Goal: Transaction & Acquisition: Purchase product/service

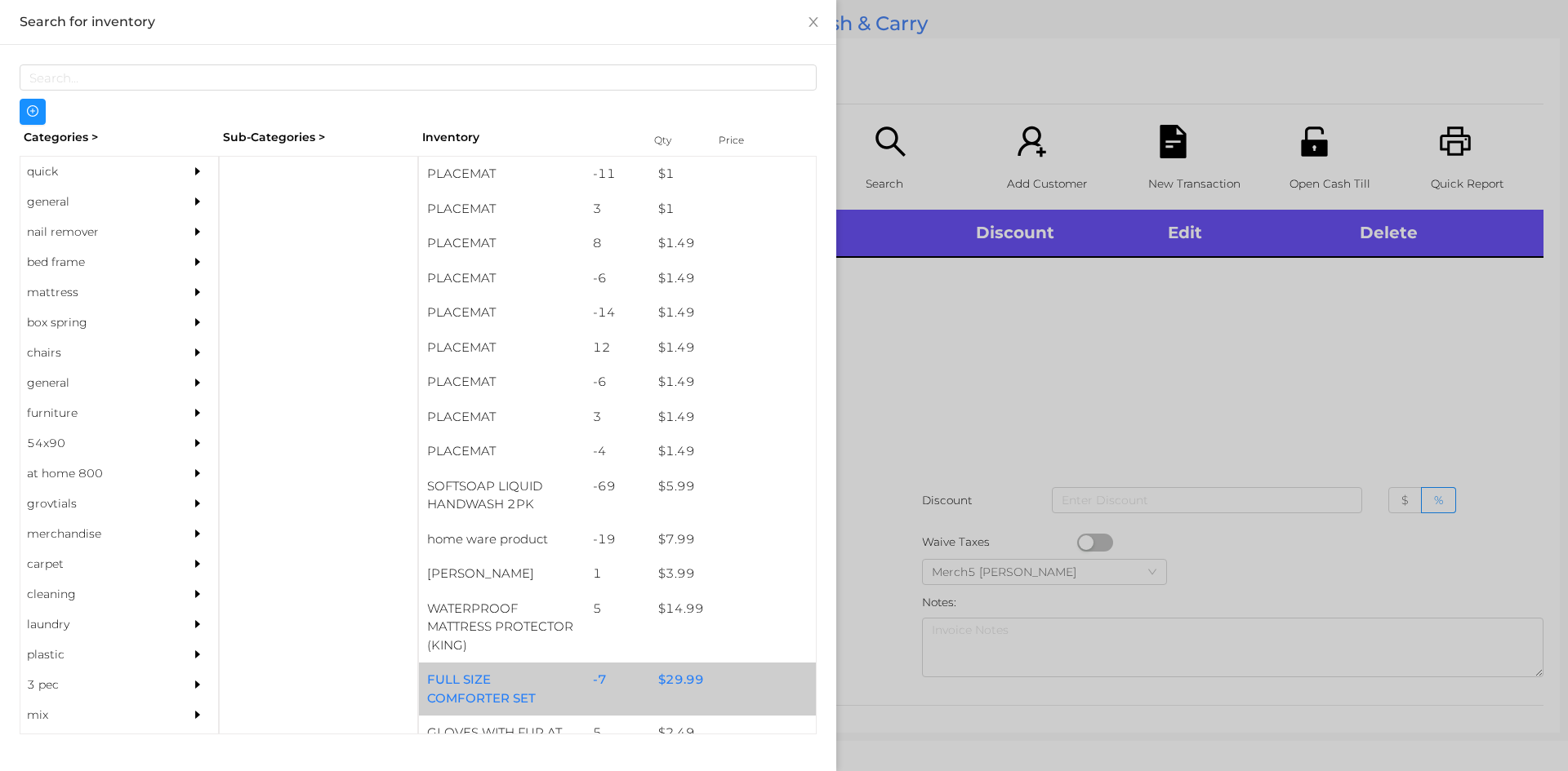
click at [686, 688] on div "$ 29.99" at bounding box center [732, 680] width 166 height 35
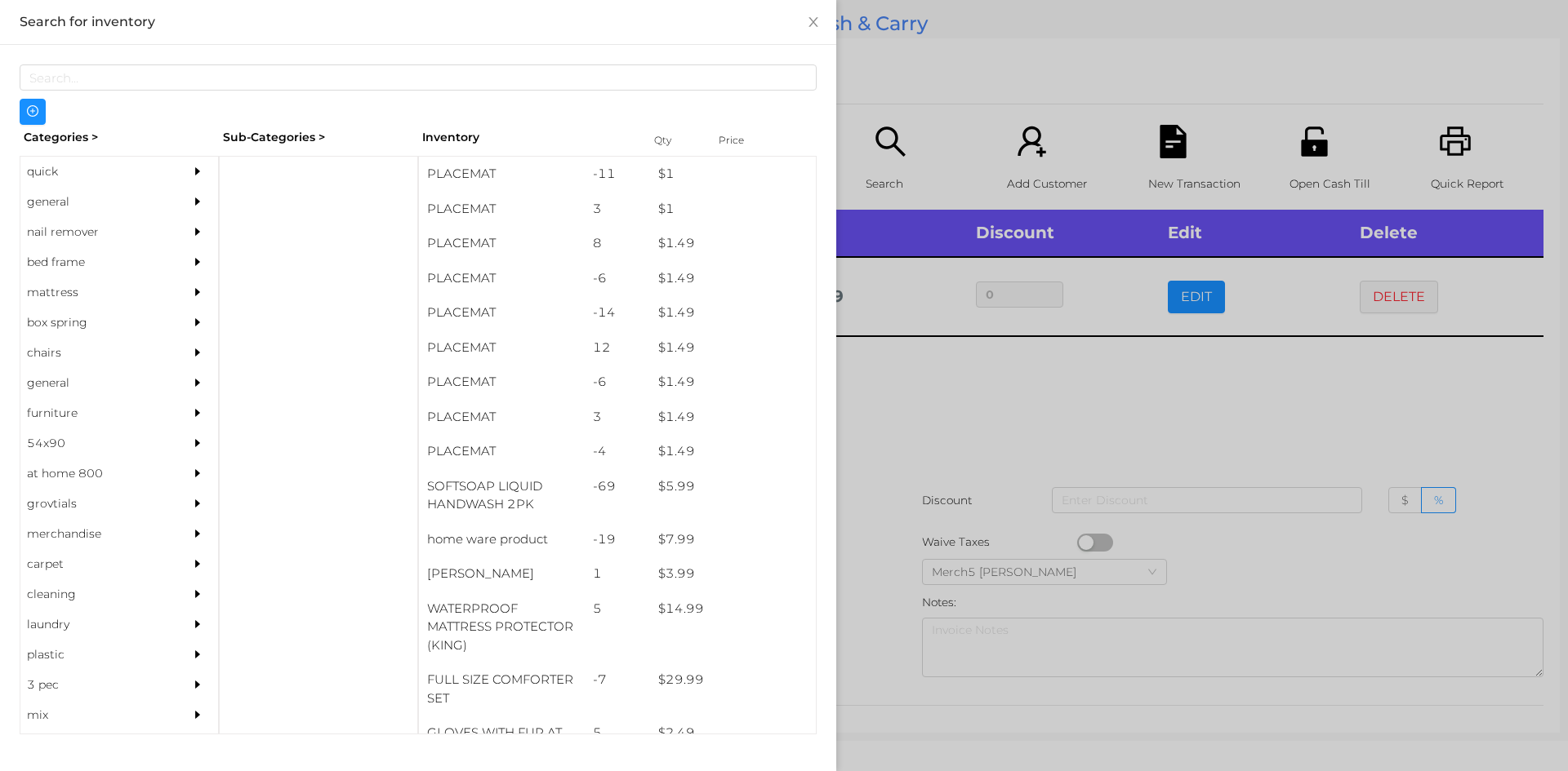
click at [54, 189] on div "general" at bounding box center [94, 202] width 149 height 30
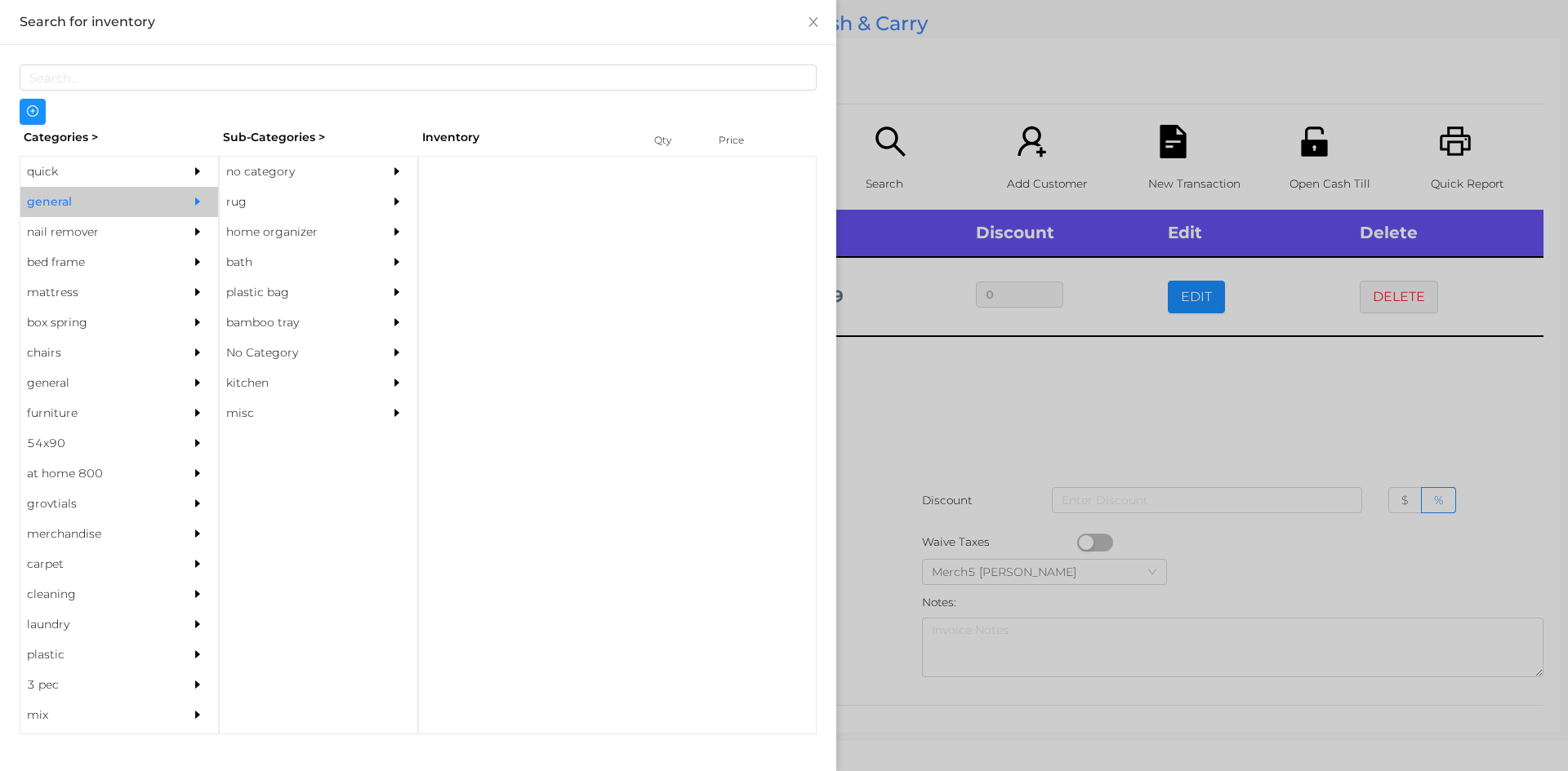
click at [251, 168] on div "no category" at bounding box center [294, 172] width 149 height 30
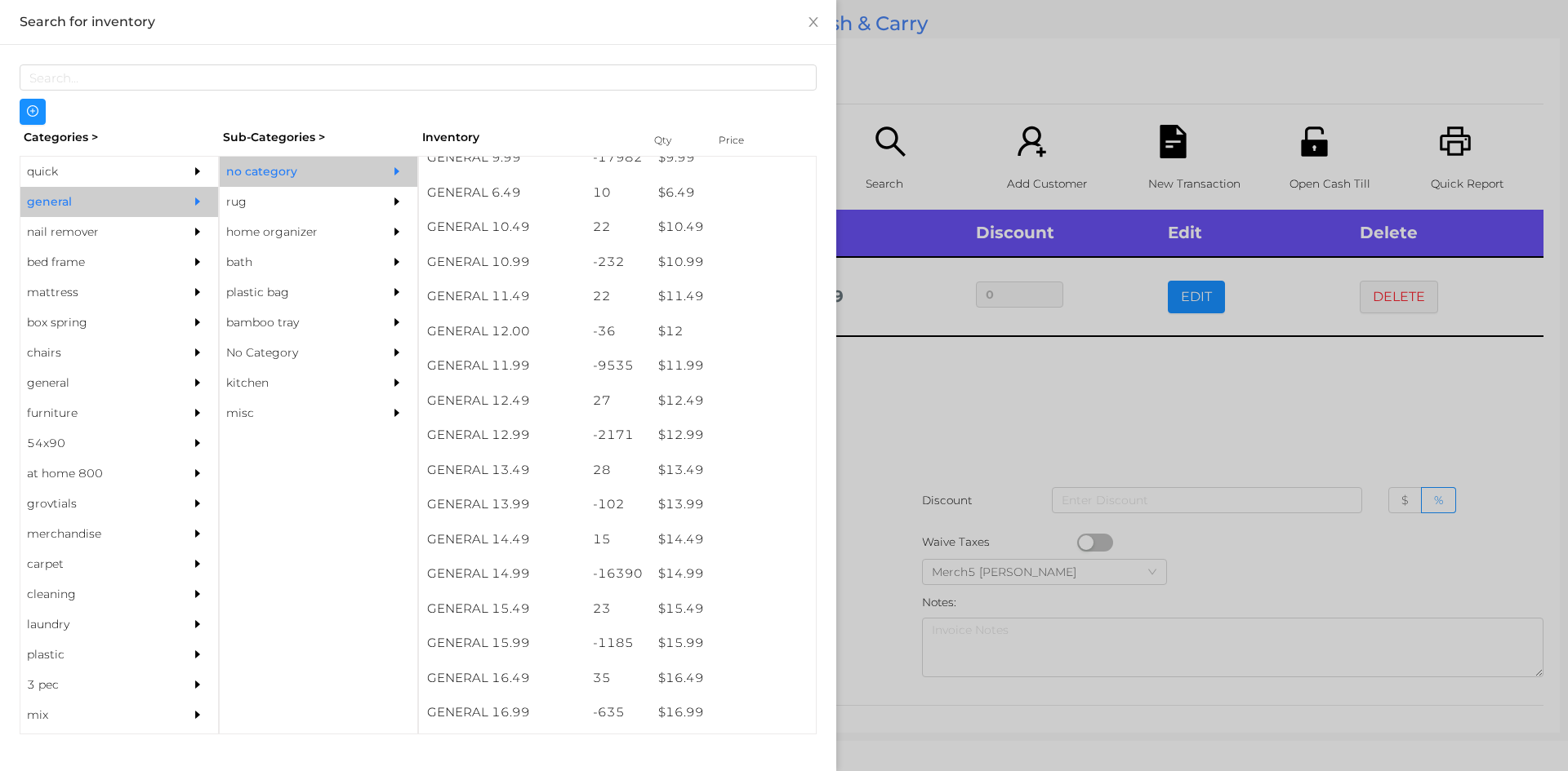
scroll to position [1012, 0]
click at [671, 583] on div "$ 14.99" at bounding box center [732, 575] width 166 height 35
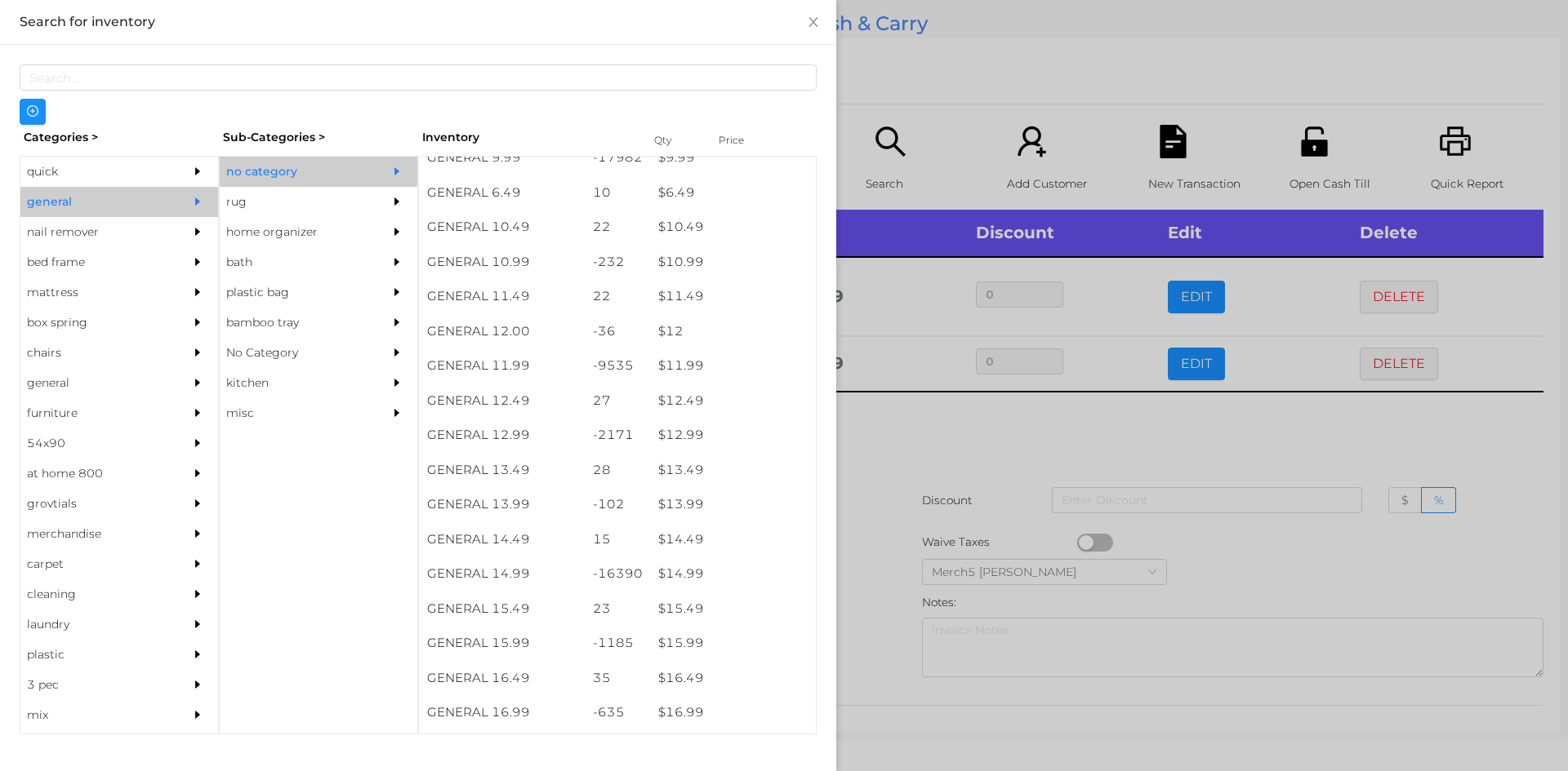
click at [895, 428] on div at bounding box center [784, 385] width 1568 height 771
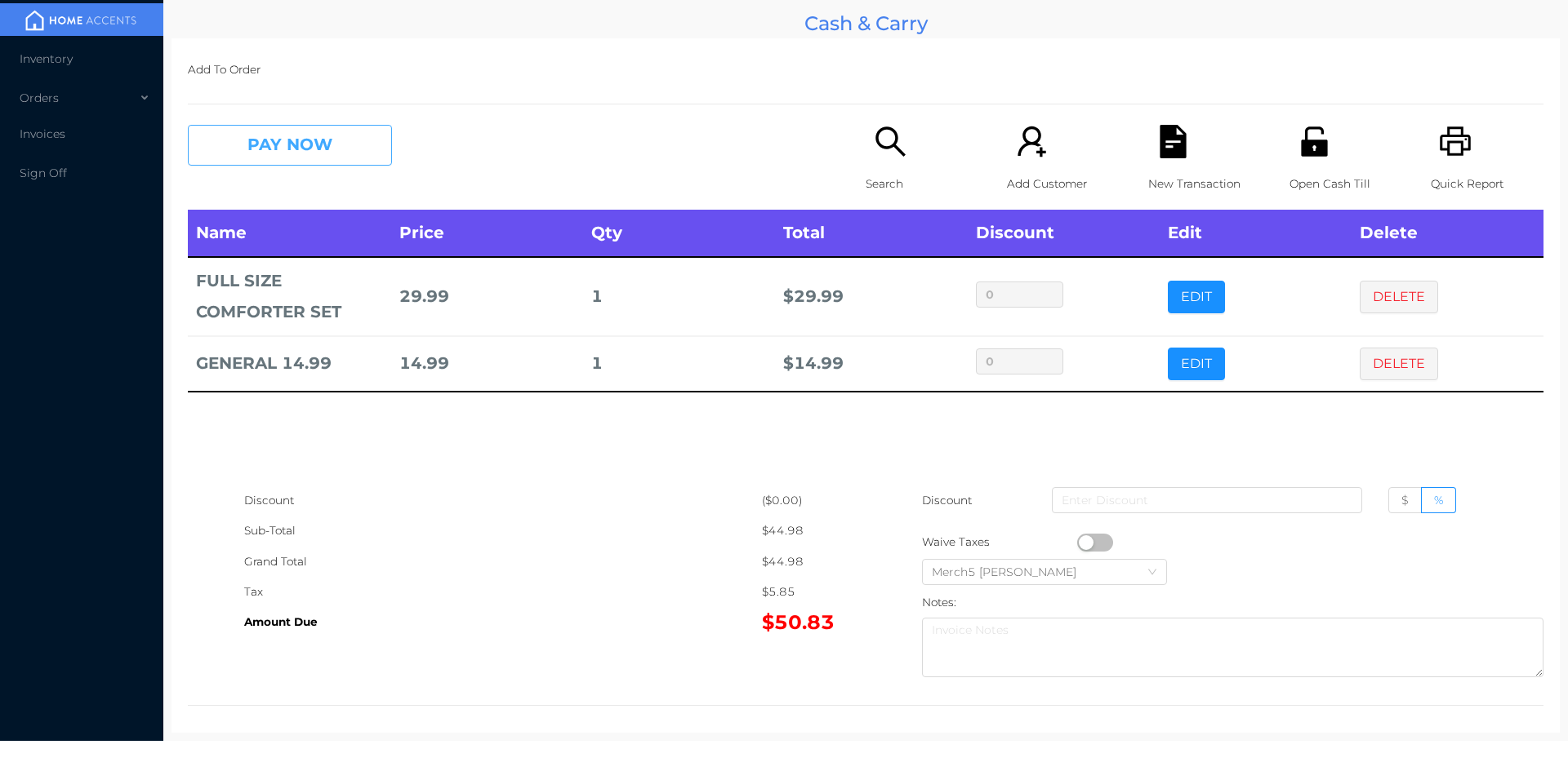
click at [338, 145] on button "PAY NOW" at bounding box center [290, 145] width 204 height 41
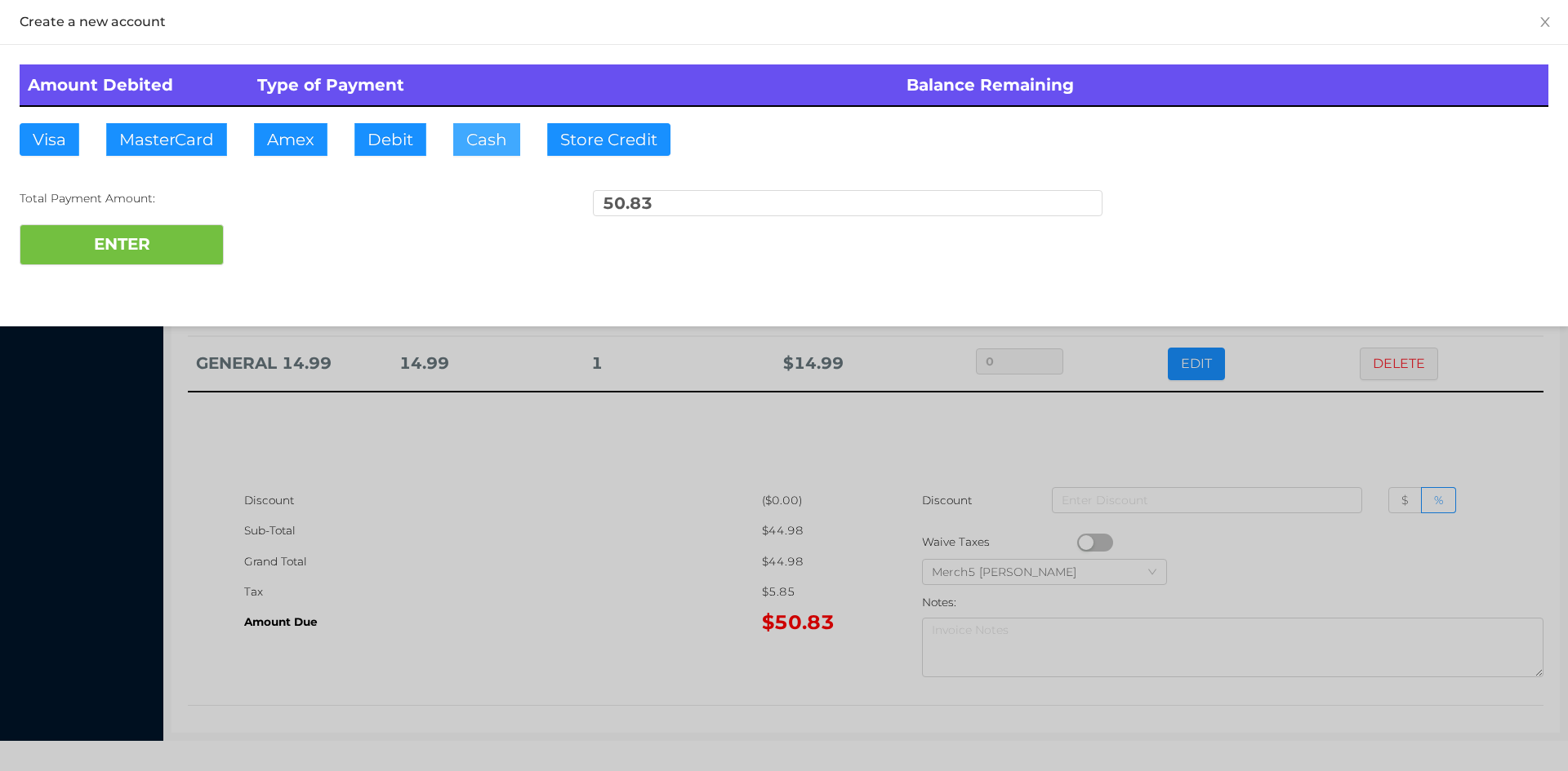
click at [489, 142] on button "Cash" at bounding box center [487, 139] width 67 height 33
click at [164, 246] on button "ENTER" at bounding box center [122, 245] width 204 height 41
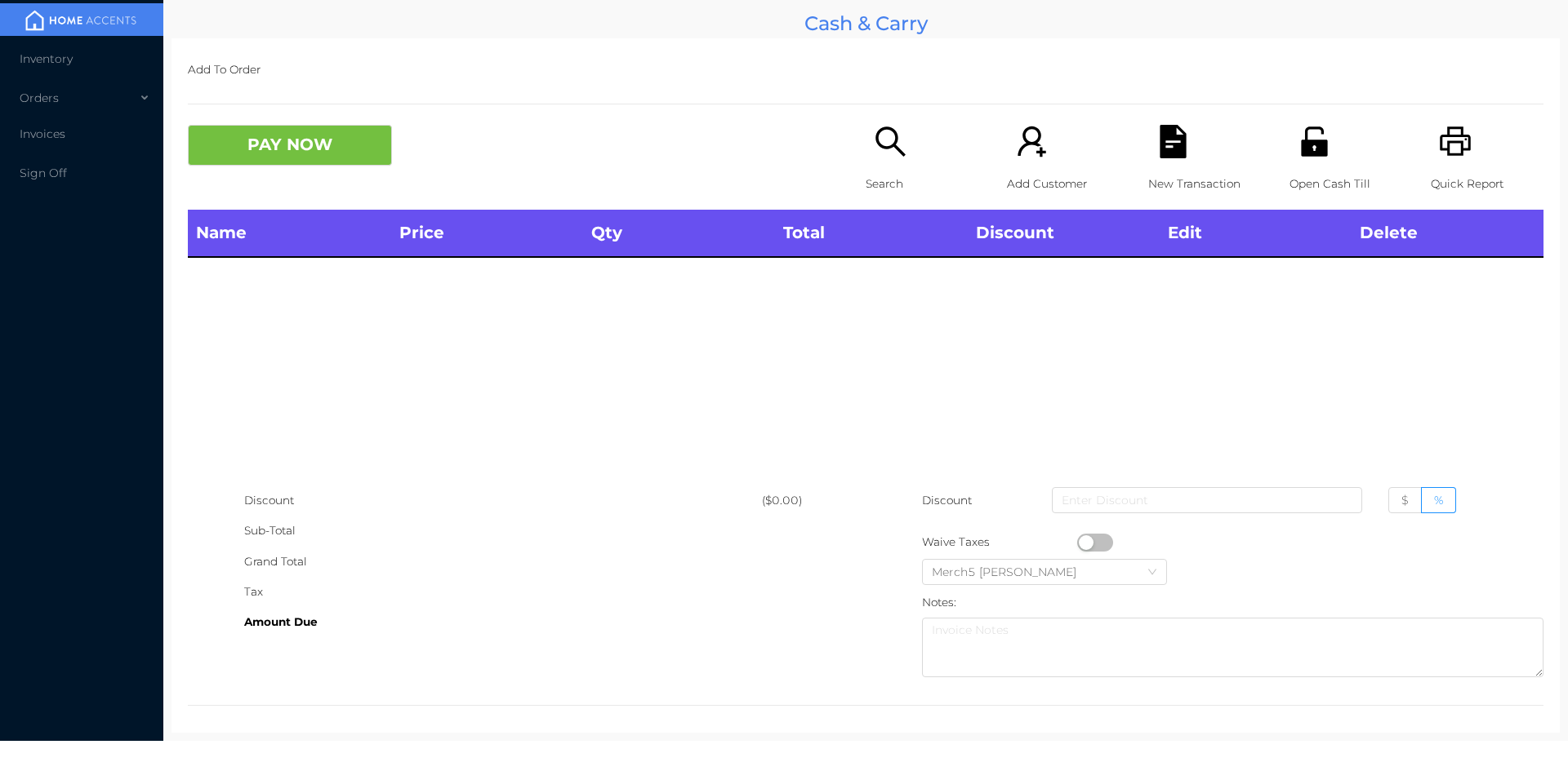
click at [881, 132] on icon "icon: search" at bounding box center [890, 142] width 33 height 33
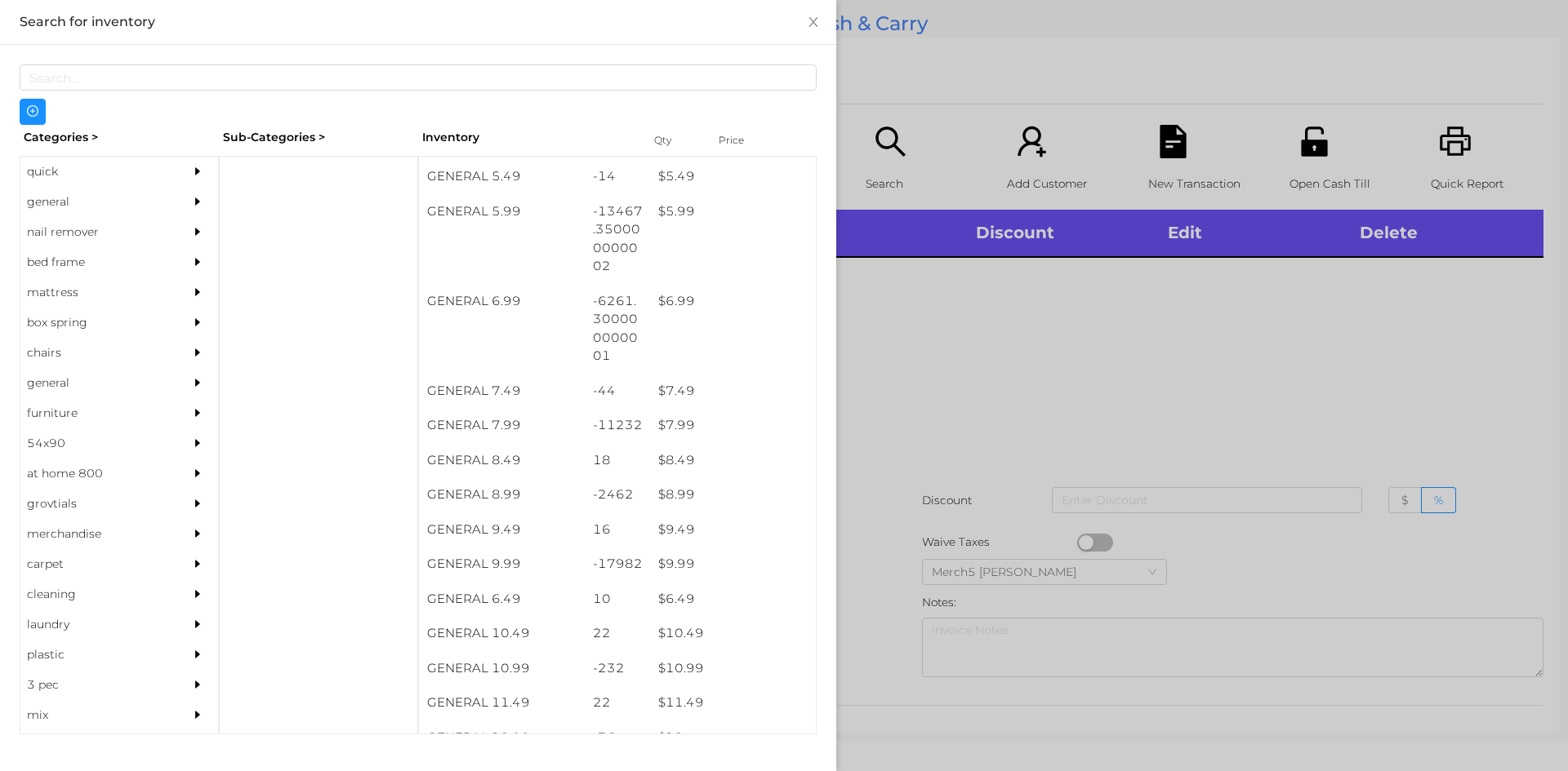
scroll to position [611, 0]
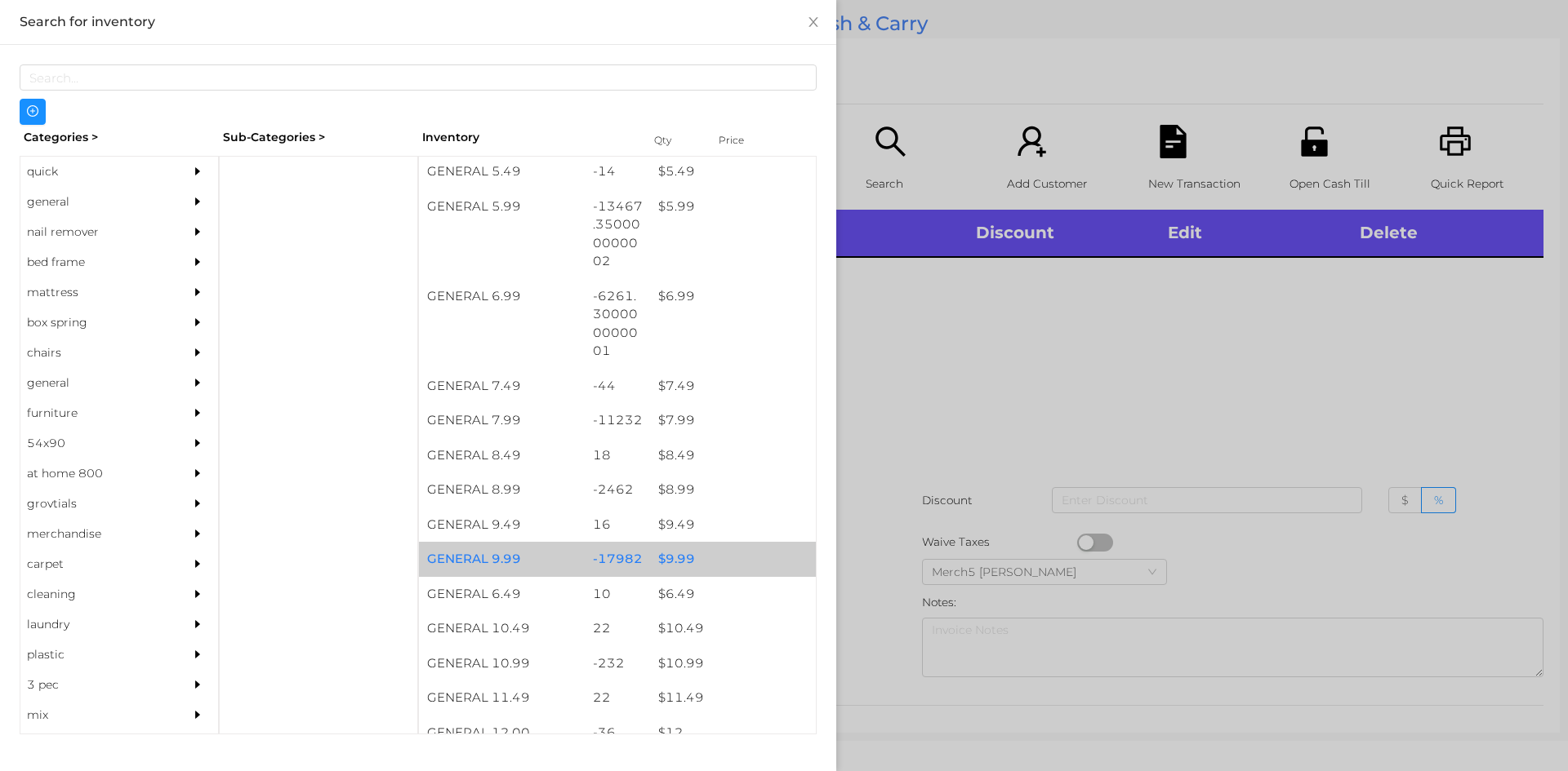
click at [671, 560] on div "$ 9.99" at bounding box center [732, 560] width 166 height 35
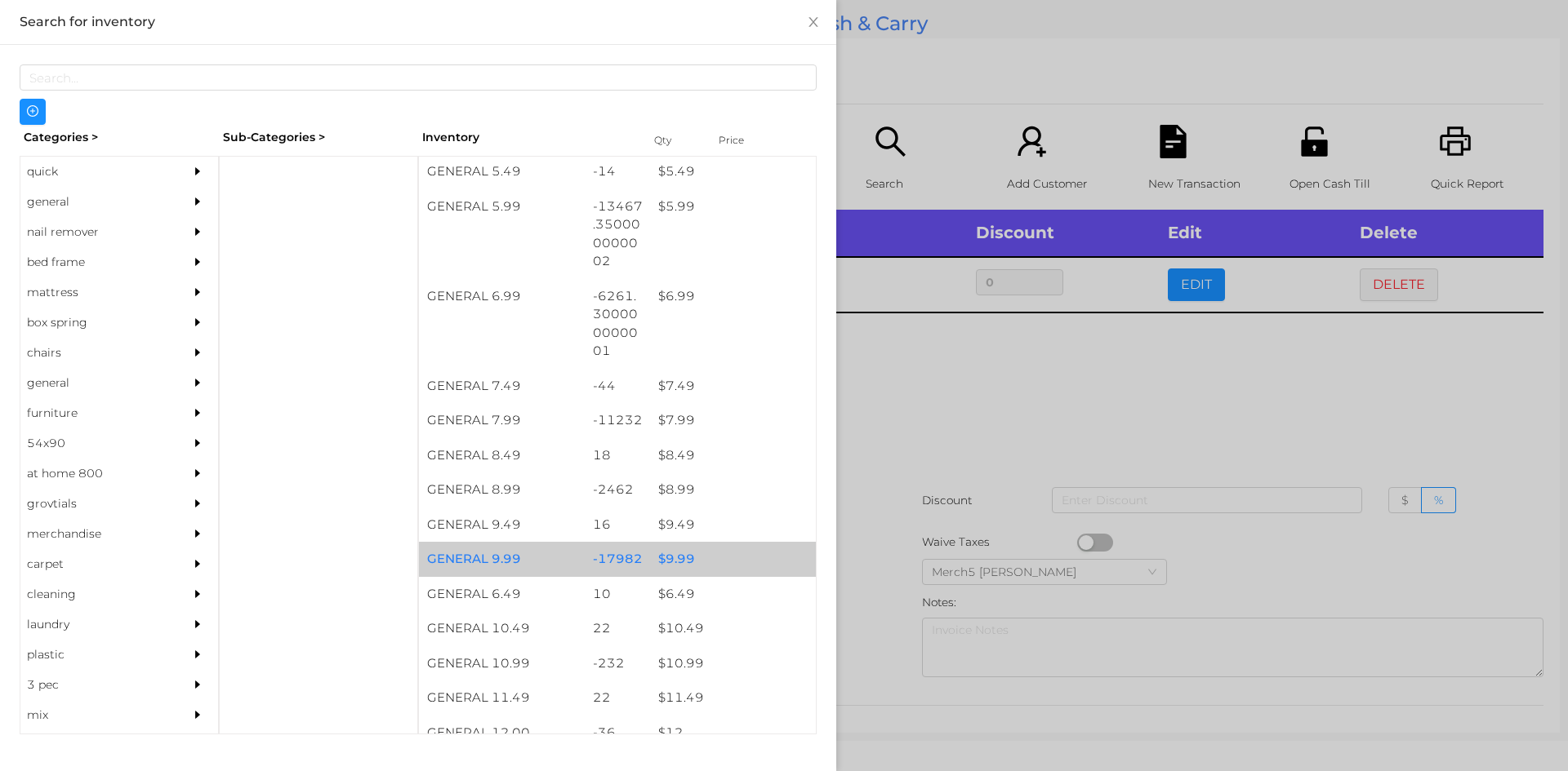
click at [655, 553] on div "$ 9.99" at bounding box center [732, 560] width 166 height 35
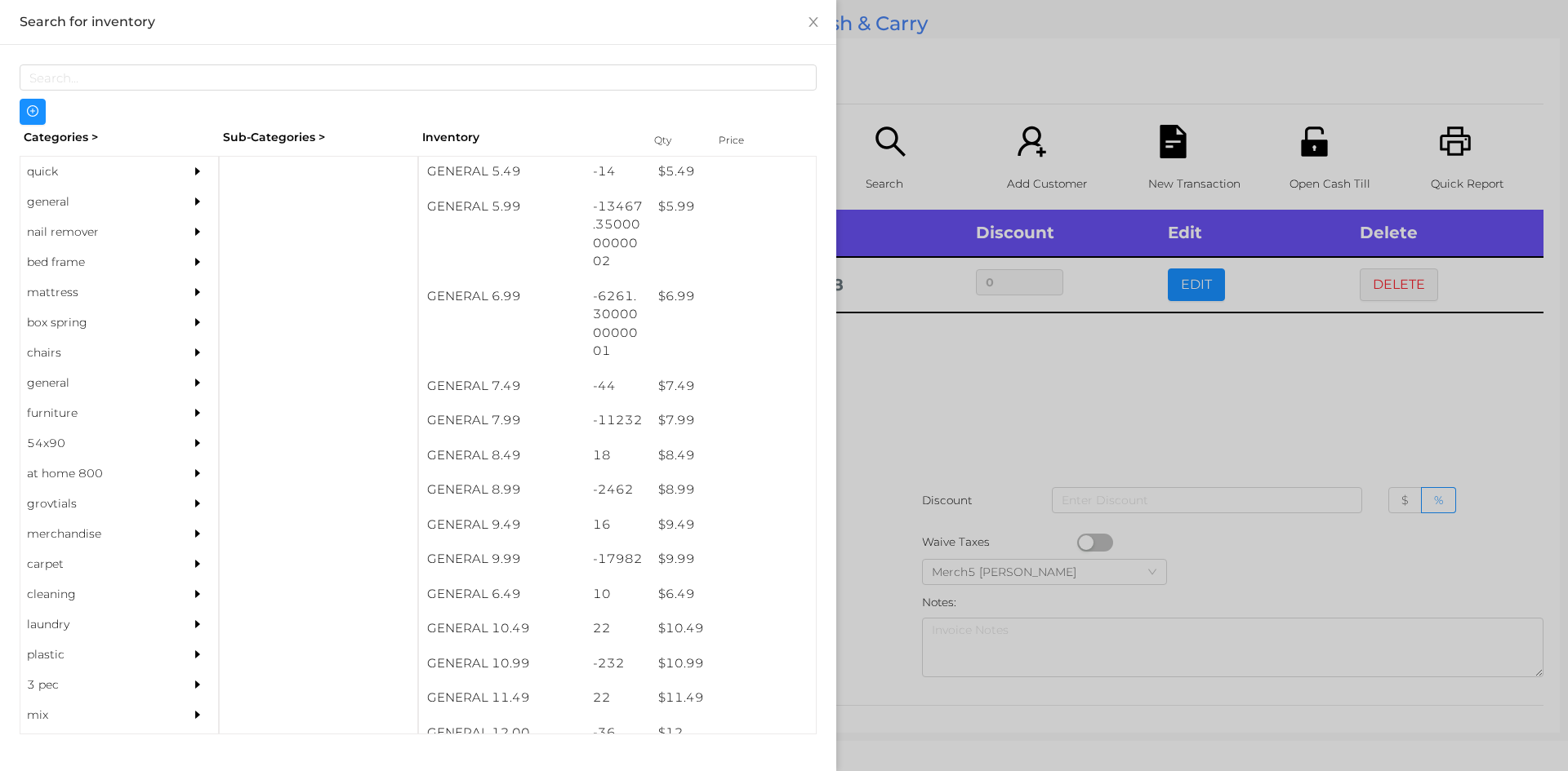
click at [908, 359] on div at bounding box center [784, 385] width 1568 height 771
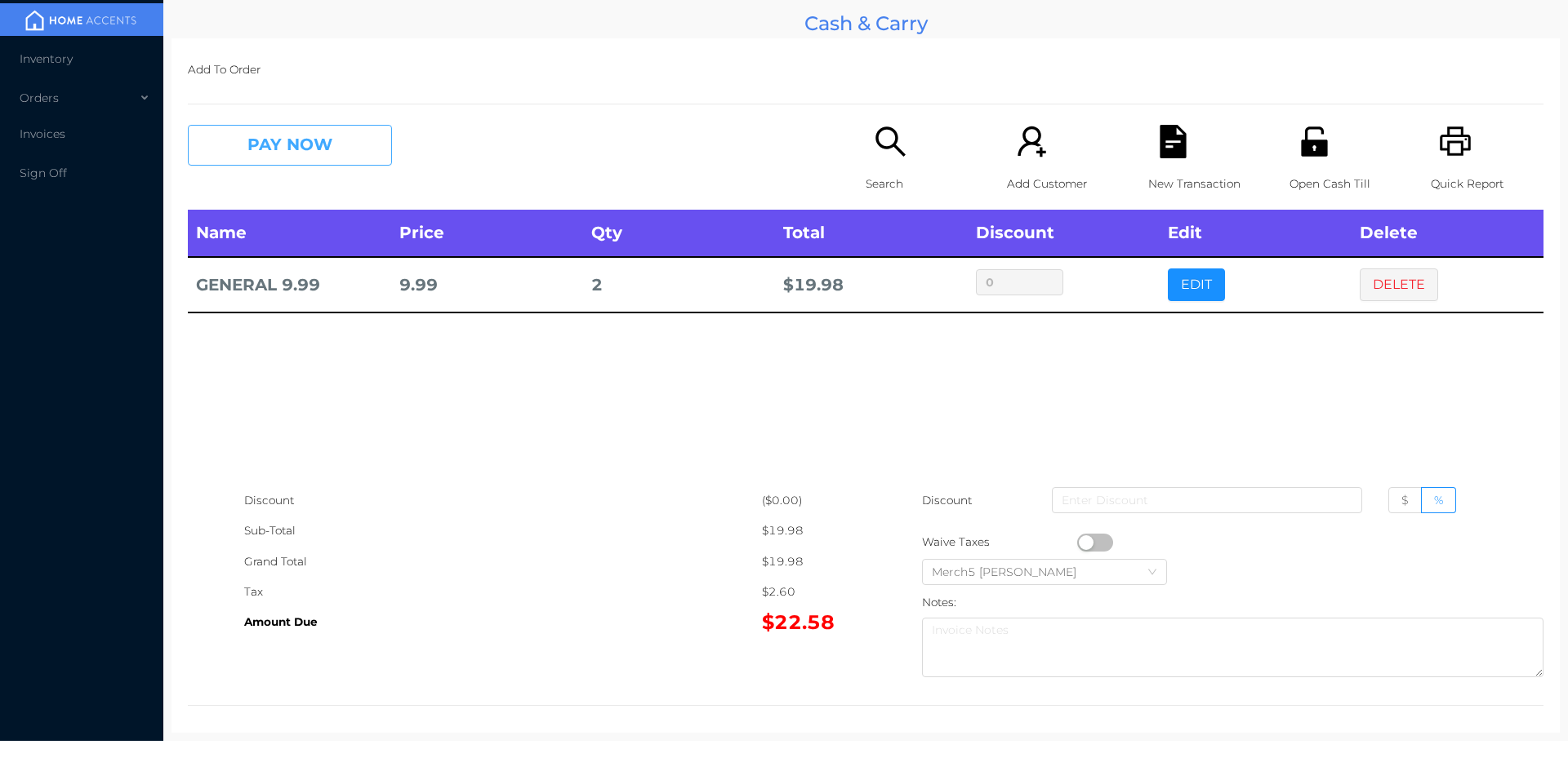
click at [338, 152] on button "PAY NOW" at bounding box center [290, 145] width 204 height 41
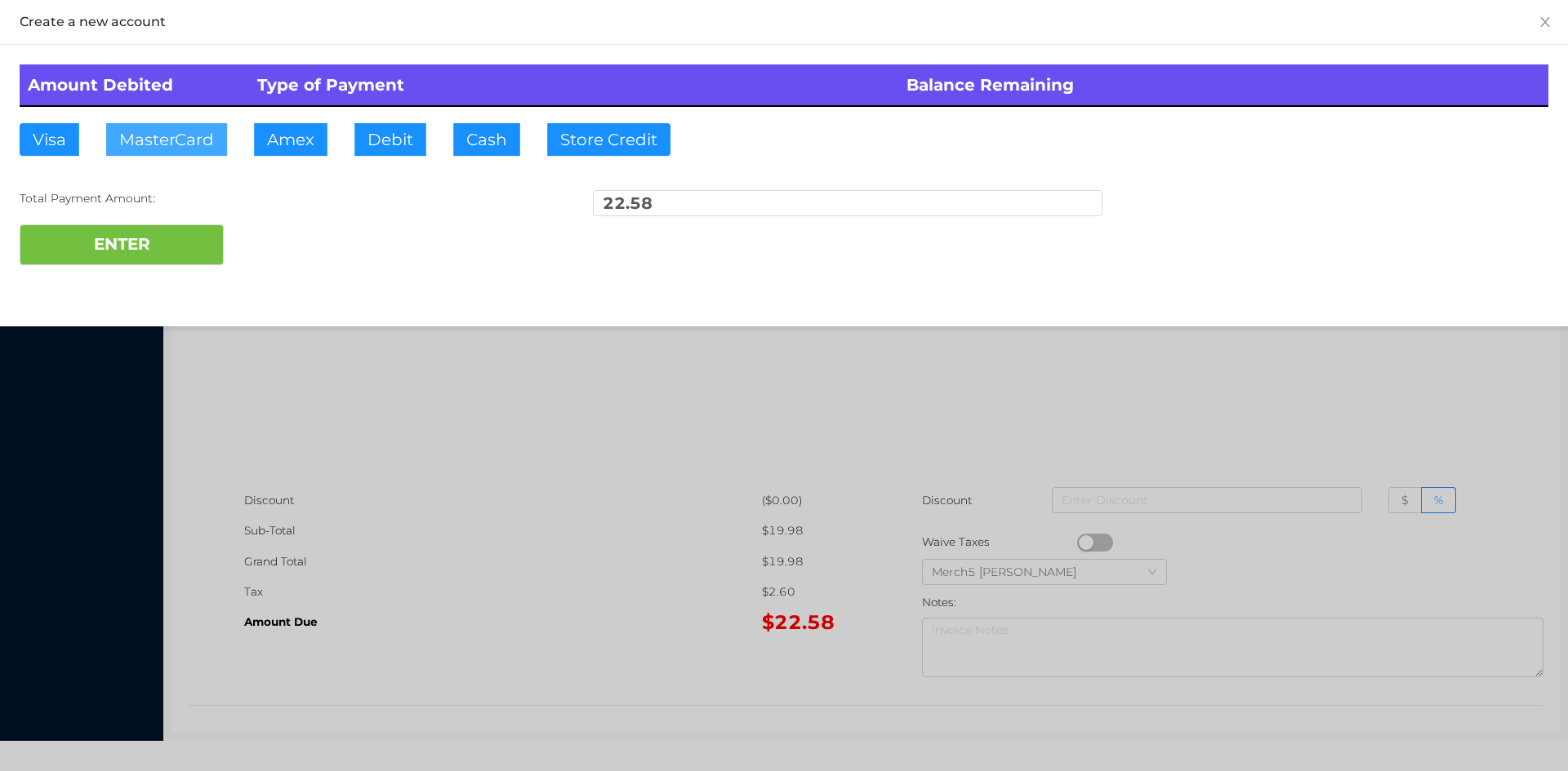
click at [152, 136] on button "MasterCard" at bounding box center [166, 139] width 121 height 33
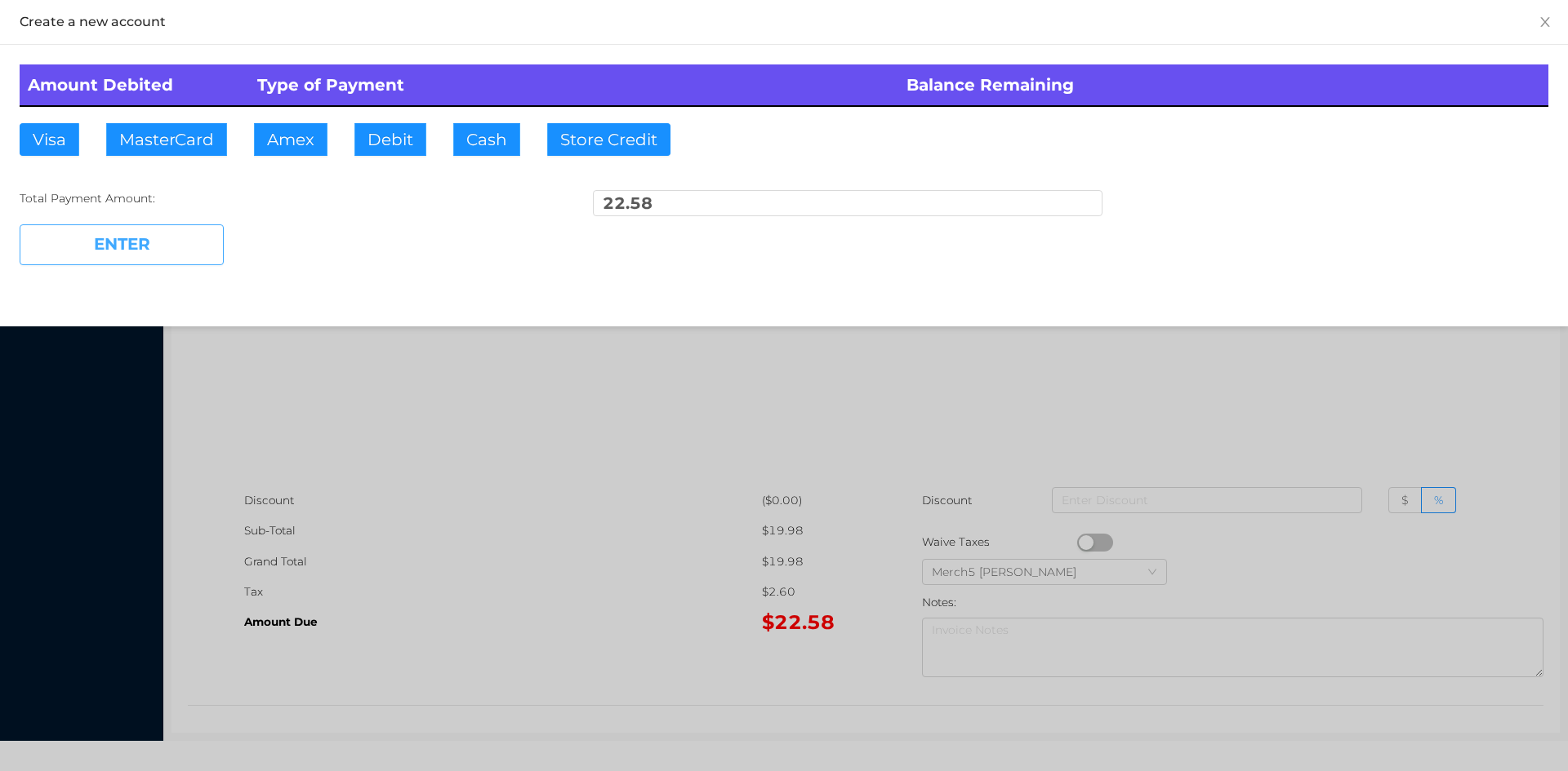
click at [117, 240] on button "ENTER" at bounding box center [122, 245] width 204 height 41
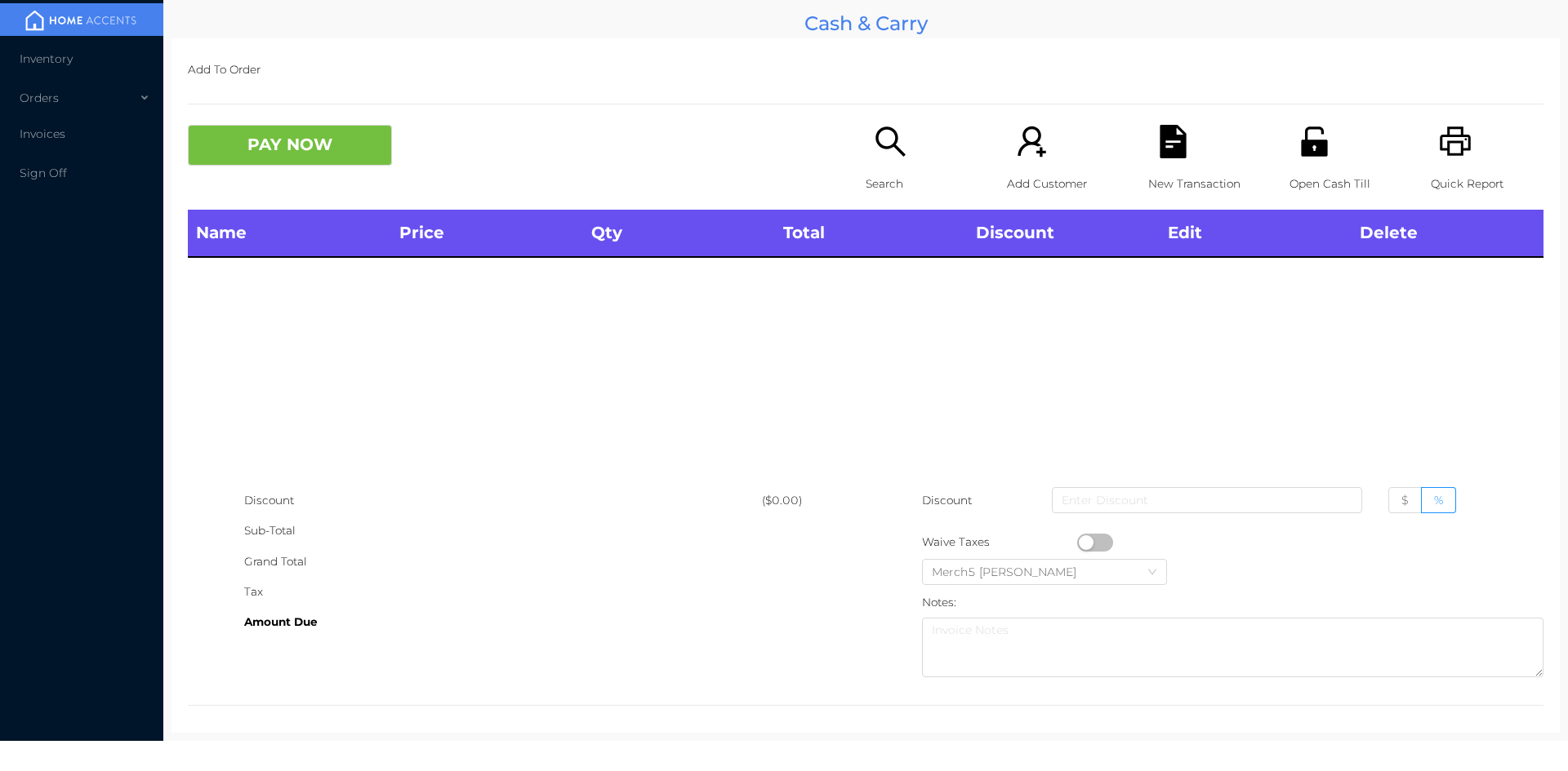
click at [881, 138] on icon "icon: search" at bounding box center [890, 142] width 33 height 33
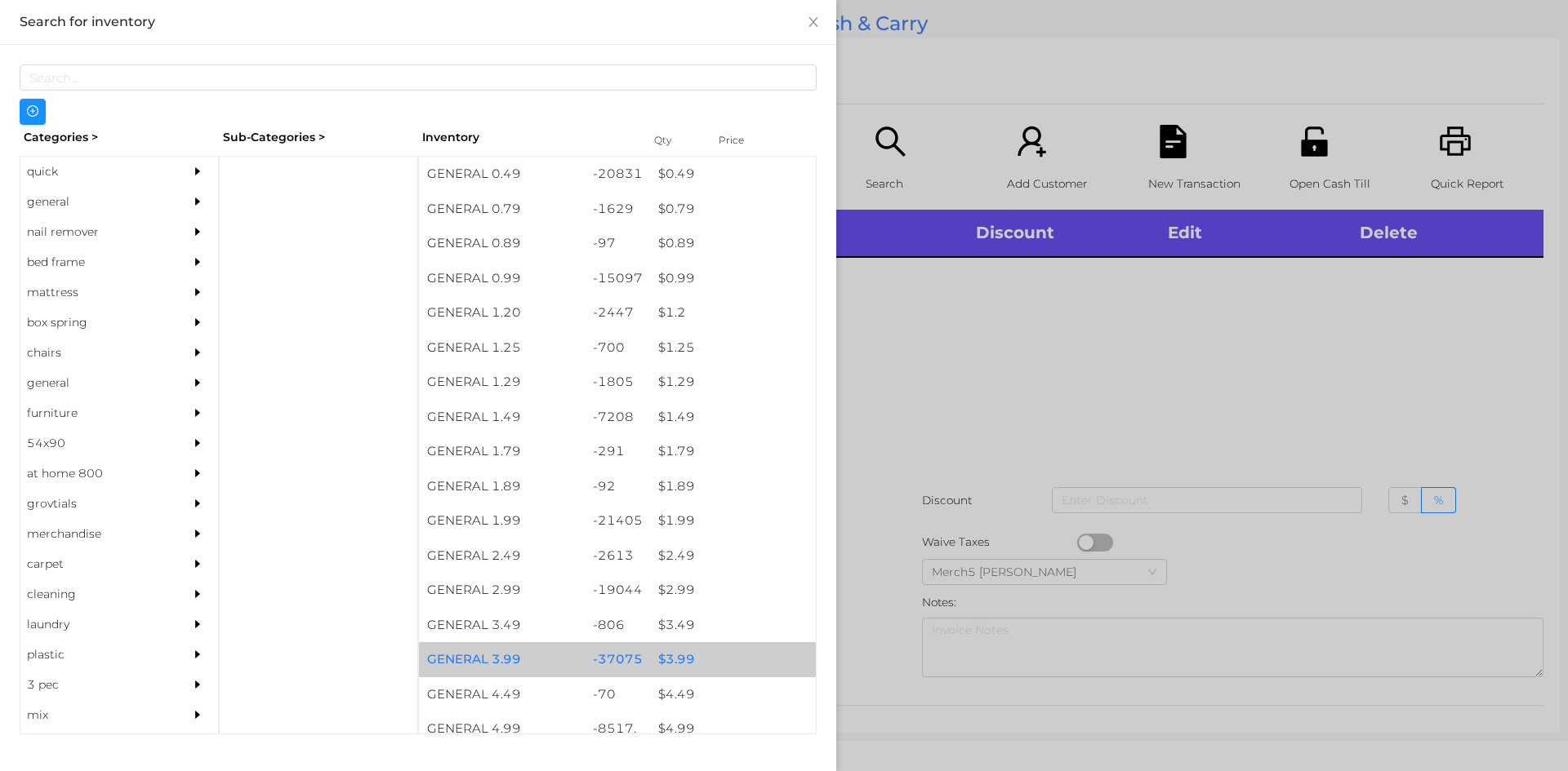
click at [674, 670] on div "$ 3.99" at bounding box center [732, 660] width 166 height 35
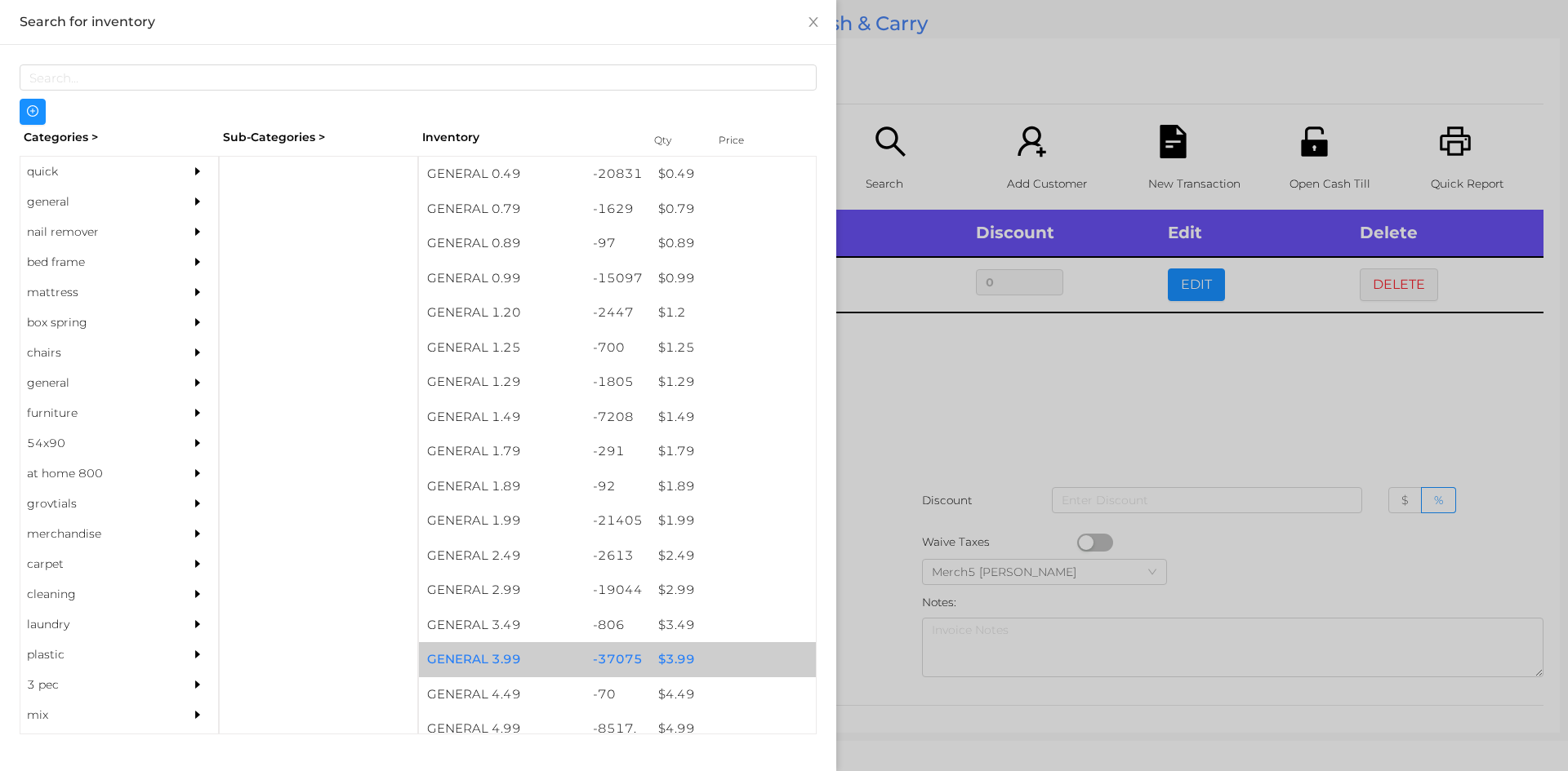
click at [665, 662] on div "$ 3.99" at bounding box center [732, 660] width 166 height 35
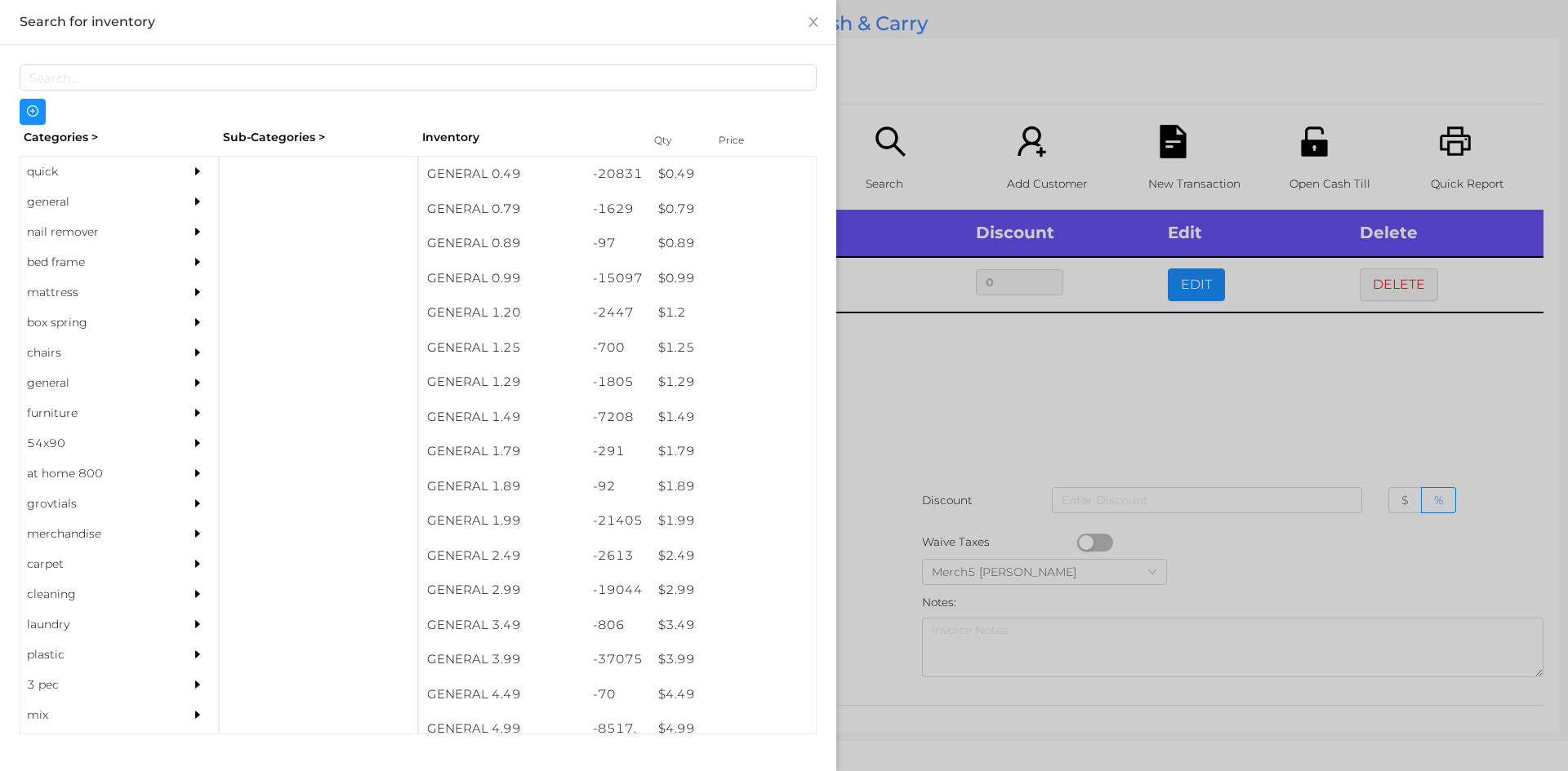
click at [913, 388] on div at bounding box center [784, 385] width 1568 height 771
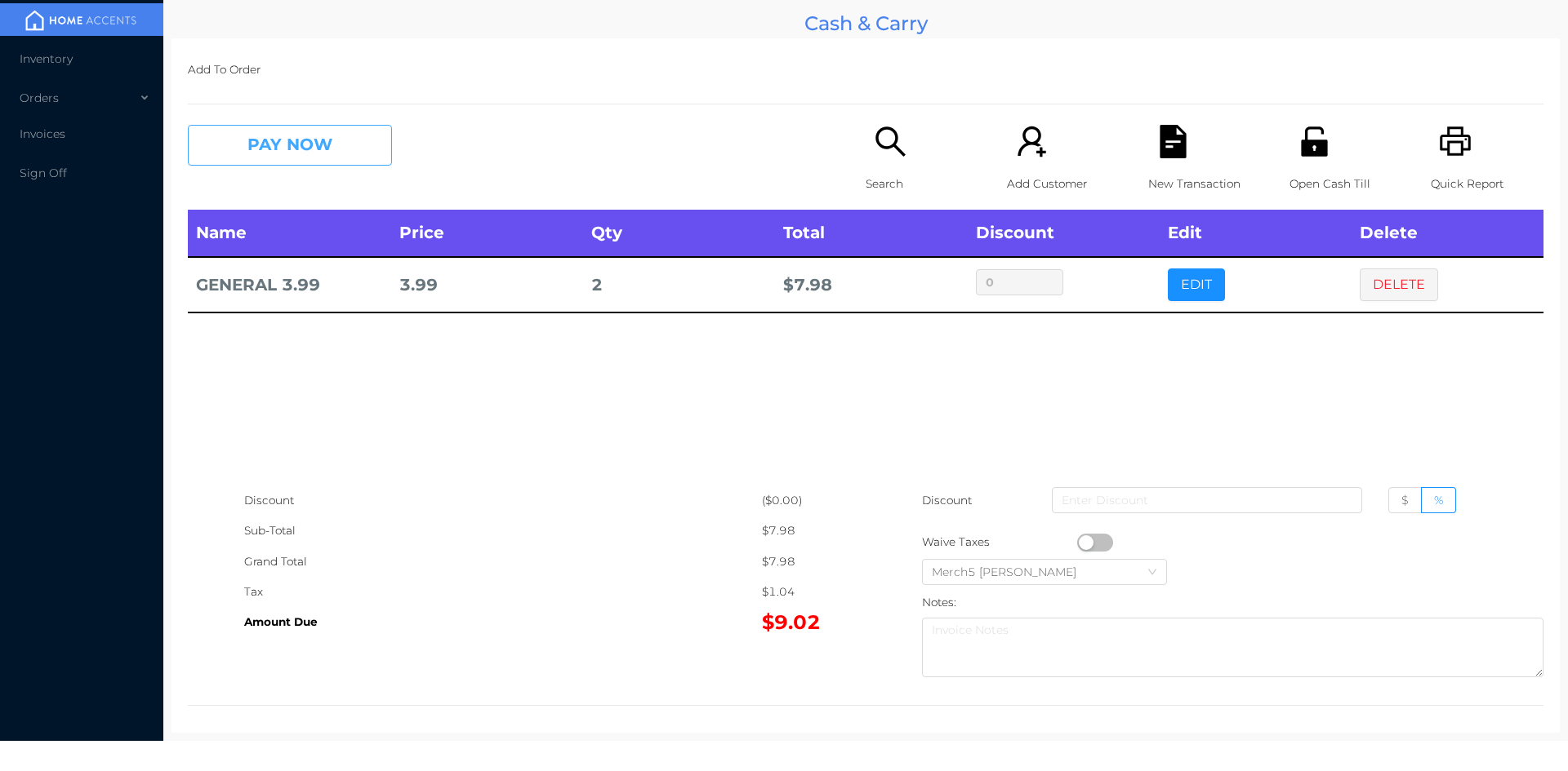
click at [344, 144] on button "PAY NOW" at bounding box center [290, 145] width 204 height 41
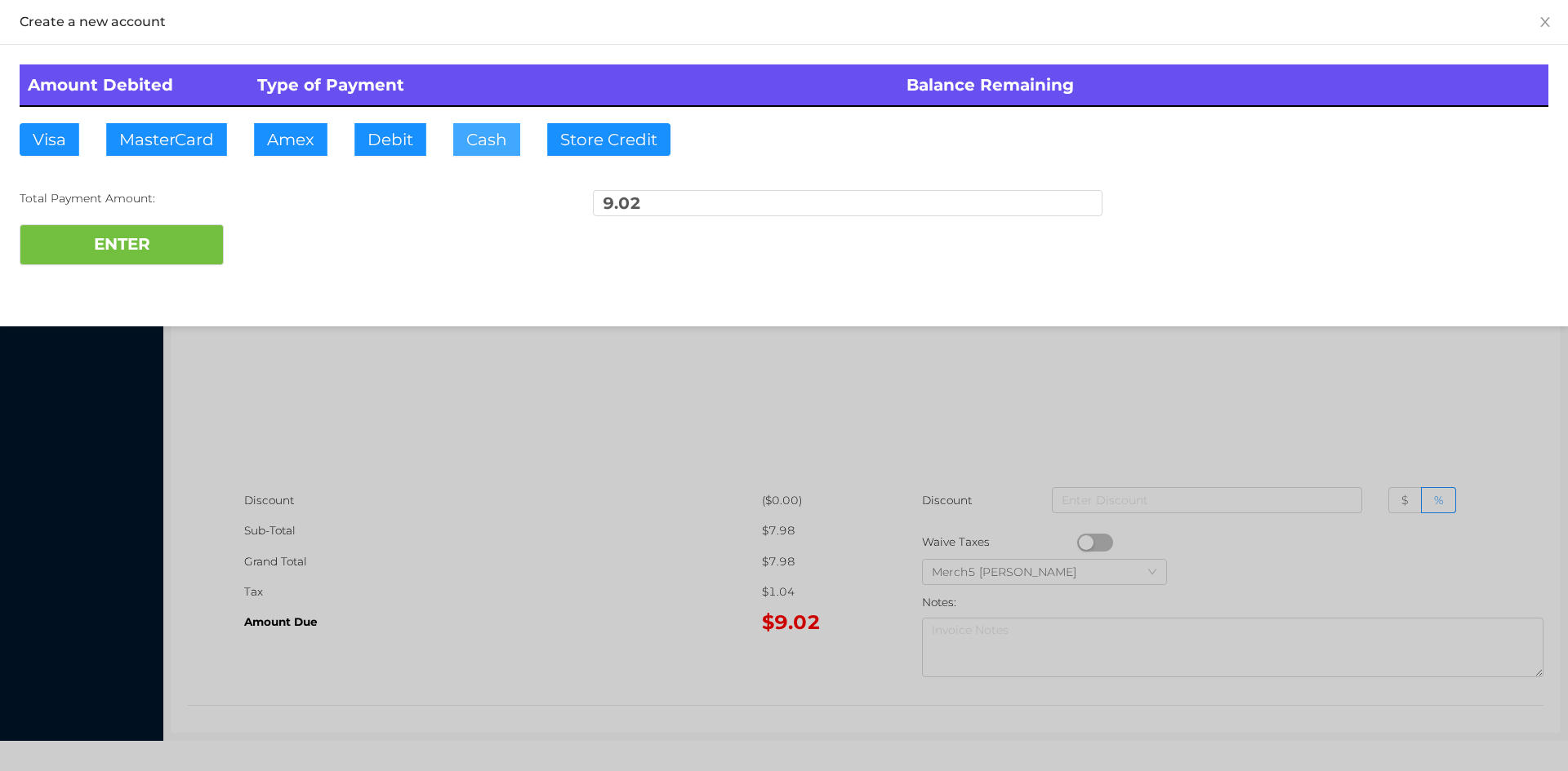
click at [495, 125] on button "Cash" at bounding box center [487, 139] width 67 height 33
click at [165, 235] on button "ENTER" at bounding box center [122, 245] width 204 height 41
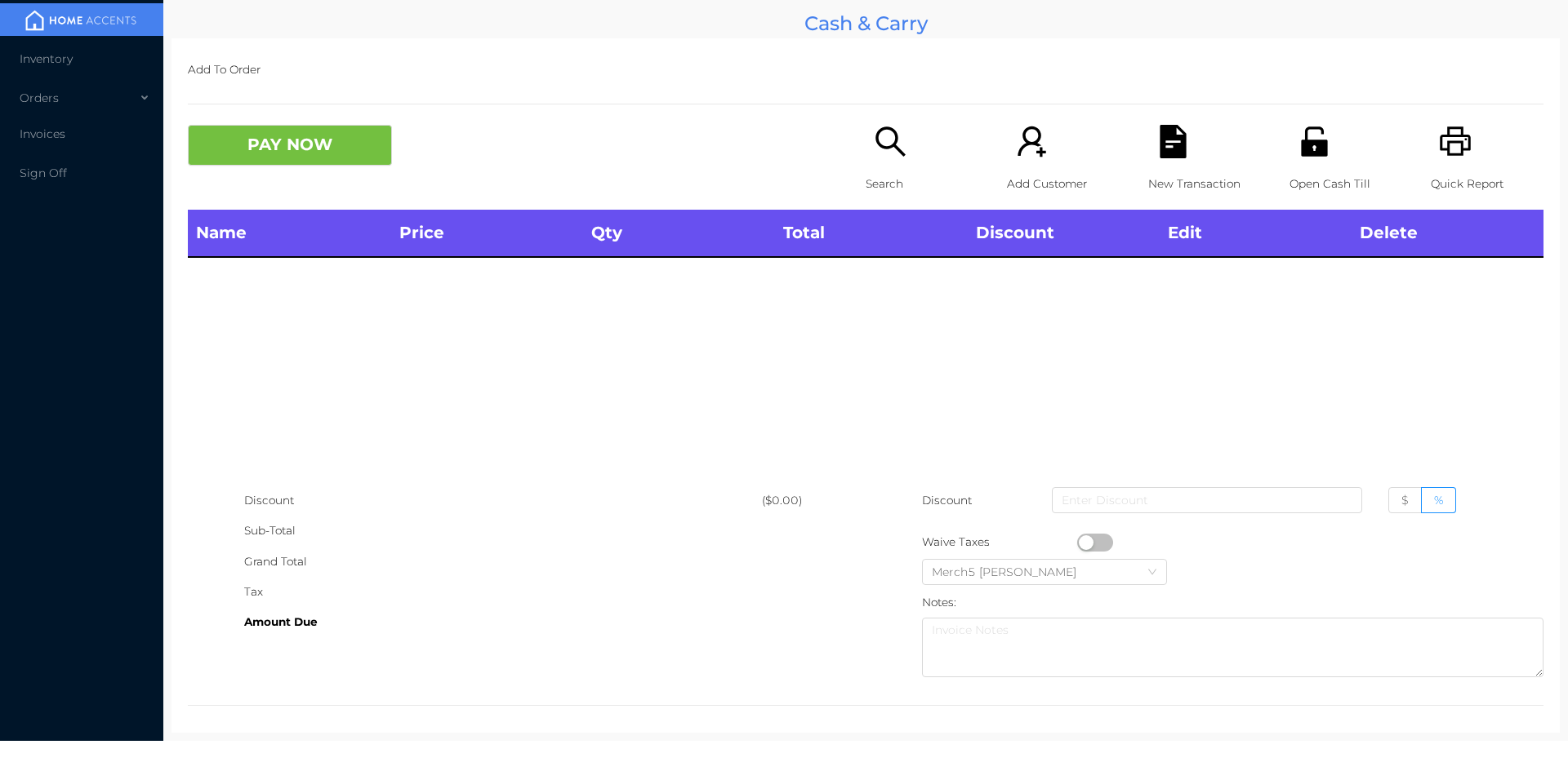
click at [889, 150] on icon "icon: search" at bounding box center [890, 142] width 33 height 33
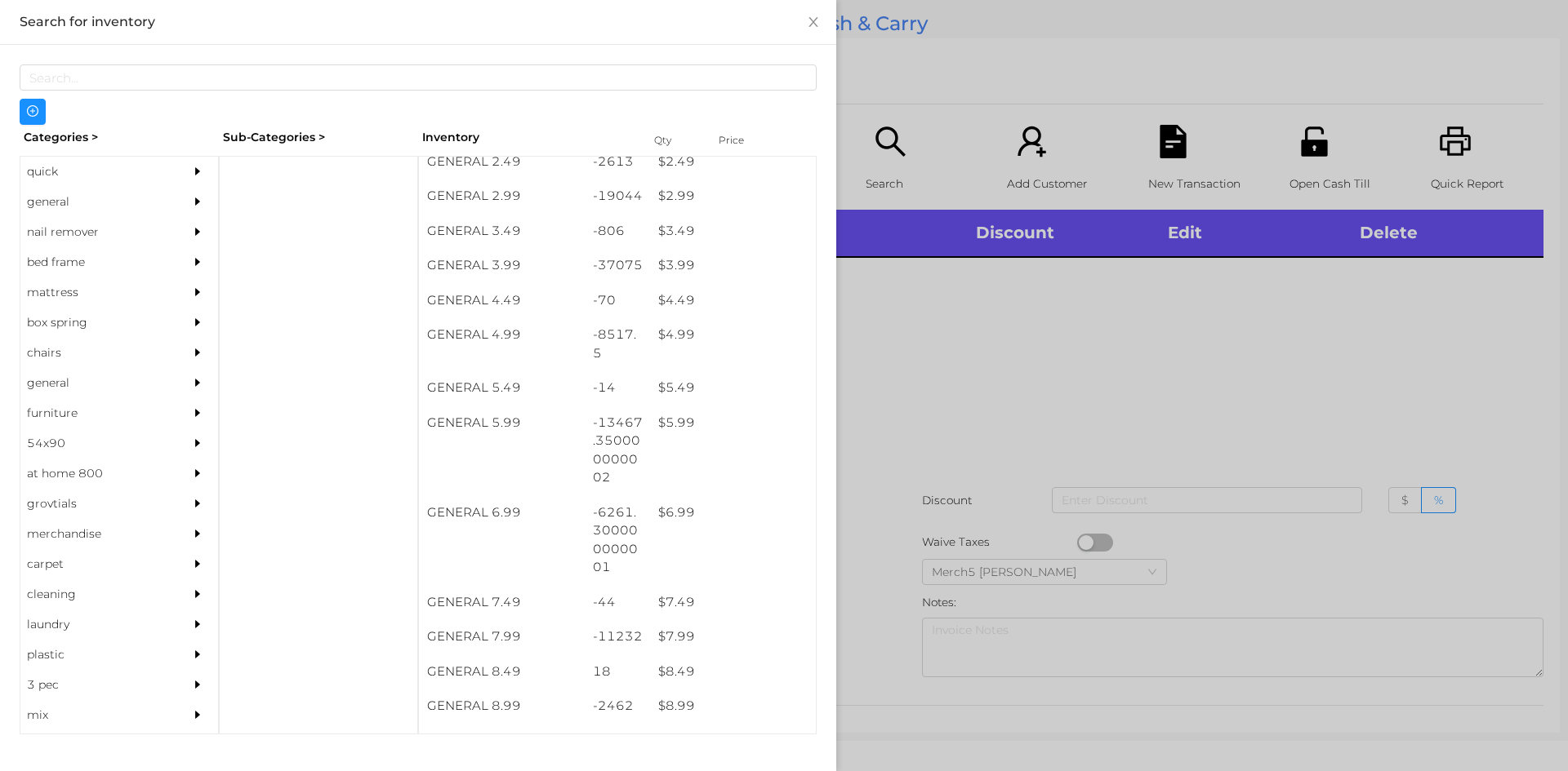
scroll to position [394, 0]
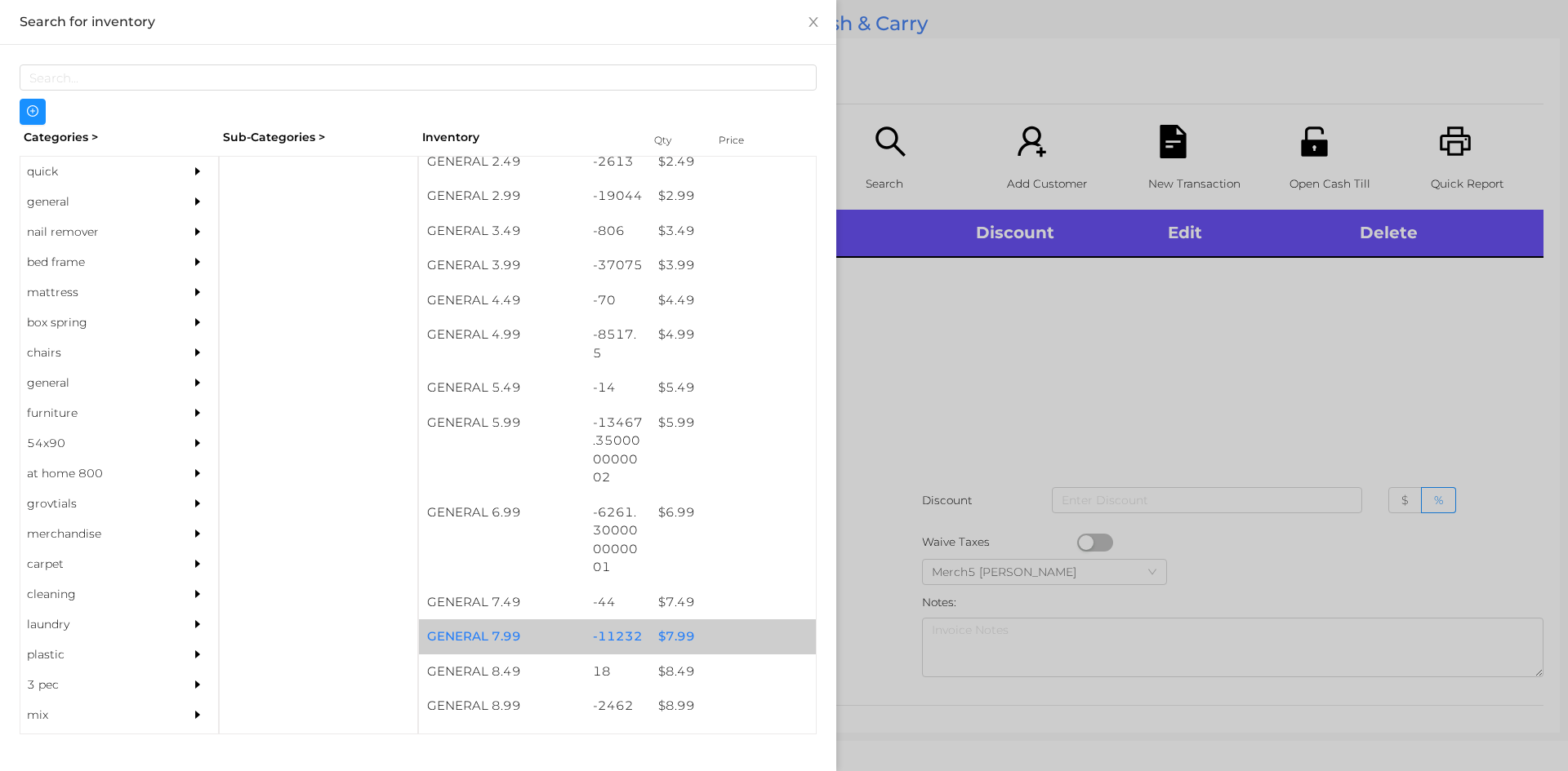
click at [667, 641] on div "$ 7.99" at bounding box center [732, 637] width 166 height 35
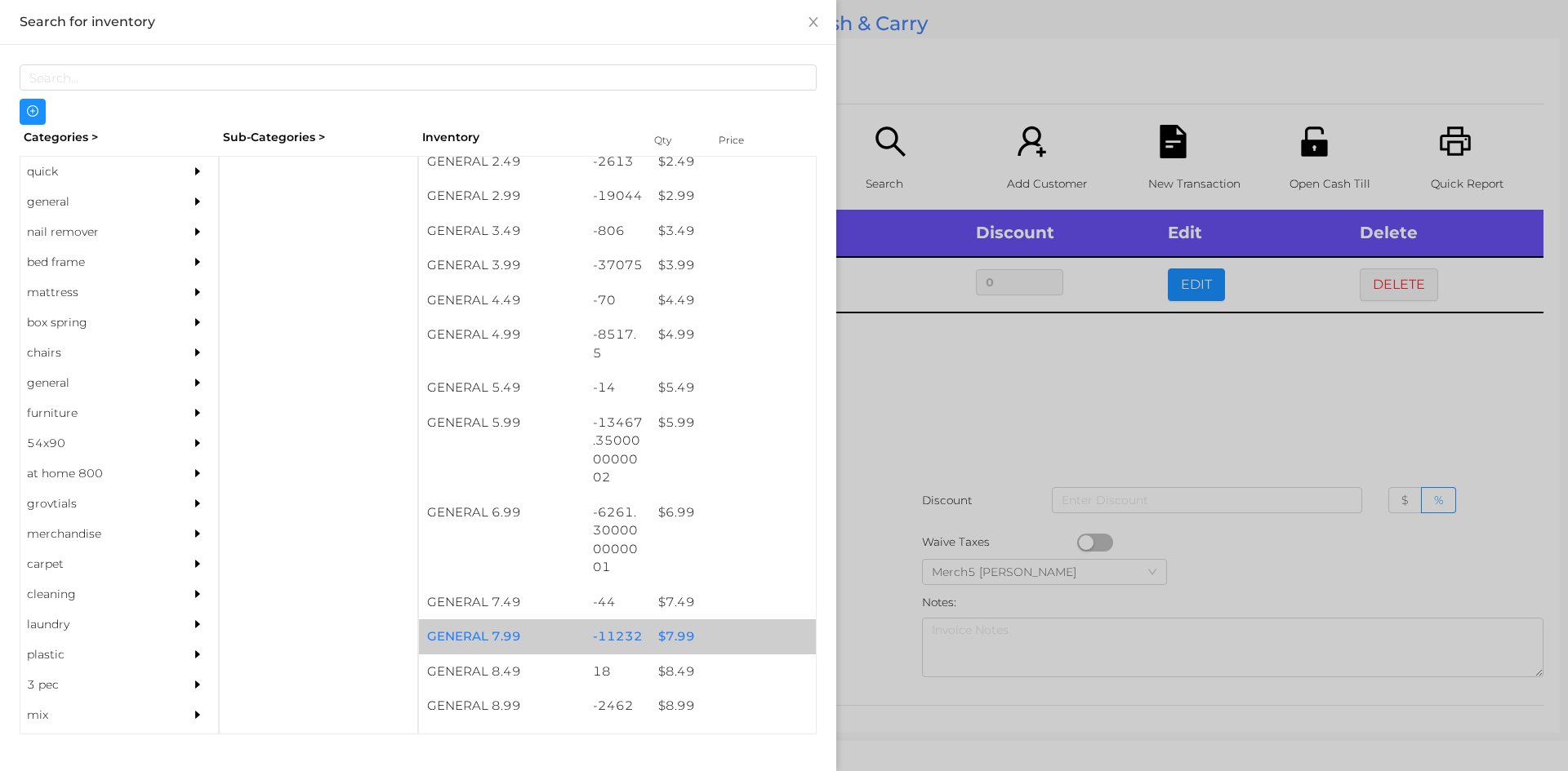
click at [673, 634] on div "$ 7.99" at bounding box center [732, 637] width 166 height 35
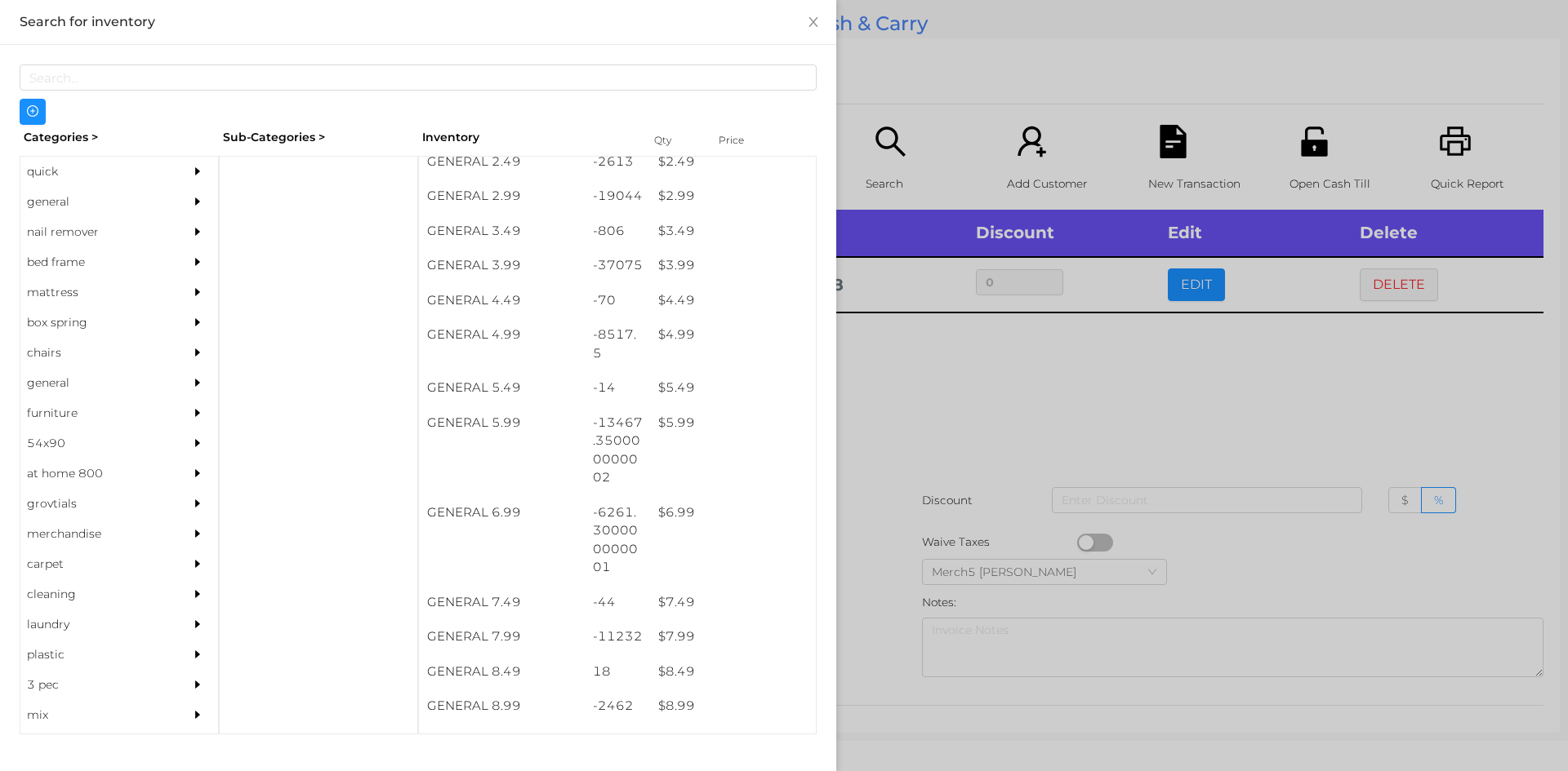
click at [926, 356] on div at bounding box center [784, 385] width 1568 height 771
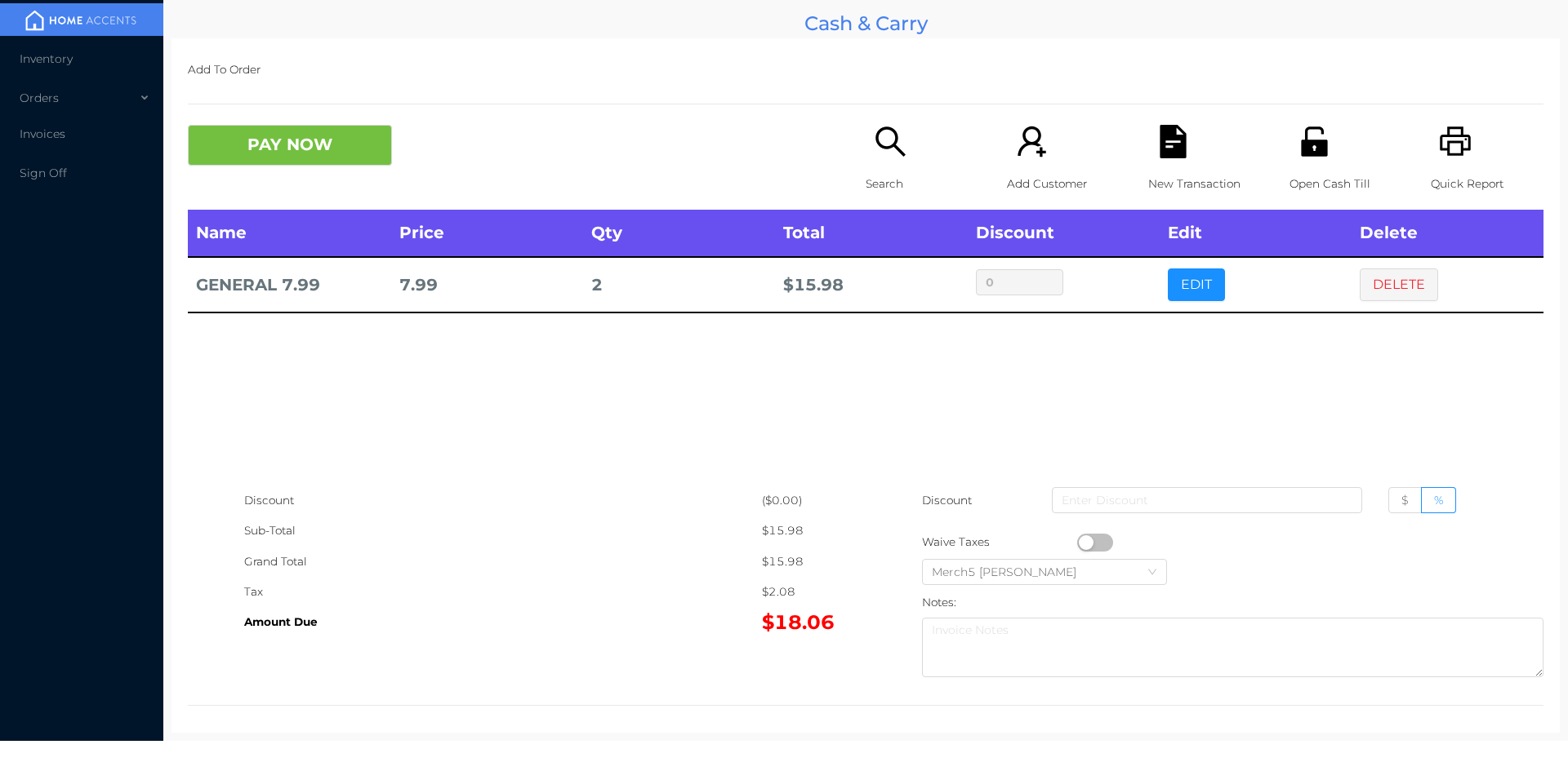
click at [894, 136] on icon "icon: search" at bounding box center [890, 142] width 33 height 33
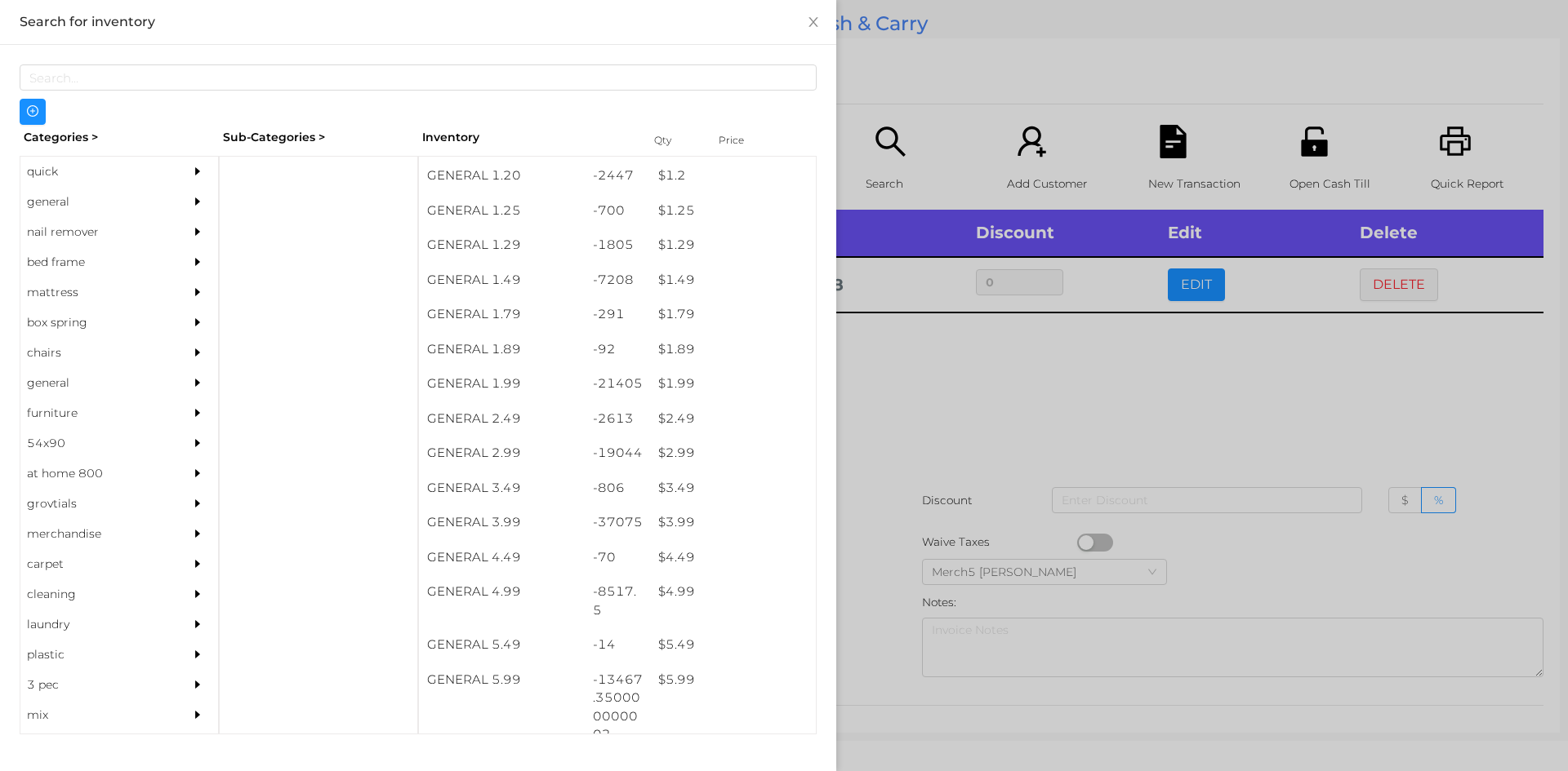
scroll to position [137, 0]
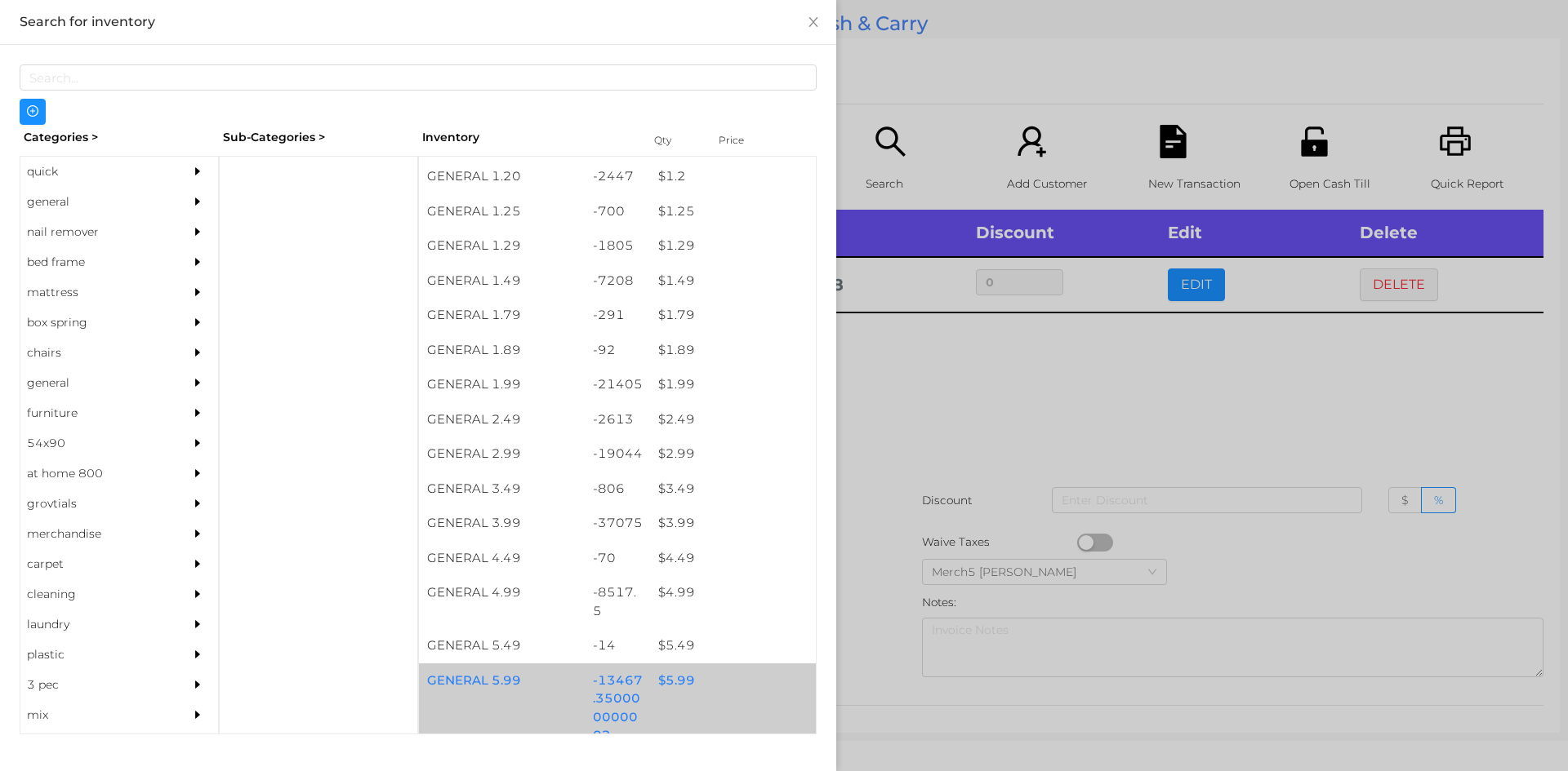
click at [675, 682] on div "$ 5.99" at bounding box center [732, 681] width 166 height 35
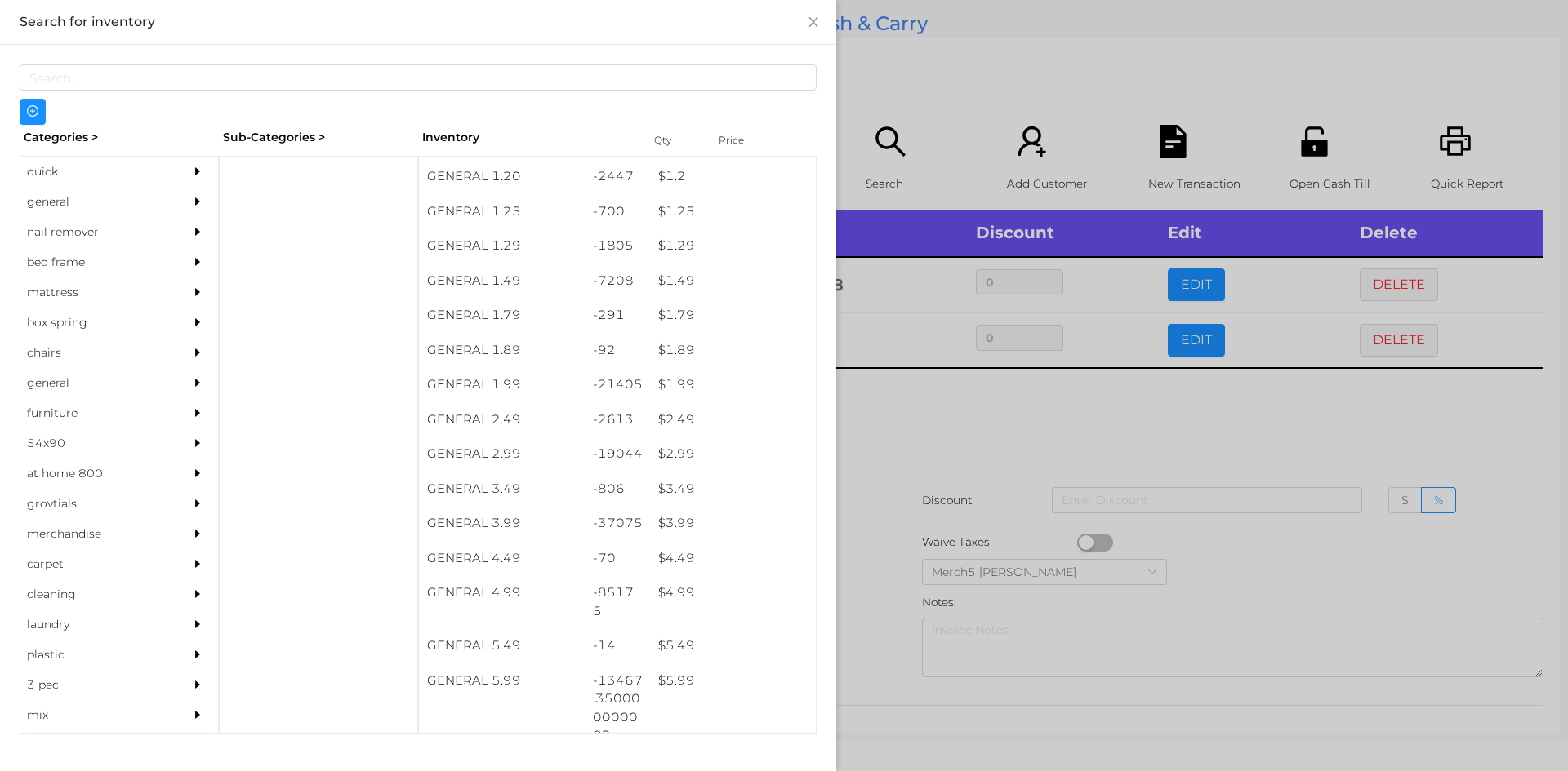
click at [937, 411] on div at bounding box center [784, 385] width 1568 height 771
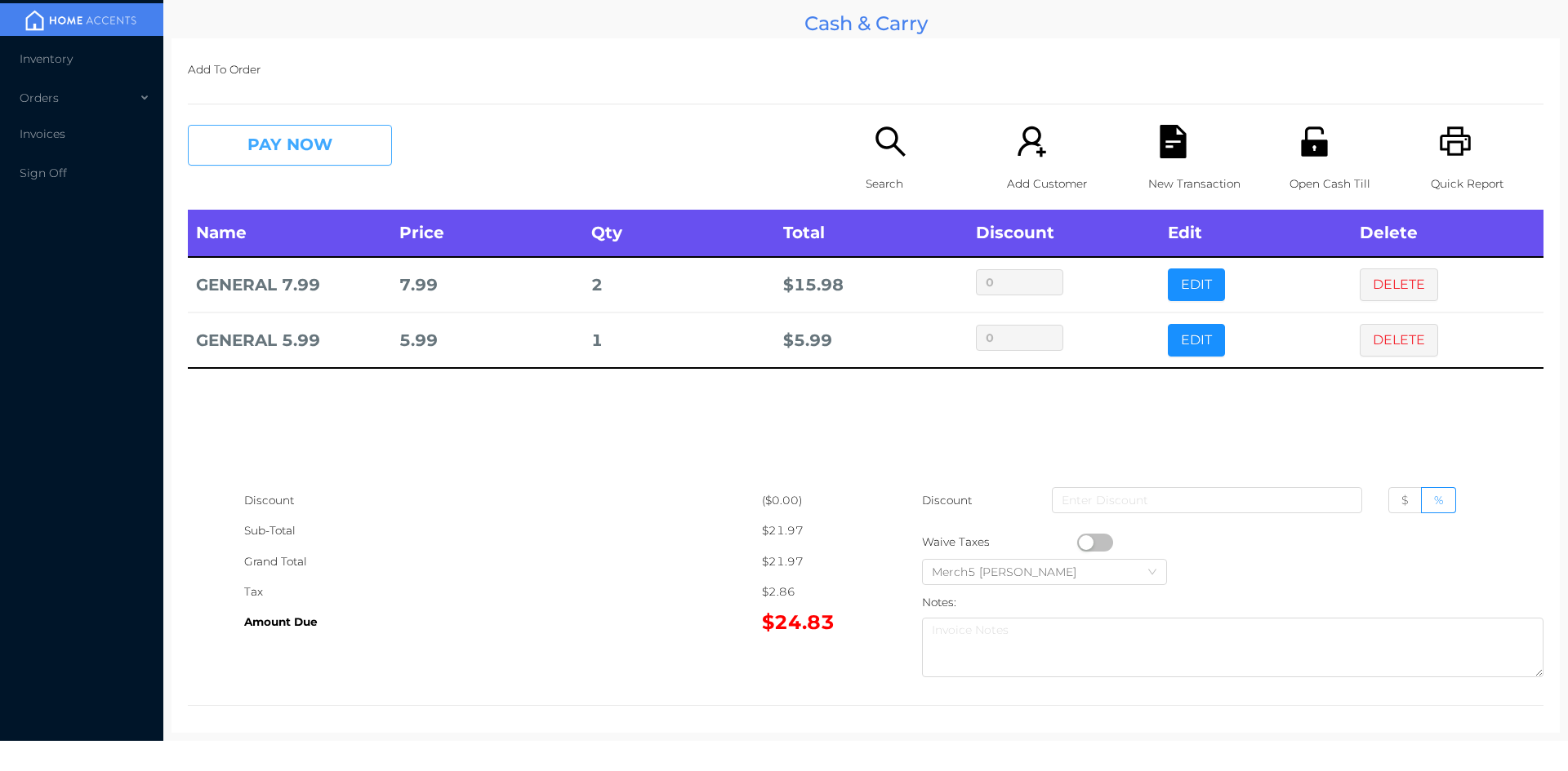
click at [349, 141] on button "PAY NOW" at bounding box center [290, 145] width 204 height 41
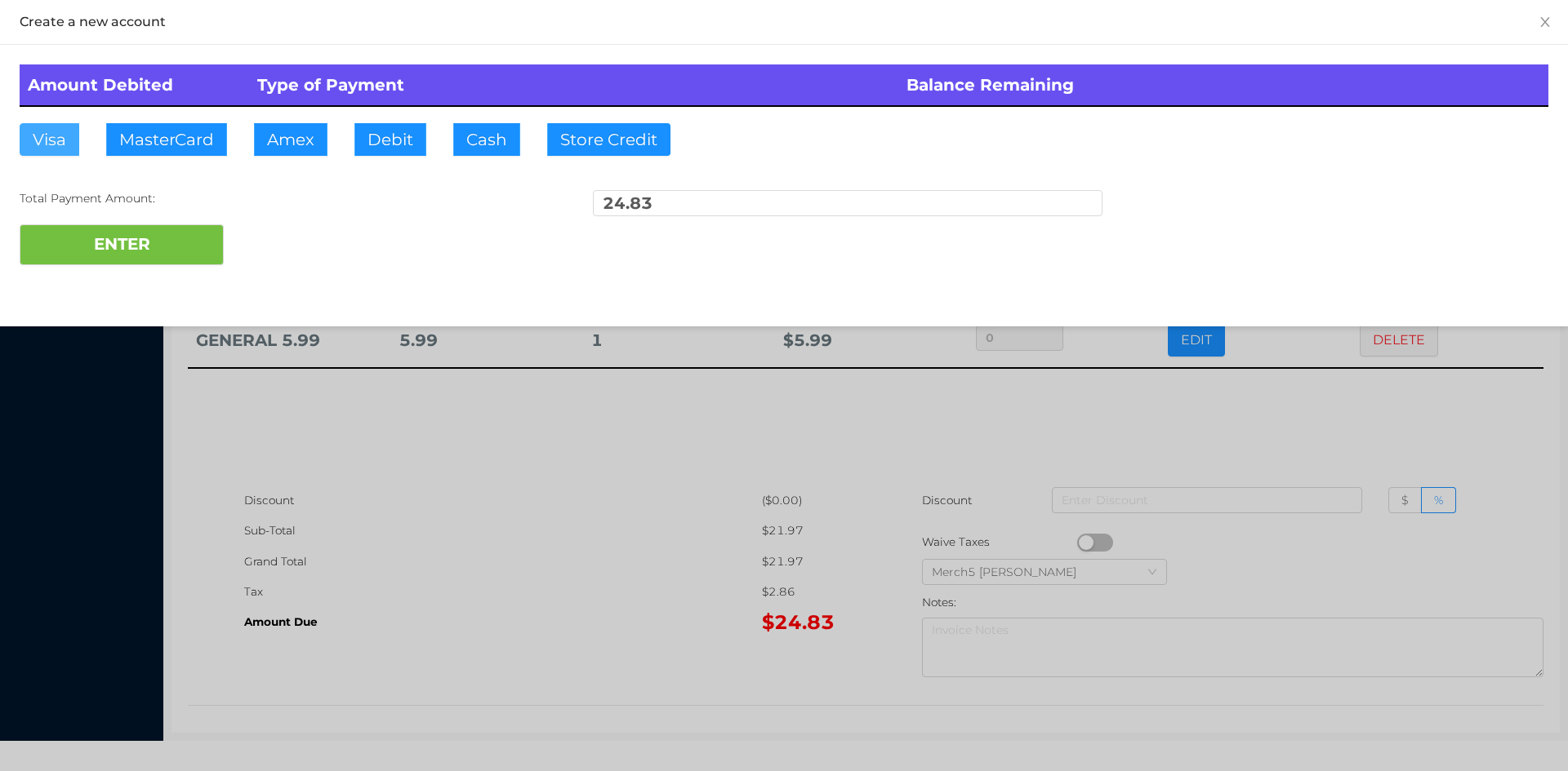
click at [43, 138] on button "Visa" at bounding box center [49, 139] width 60 height 33
click at [113, 245] on button "ENTER" at bounding box center [122, 245] width 204 height 41
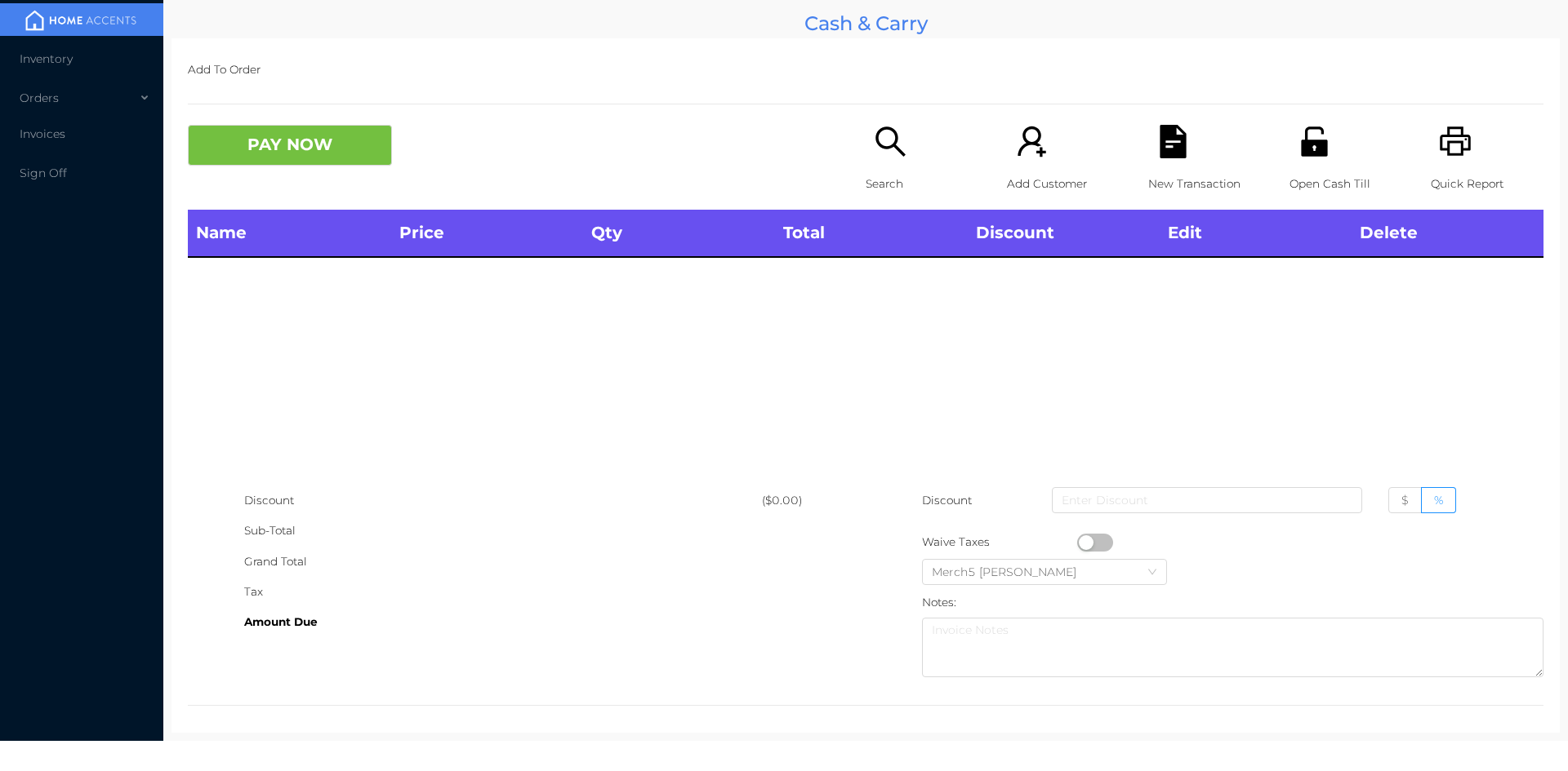
click at [1453, 157] on icon "icon: printer" at bounding box center [1455, 142] width 33 height 33
click at [881, 147] on icon "icon: search" at bounding box center [889, 141] width 29 height 29
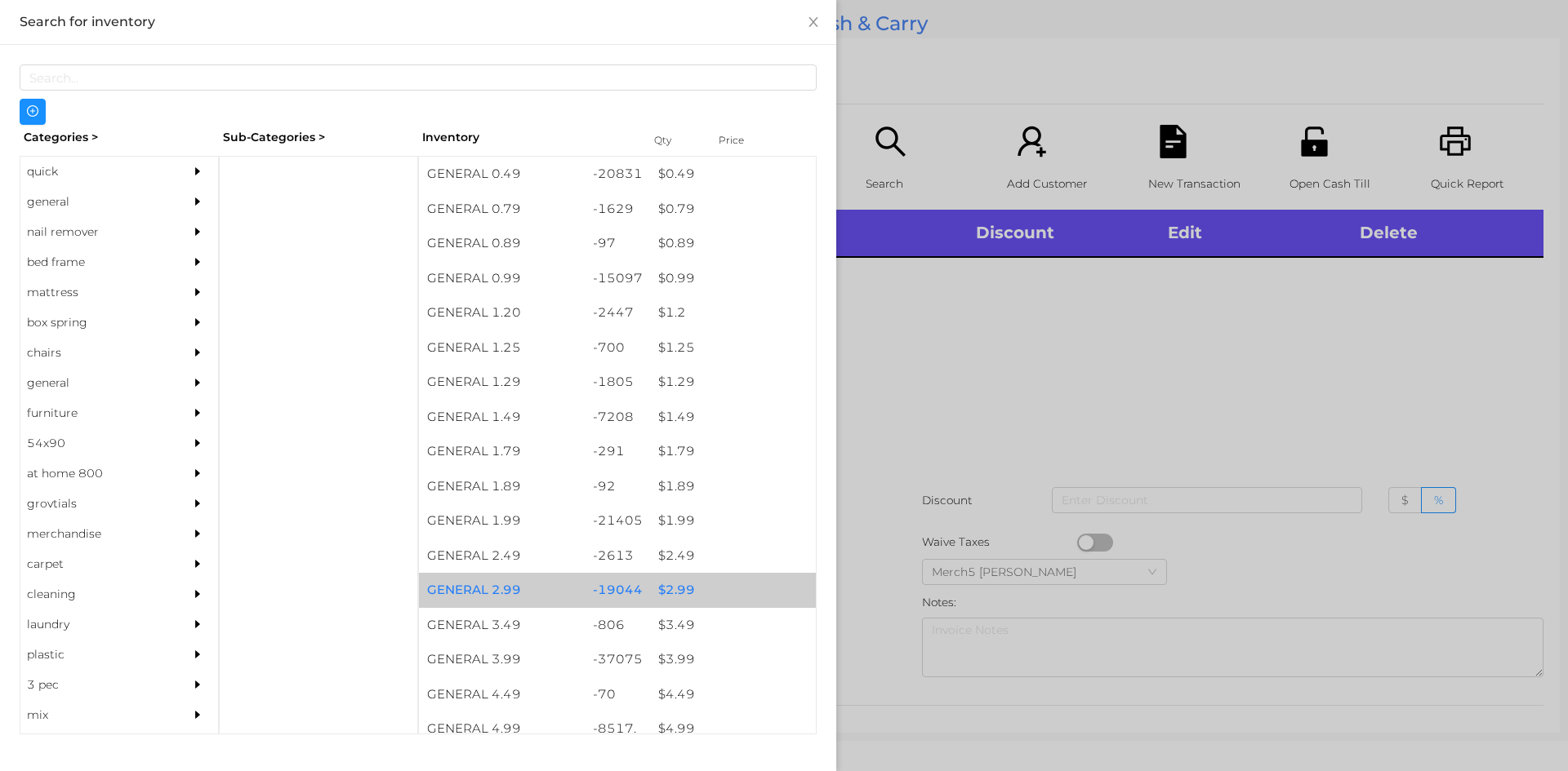
click at [676, 590] on div "$ 2.99" at bounding box center [732, 590] width 166 height 35
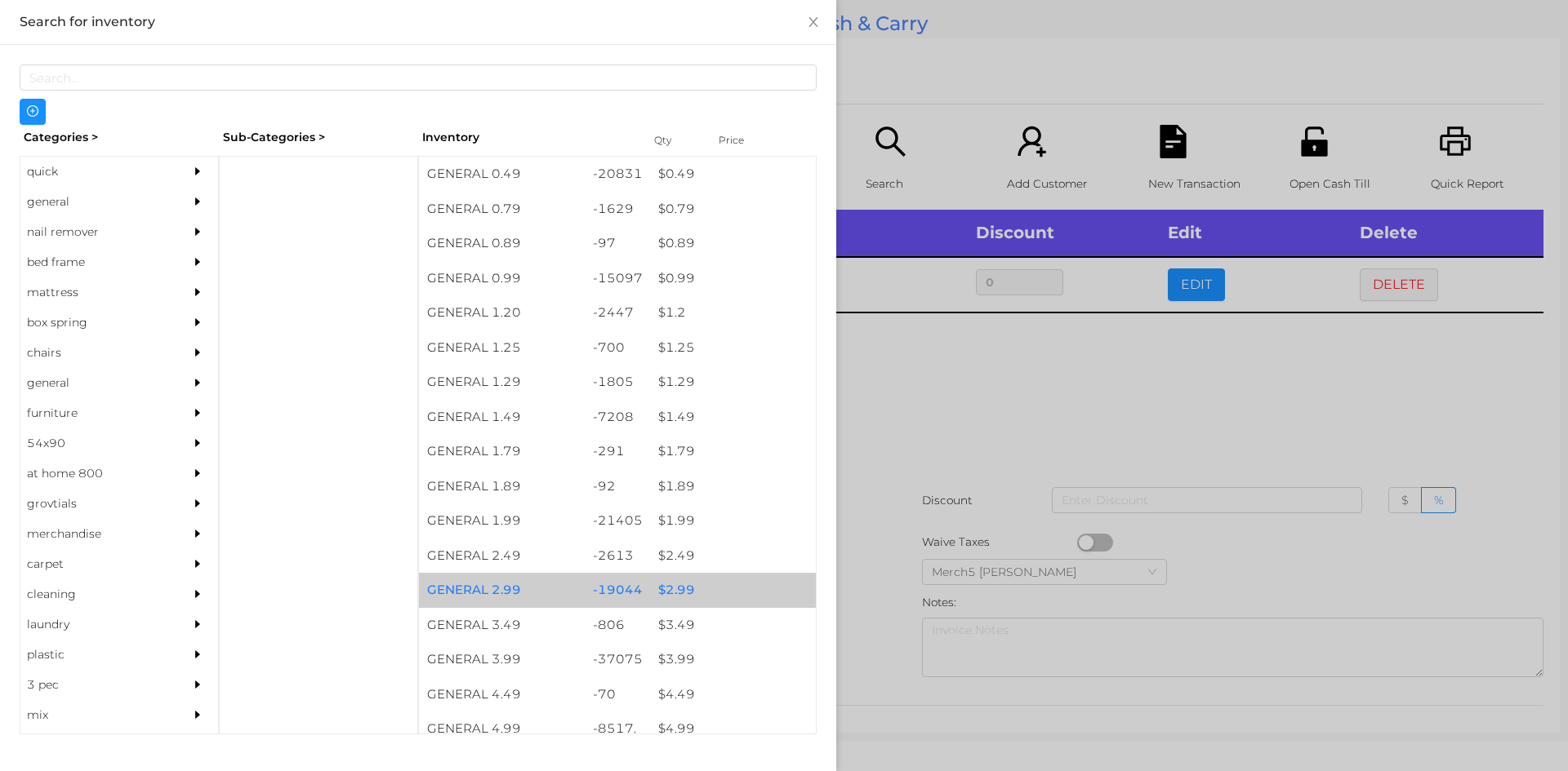
click at [682, 586] on div "$ 2.99" at bounding box center [732, 590] width 166 height 35
click at [691, 597] on div "$ 2.99" at bounding box center [732, 590] width 166 height 35
click at [929, 359] on div at bounding box center [784, 385] width 1568 height 771
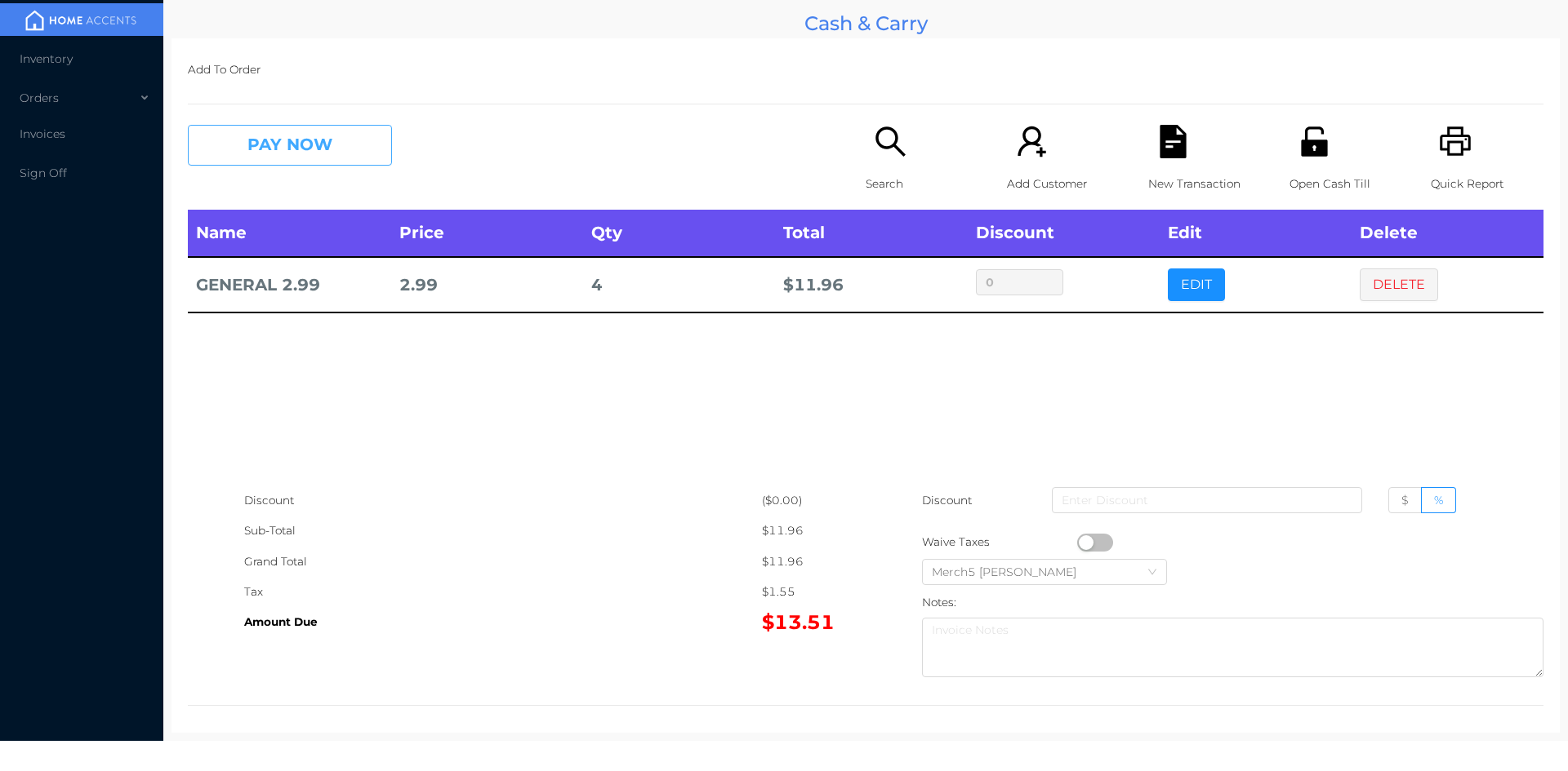
click at [317, 149] on button "PAY NOW" at bounding box center [290, 145] width 204 height 41
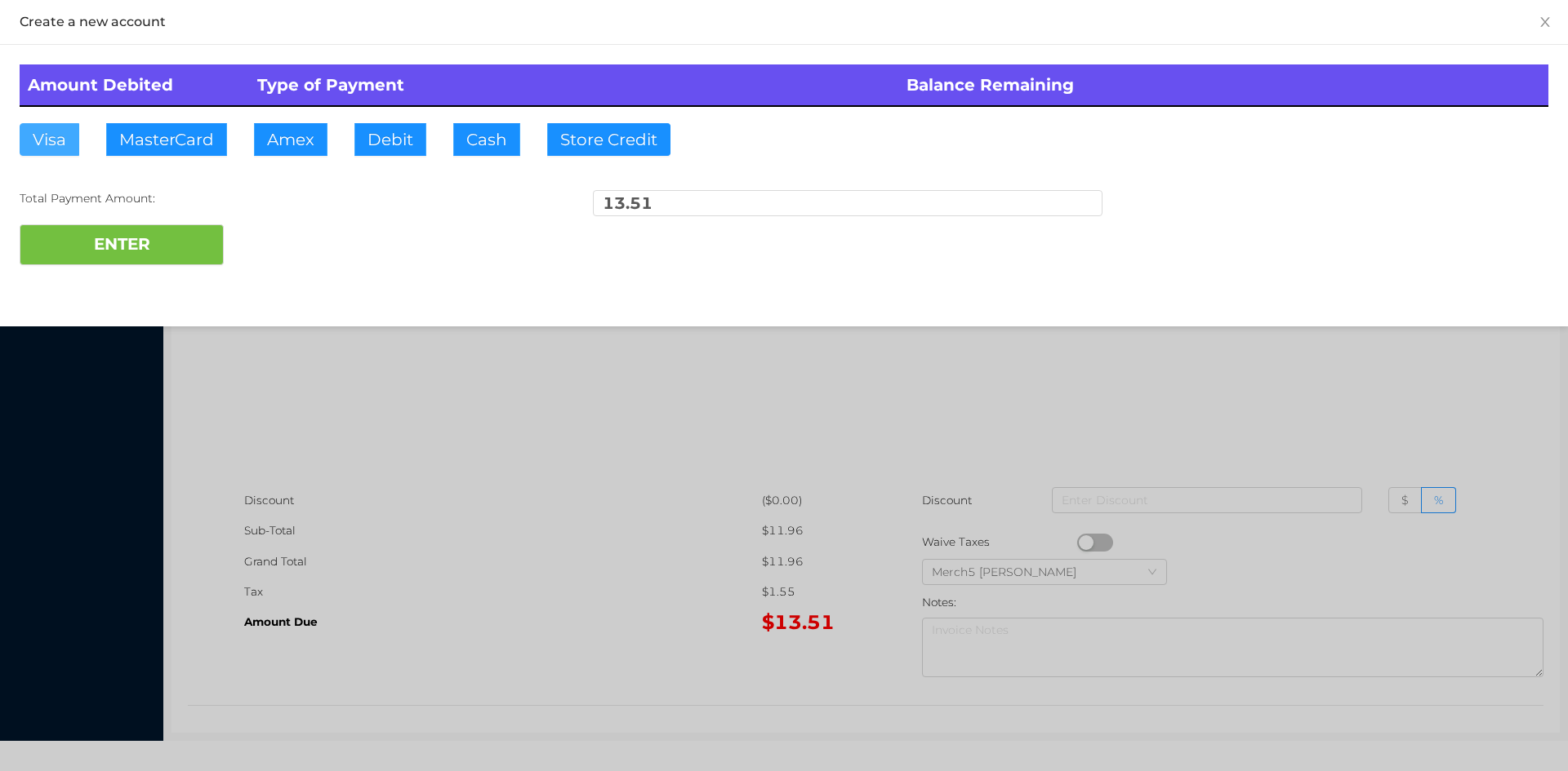
click at [41, 135] on button "Visa" at bounding box center [49, 139] width 60 height 33
click at [87, 241] on button "ENTER" at bounding box center [122, 245] width 204 height 41
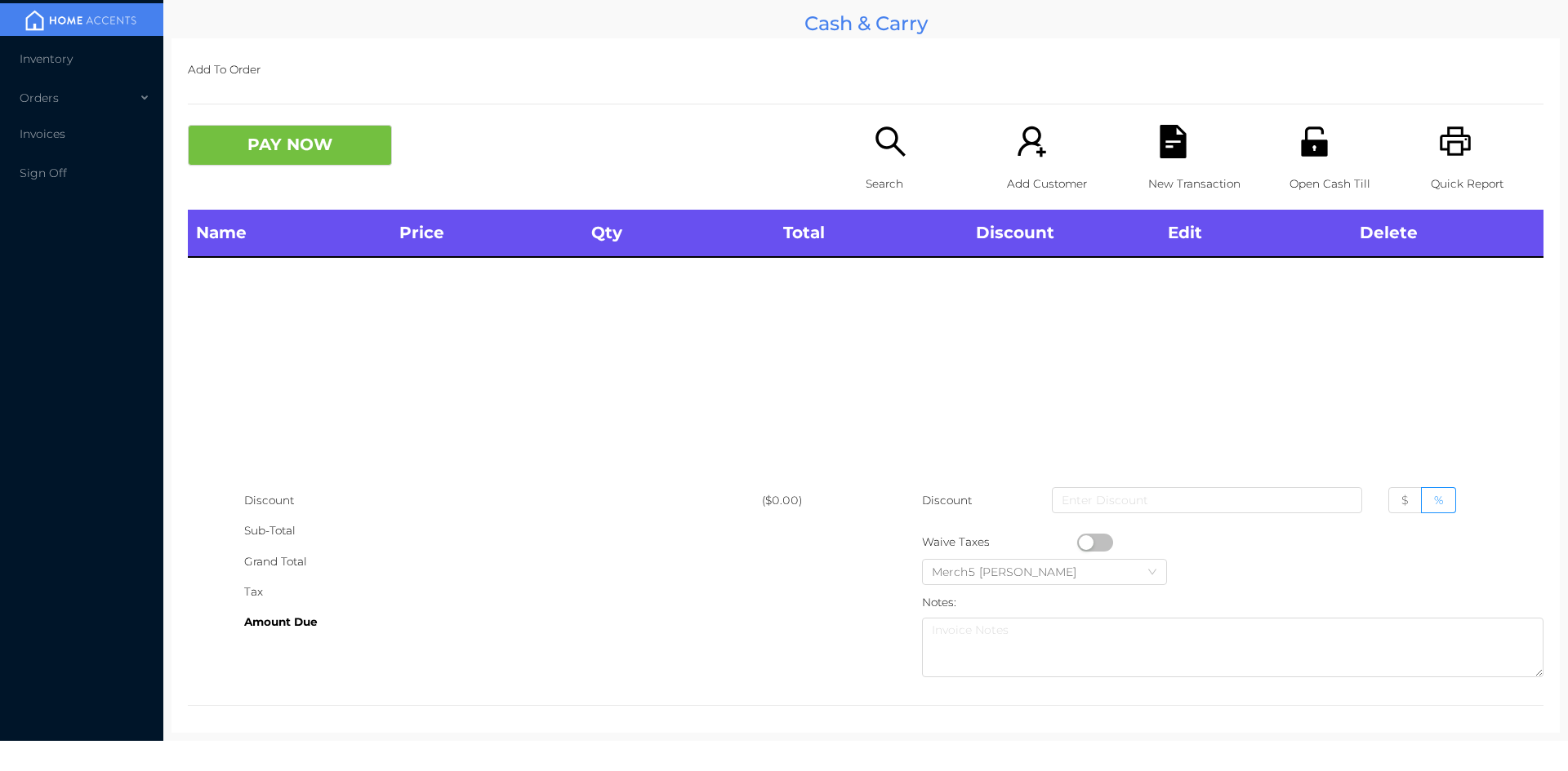
click at [893, 136] on icon "icon: search" at bounding box center [890, 142] width 33 height 33
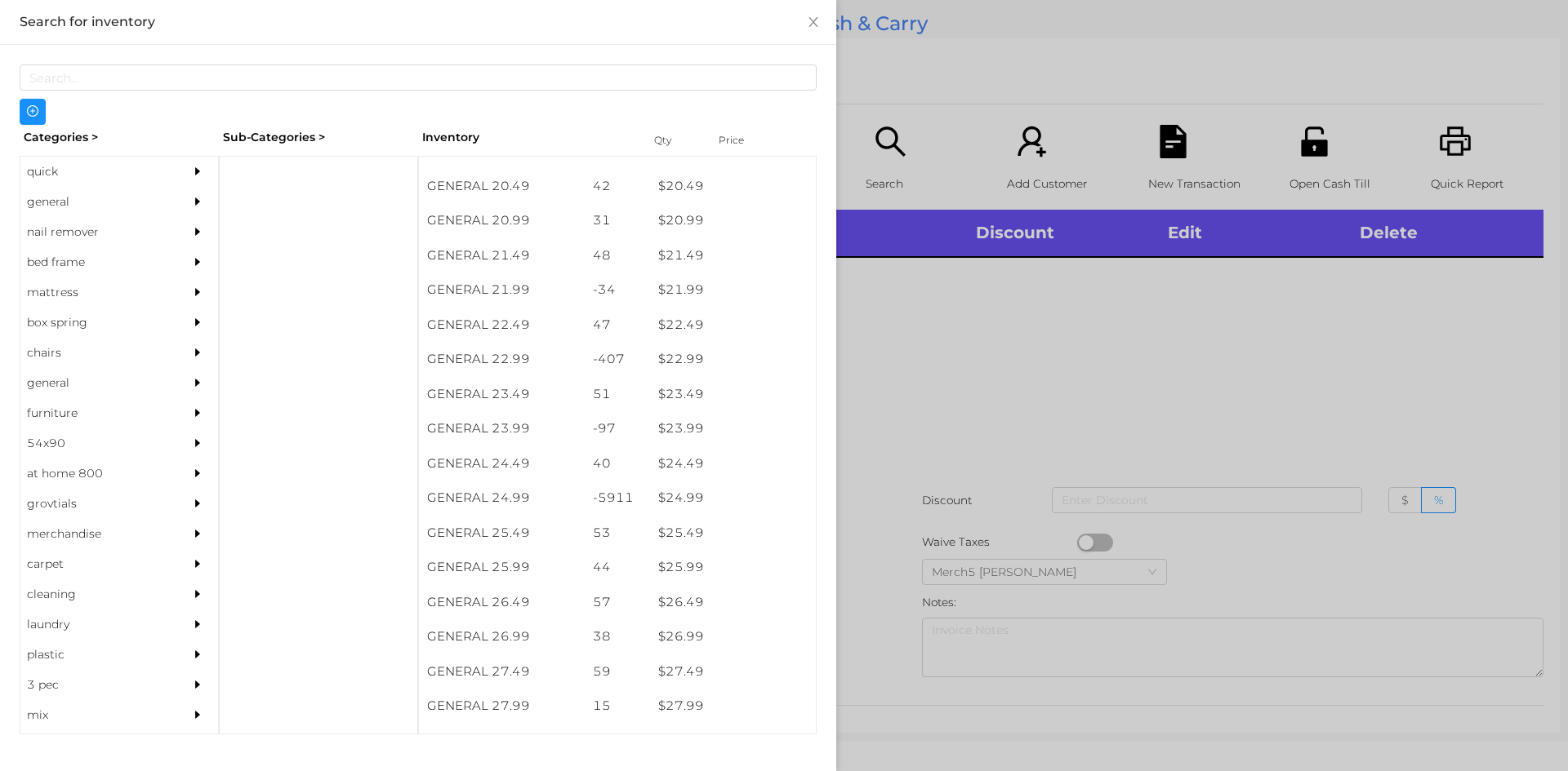
scroll to position [1781, 0]
click at [677, 501] on div "$ 24.99" at bounding box center [732, 500] width 166 height 35
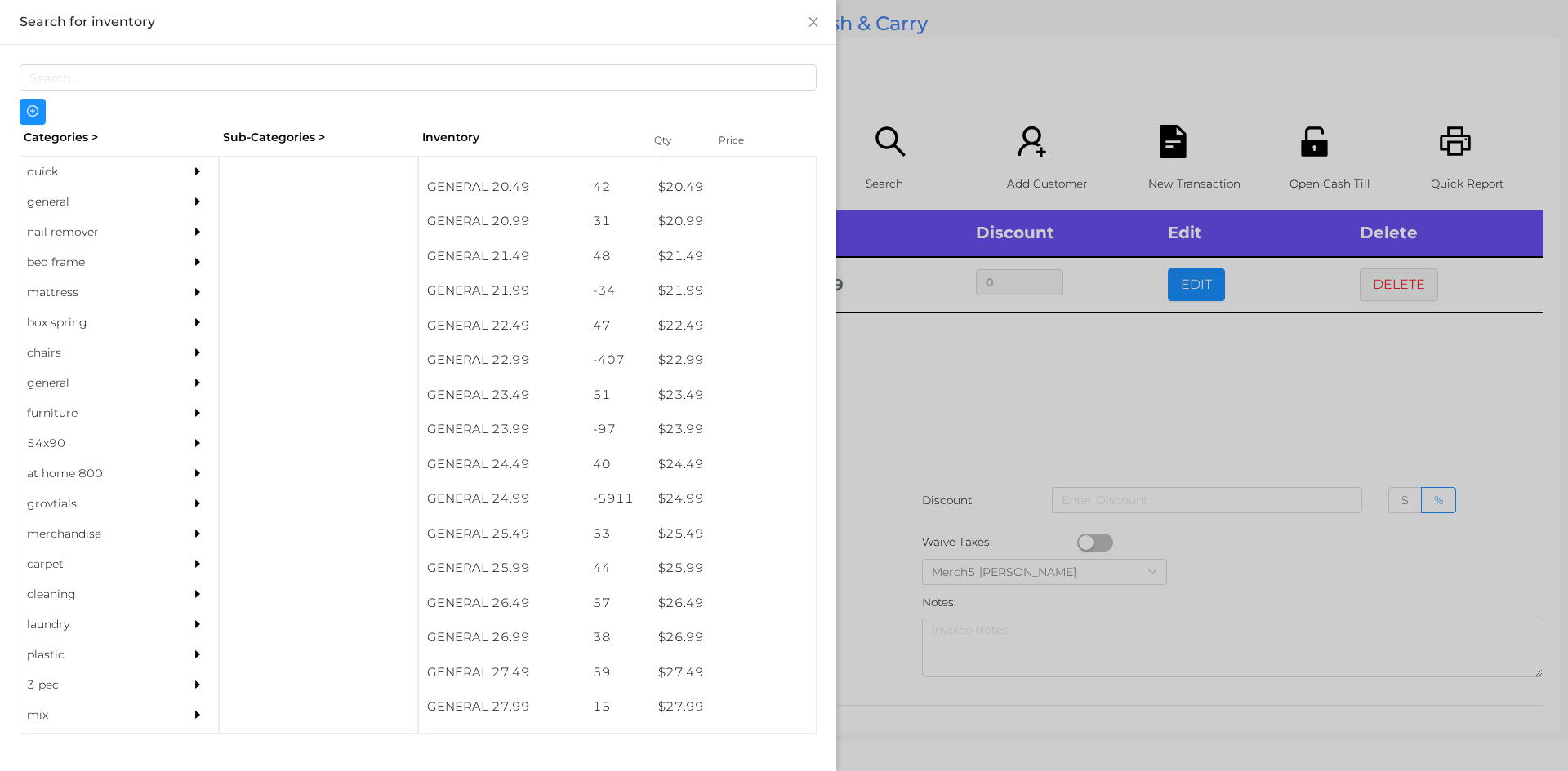
click at [941, 382] on div at bounding box center [784, 385] width 1568 height 771
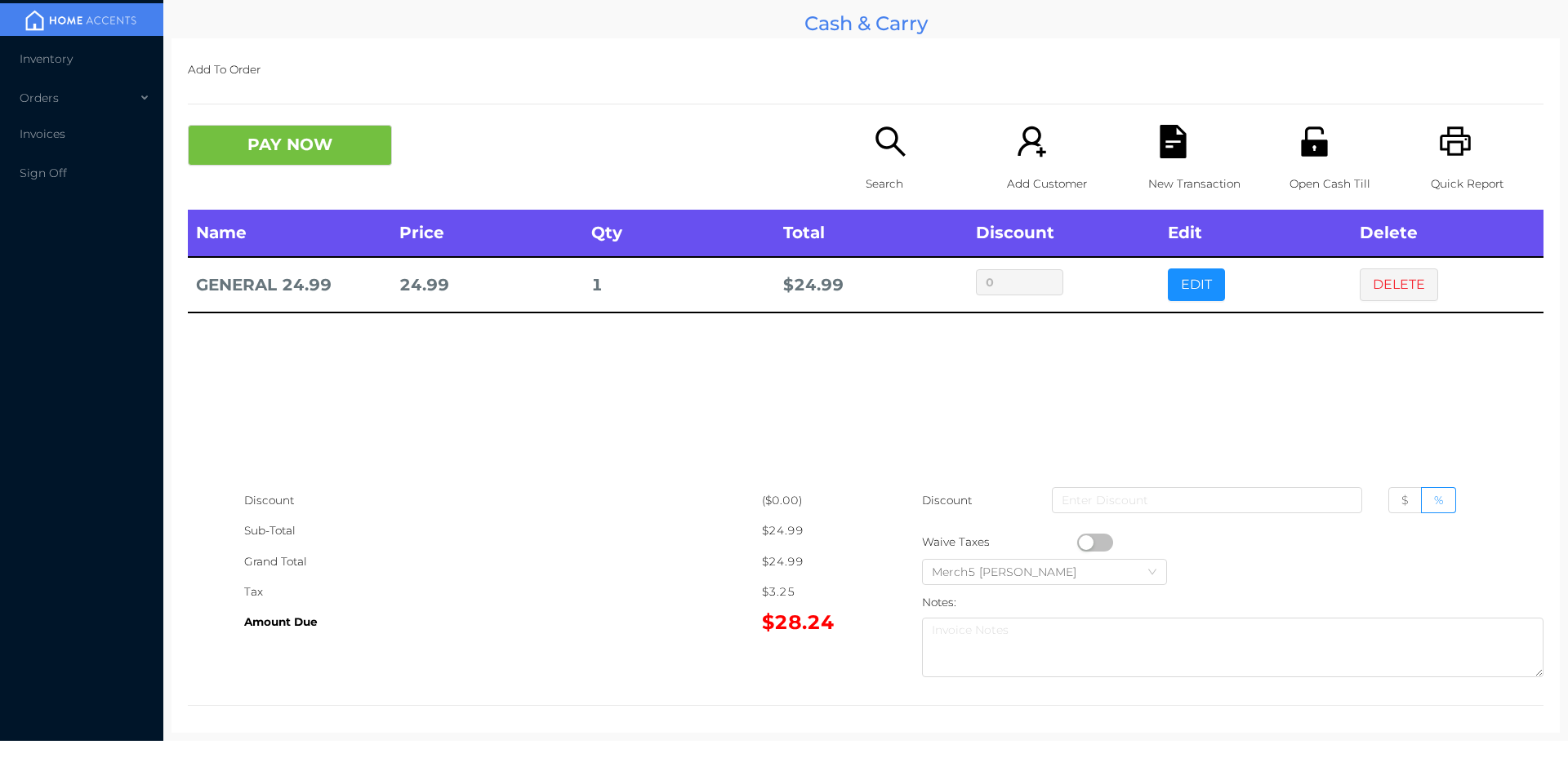
click at [888, 144] on icon "icon: search" at bounding box center [889, 141] width 29 height 29
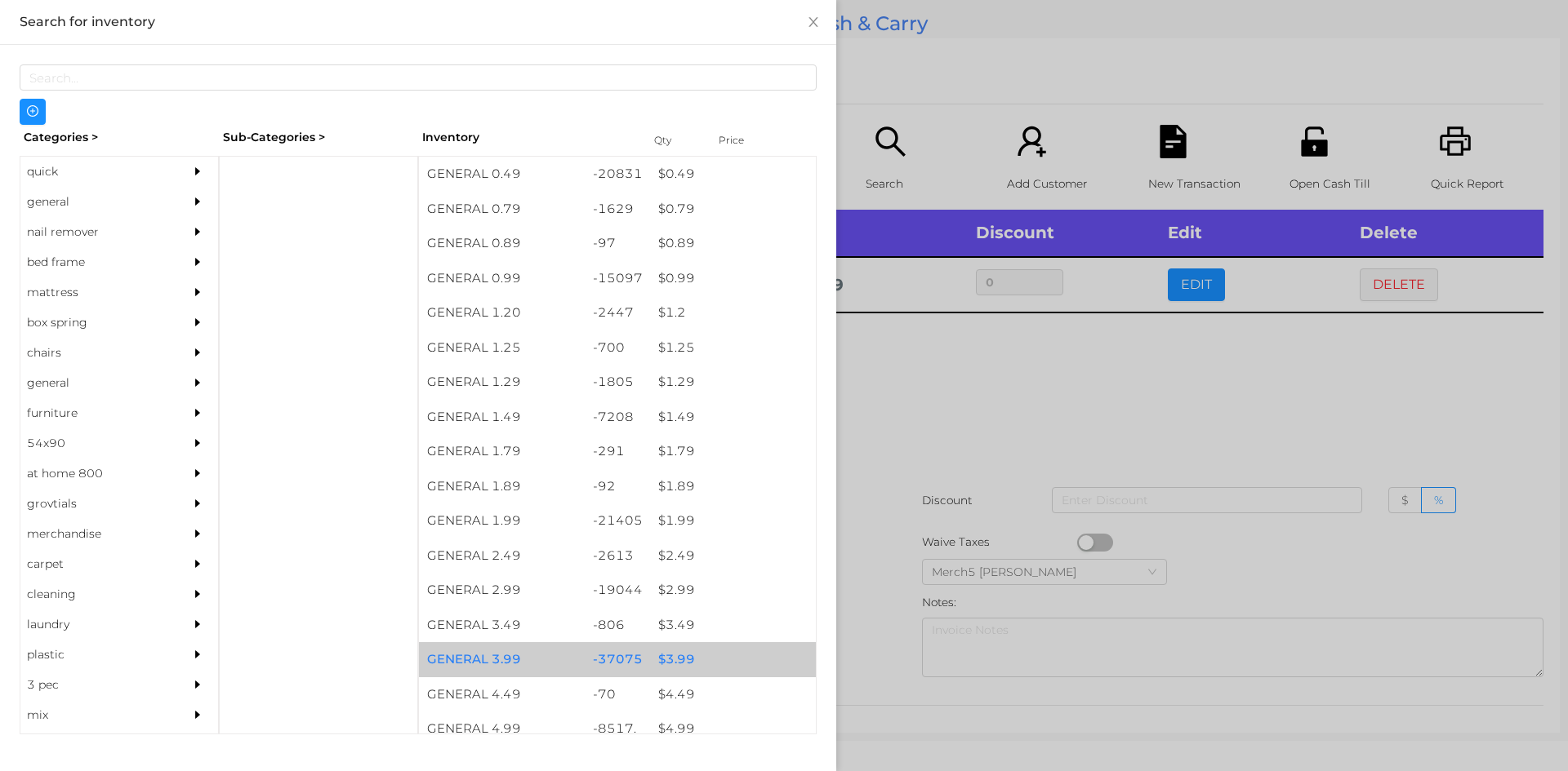
click at [672, 659] on div "$ 3.99" at bounding box center [732, 660] width 166 height 35
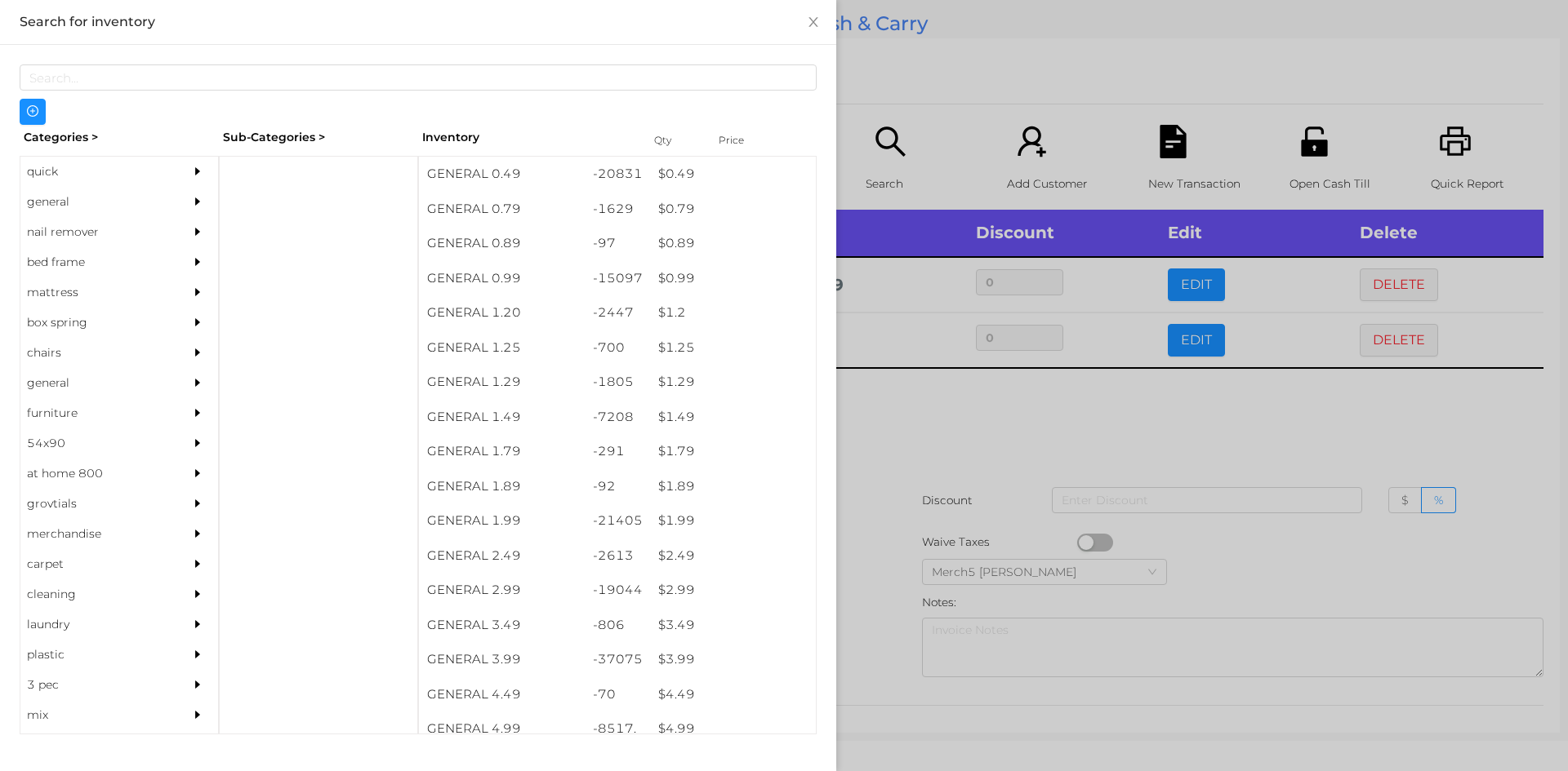
click at [891, 438] on div at bounding box center [784, 385] width 1568 height 771
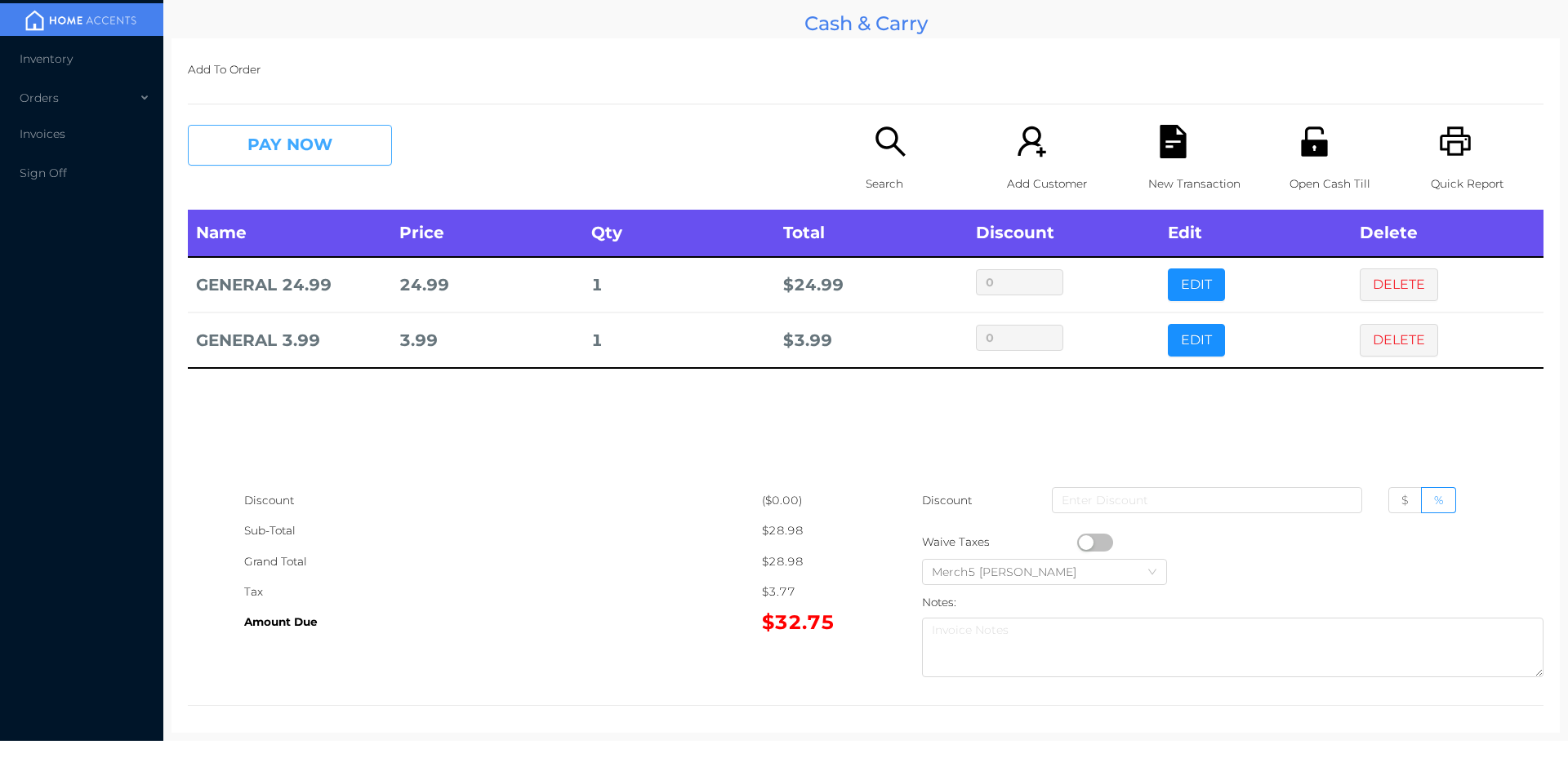
click at [294, 155] on button "PAY NOW" at bounding box center [290, 145] width 204 height 41
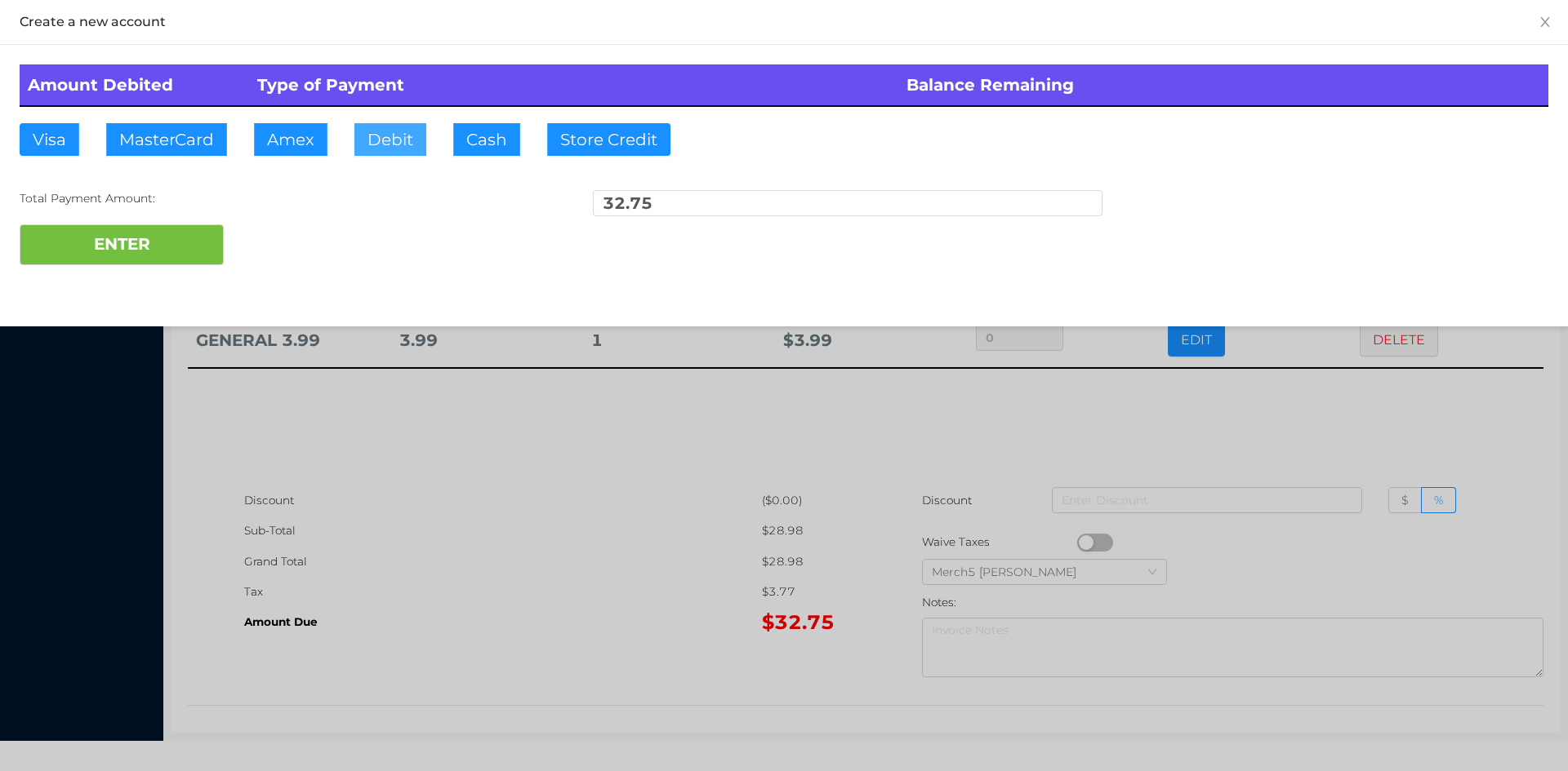
click at [383, 135] on button "Debit" at bounding box center [390, 139] width 72 height 33
click at [144, 248] on button "ENTER" at bounding box center [122, 245] width 204 height 41
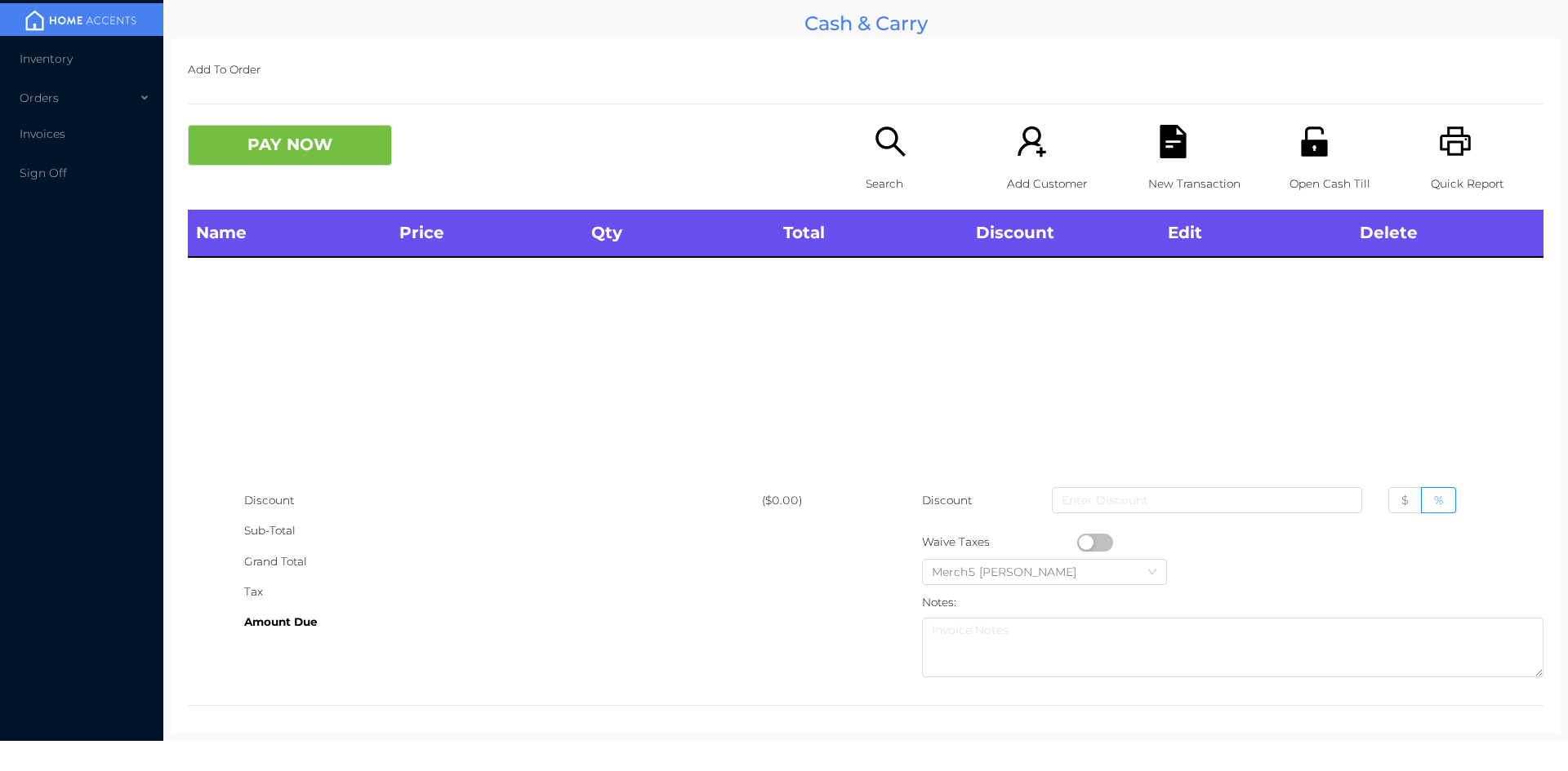
click at [875, 137] on icon "icon: search" at bounding box center [890, 142] width 33 height 33
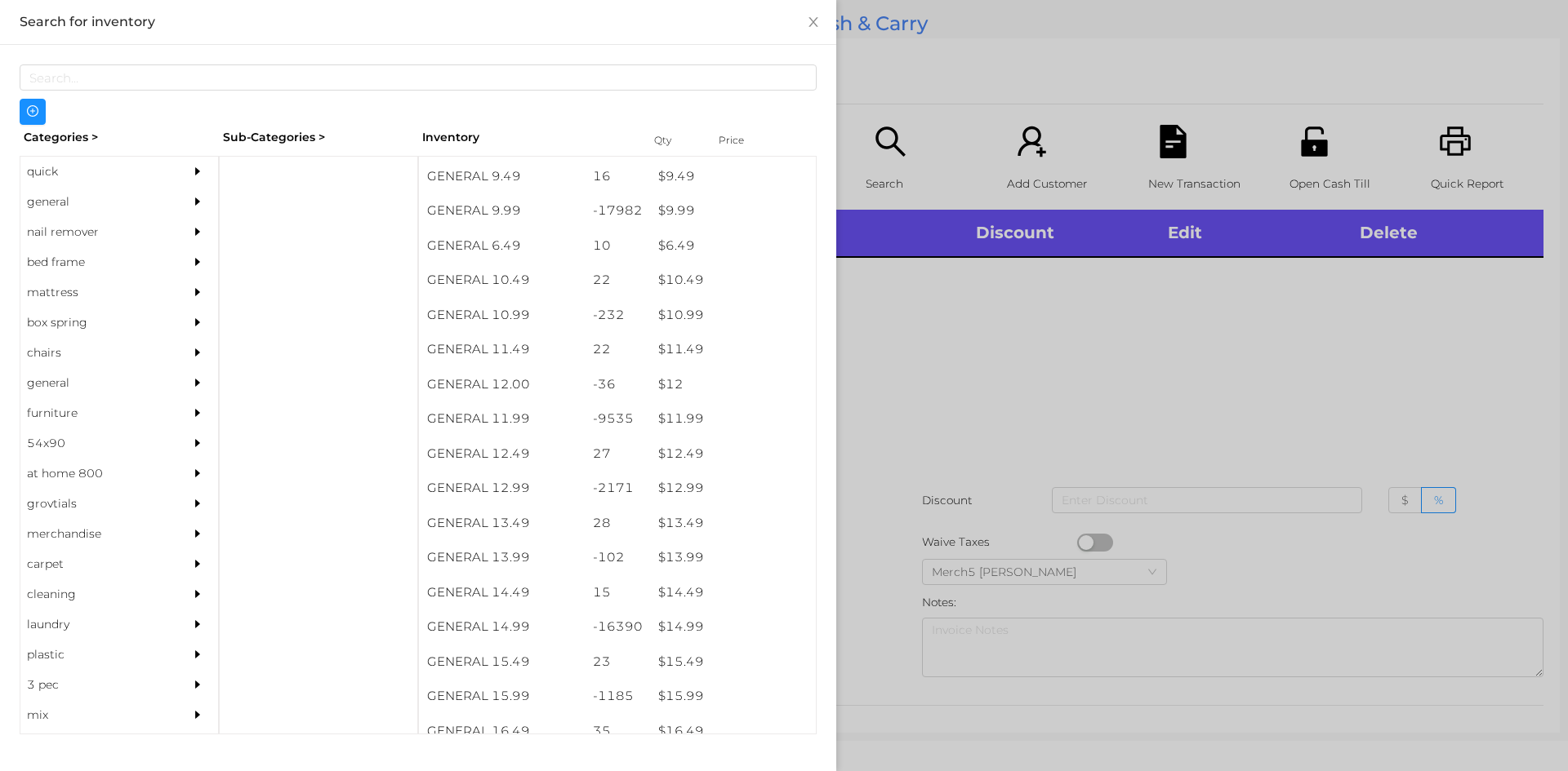
scroll to position [959, 0]
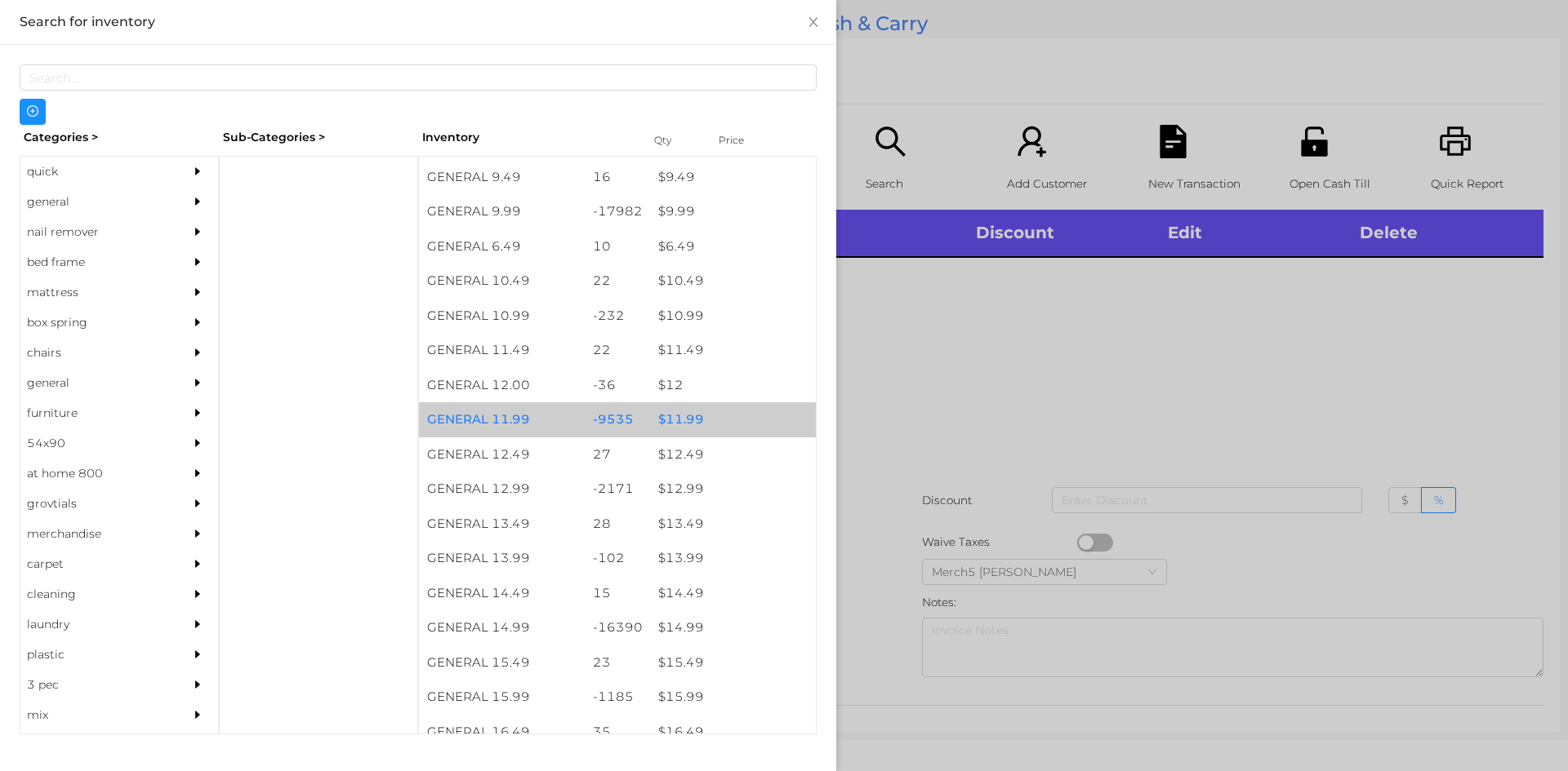
click at [673, 420] on div "$ 11.99" at bounding box center [732, 420] width 166 height 35
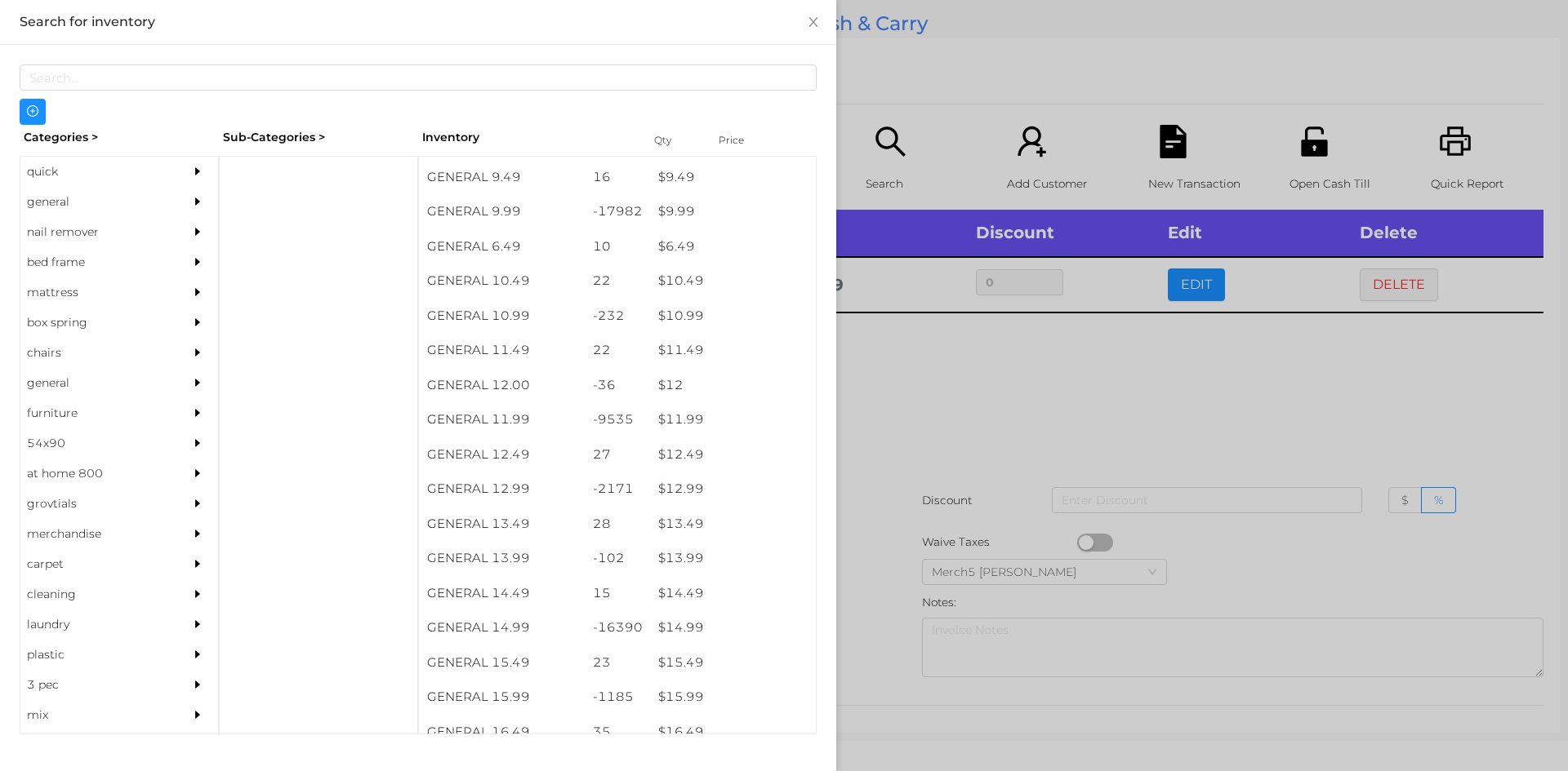
click at [42, 170] on div "quick" at bounding box center [94, 172] width 149 height 30
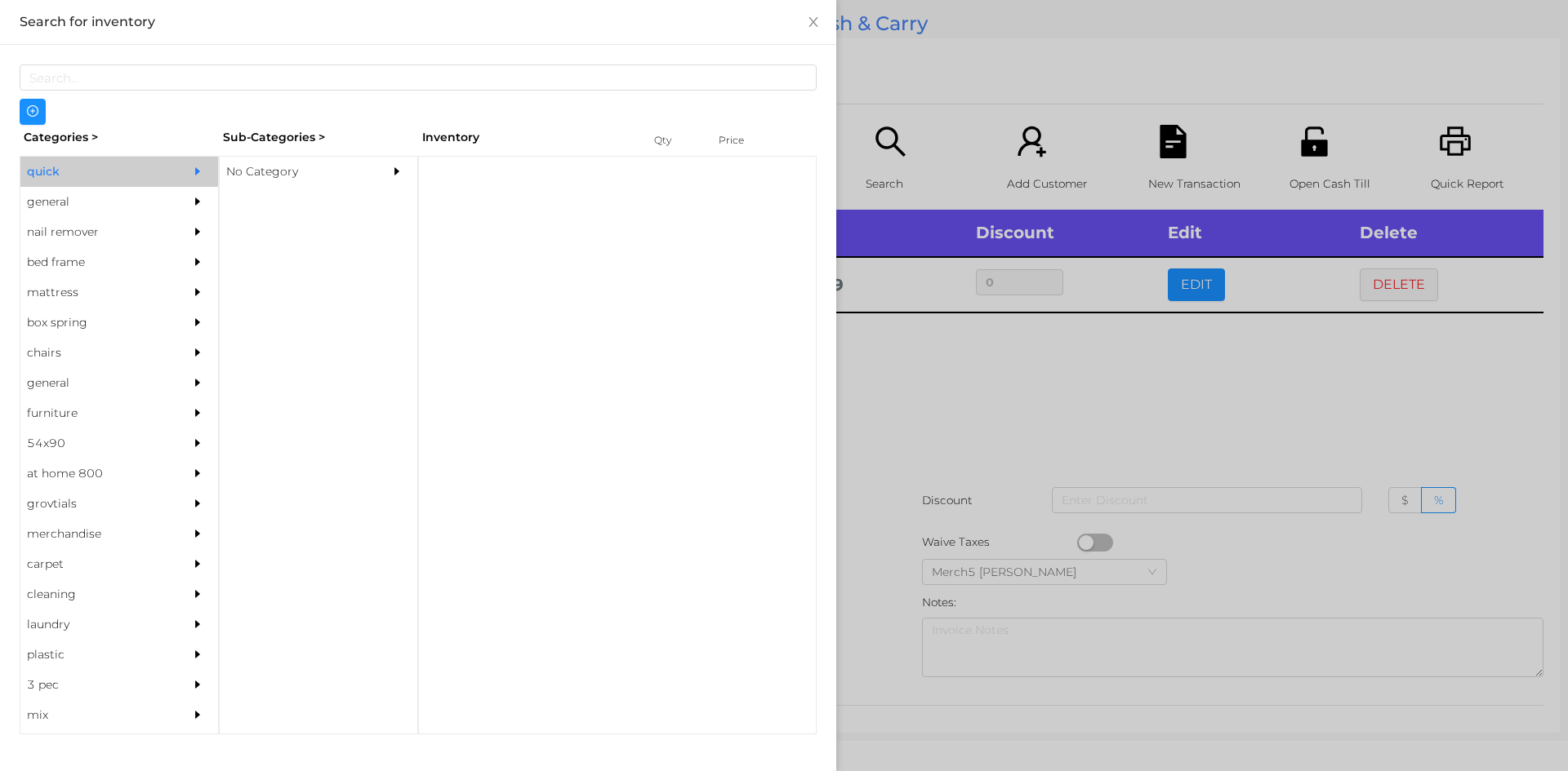
click at [256, 174] on div "No Category" at bounding box center [294, 172] width 149 height 30
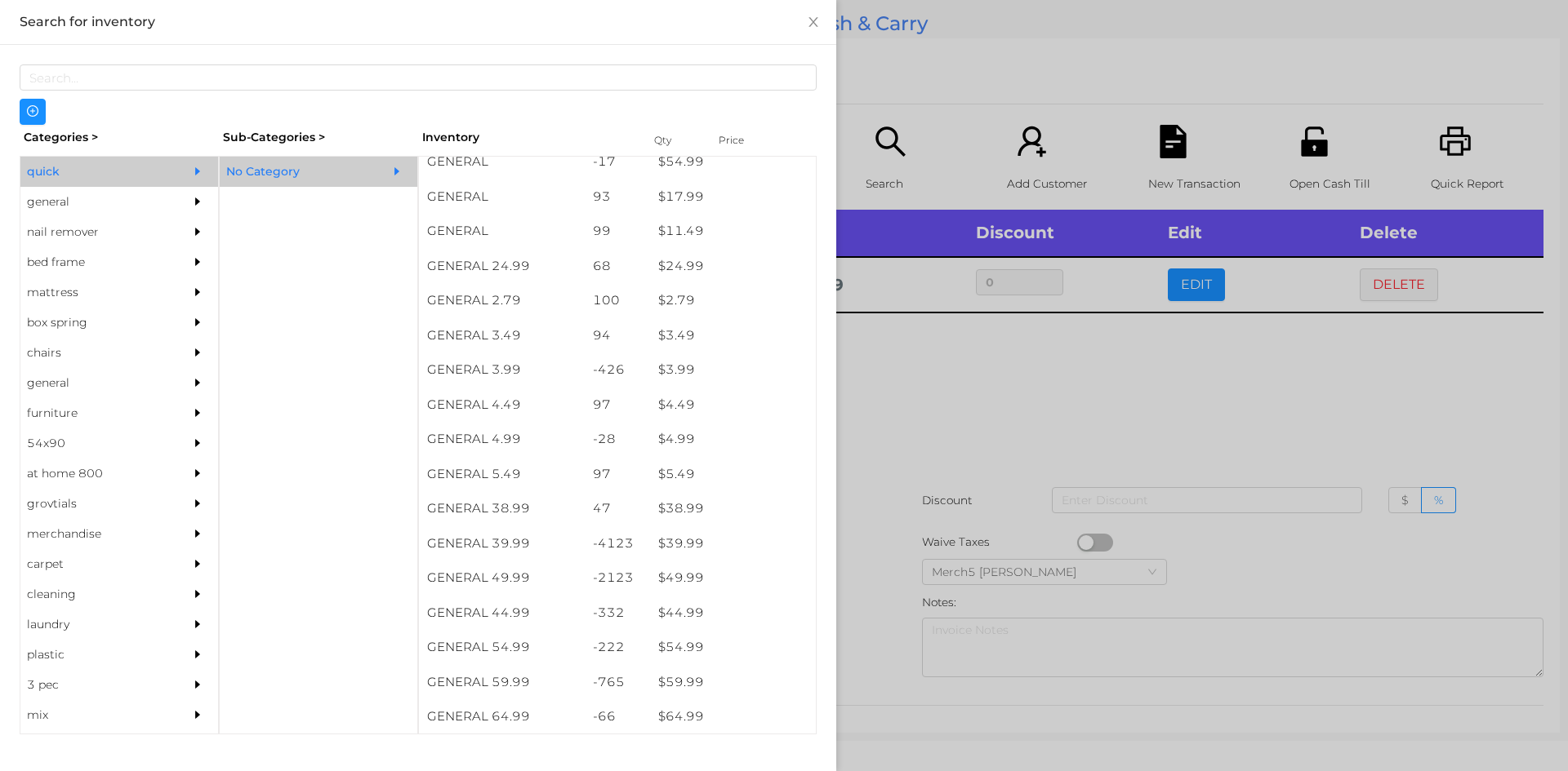
scroll to position [589, 0]
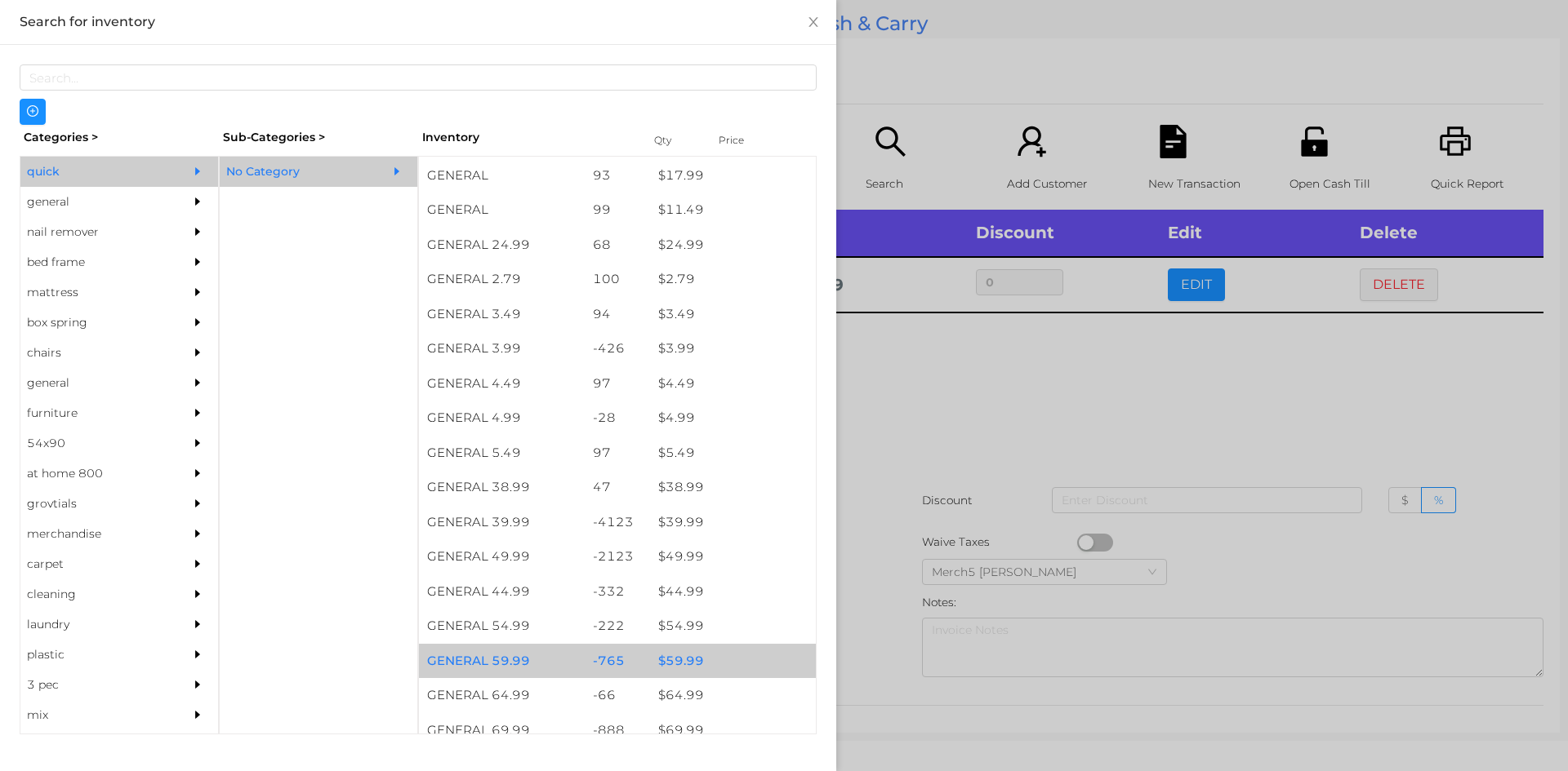
click at [688, 659] on div "$ 59.99" at bounding box center [732, 662] width 166 height 35
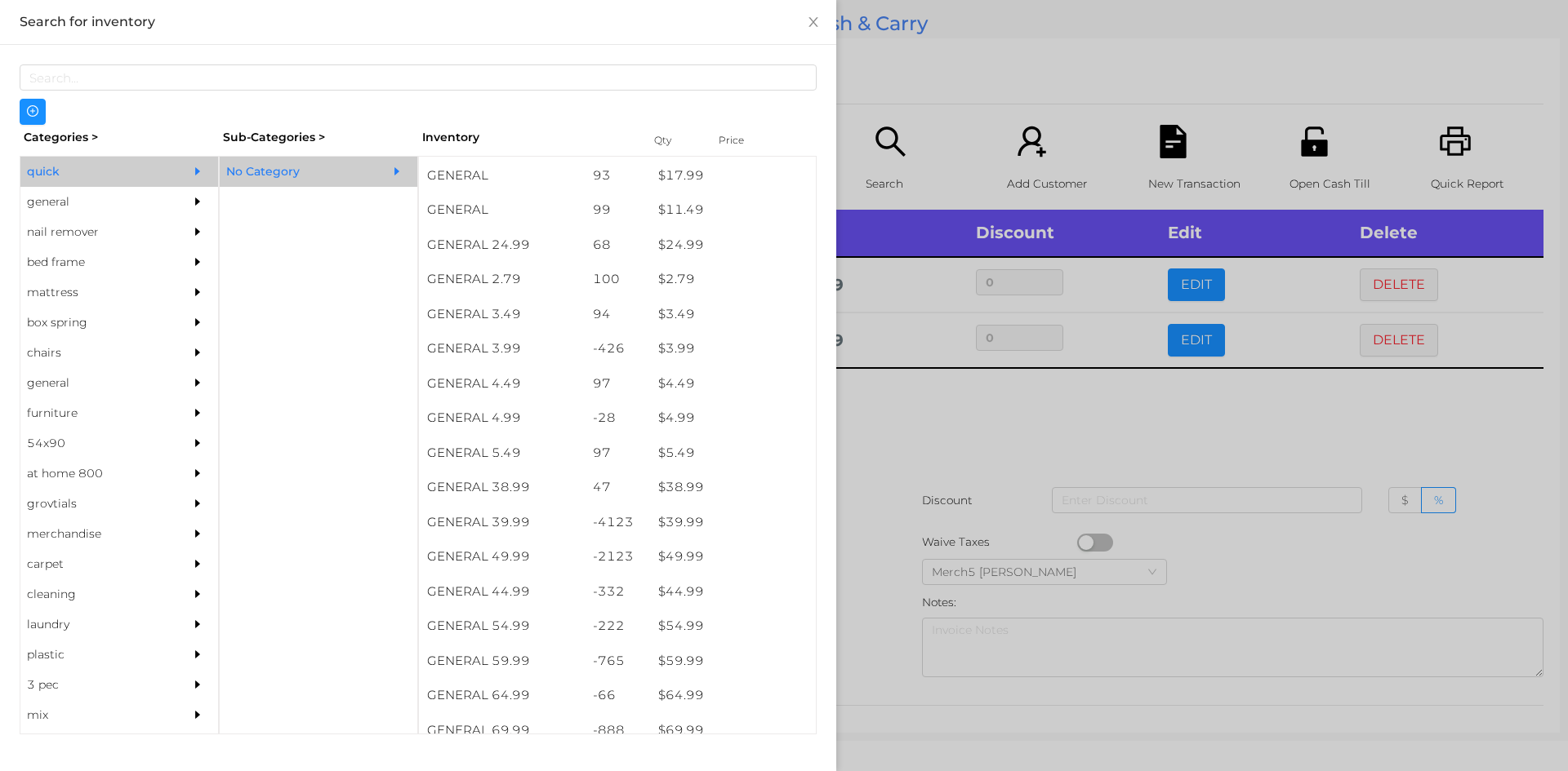
click at [939, 417] on div at bounding box center [784, 385] width 1568 height 771
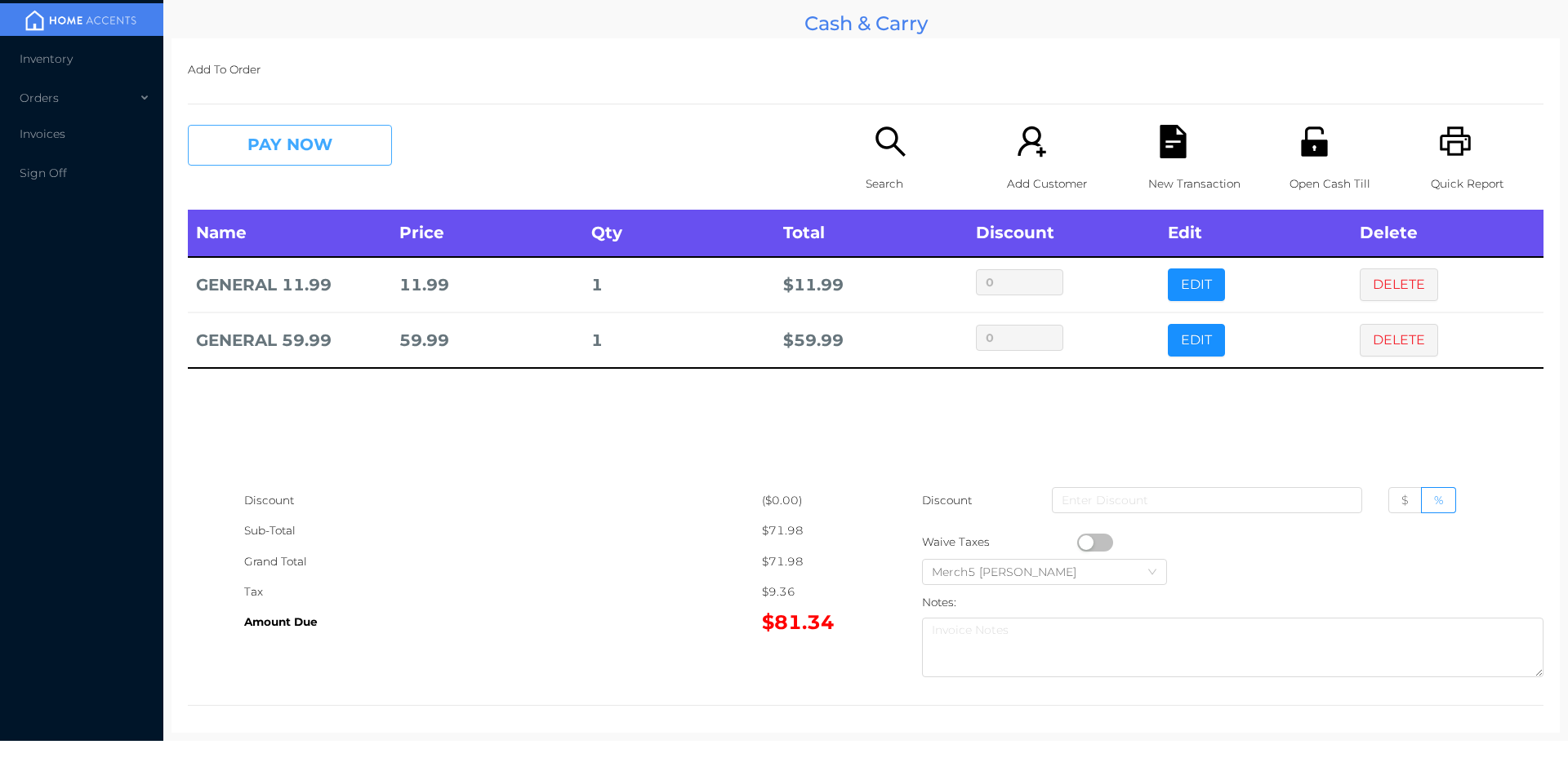
click at [335, 142] on button "PAY NOW" at bounding box center [290, 145] width 204 height 41
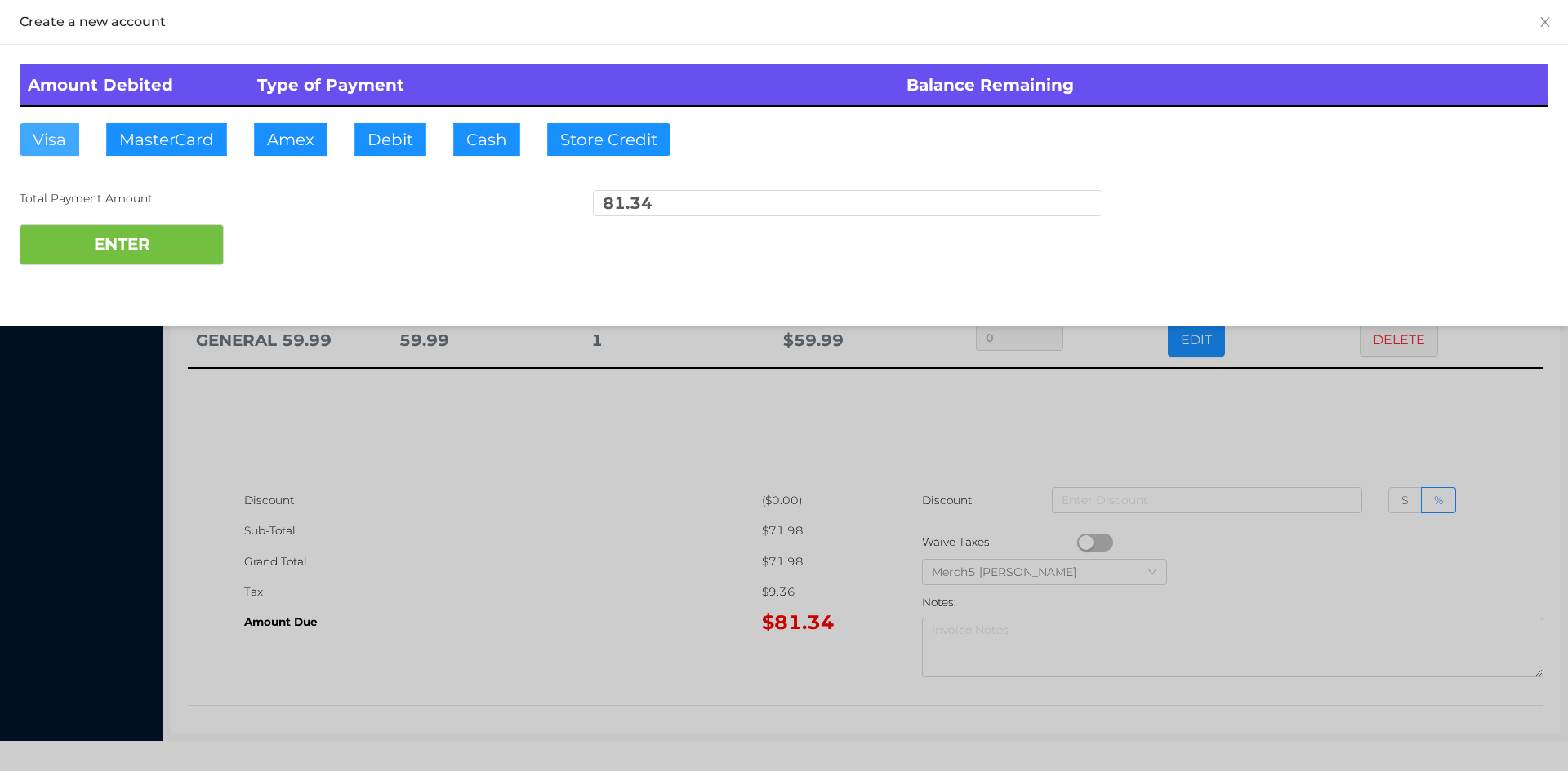
click at [50, 133] on button "Visa" at bounding box center [49, 139] width 60 height 33
click at [101, 249] on button "ENTER" at bounding box center [122, 245] width 204 height 41
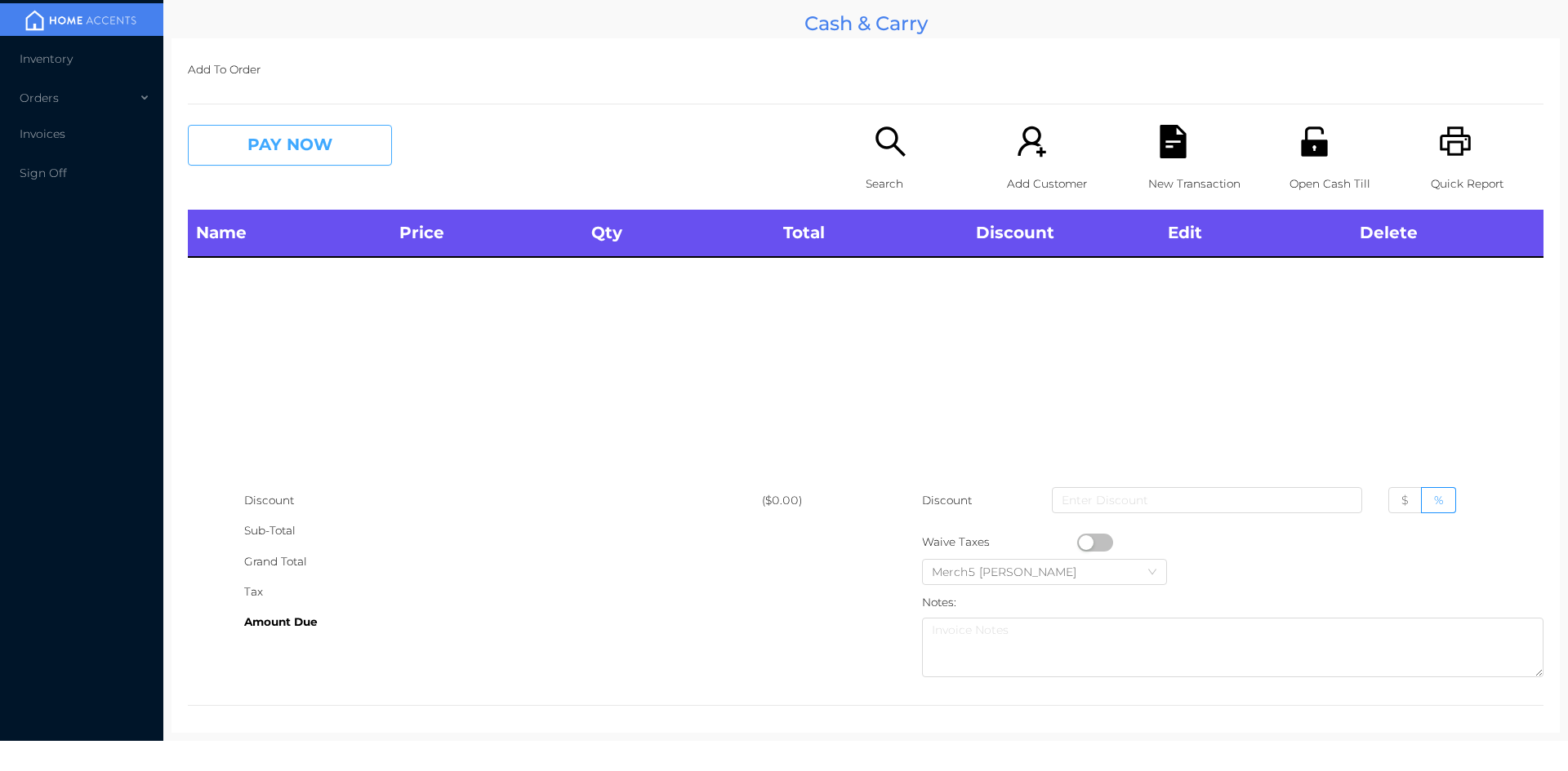
click at [342, 138] on button "PAY NOW" at bounding box center [290, 145] width 204 height 41
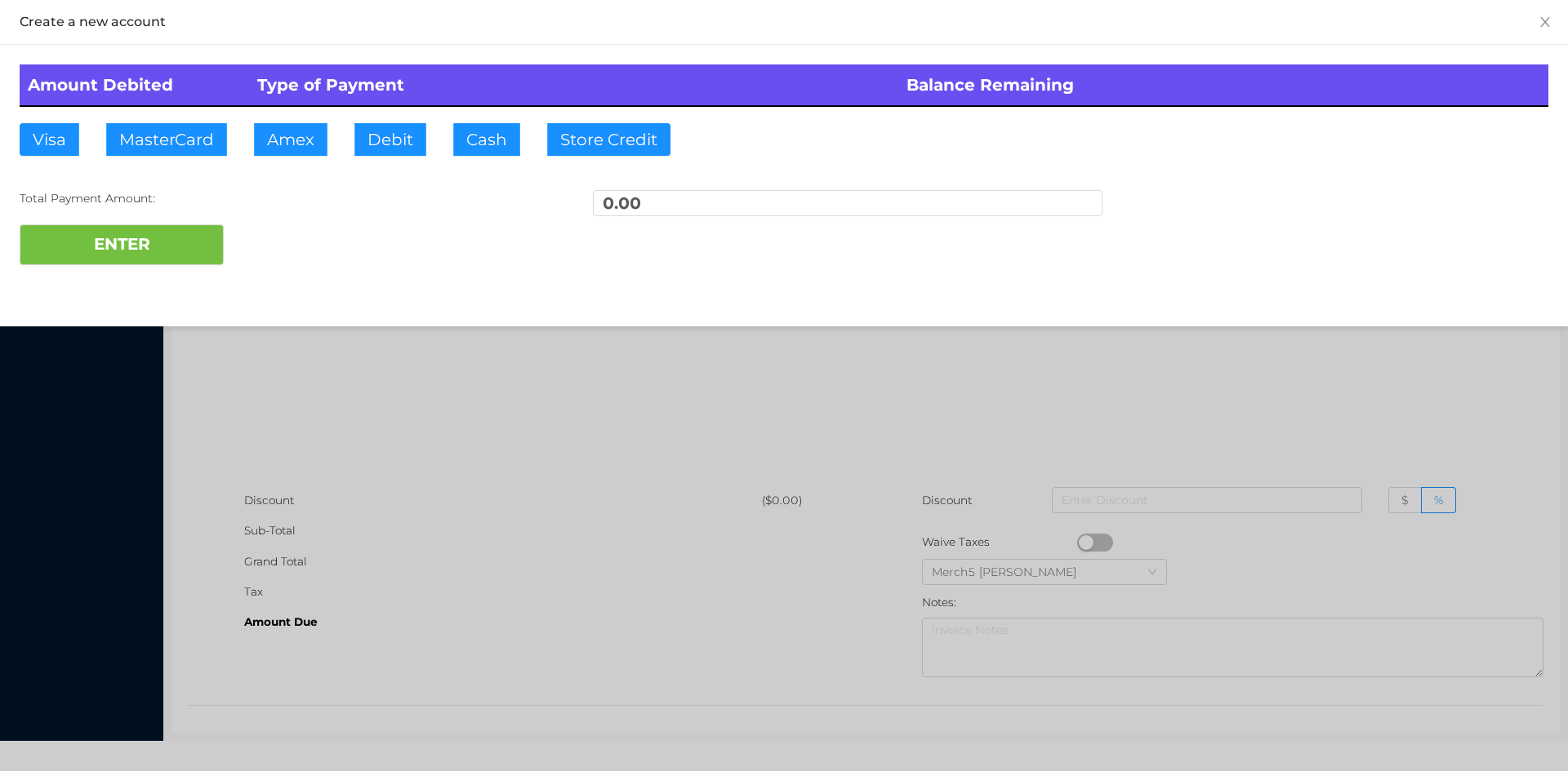
click at [457, 382] on div at bounding box center [784, 385] width 1568 height 771
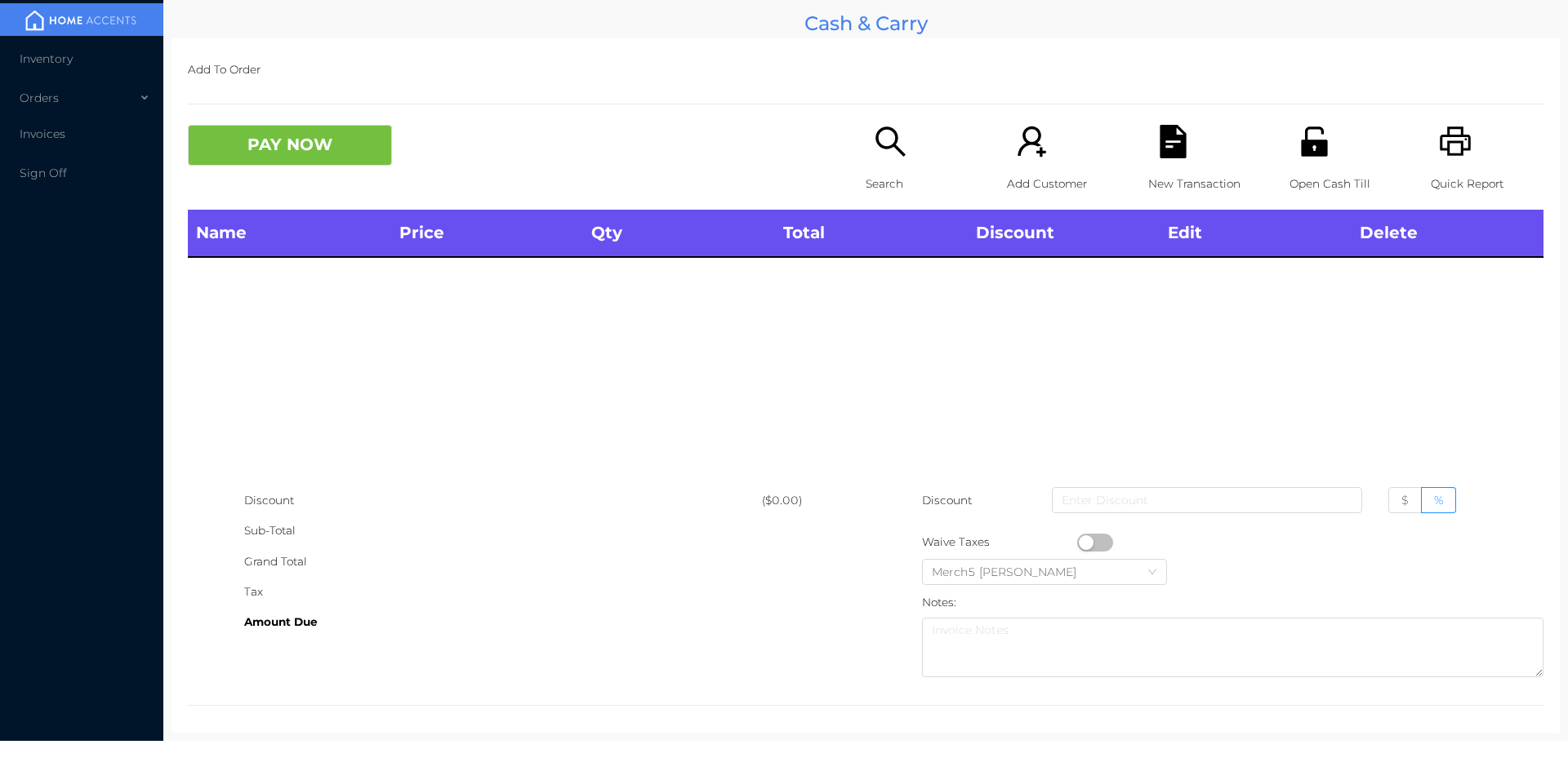
click at [866, 150] on div "Search" at bounding box center [922, 167] width 113 height 85
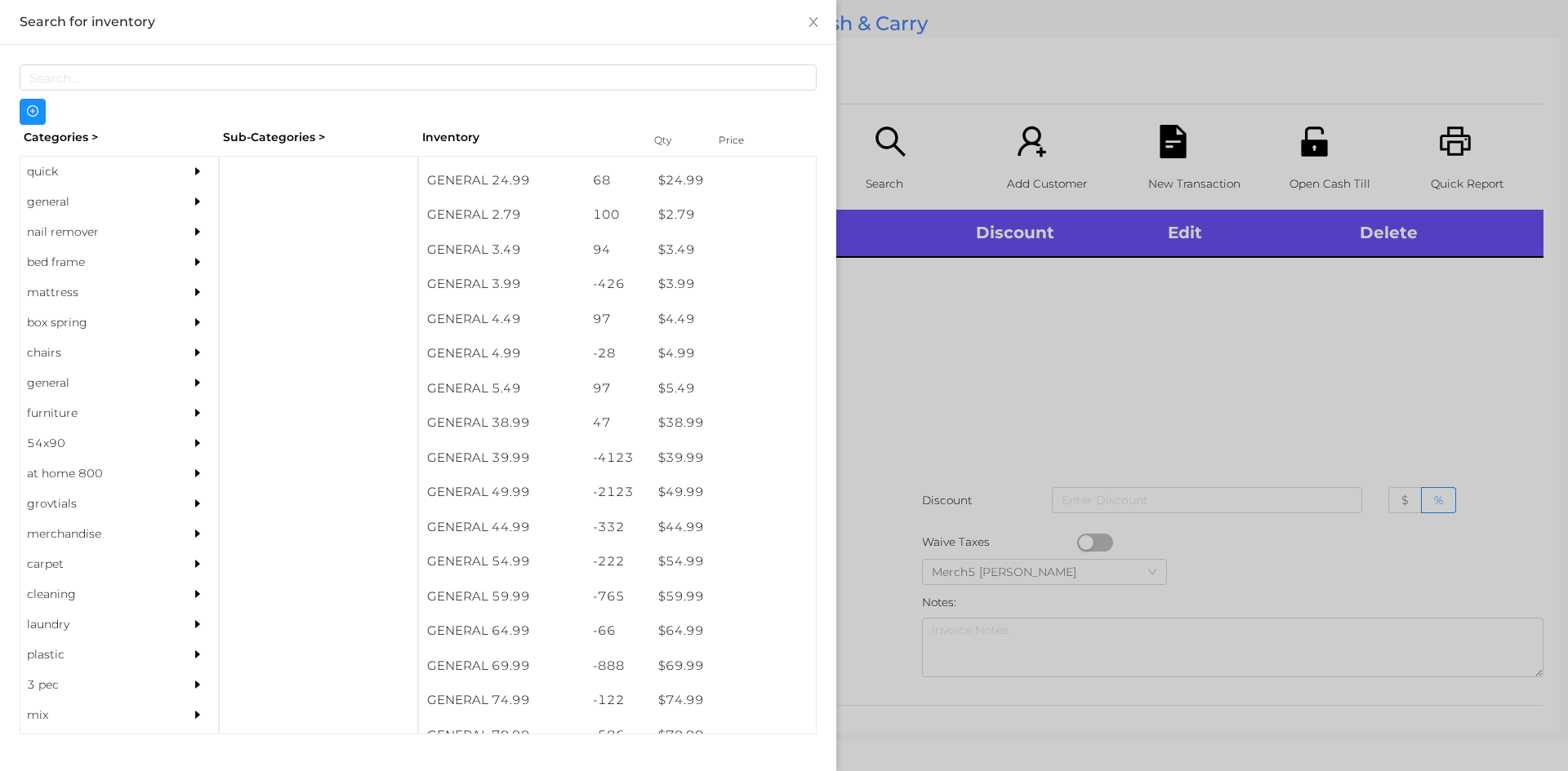
scroll to position [653, 0]
click at [690, 600] on div "$ 59.99" at bounding box center [732, 597] width 166 height 35
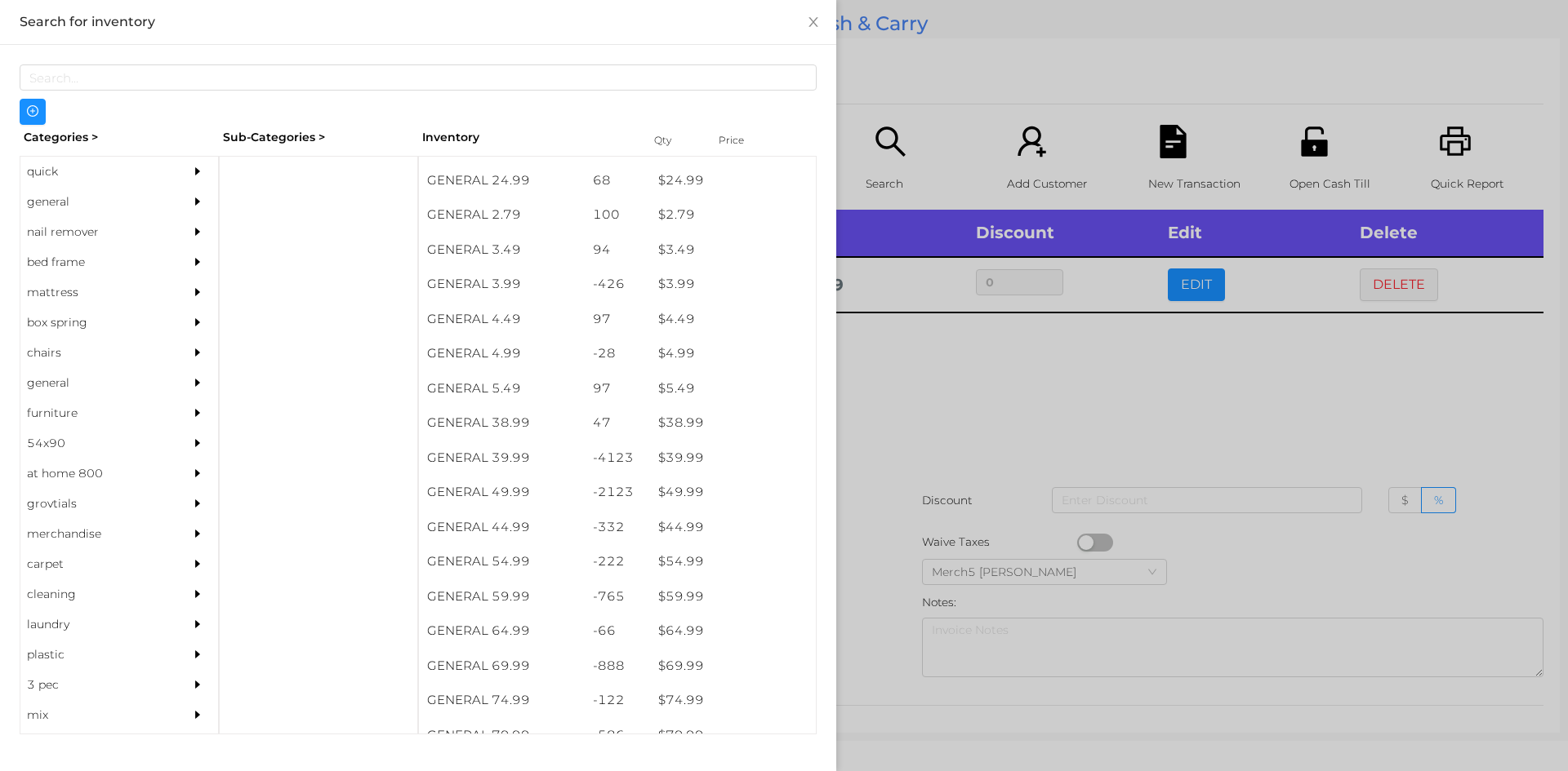
click at [60, 212] on div "general" at bounding box center [94, 202] width 149 height 30
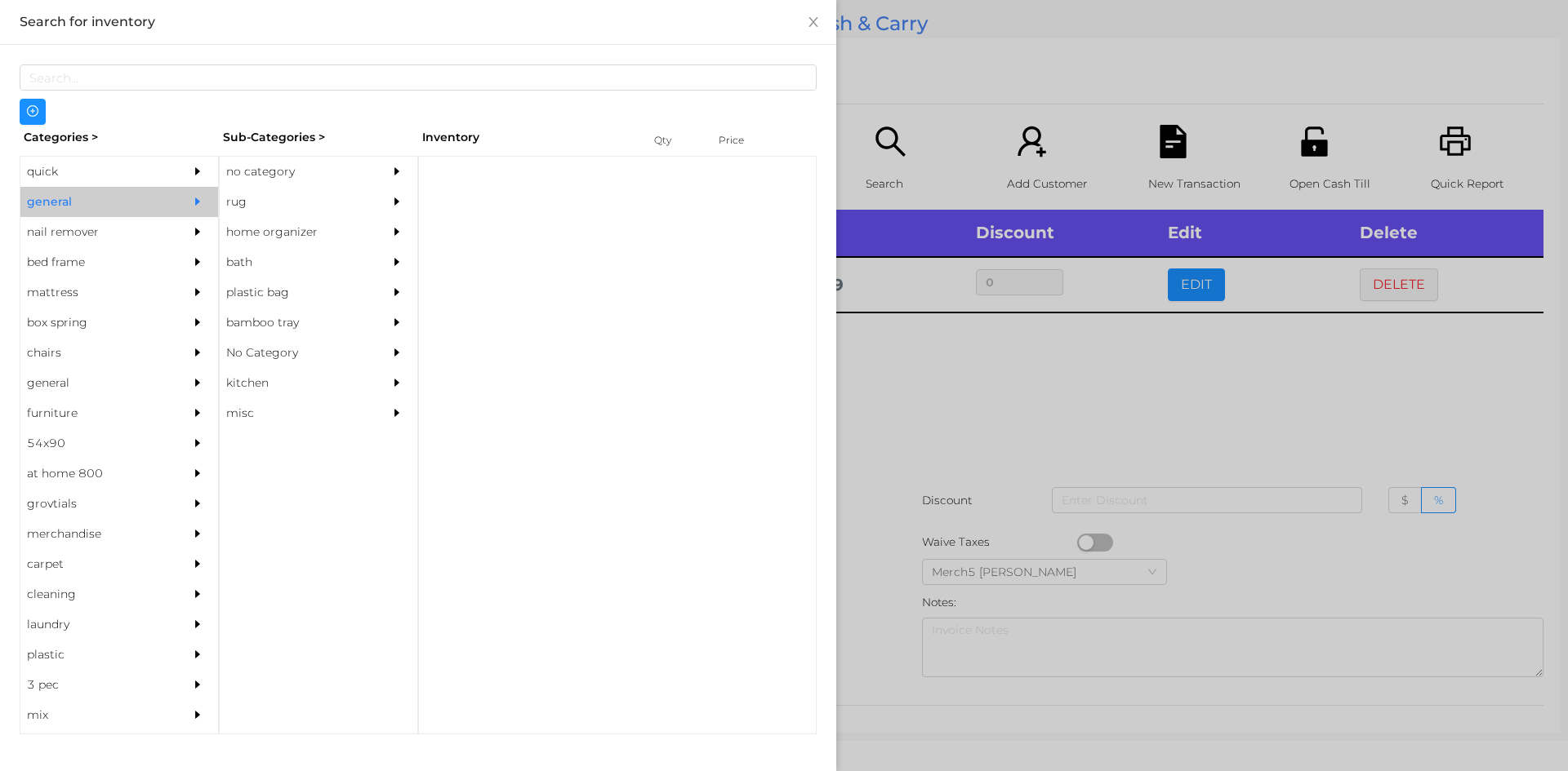
click at [254, 173] on div "no category" at bounding box center [294, 172] width 149 height 30
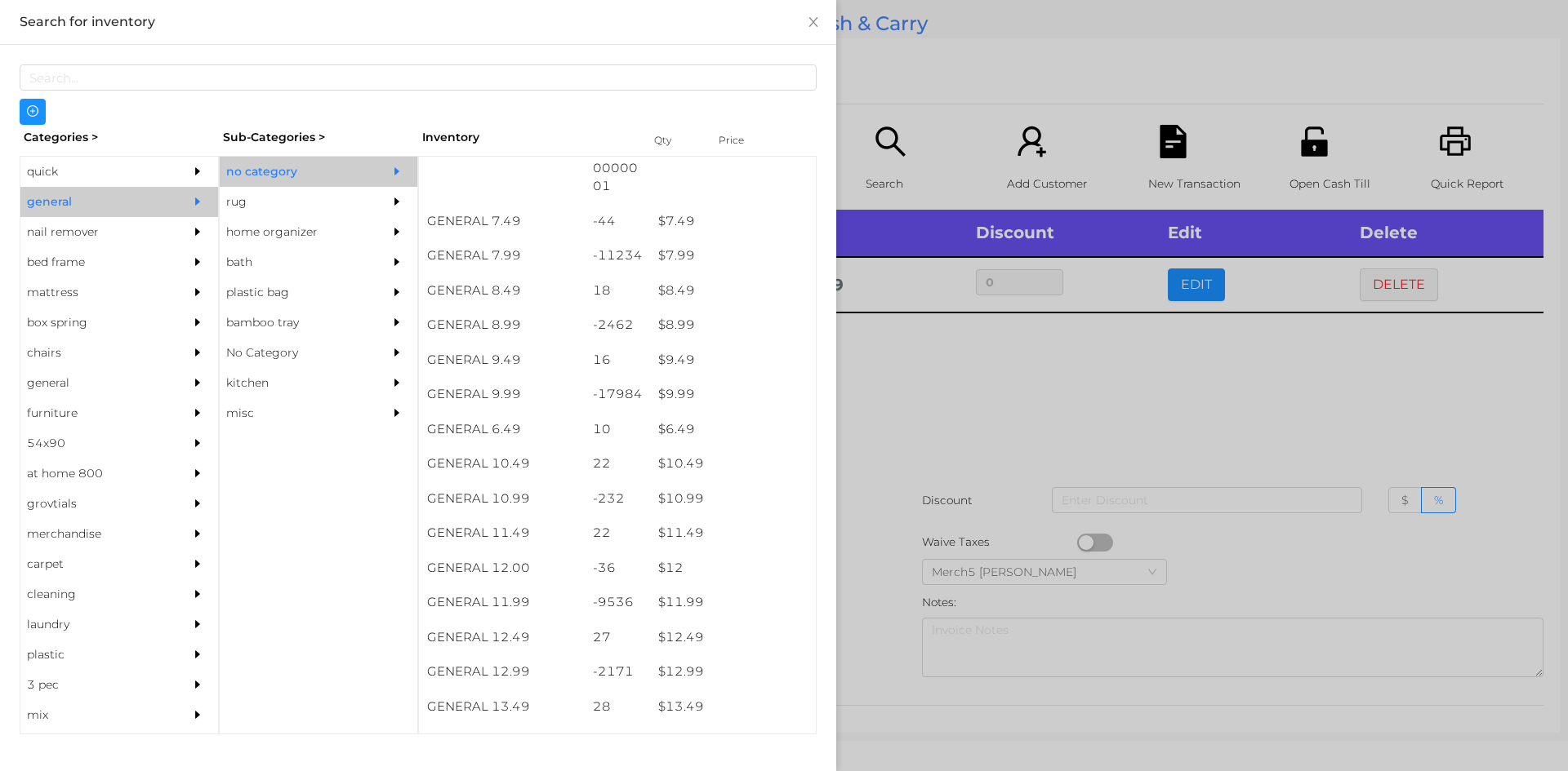
scroll to position [782, 0]
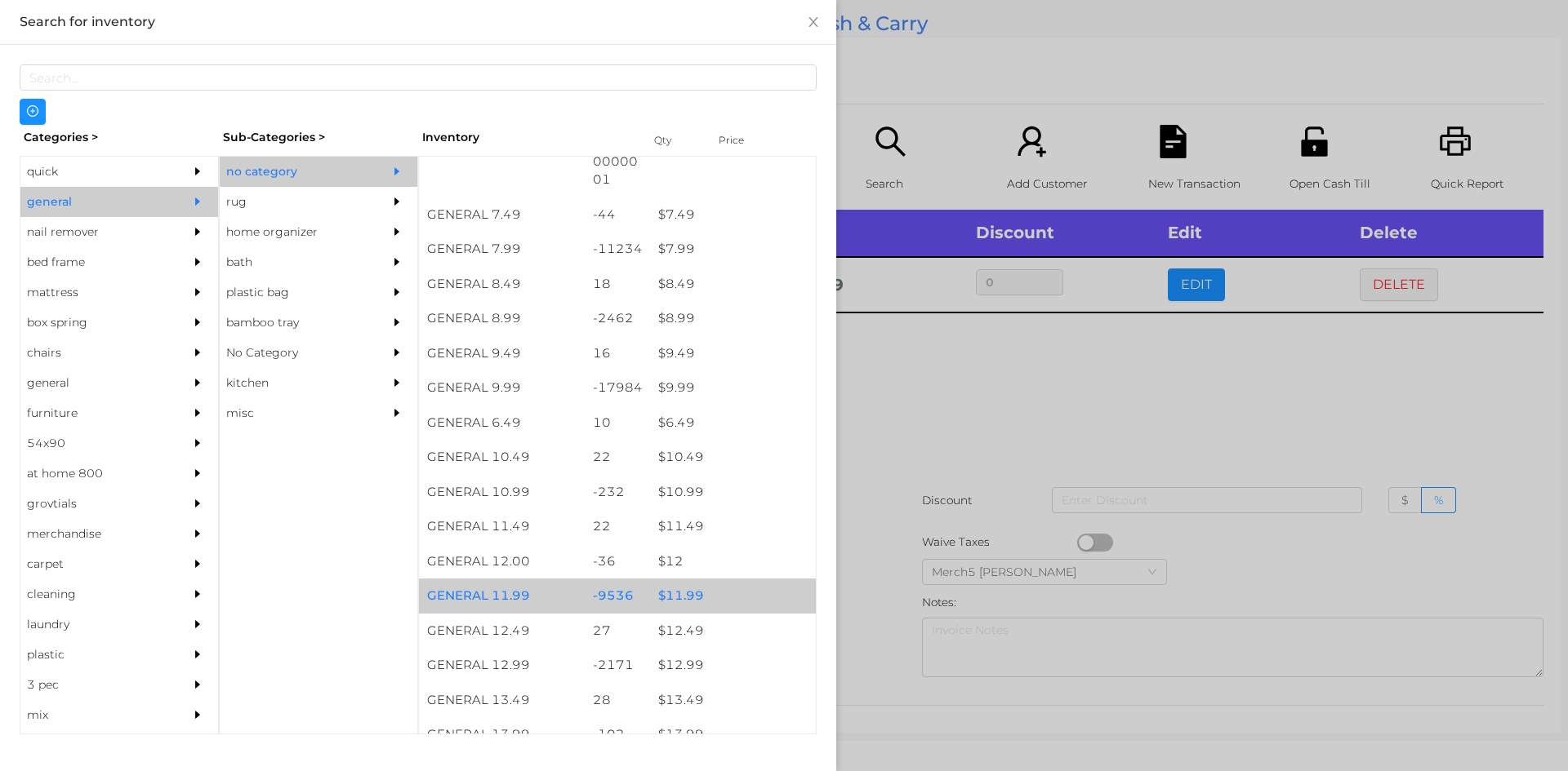
click at [687, 602] on div "$ 11.99" at bounding box center [732, 597] width 166 height 35
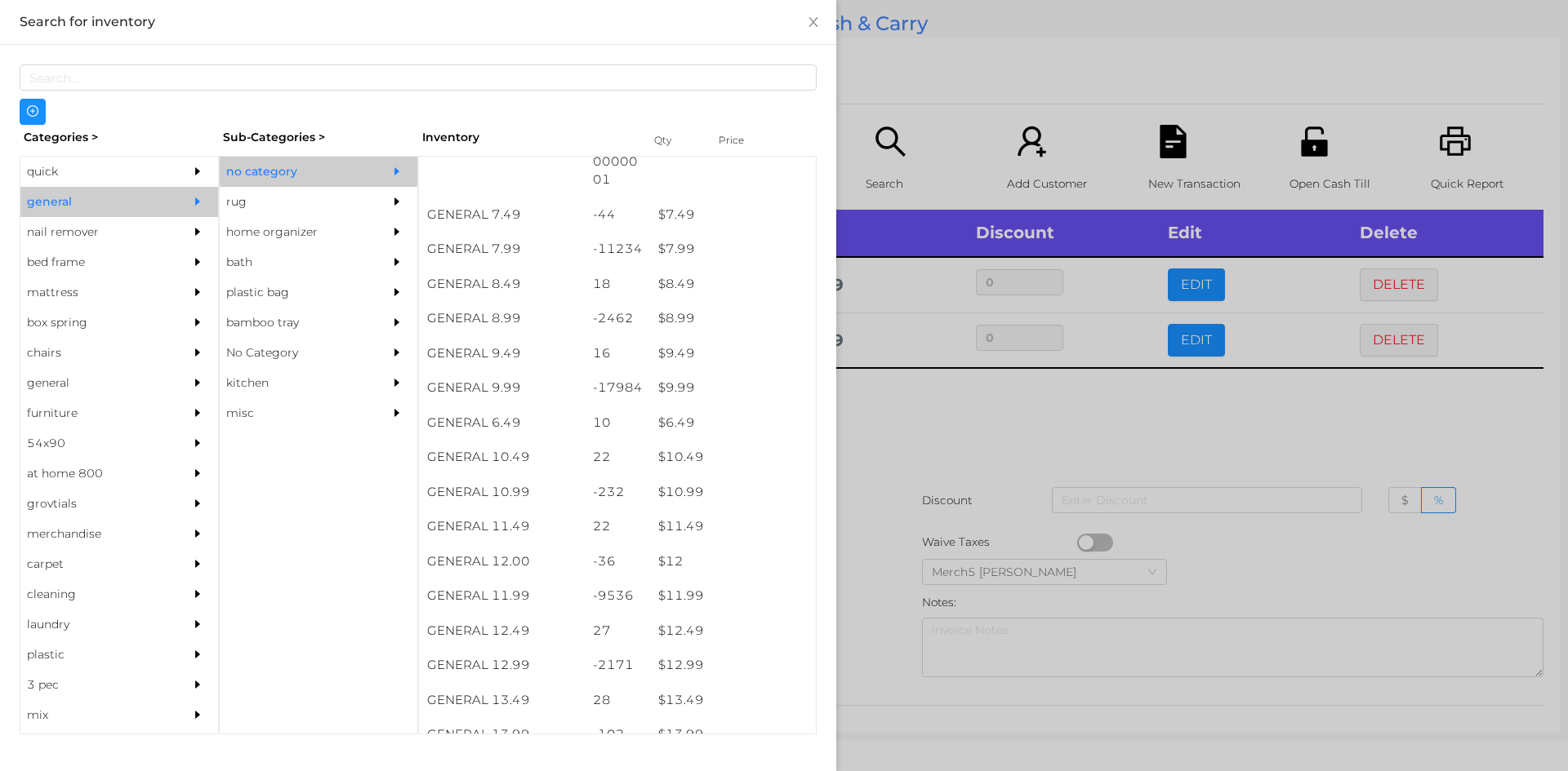
click at [967, 433] on div at bounding box center [784, 385] width 1568 height 771
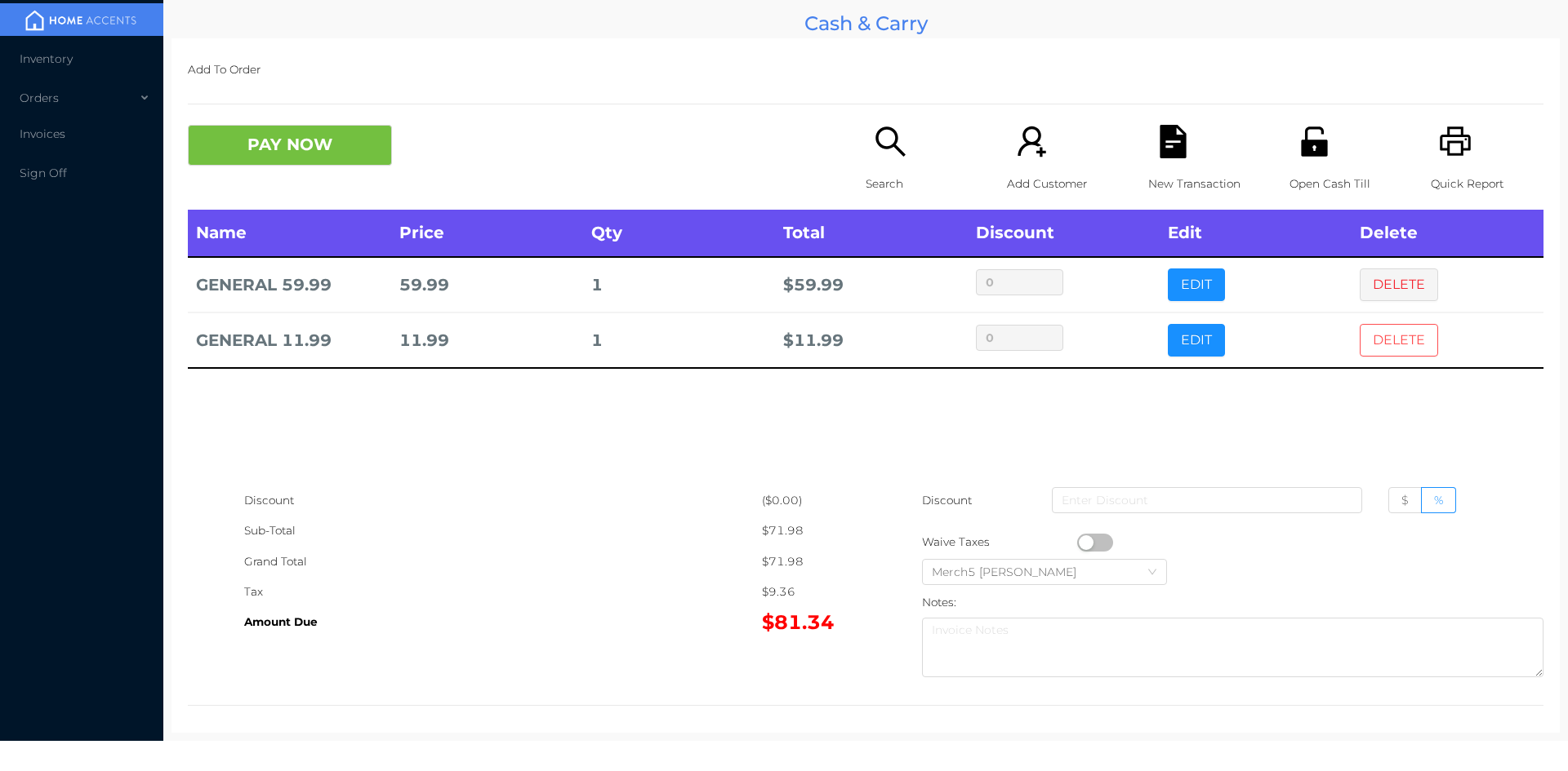
click at [1378, 344] on button "DELETE" at bounding box center [1398, 340] width 78 height 33
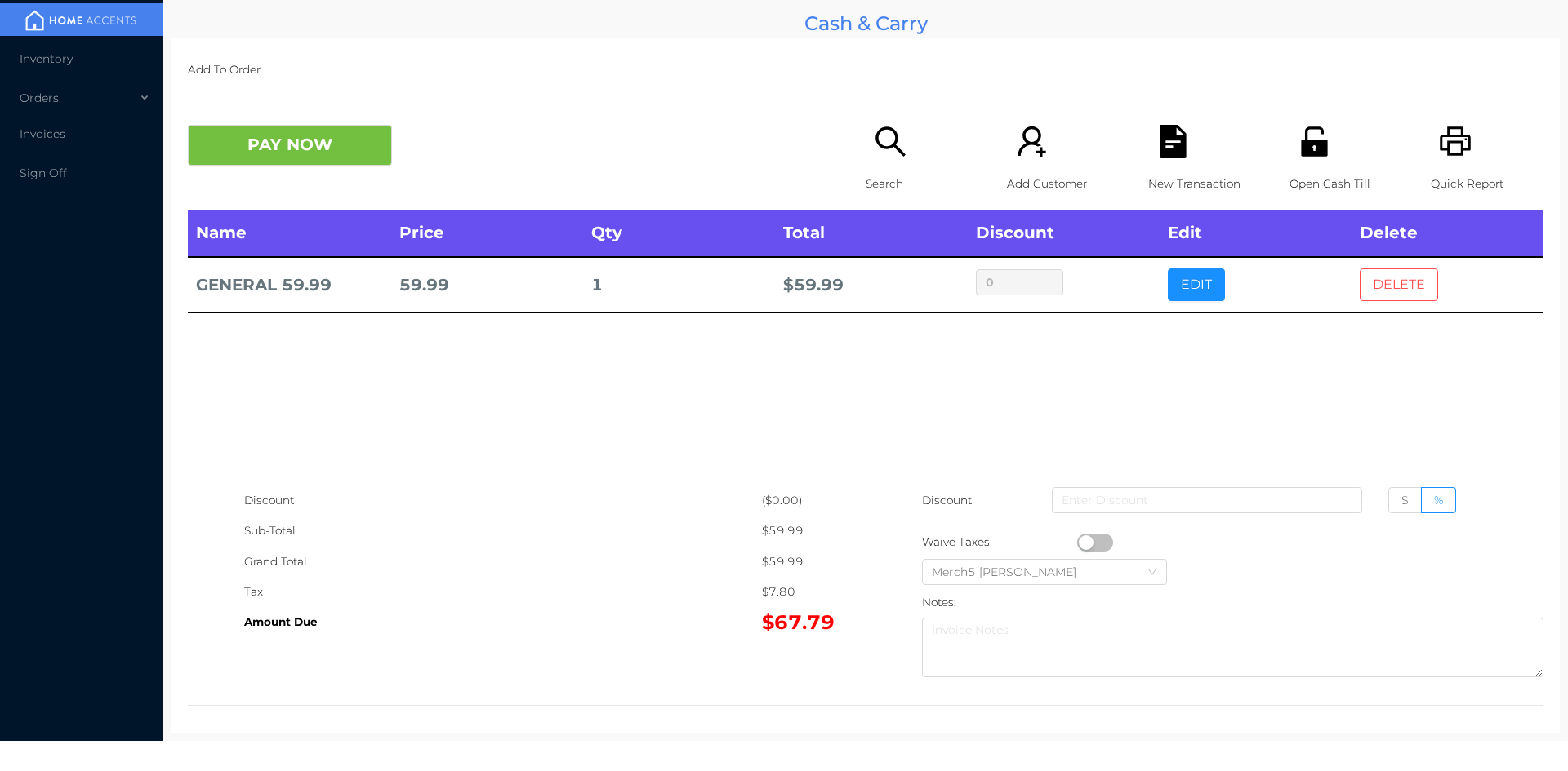
click at [1372, 271] on button "DELETE" at bounding box center [1398, 285] width 78 height 33
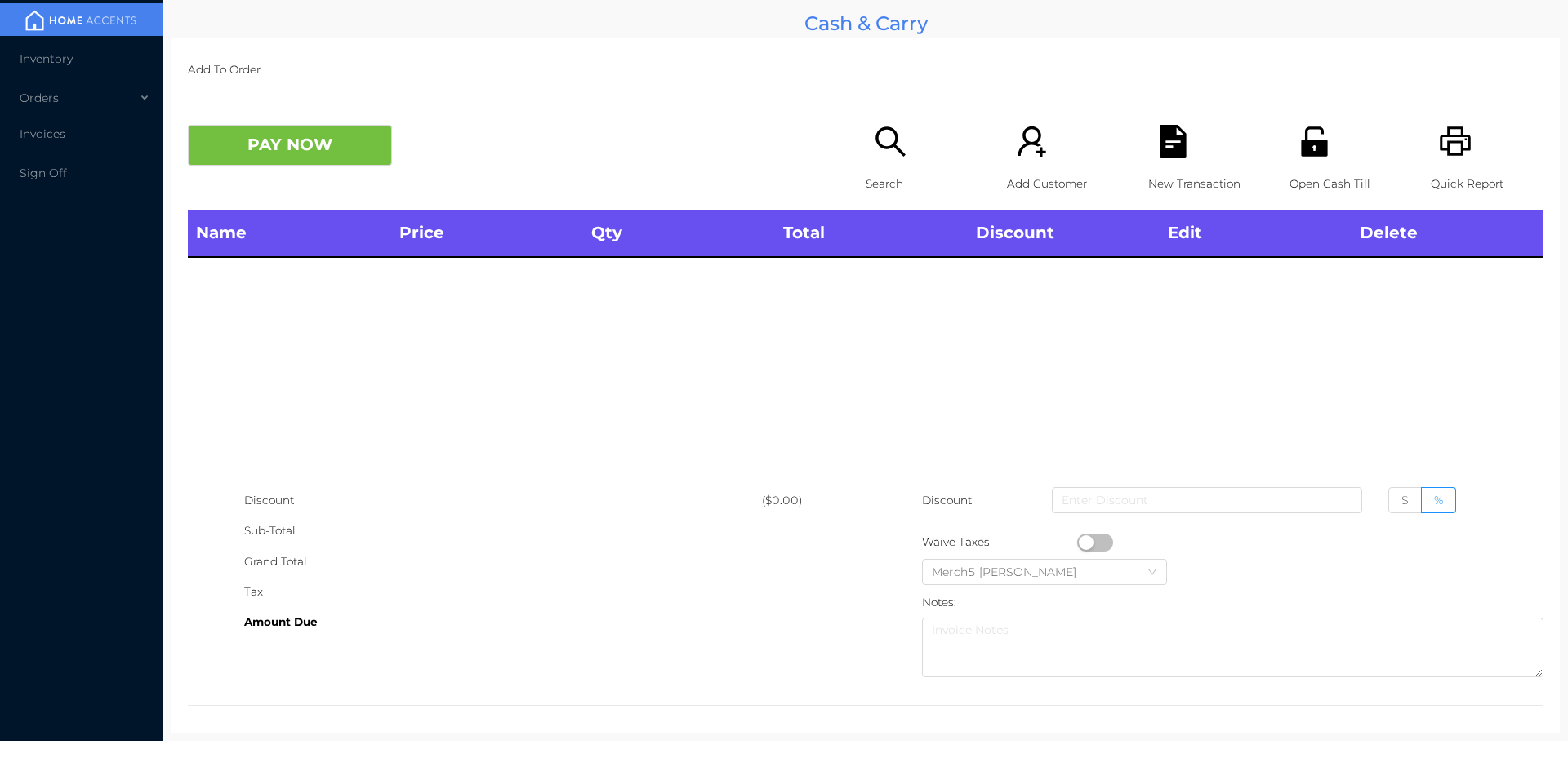
click at [881, 132] on icon "icon: search" at bounding box center [890, 142] width 33 height 33
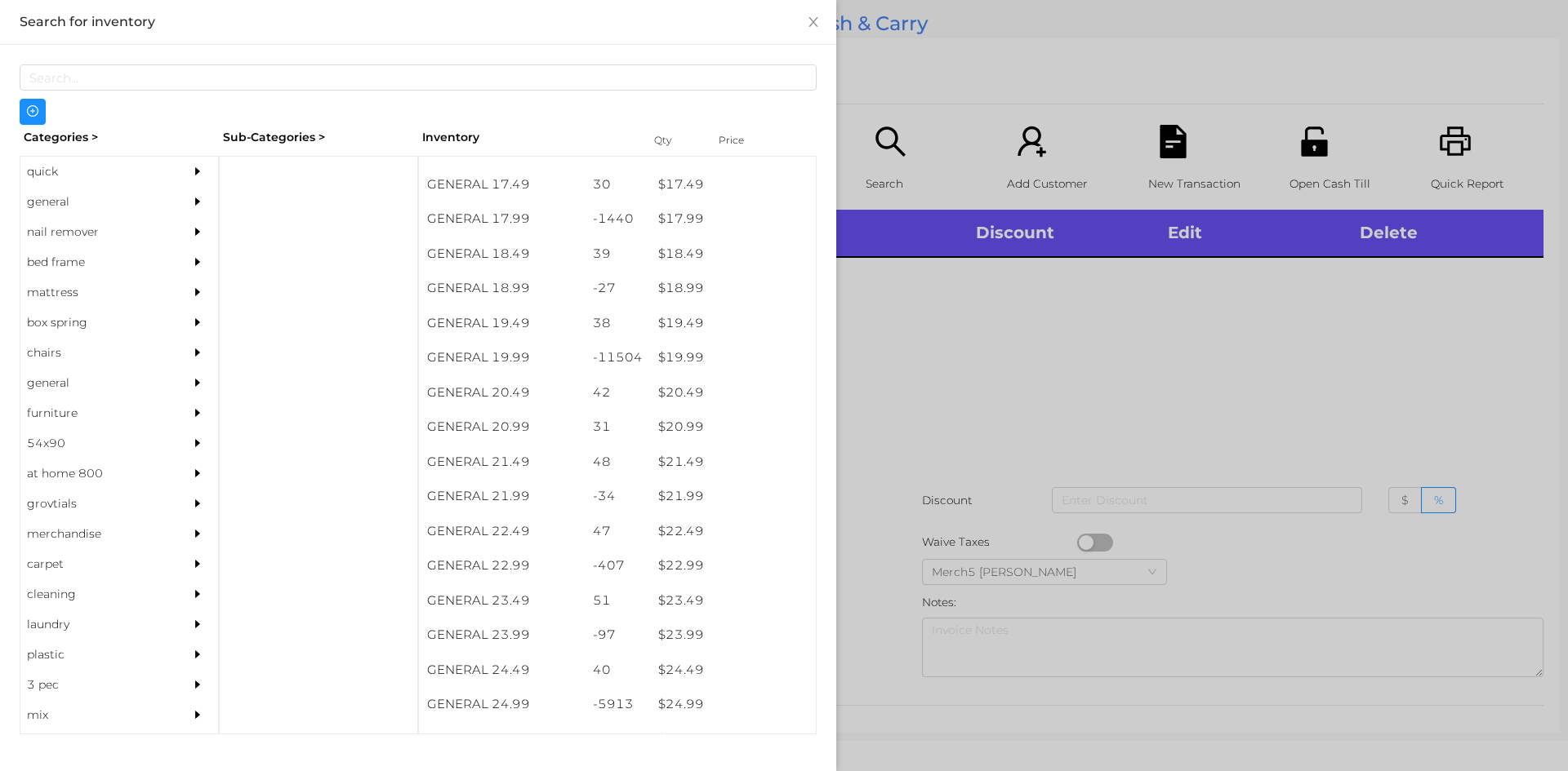
scroll to position [1575, 0]
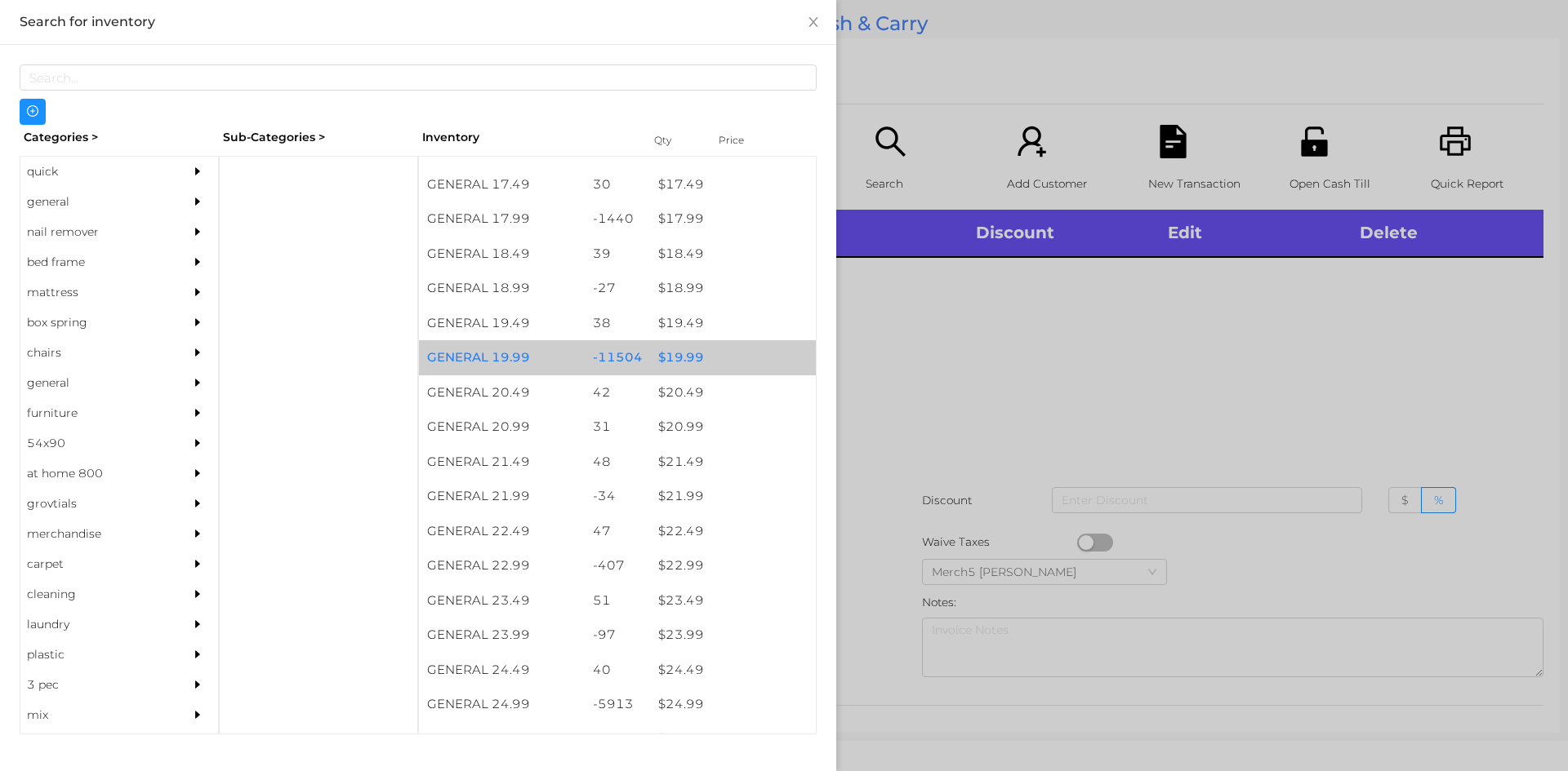
click at [680, 359] on div "$ 19.99" at bounding box center [732, 358] width 166 height 35
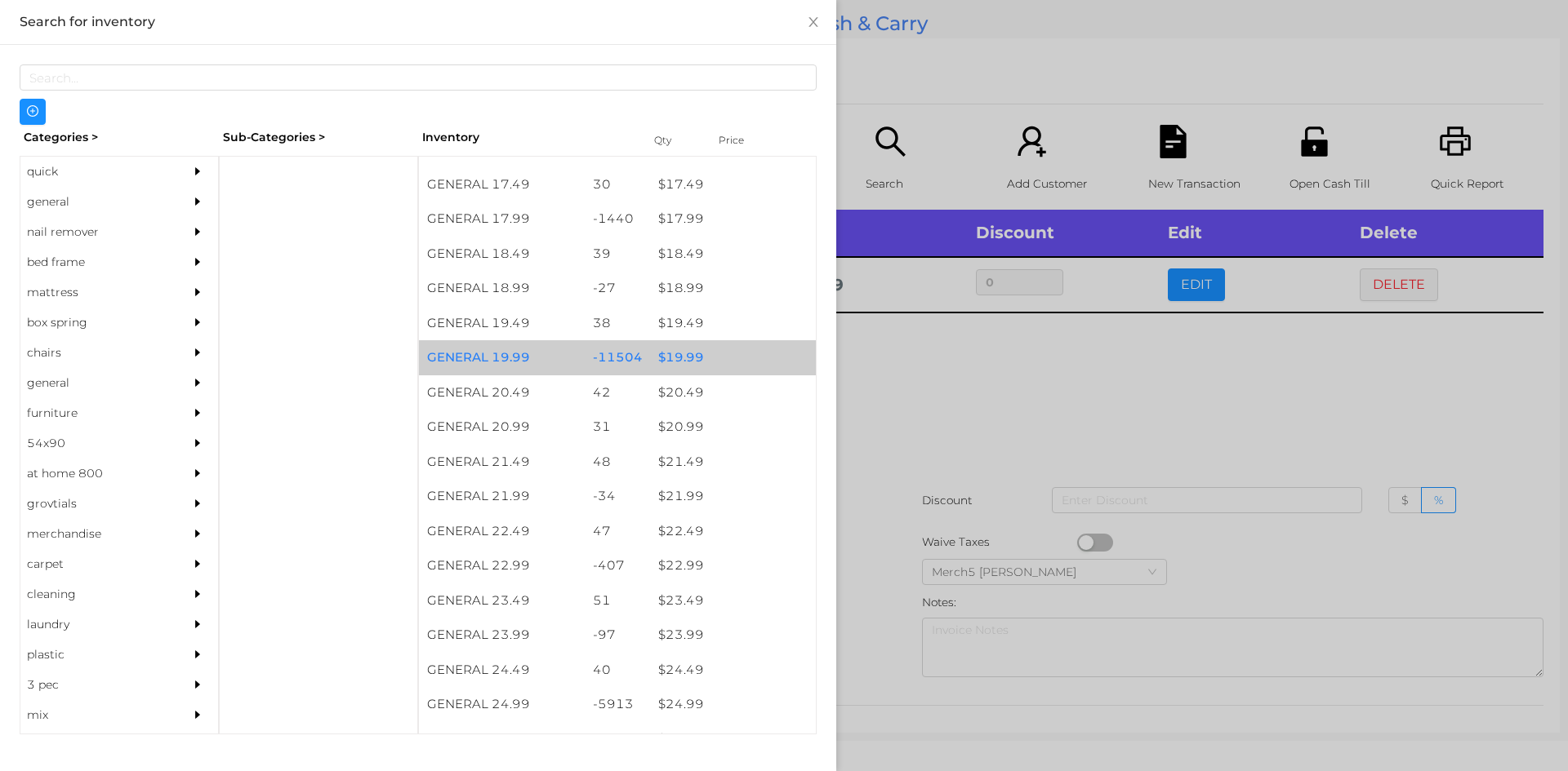
click at [674, 353] on div "$ 19.99" at bounding box center [732, 358] width 166 height 35
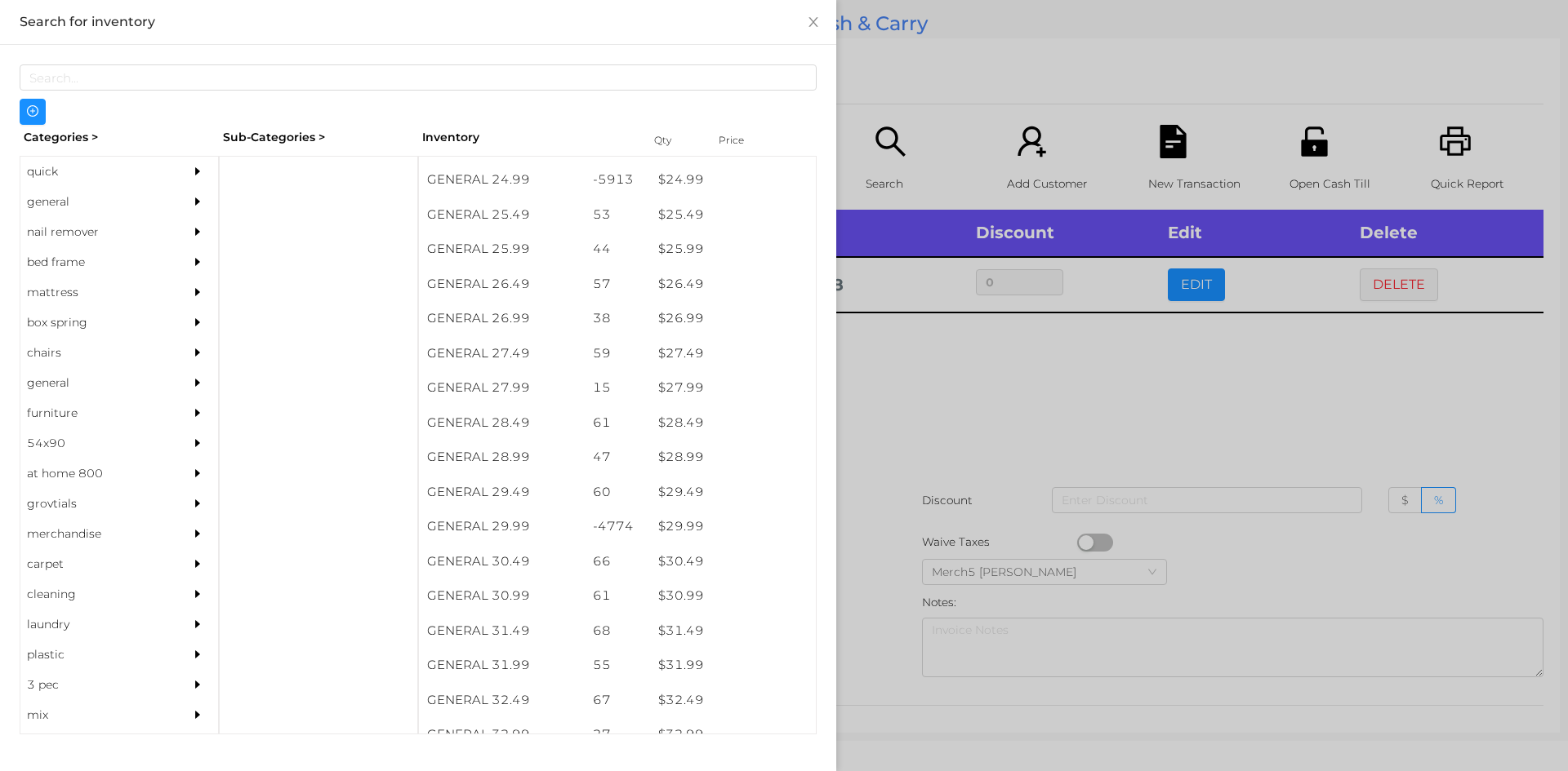
scroll to position [2101, 0]
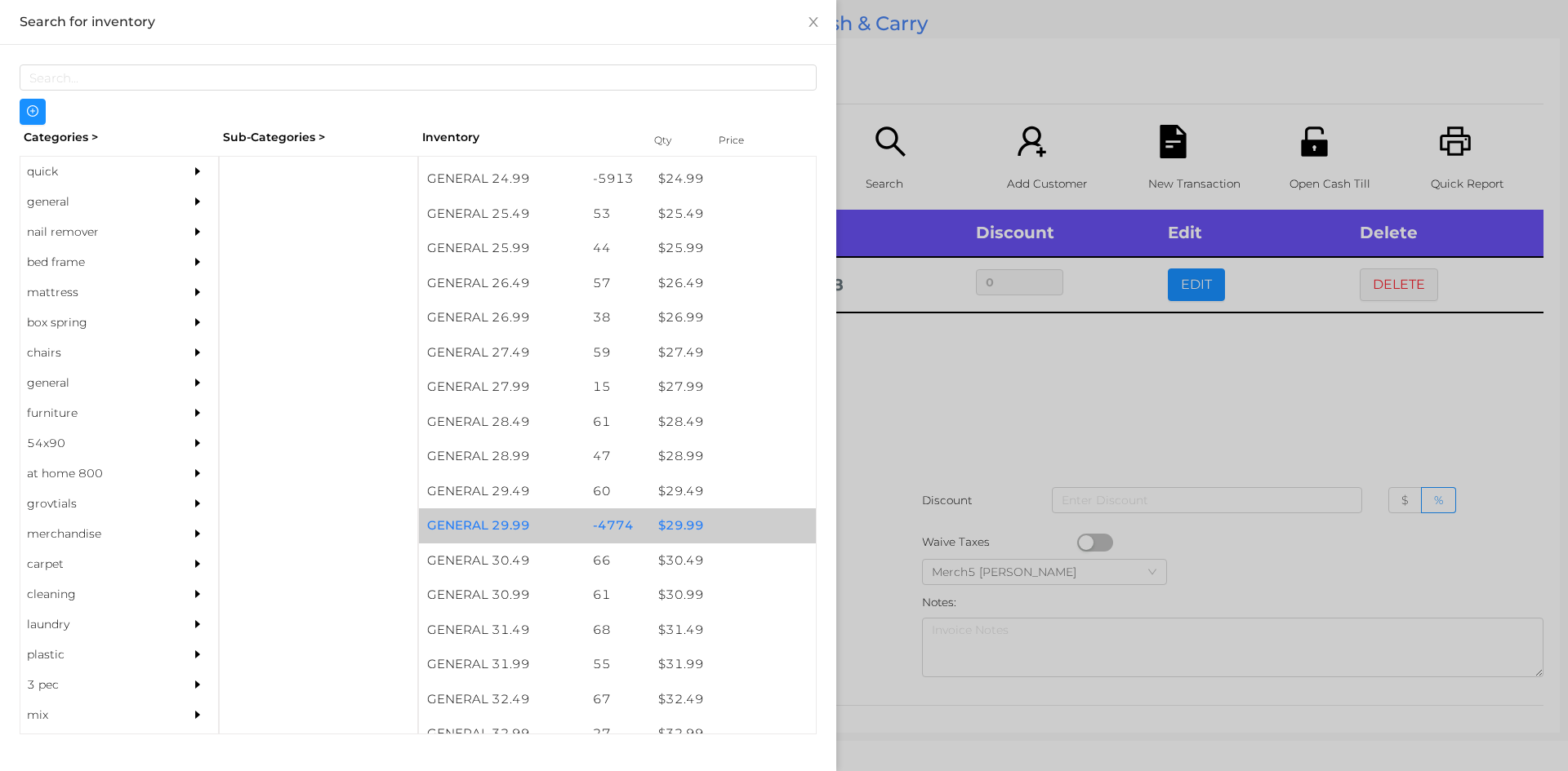
click at [688, 527] on div "$ 29.99" at bounding box center [732, 526] width 166 height 35
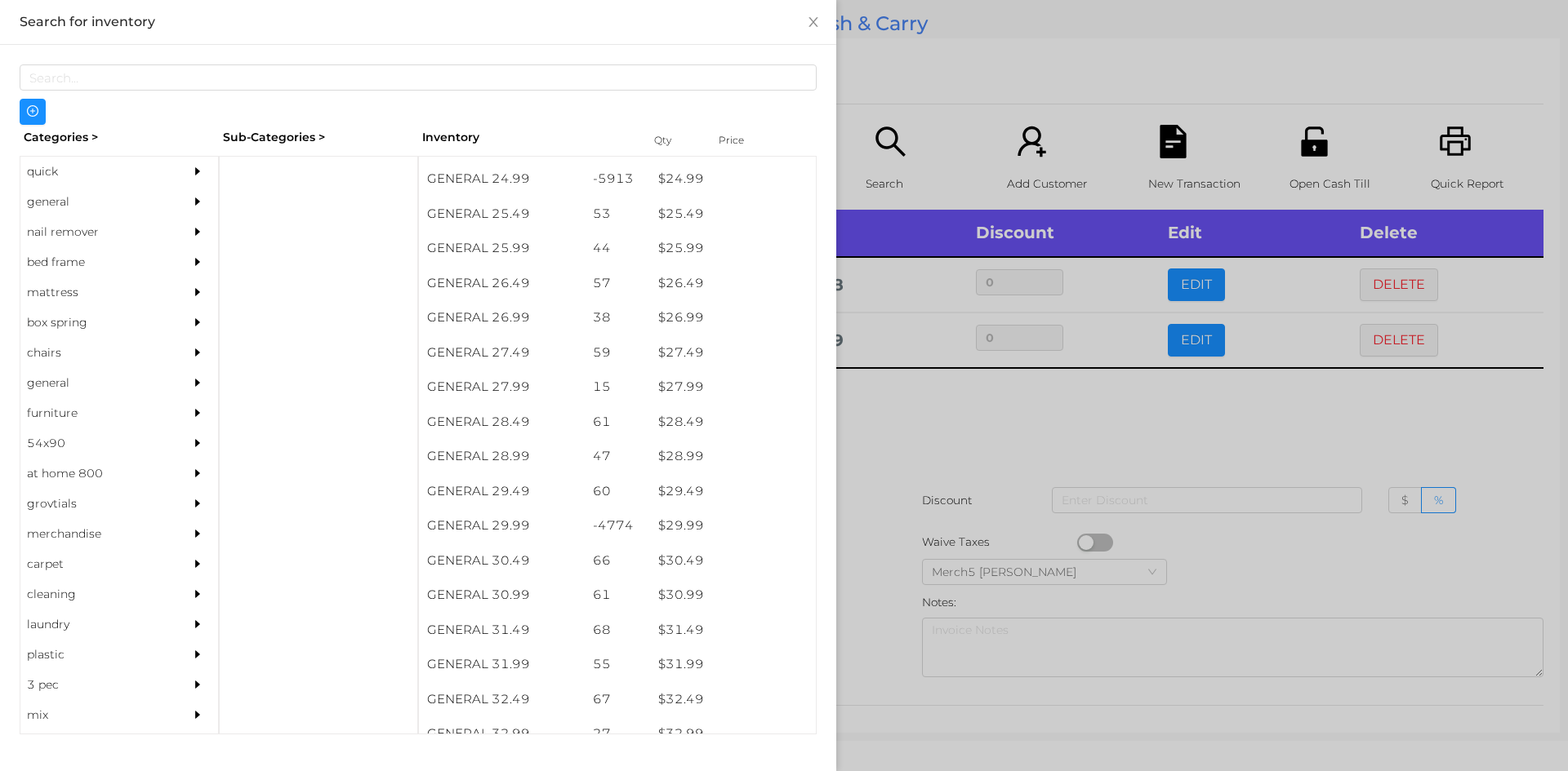
click at [981, 424] on div at bounding box center [784, 385] width 1568 height 771
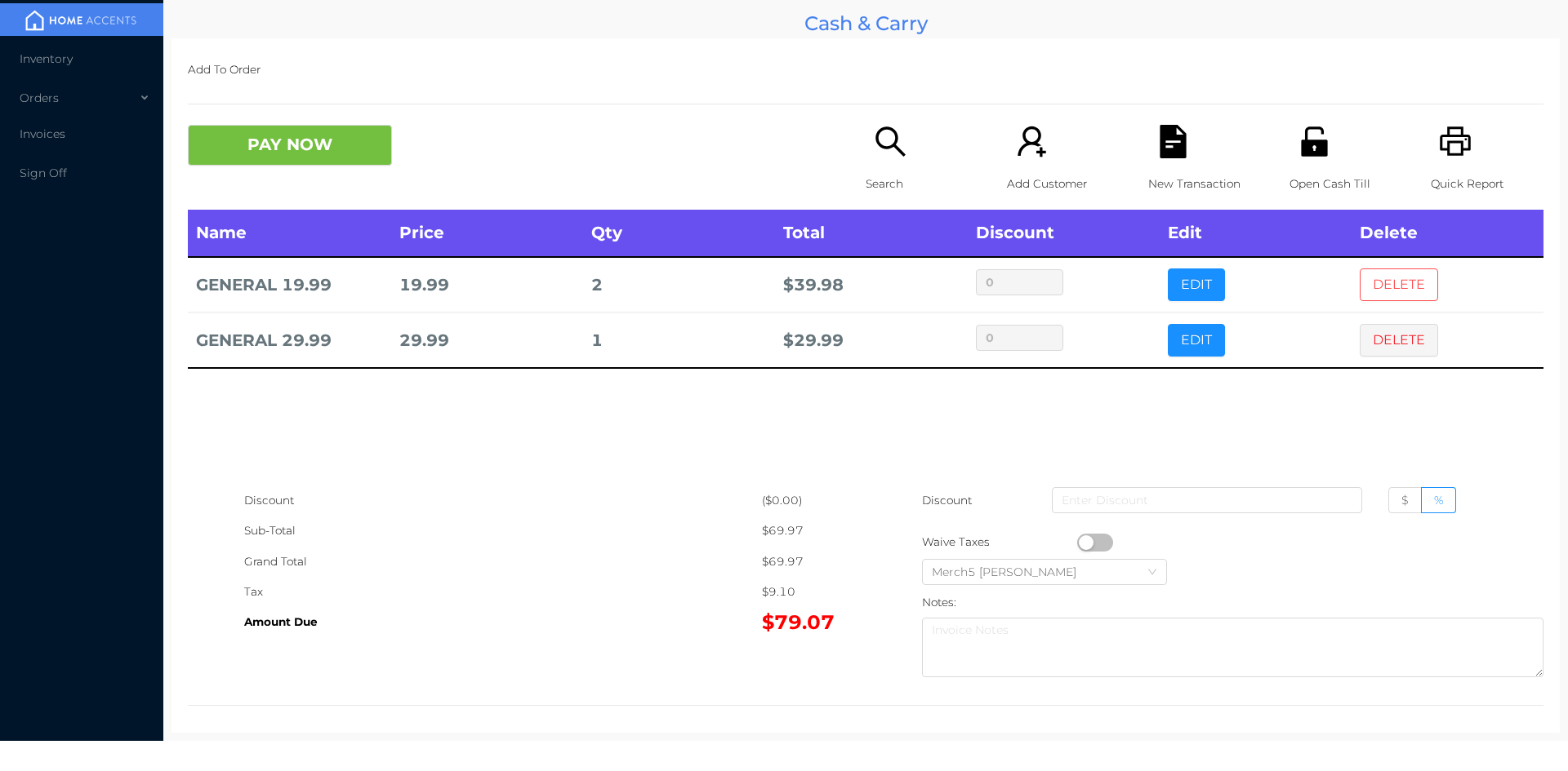
click at [1380, 281] on button "DELETE" at bounding box center [1398, 285] width 78 height 33
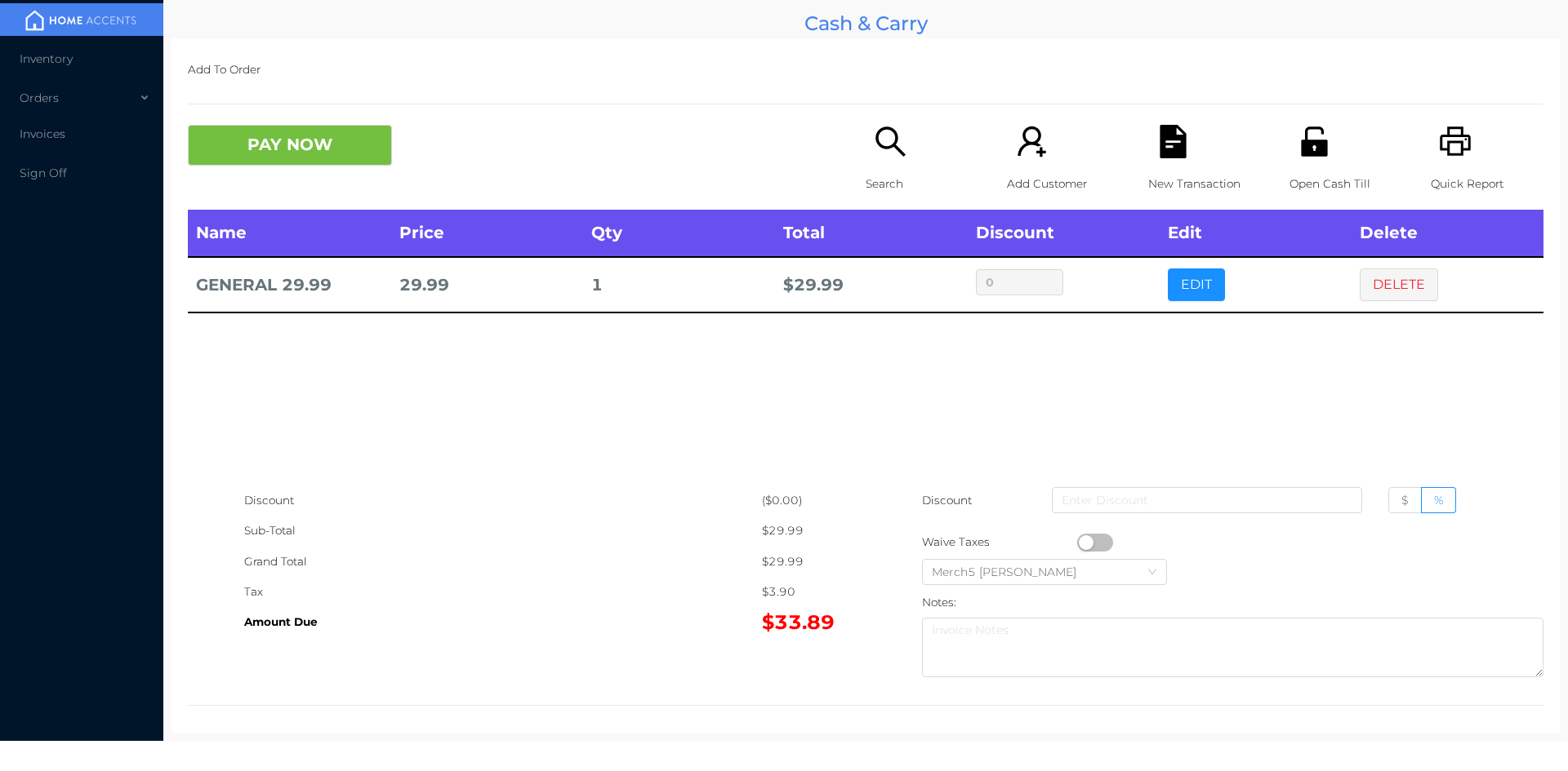
click at [881, 145] on icon "icon: search" at bounding box center [890, 142] width 33 height 33
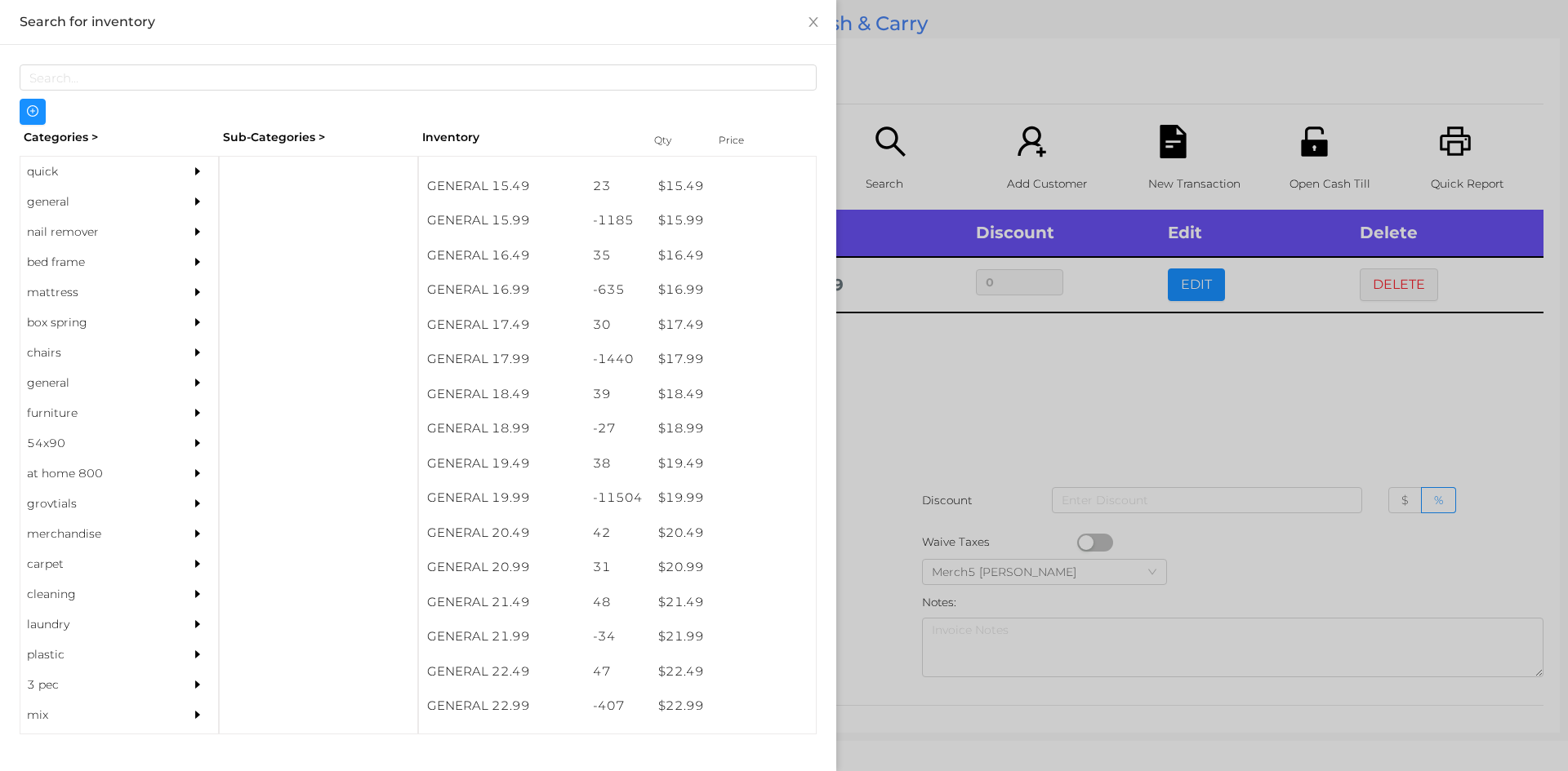
scroll to position [1435, 0]
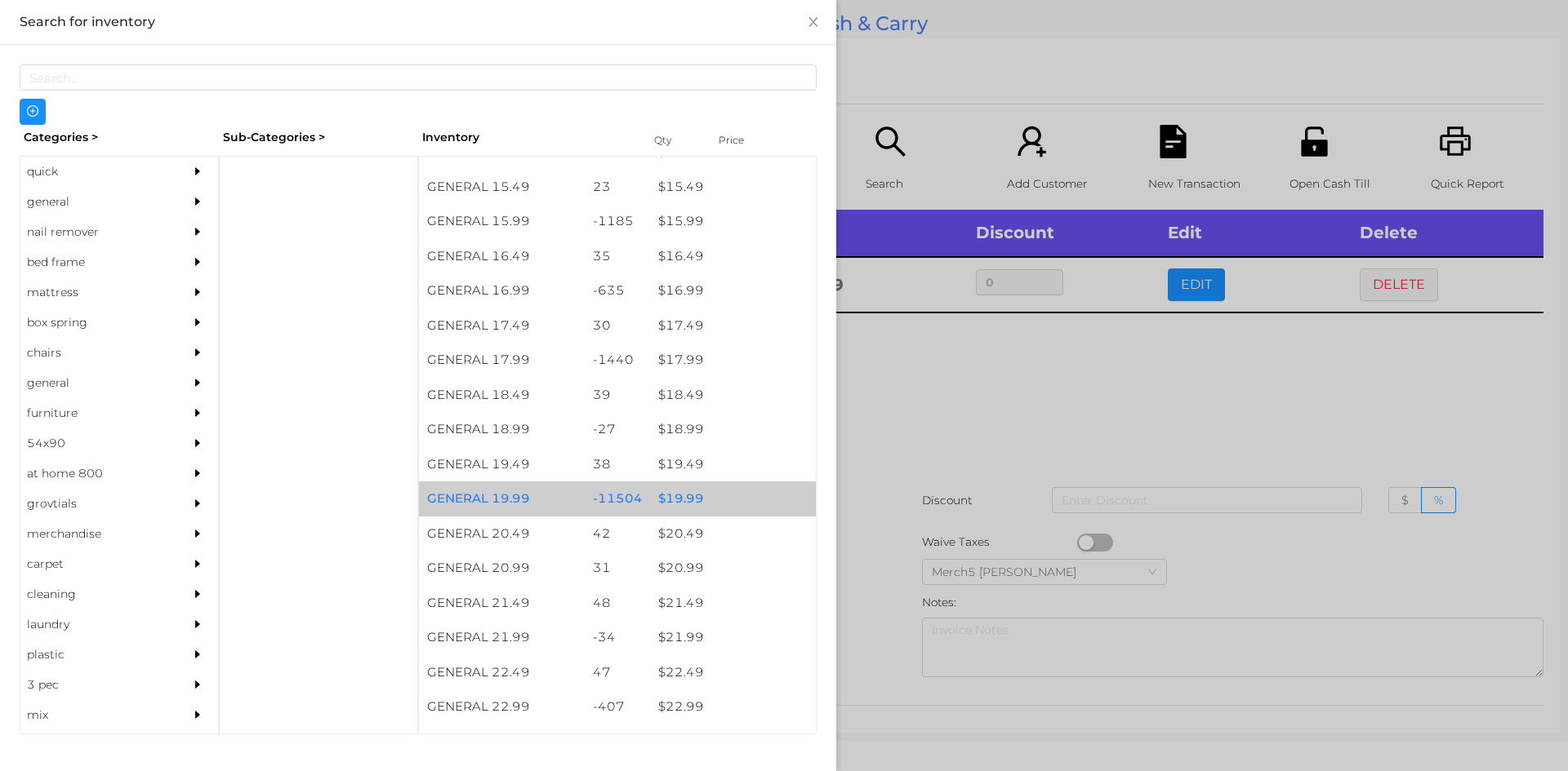
click at [680, 502] on div "$ 19.99" at bounding box center [732, 500] width 166 height 35
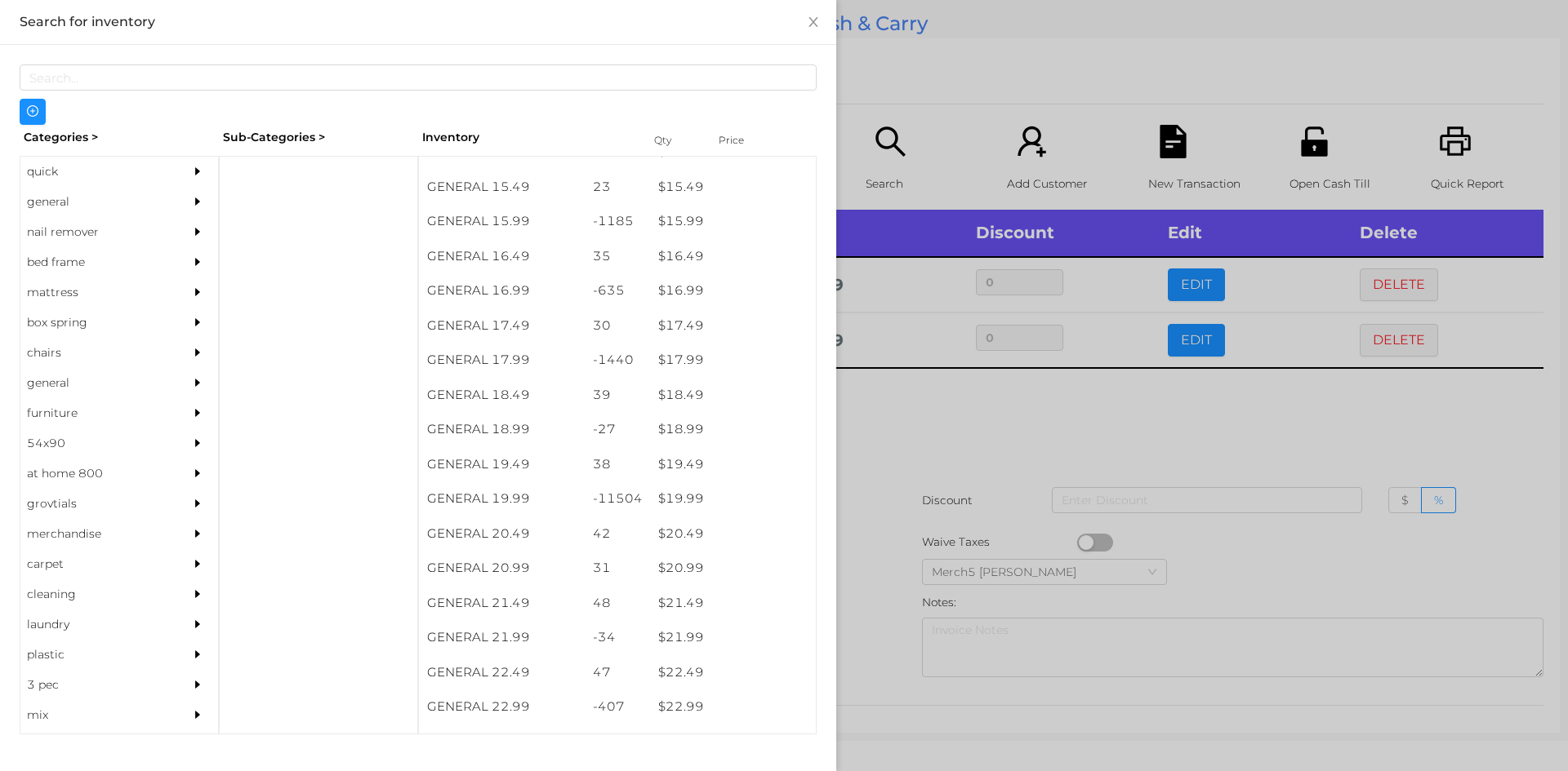
click at [917, 411] on div at bounding box center [784, 385] width 1568 height 771
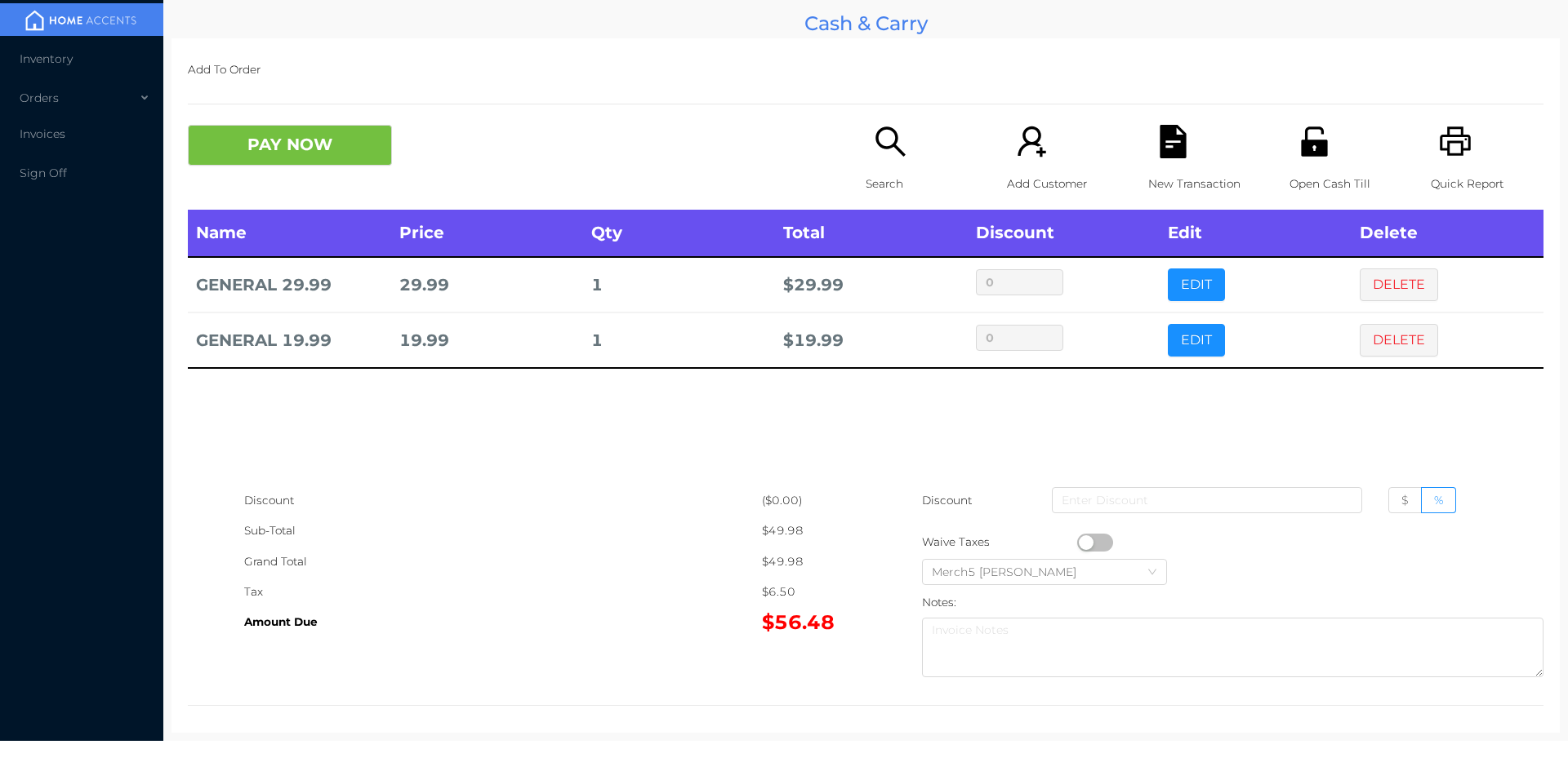
click at [892, 145] on icon "icon: search" at bounding box center [890, 142] width 33 height 33
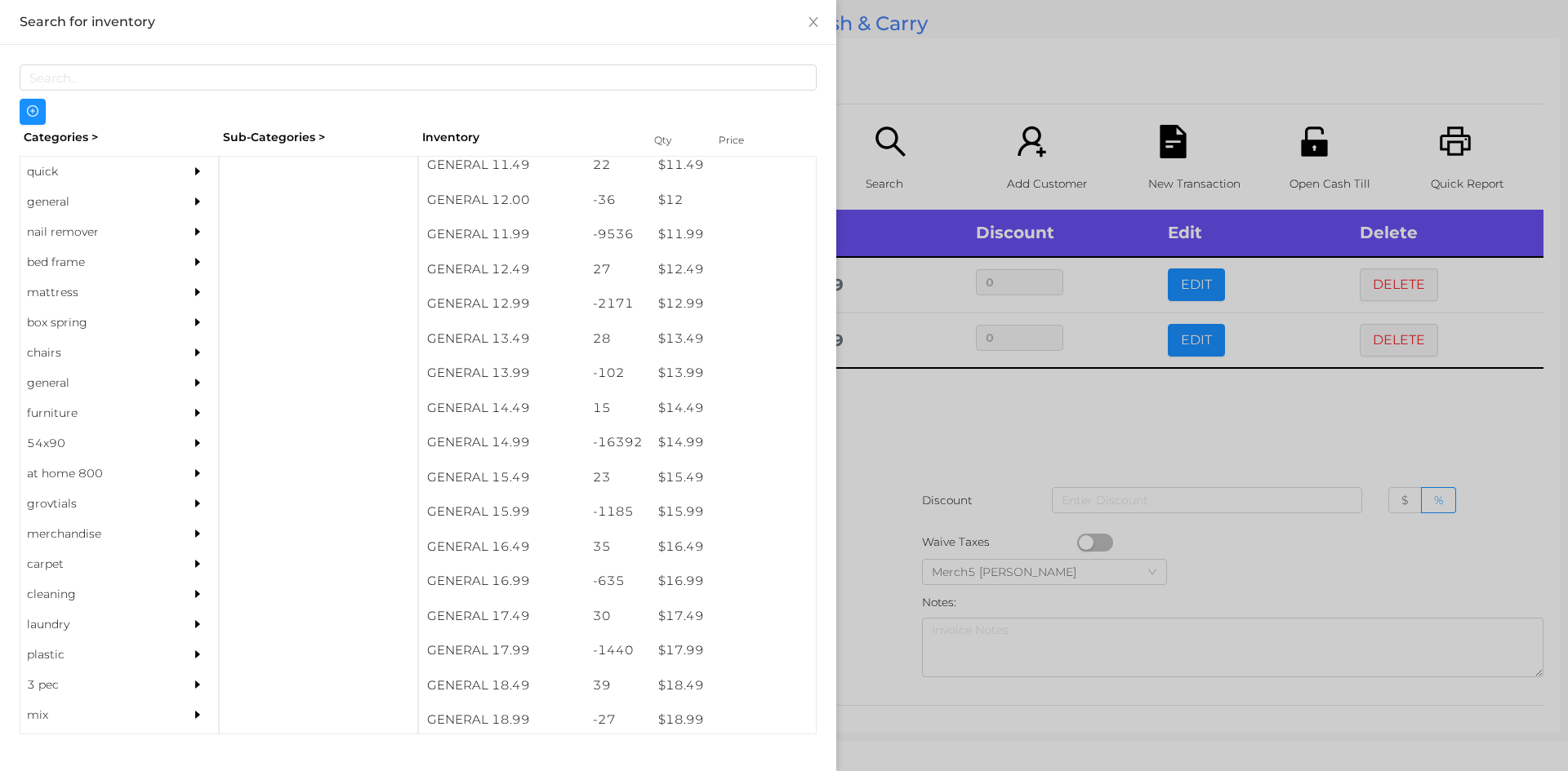
scroll to position [1142, 0]
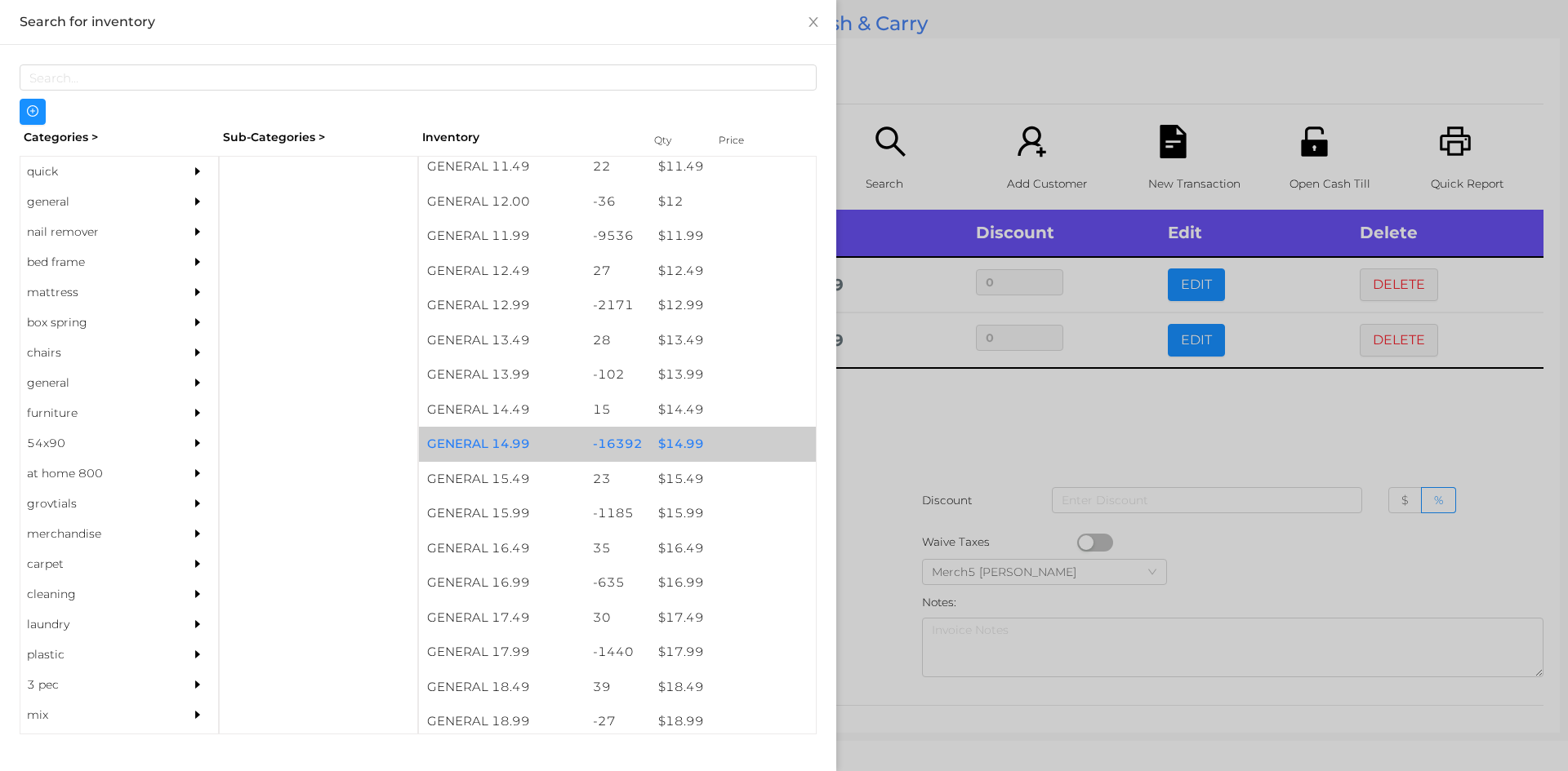
click at [684, 450] on div "$ 14.99" at bounding box center [732, 444] width 166 height 35
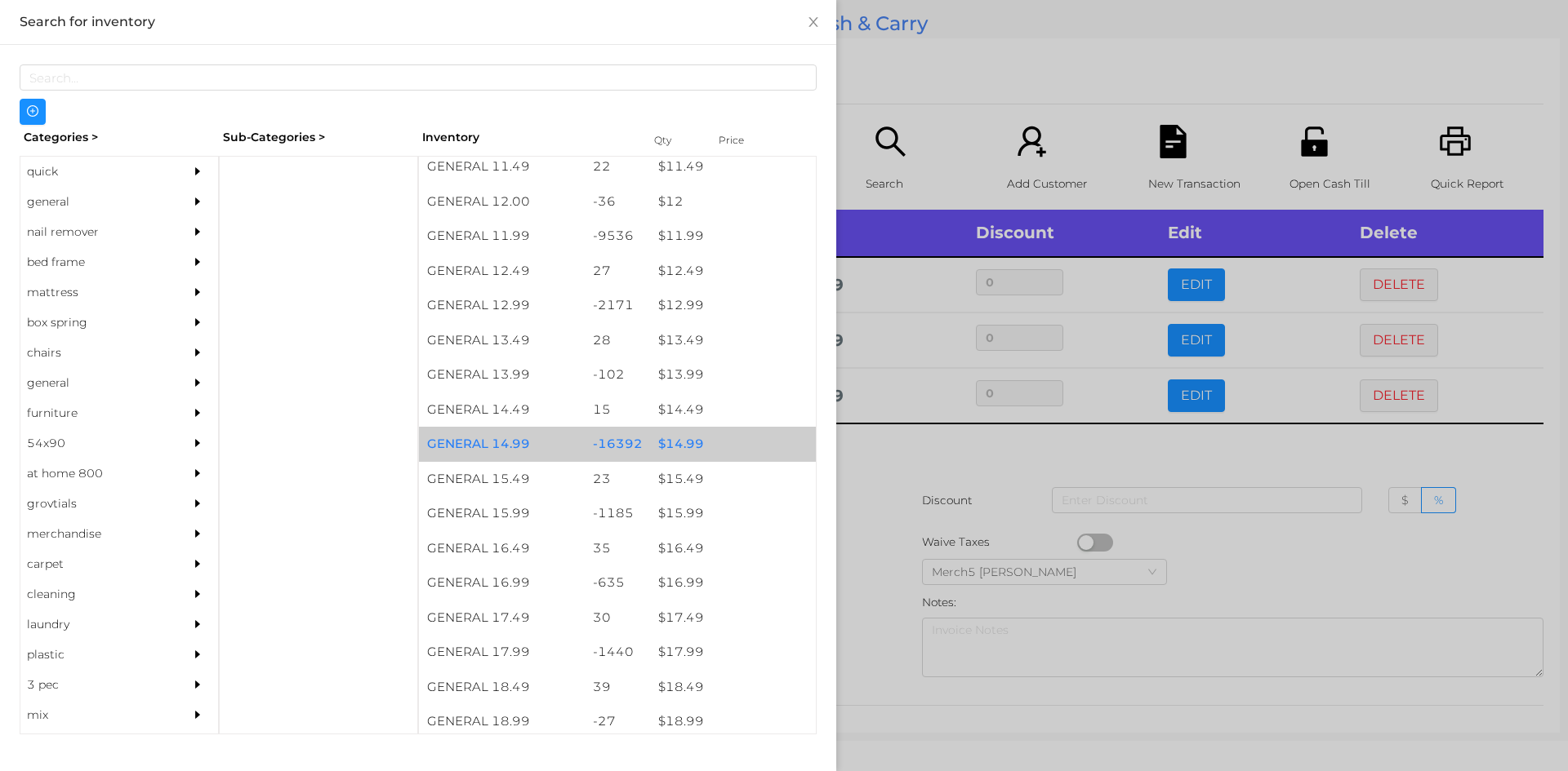
click at [673, 449] on div "$ 14.99" at bounding box center [732, 444] width 166 height 35
click at [666, 444] on div "$ 14.99" at bounding box center [732, 444] width 166 height 35
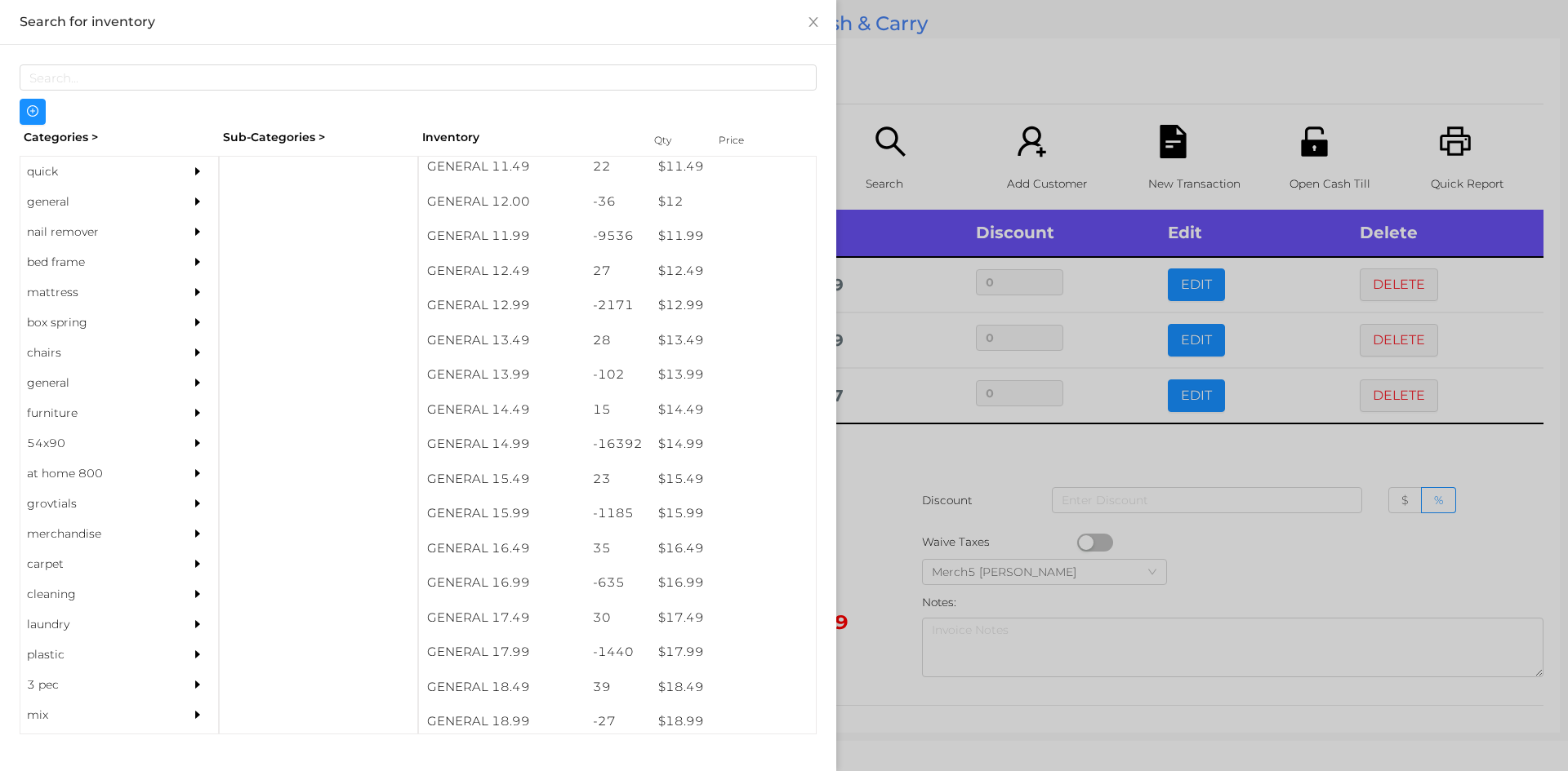
click at [864, 459] on div at bounding box center [784, 385] width 1568 height 771
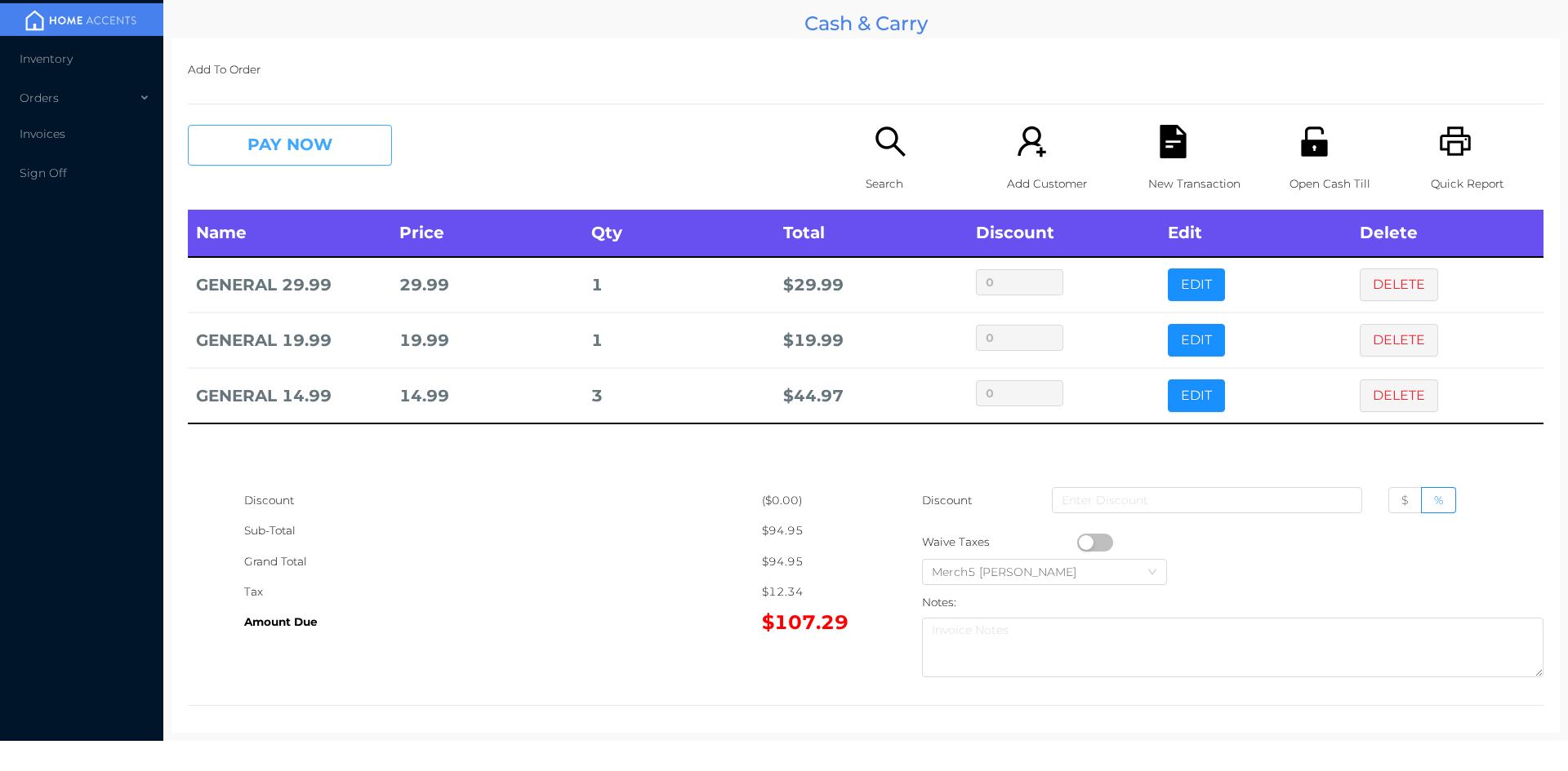
click at [339, 145] on button "PAY NOW" at bounding box center [290, 145] width 204 height 41
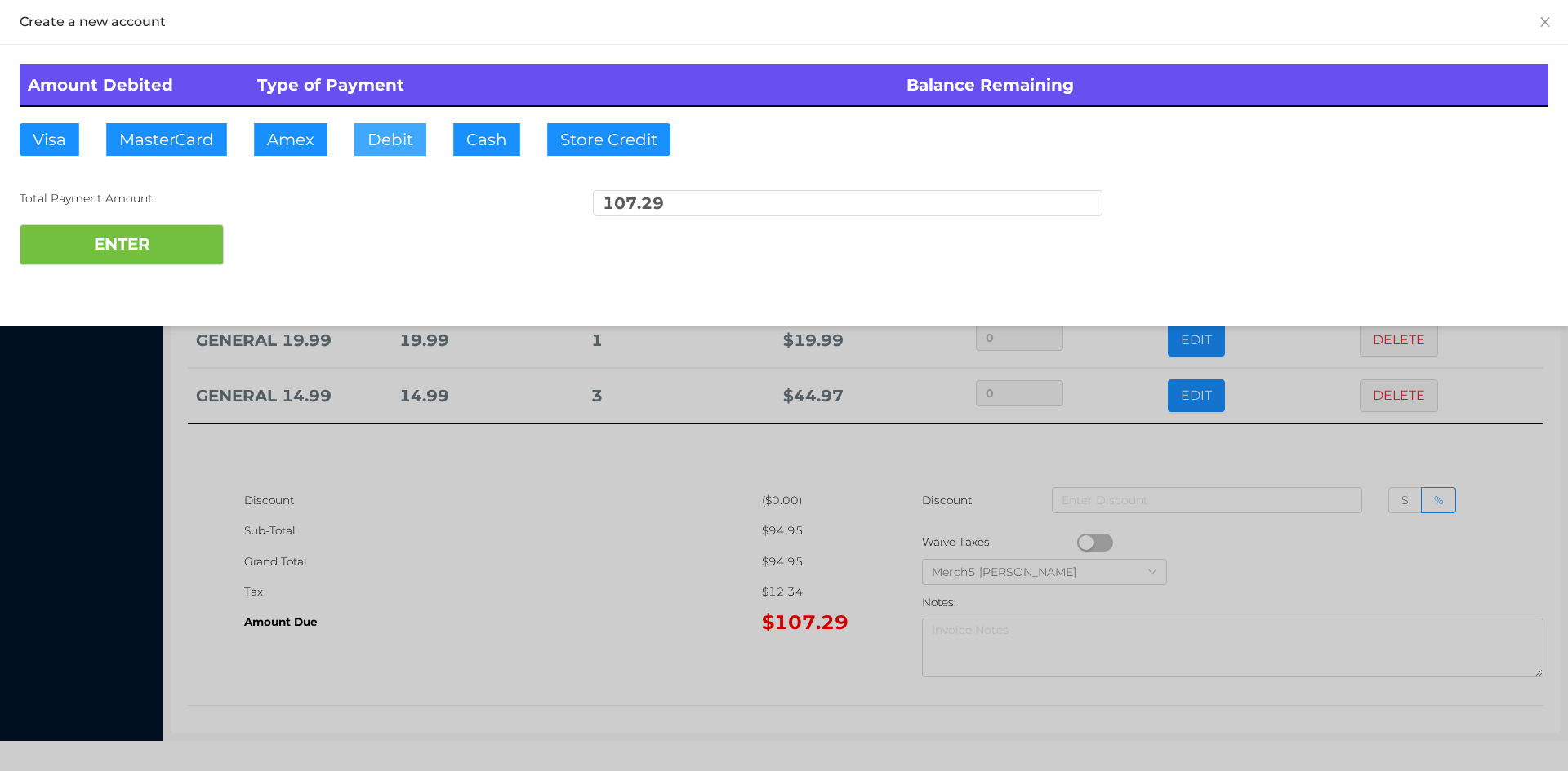
click at [404, 138] on button "Debit" at bounding box center [390, 139] width 72 height 33
click at [183, 241] on button "ENTER" at bounding box center [122, 245] width 204 height 41
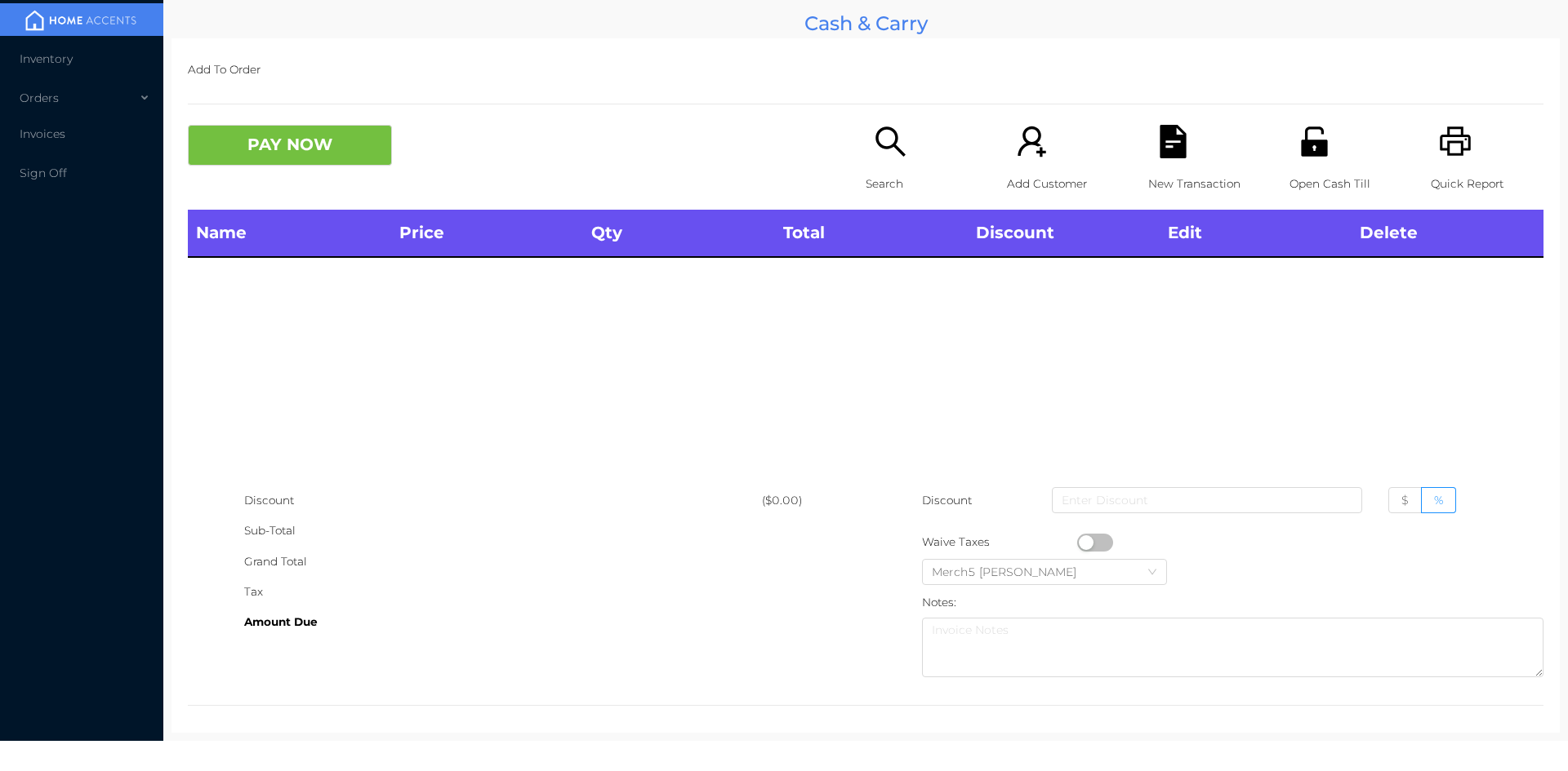
click at [881, 137] on icon "icon: search" at bounding box center [890, 142] width 33 height 33
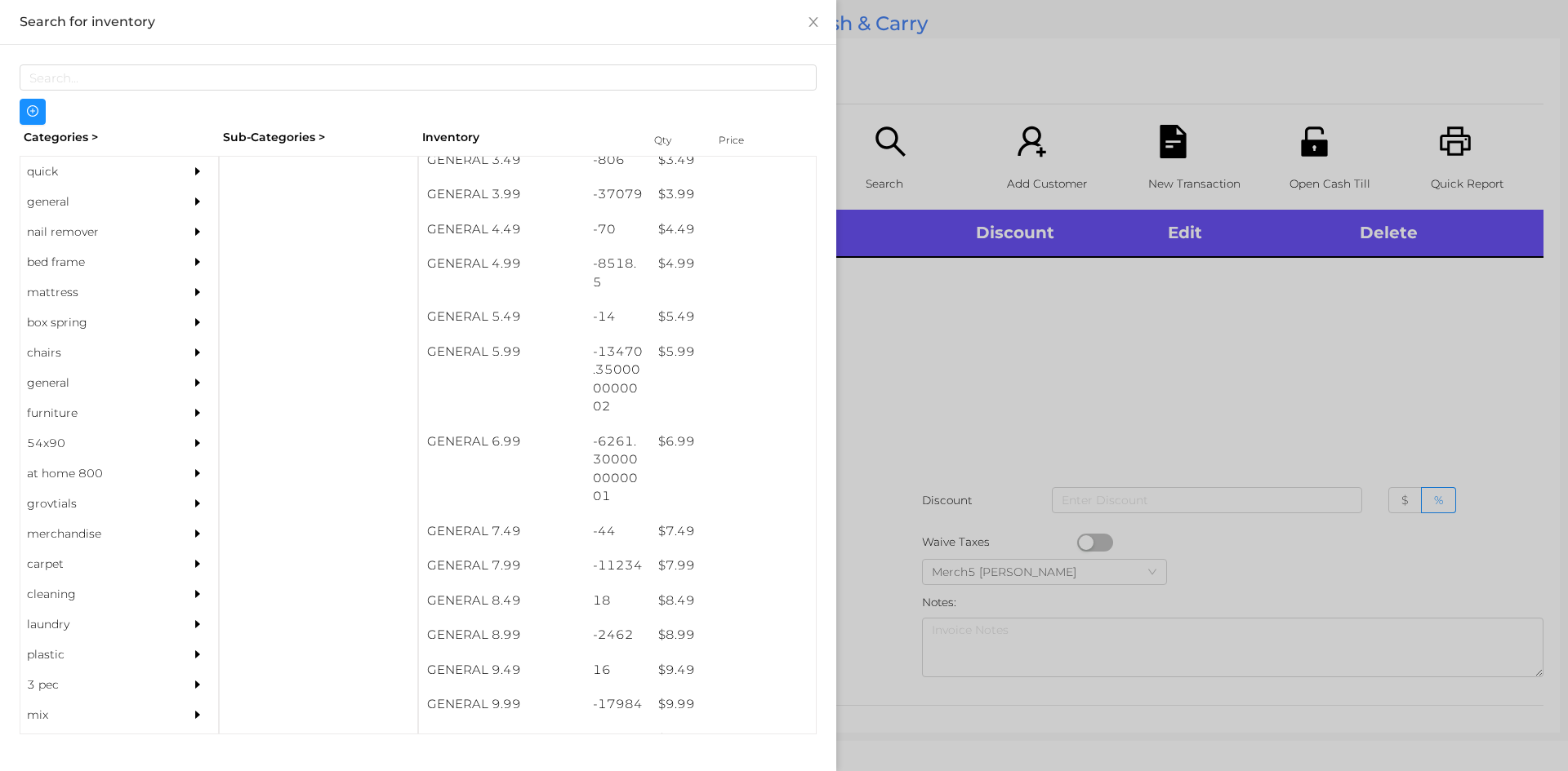
scroll to position [465, 0]
click at [667, 706] on div "$ 9.99" at bounding box center [732, 705] width 166 height 35
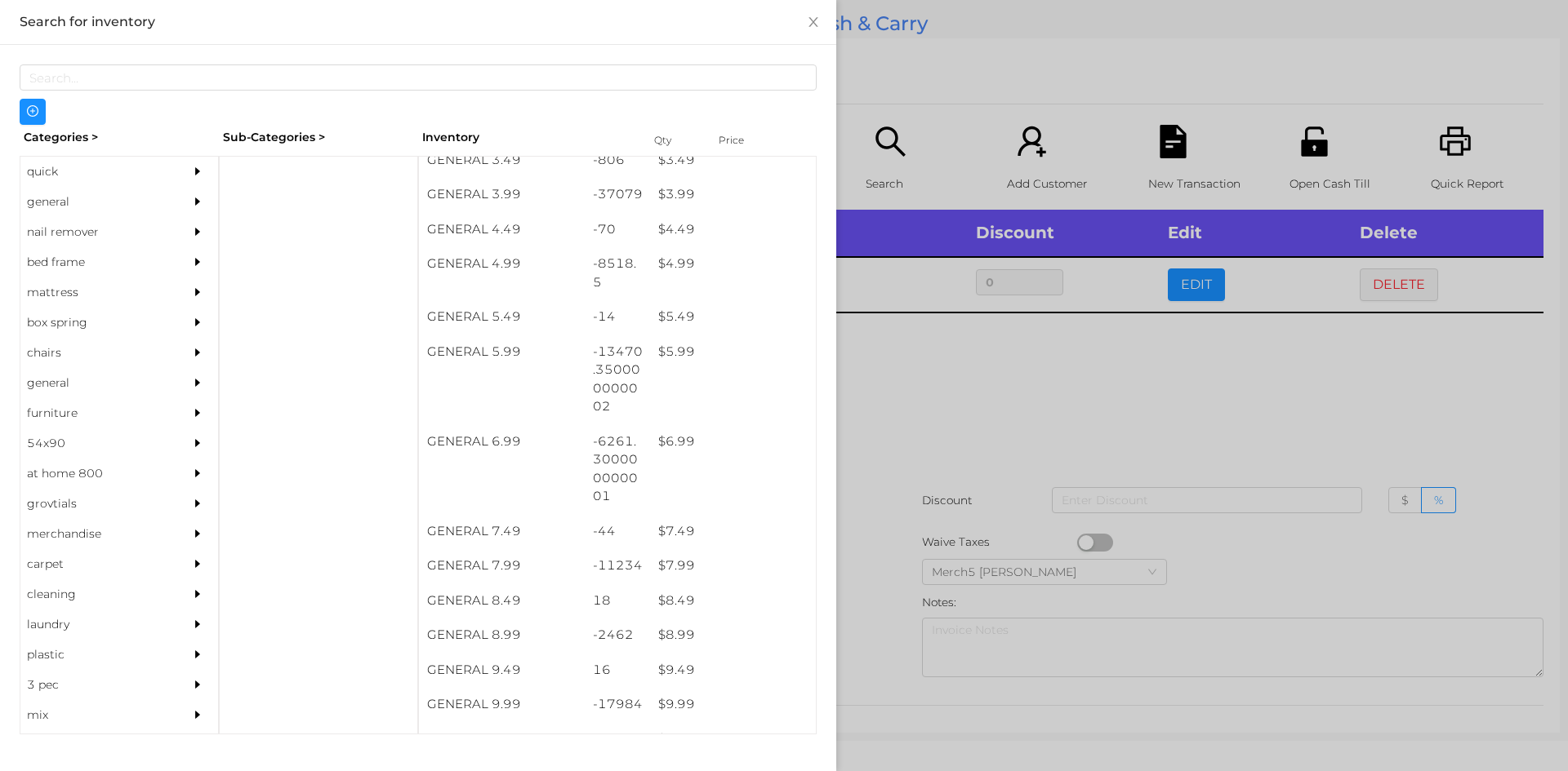
click at [956, 369] on div at bounding box center [784, 385] width 1568 height 771
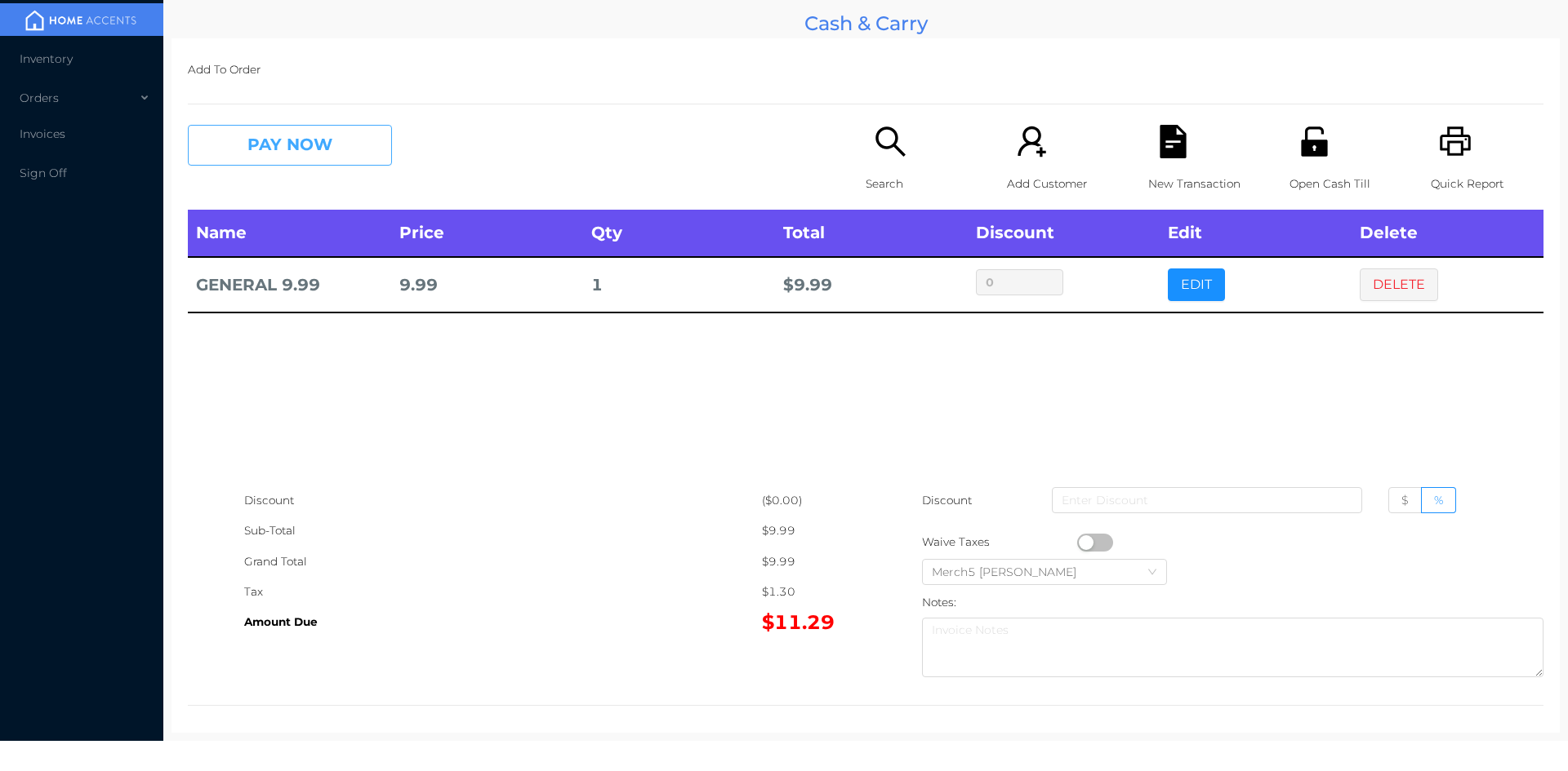
click at [343, 133] on button "PAY NOW" at bounding box center [290, 145] width 204 height 41
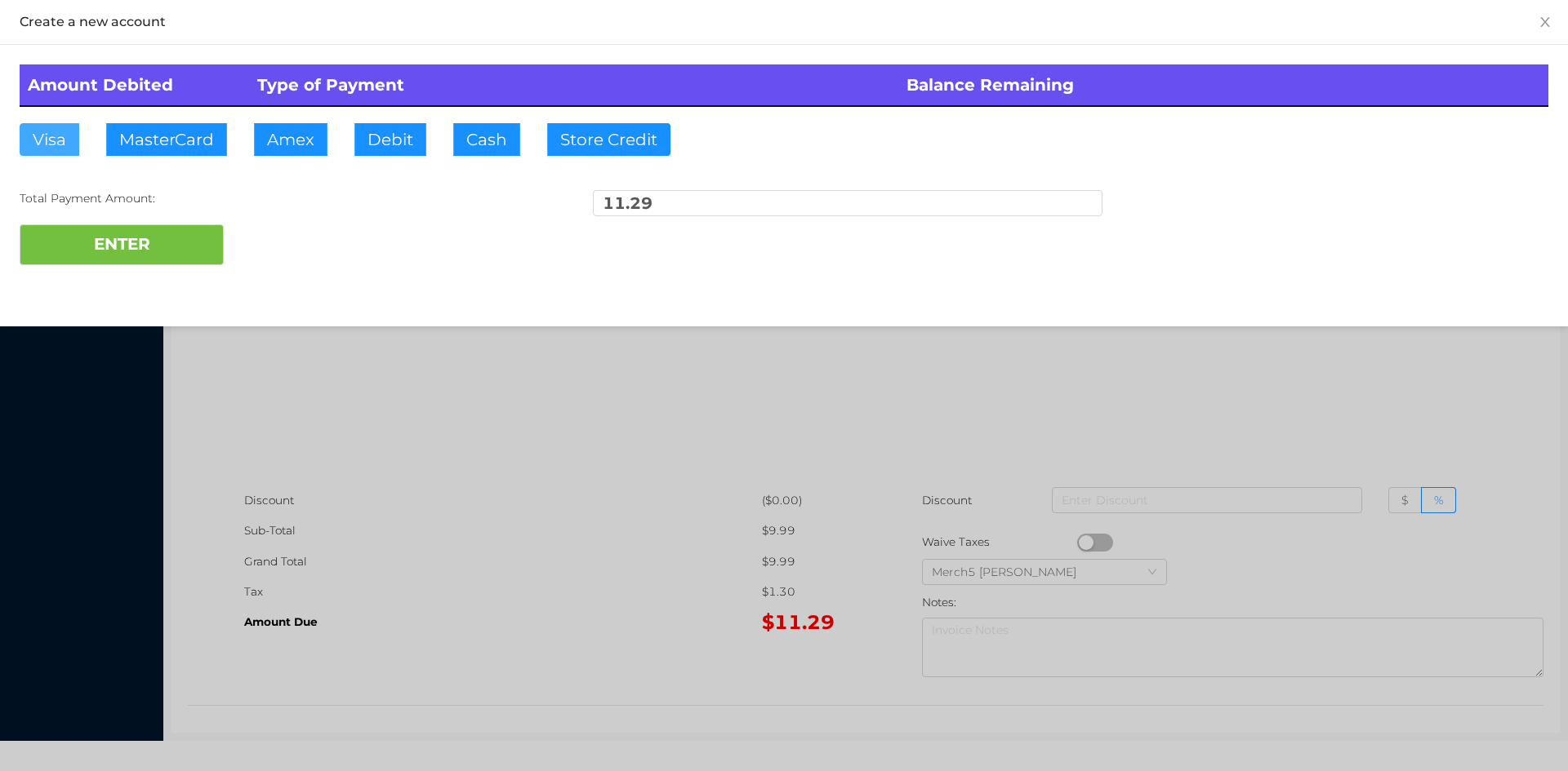
click at [39, 135] on button "Visa" at bounding box center [49, 139] width 60 height 33
click at [88, 240] on button "ENTER" at bounding box center [122, 245] width 204 height 41
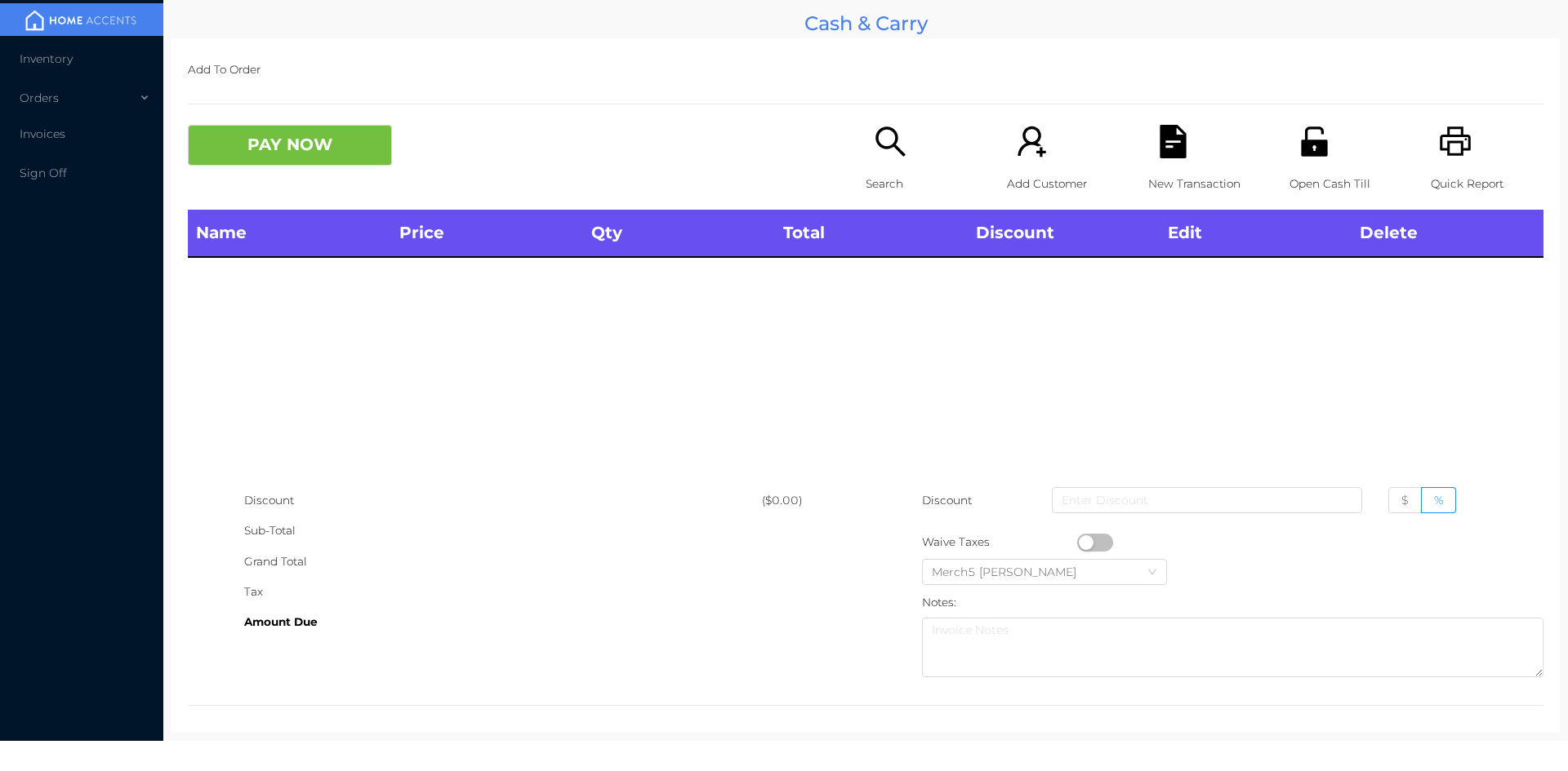
click at [873, 151] on icon "icon: search" at bounding box center [890, 142] width 33 height 33
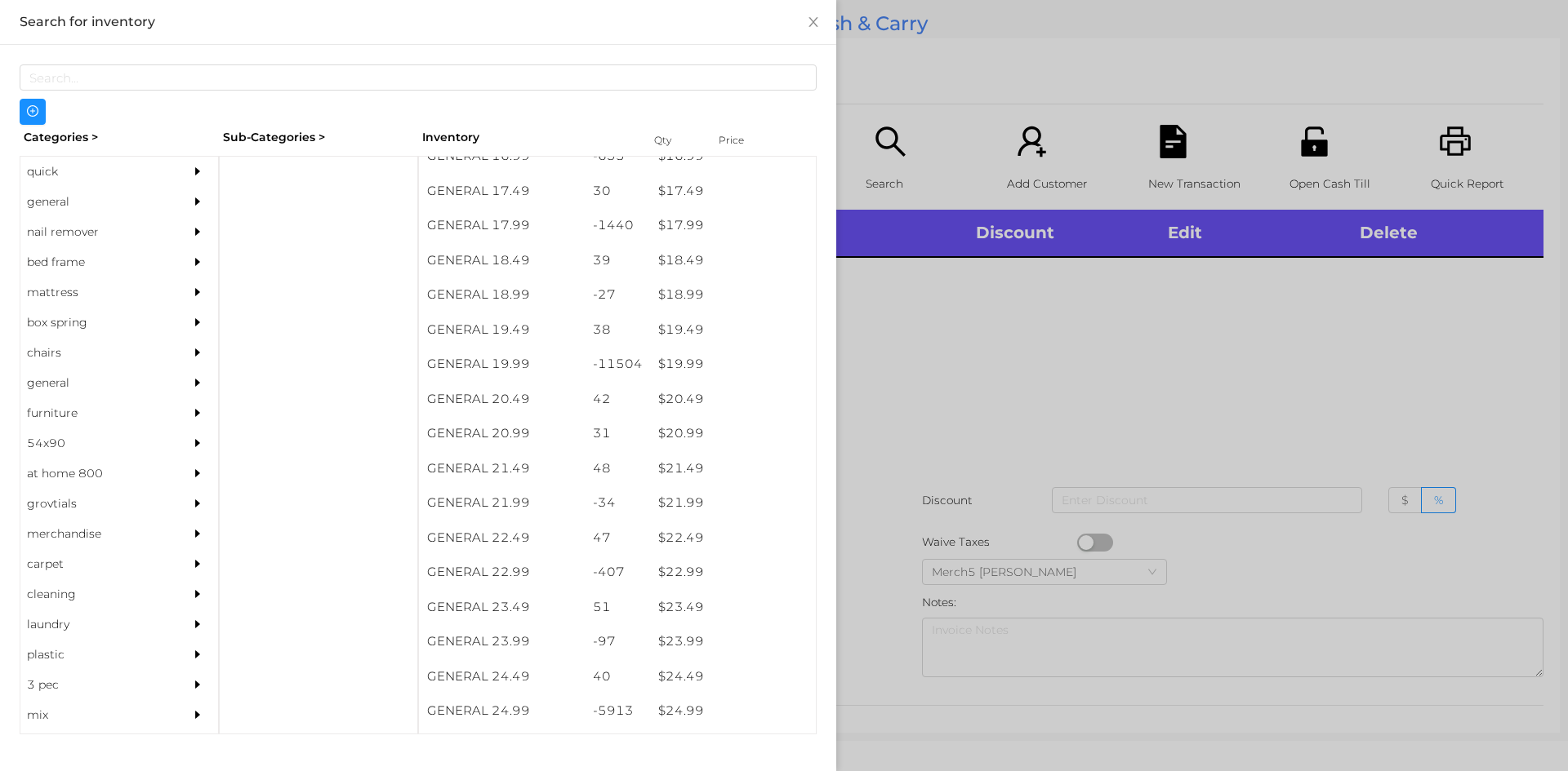
scroll to position [1567, 0]
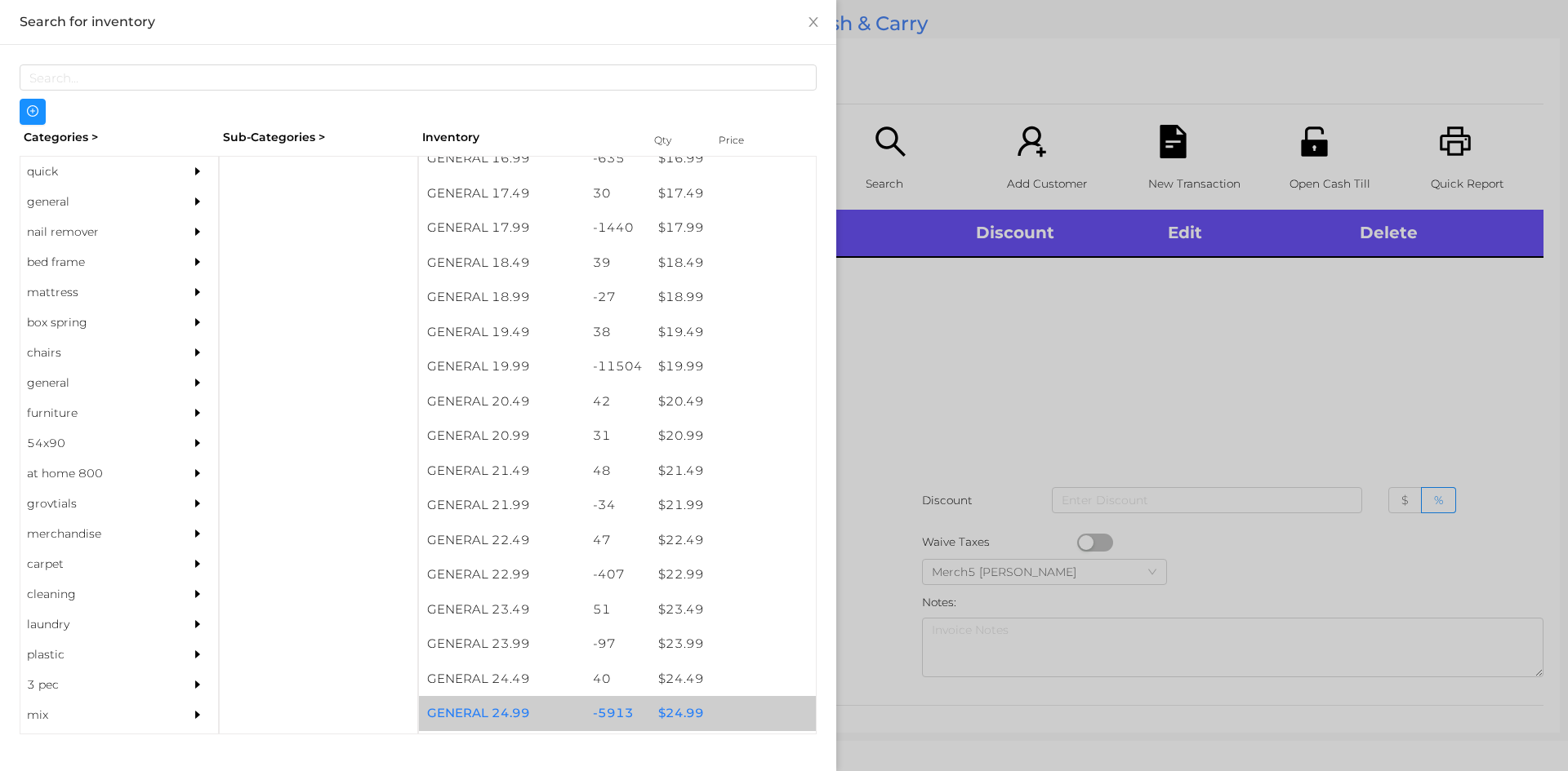
click at [671, 708] on div "$ 24.99" at bounding box center [732, 714] width 166 height 35
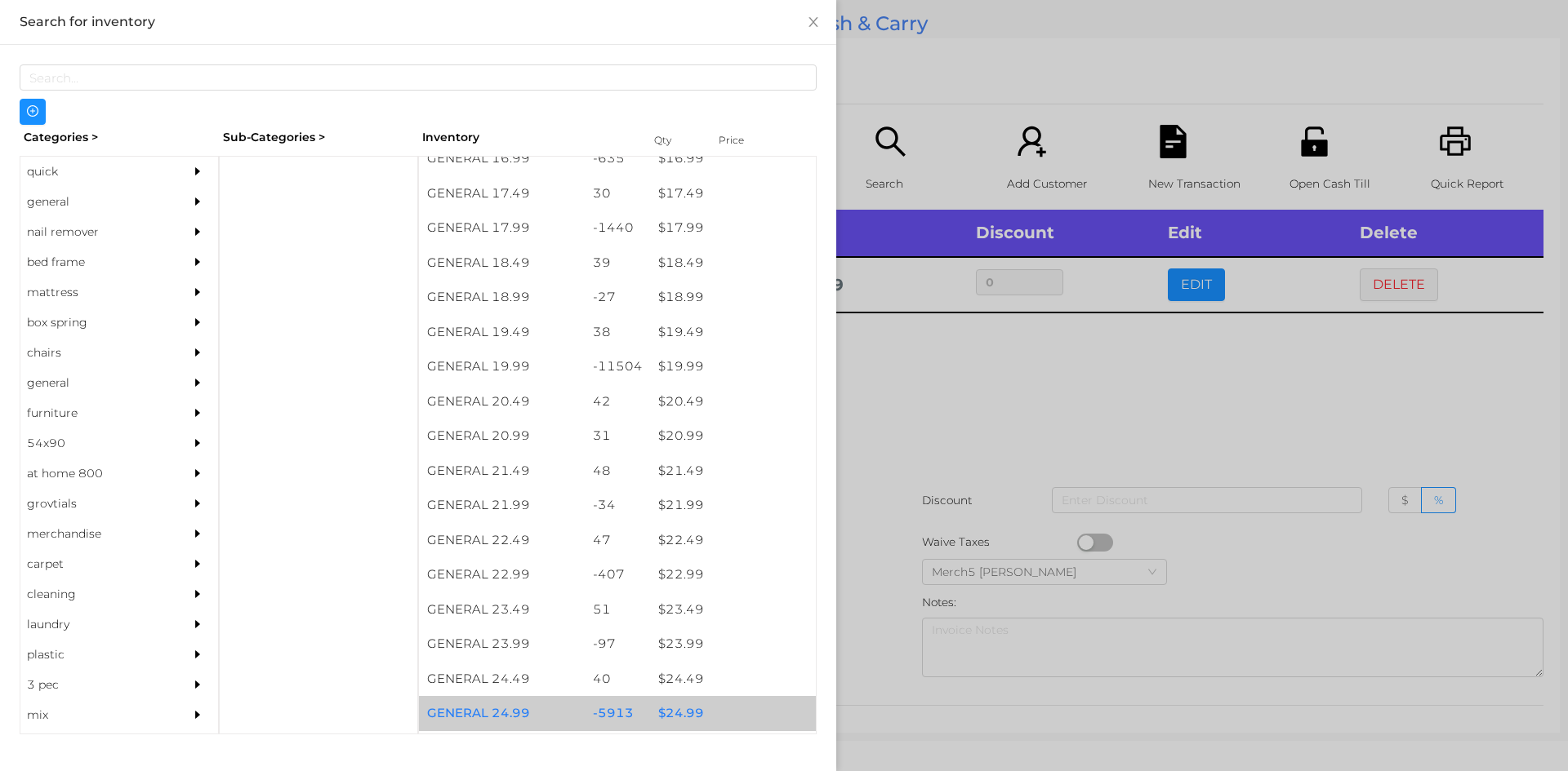
click at [952, 396] on div at bounding box center [784, 385] width 1568 height 771
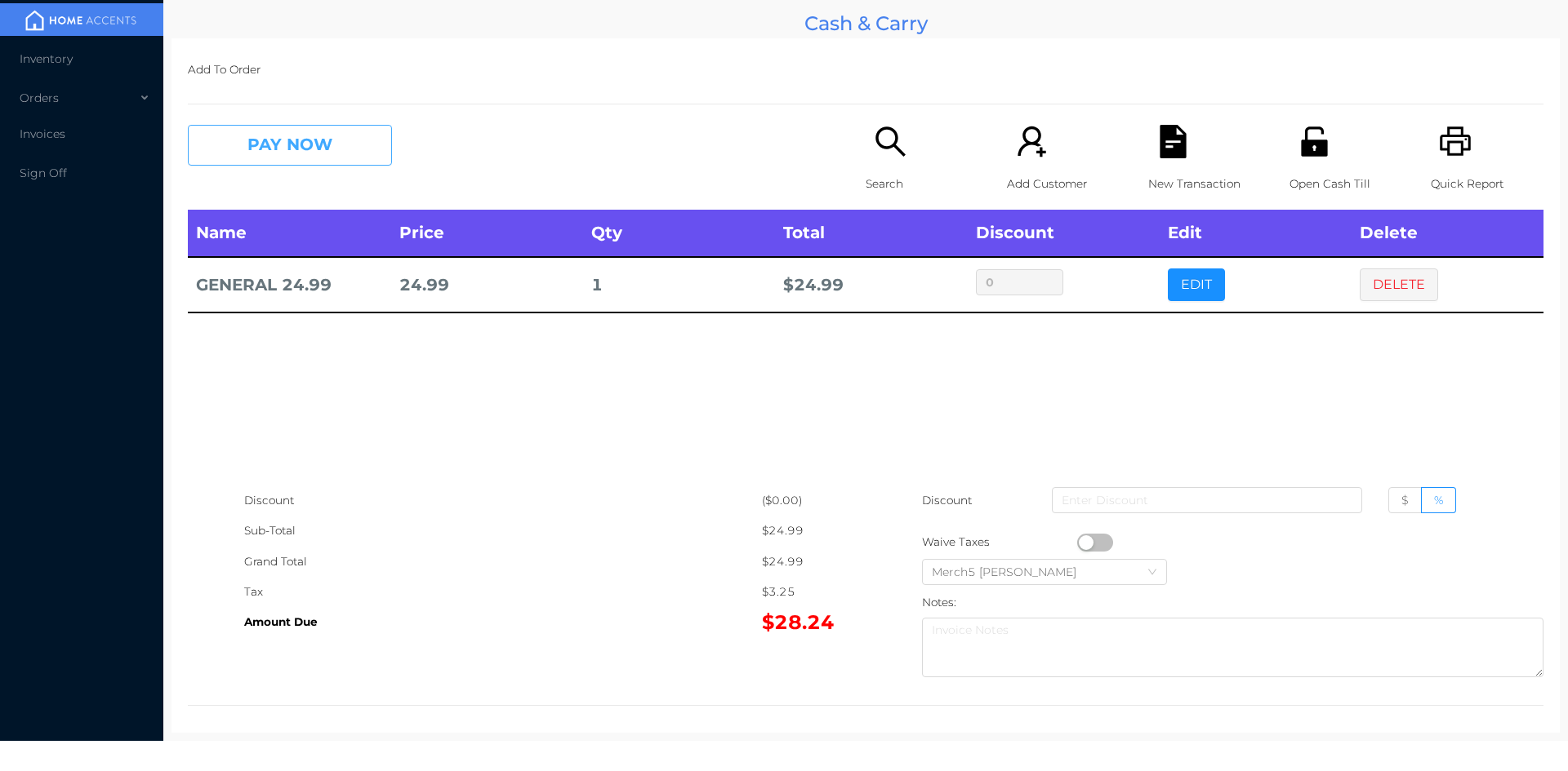
click at [320, 131] on button "PAY NOW" at bounding box center [290, 145] width 204 height 41
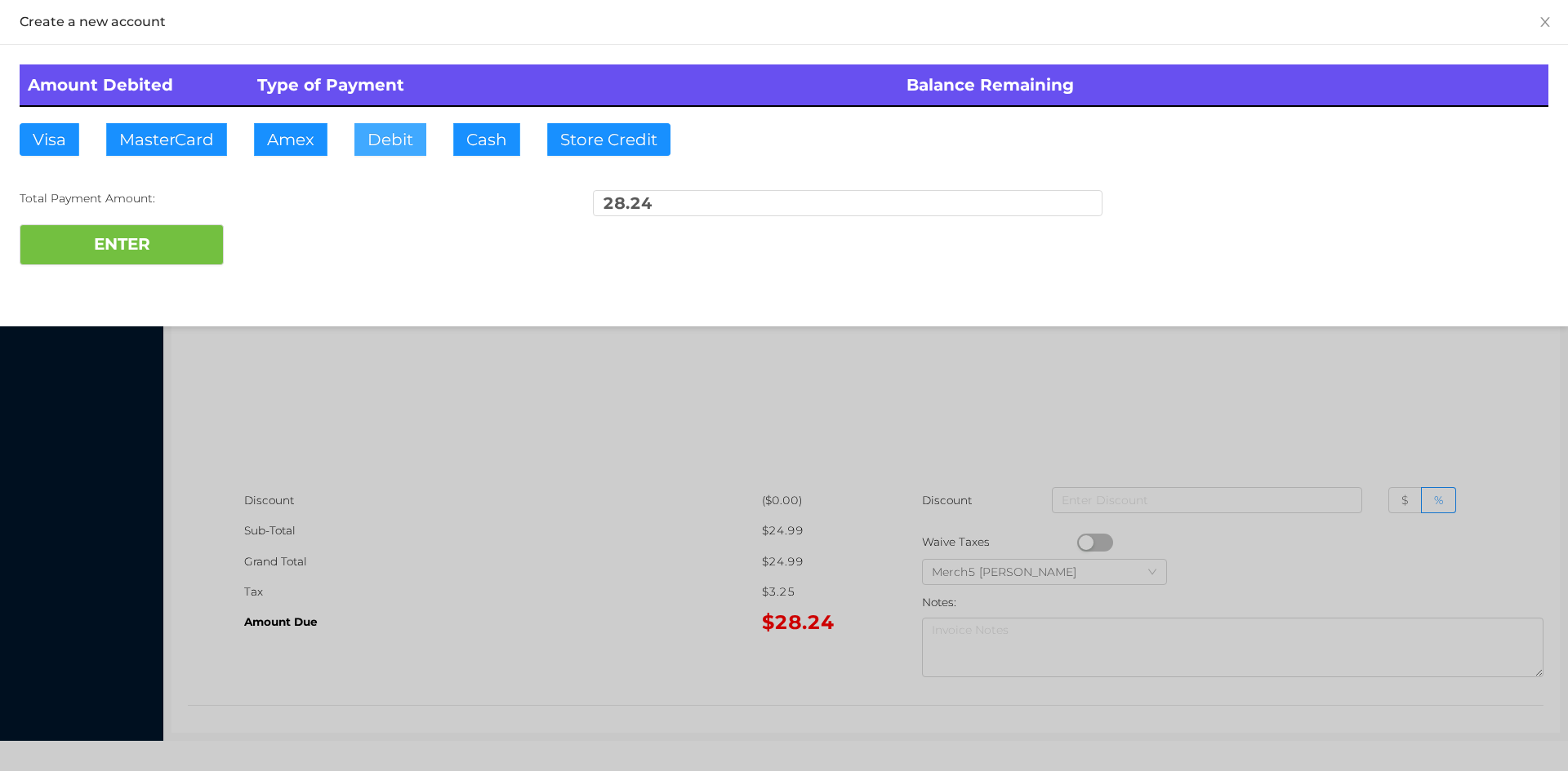
click at [387, 135] on button "Debit" at bounding box center [390, 139] width 72 height 33
click at [477, 418] on div at bounding box center [784, 385] width 1568 height 771
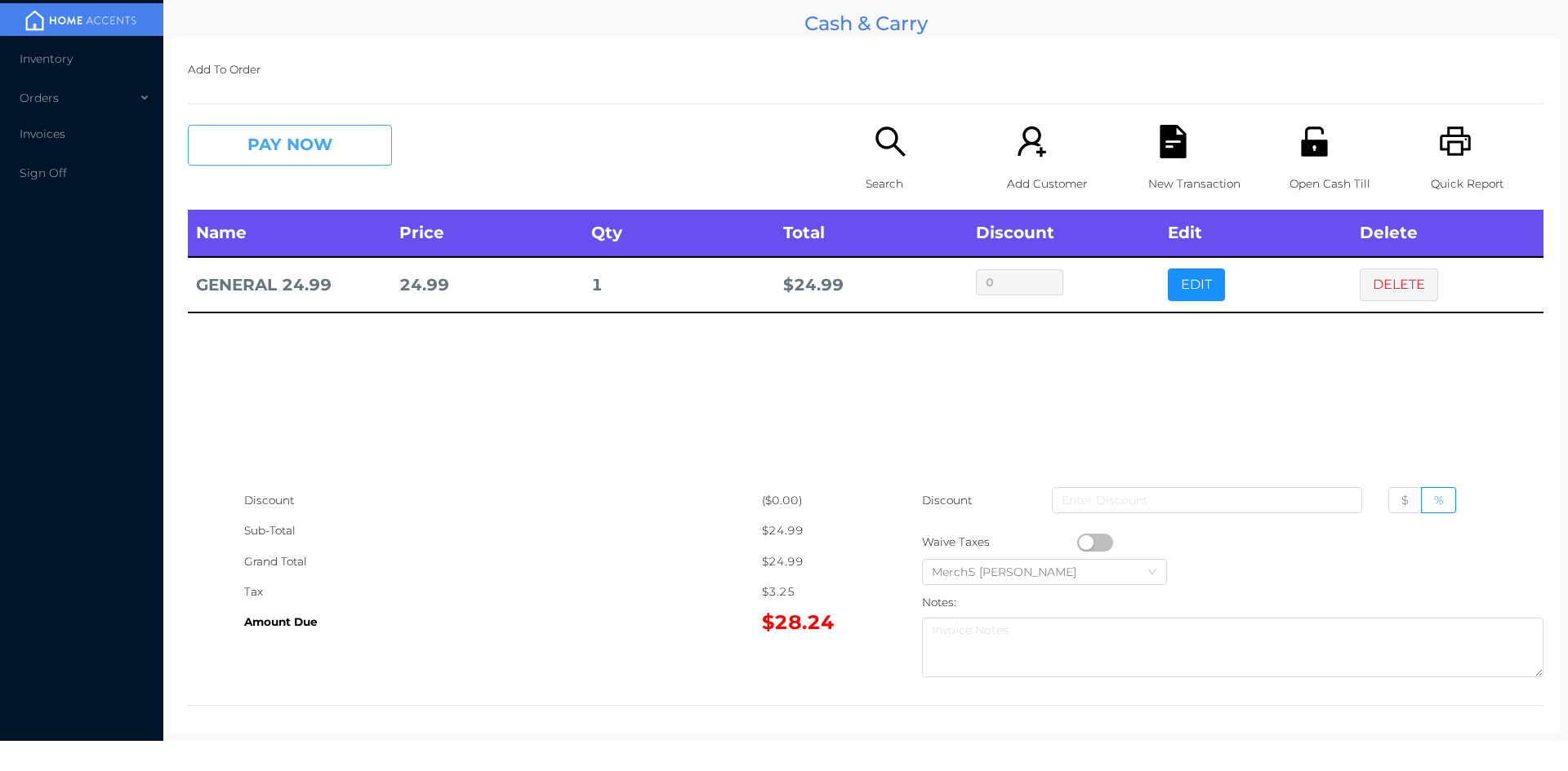
click at [342, 138] on button "PAY NOW" at bounding box center [290, 145] width 204 height 41
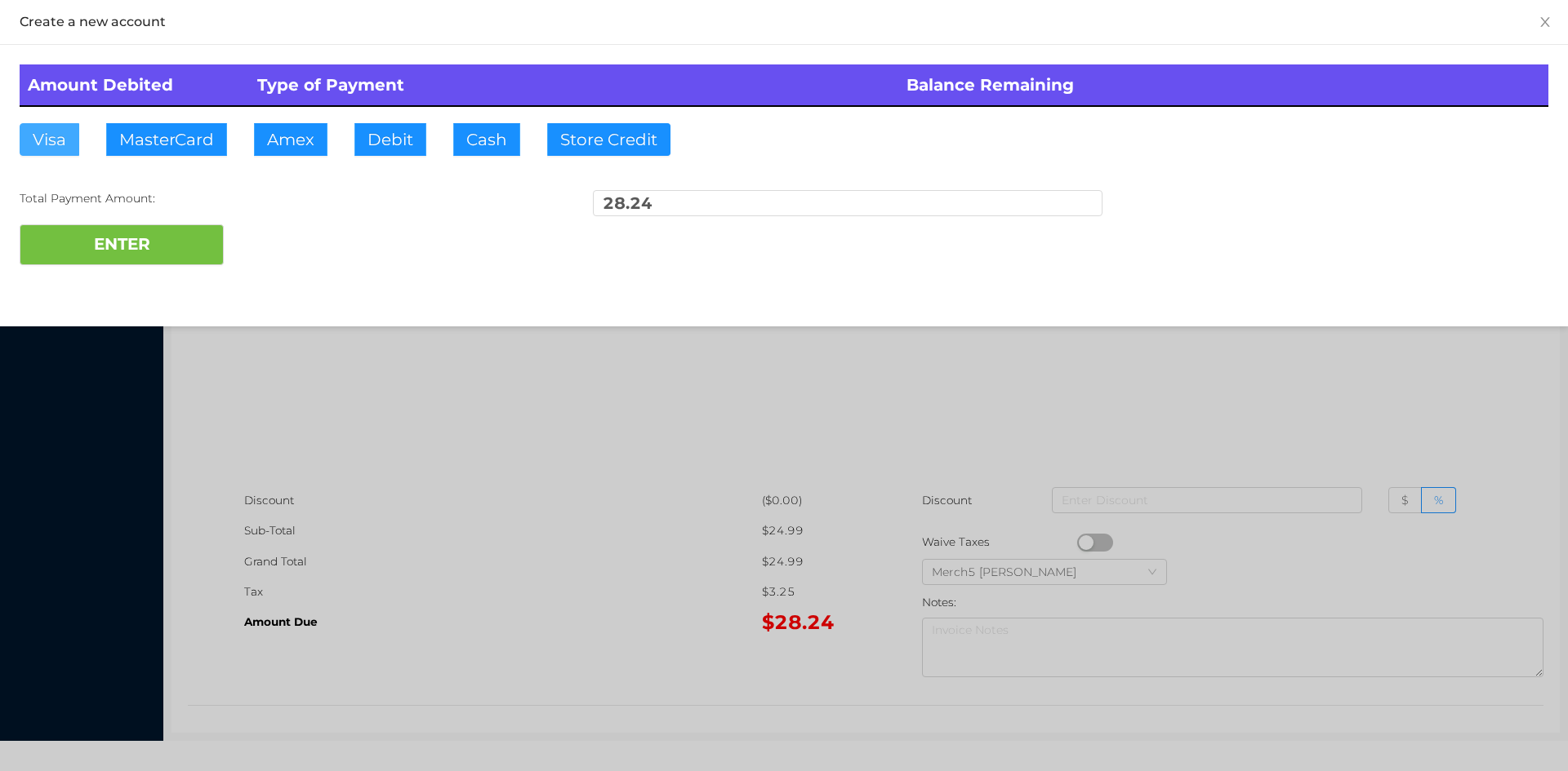
click at [53, 138] on button "Visa" at bounding box center [49, 139] width 60 height 33
click at [89, 254] on button "ENTER" at bounding box center [122, 245] width 204 height 41
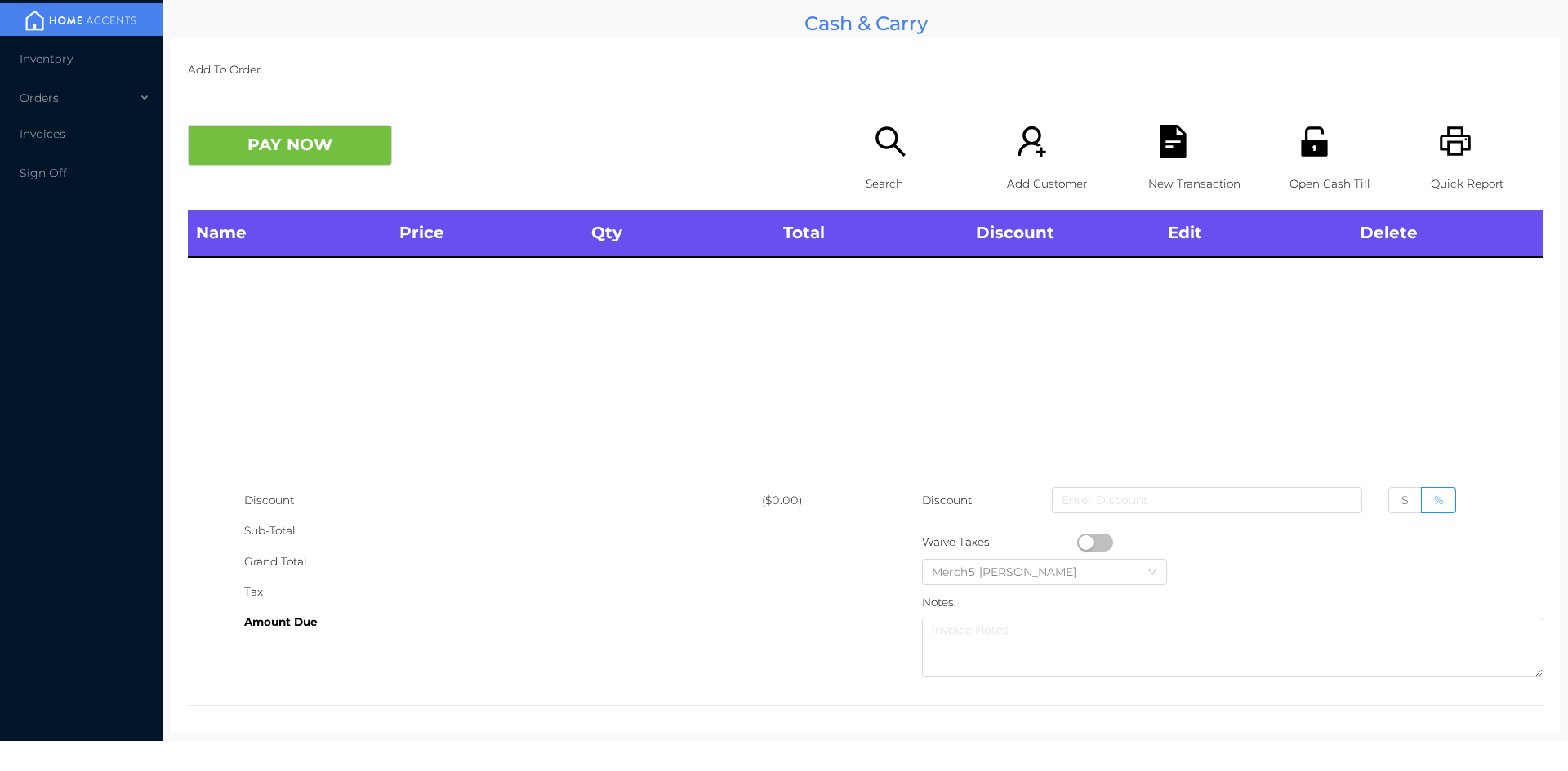
click at [1454, 147] on icon "icon: printer" at bounding box center [1455, 142] width 33 height 33
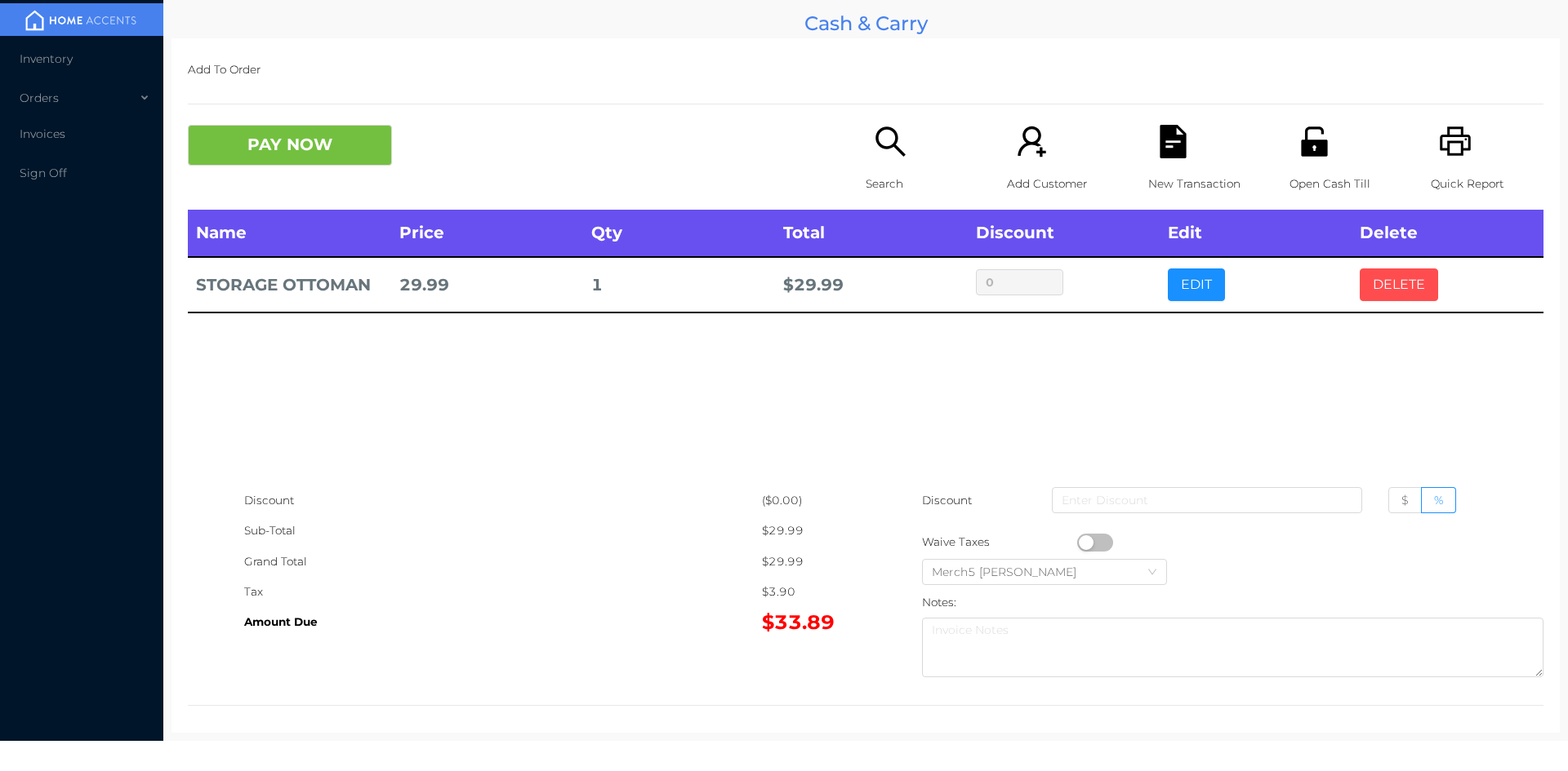
click at [1380, 275] on button "DELETE" at bounding box center [1398, 285] width 78 height 33
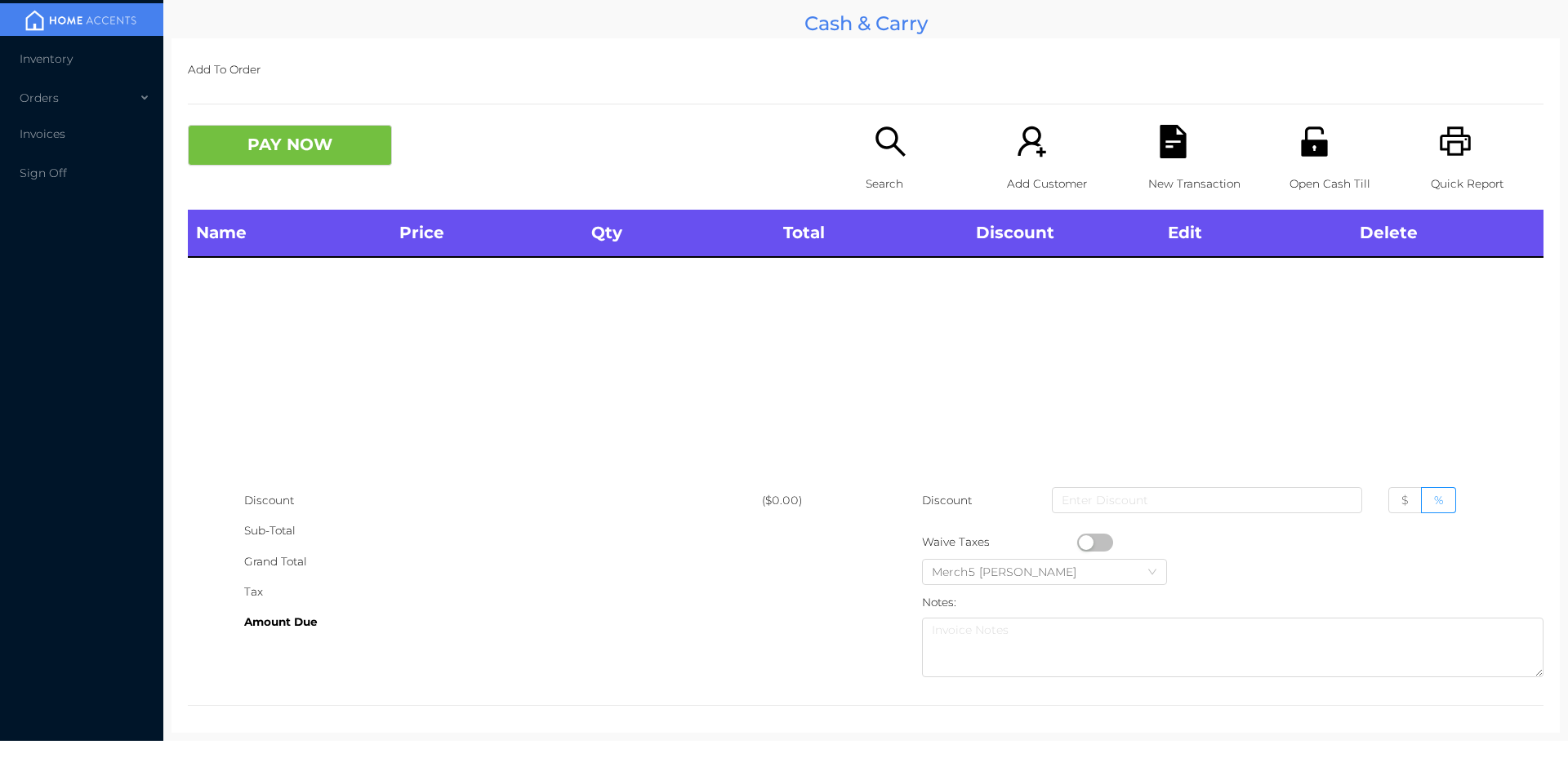
click at [885, 137] on icon "icon: search" at bounding box center [890, 142] width 33 height 33
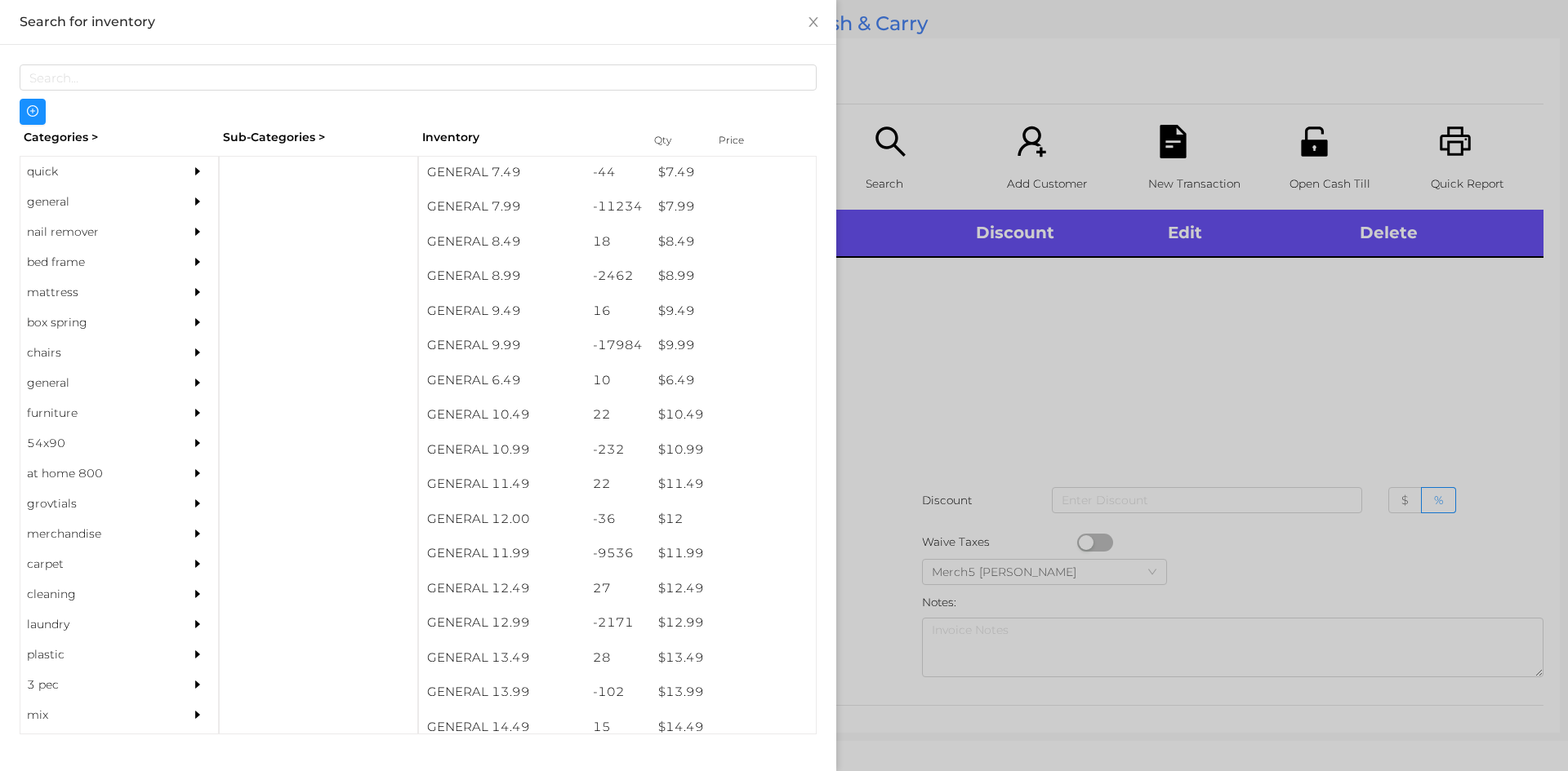
scroll to position [825, 0]
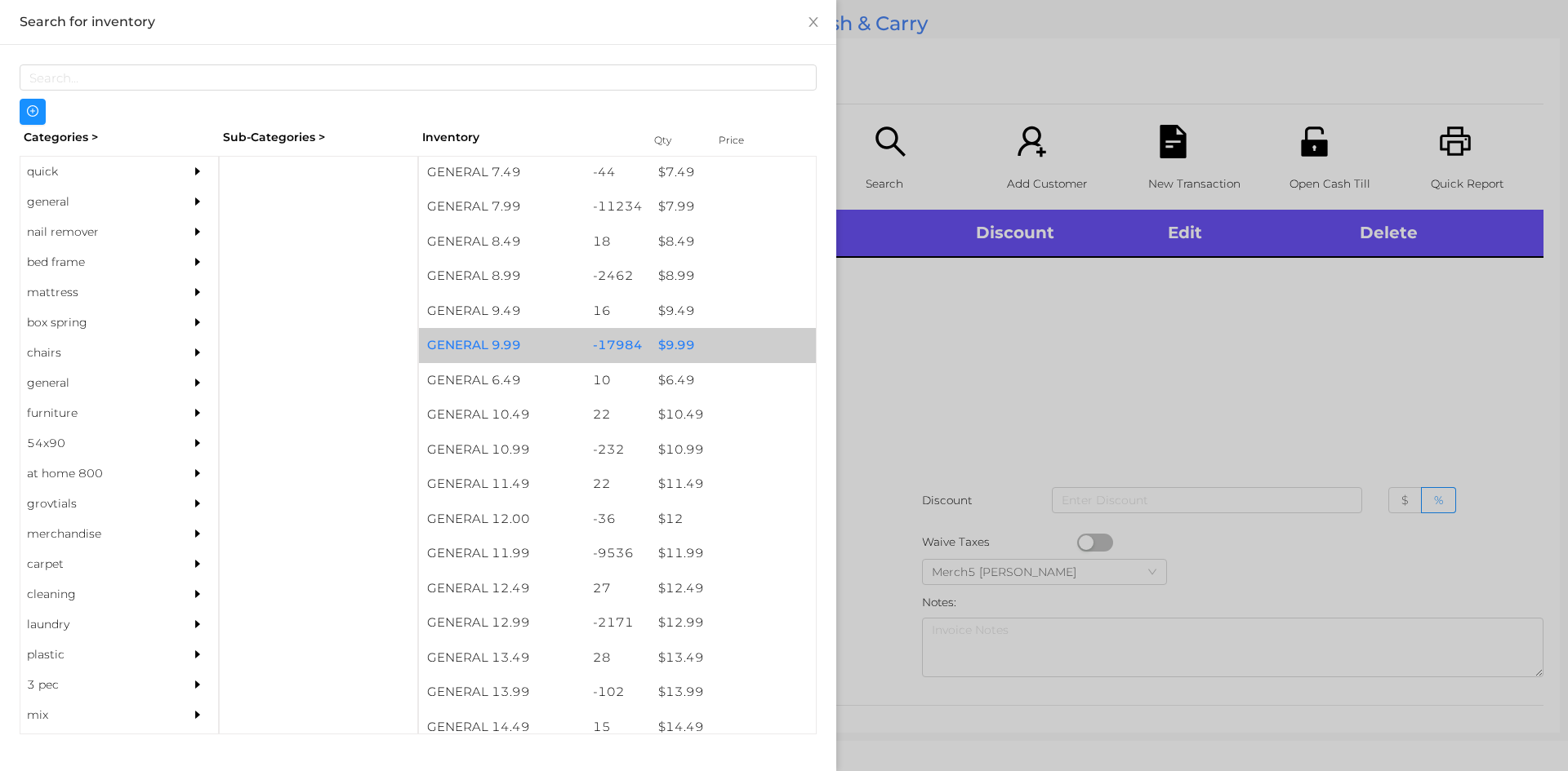
click at [679, 343] on div "$ 9.99" at bounding box center [732, 345] width 166 height 35
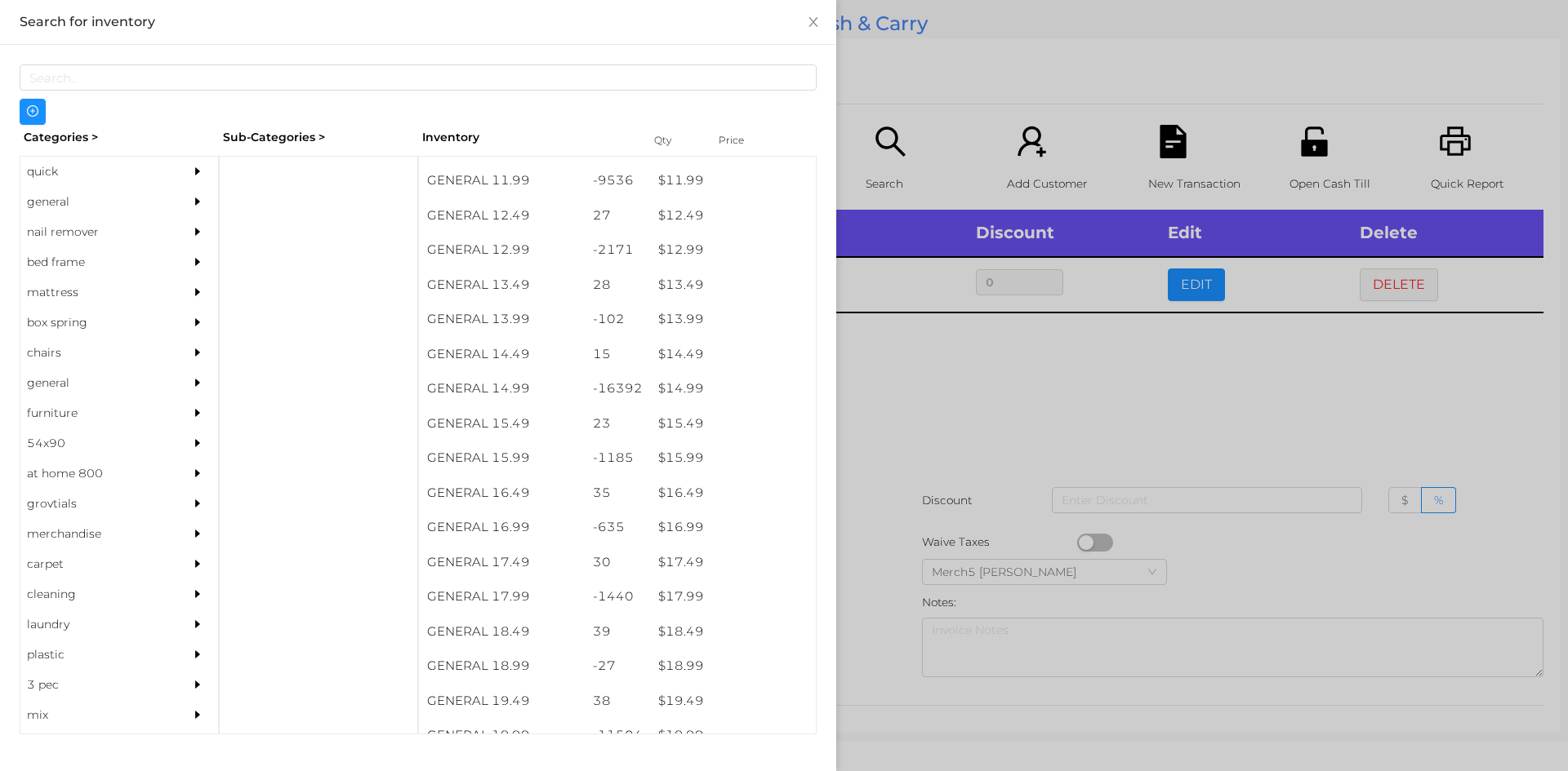
scroll to position [1197, 0]
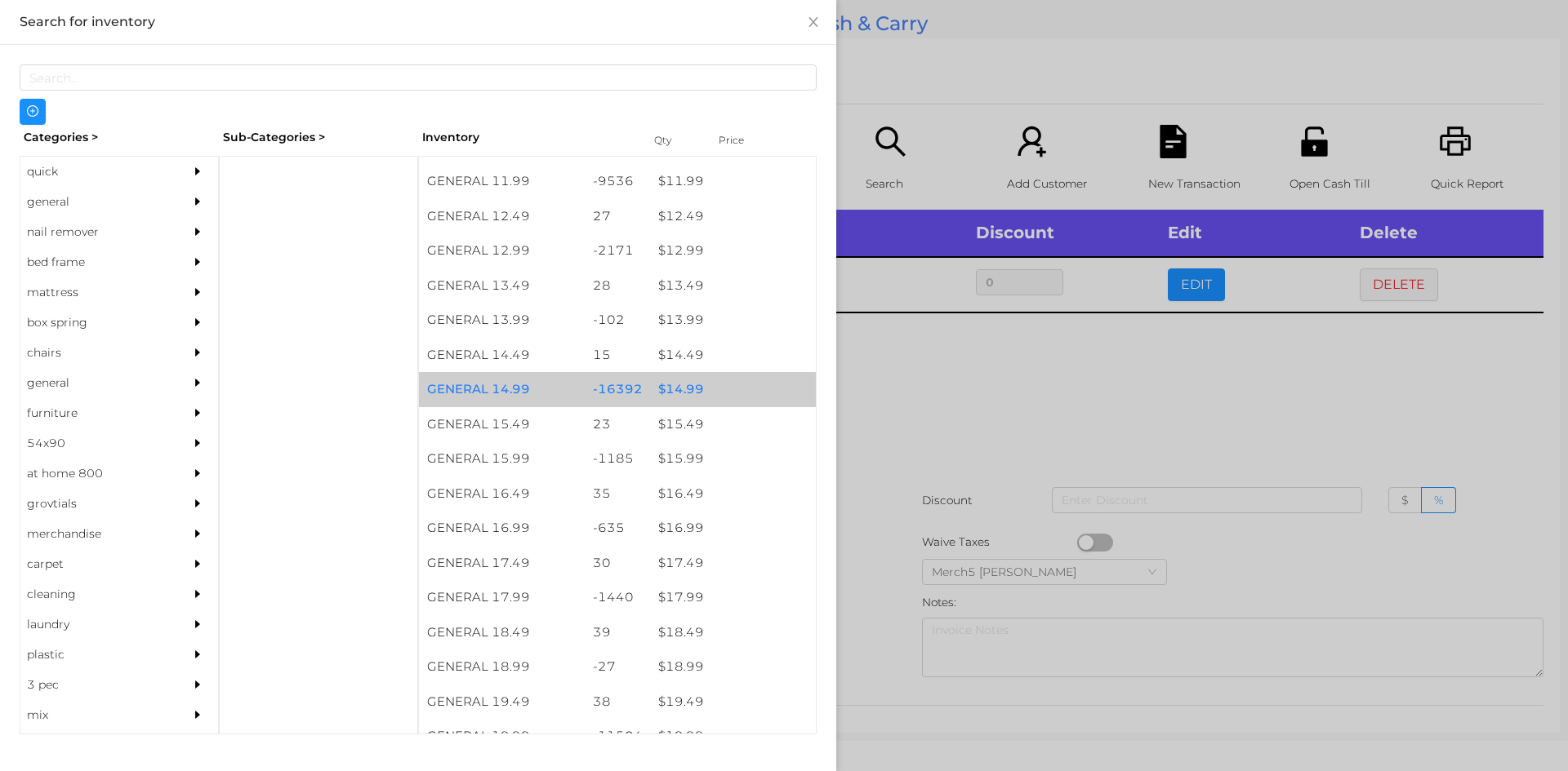
click at [681, 388] on div "$ 14.99" at bounding box center [732, 389] width 166 height 35
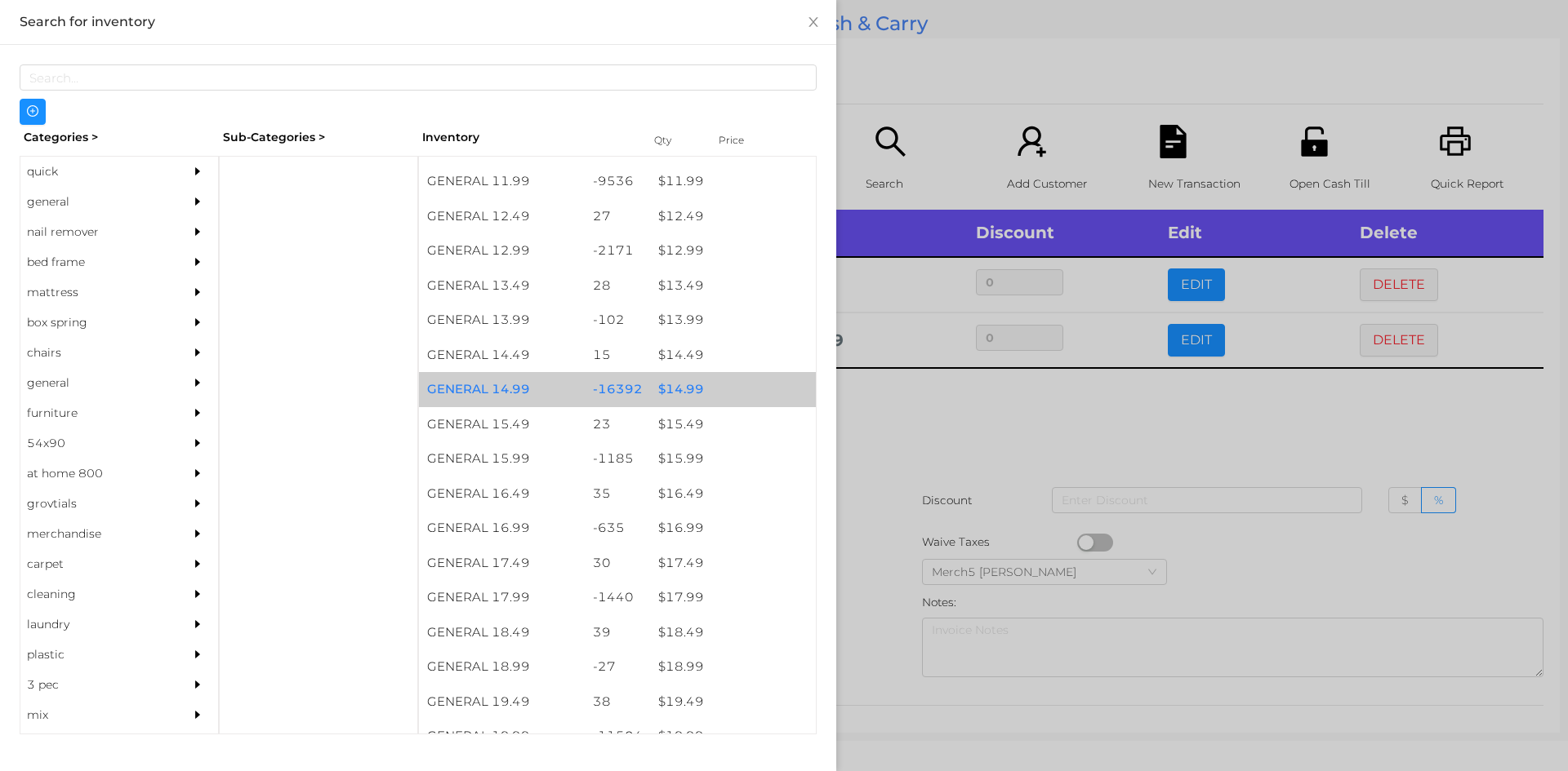
click at [895, 408] on div at bounding box center [784, 385] width 1568 height 771
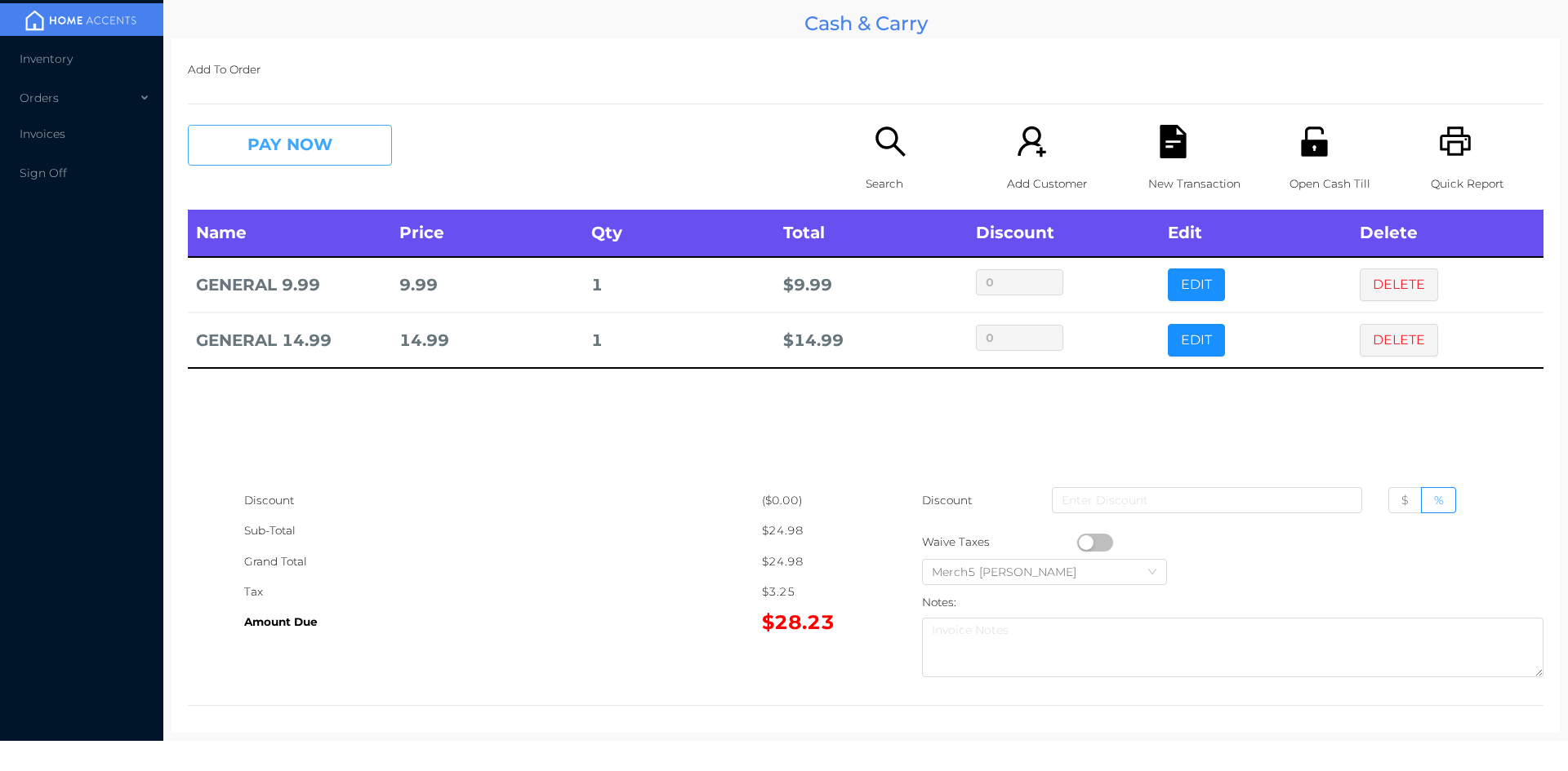
click at [379, 150] on button "PAY NOW" at bounding box center [290, 145] width 204 height 41
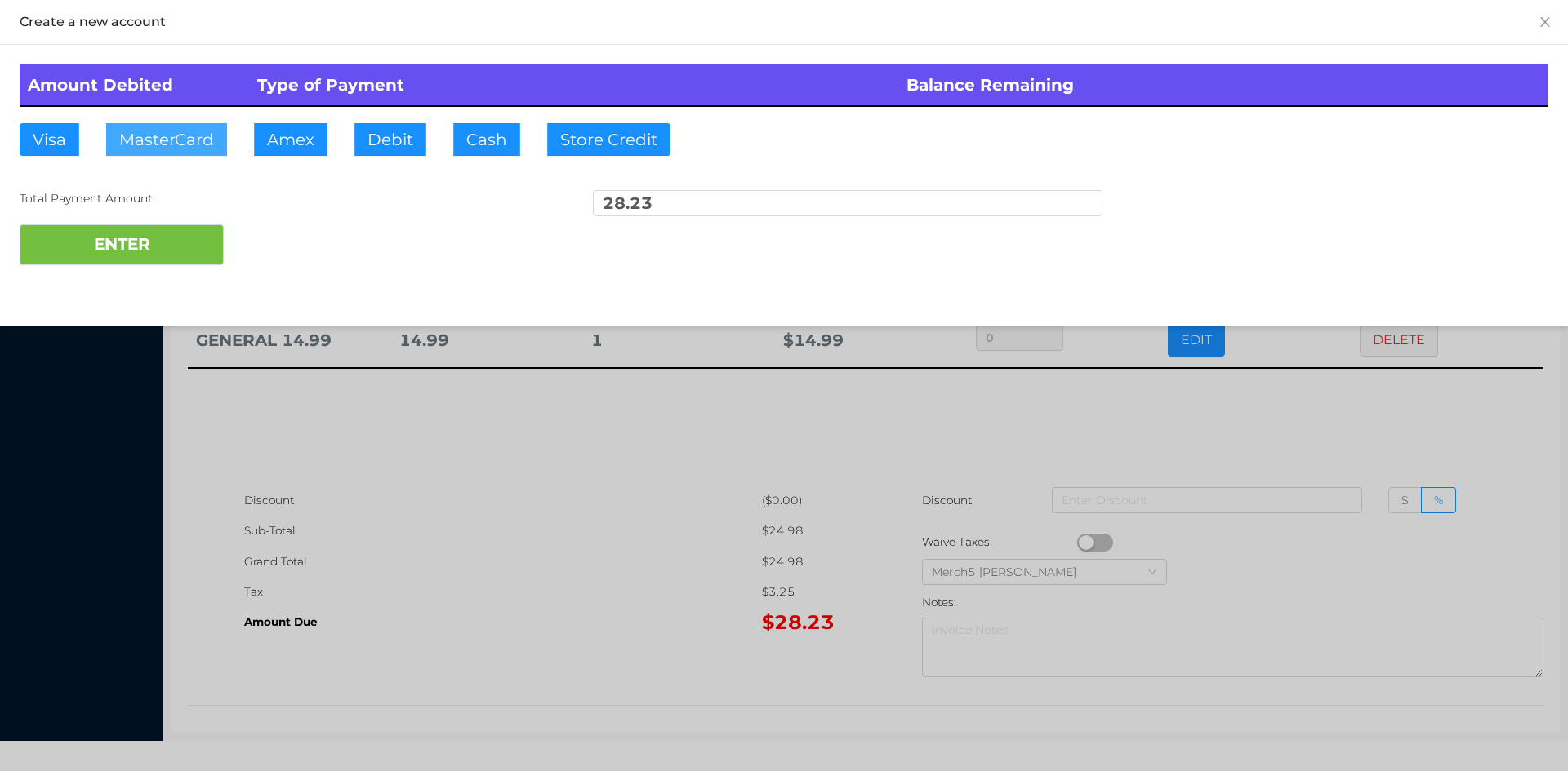
click at [158, 145] on button "MasterCard" at bounding box center [166, 139] width 121 height 33
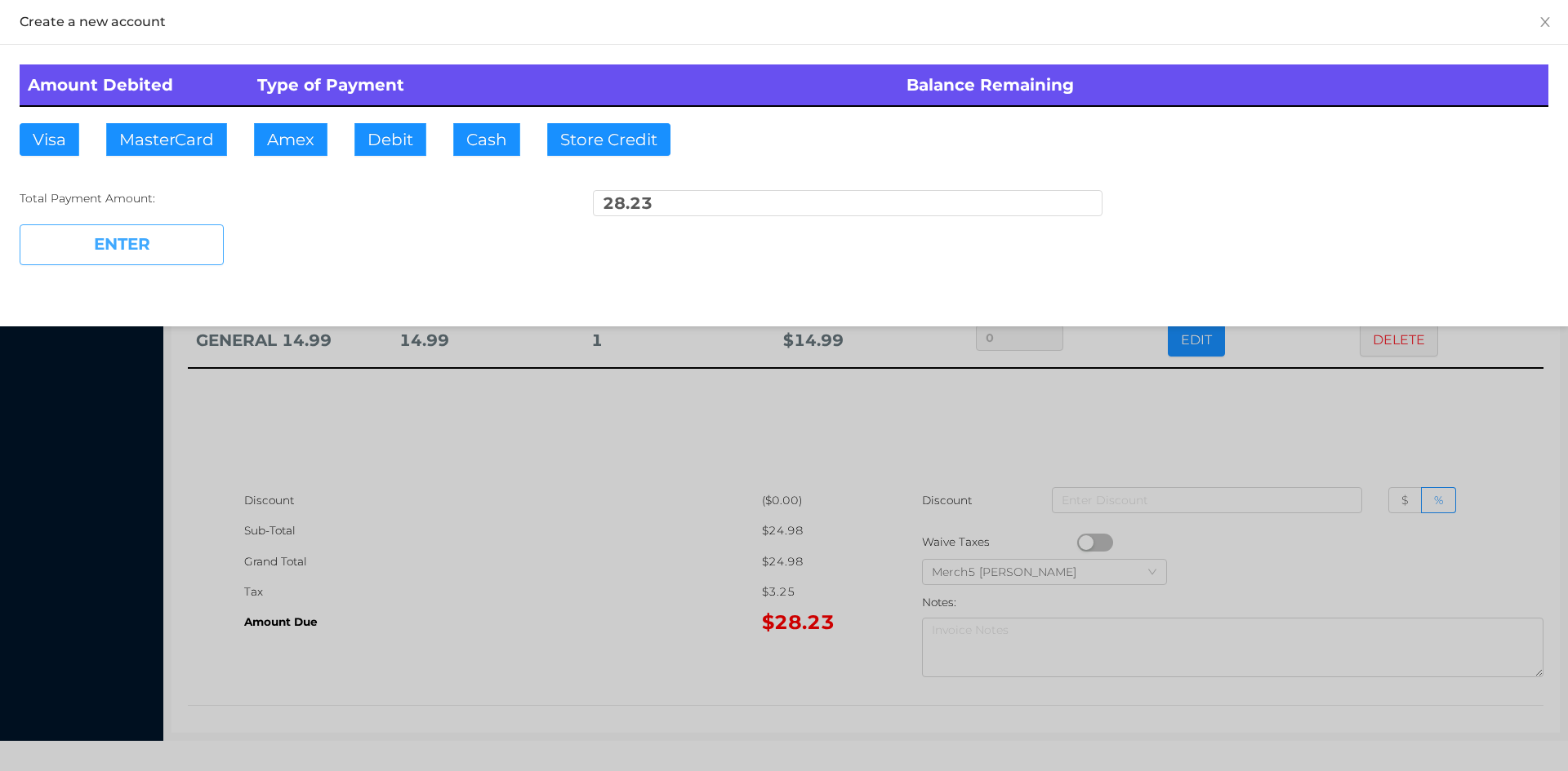
click at [82, 259] on button "ENTER" at bounding box center [122, 245] width 204 height 41
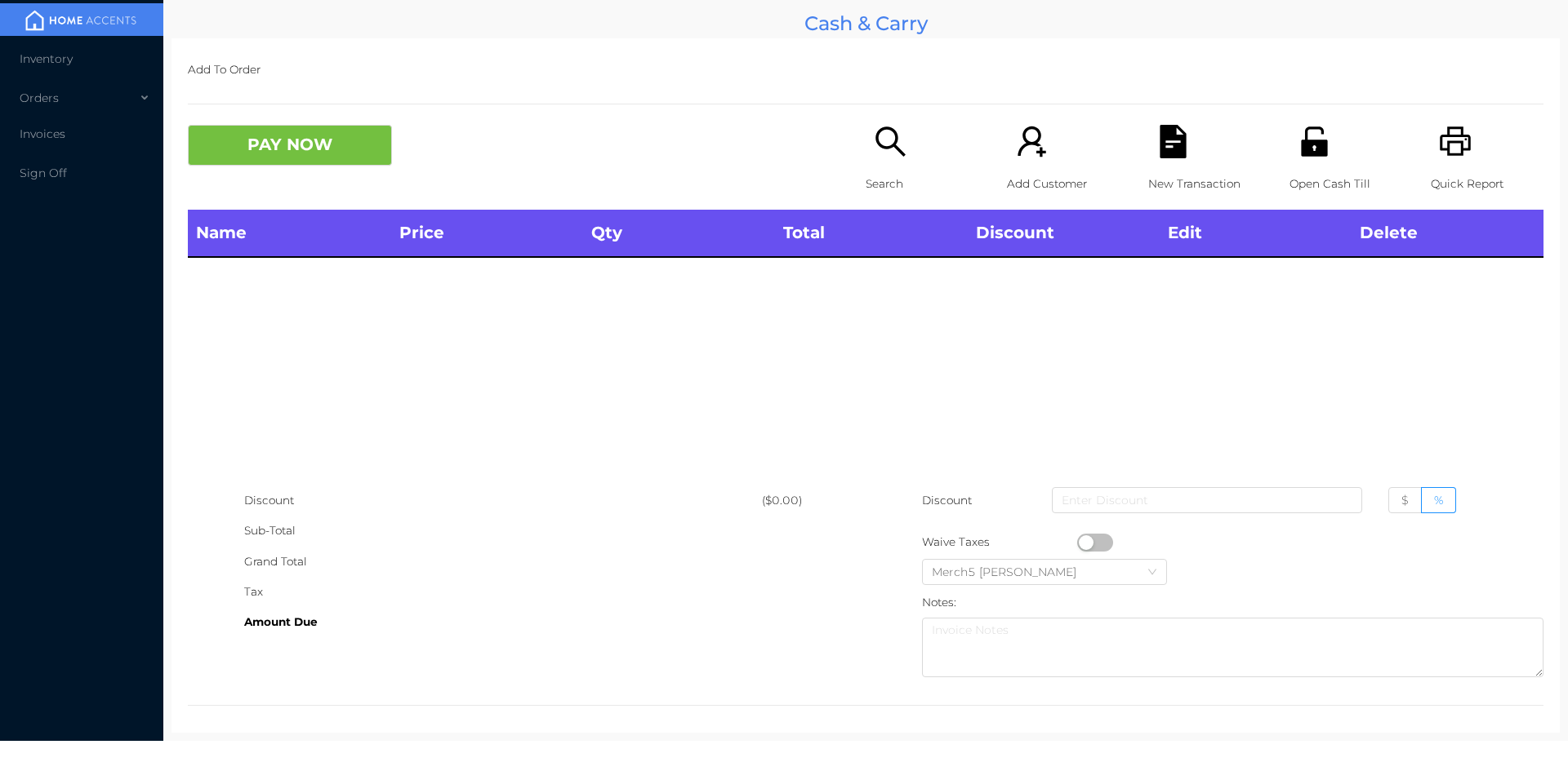
click at [1442, 146] on icon "icon: printer" at bounding box center [1455, 142] width 33 height 33
click at [866, 135] on div "Search" at bounding box center [922, 167] width 113 height 85
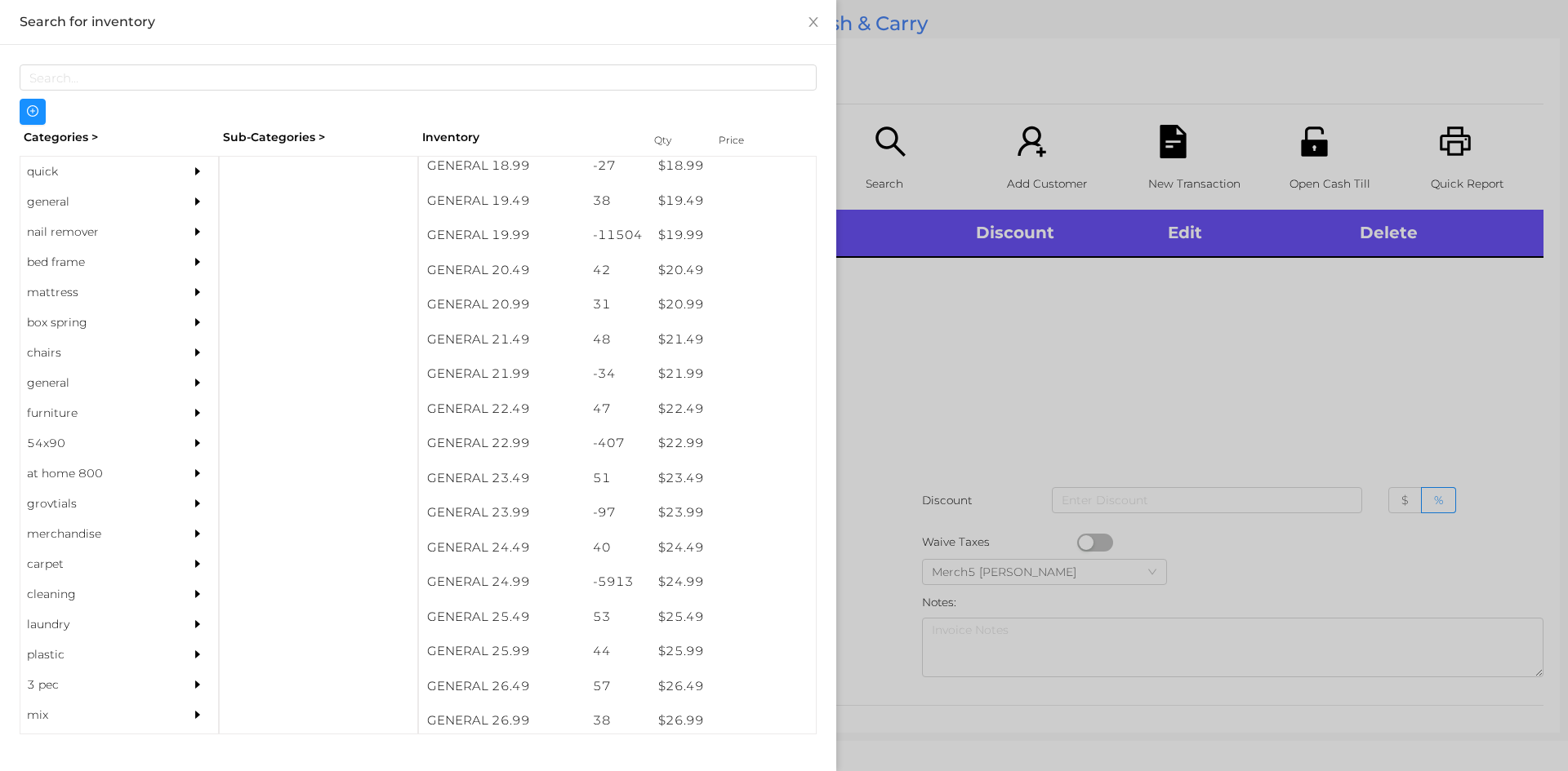
scroll to position [1698, 0]
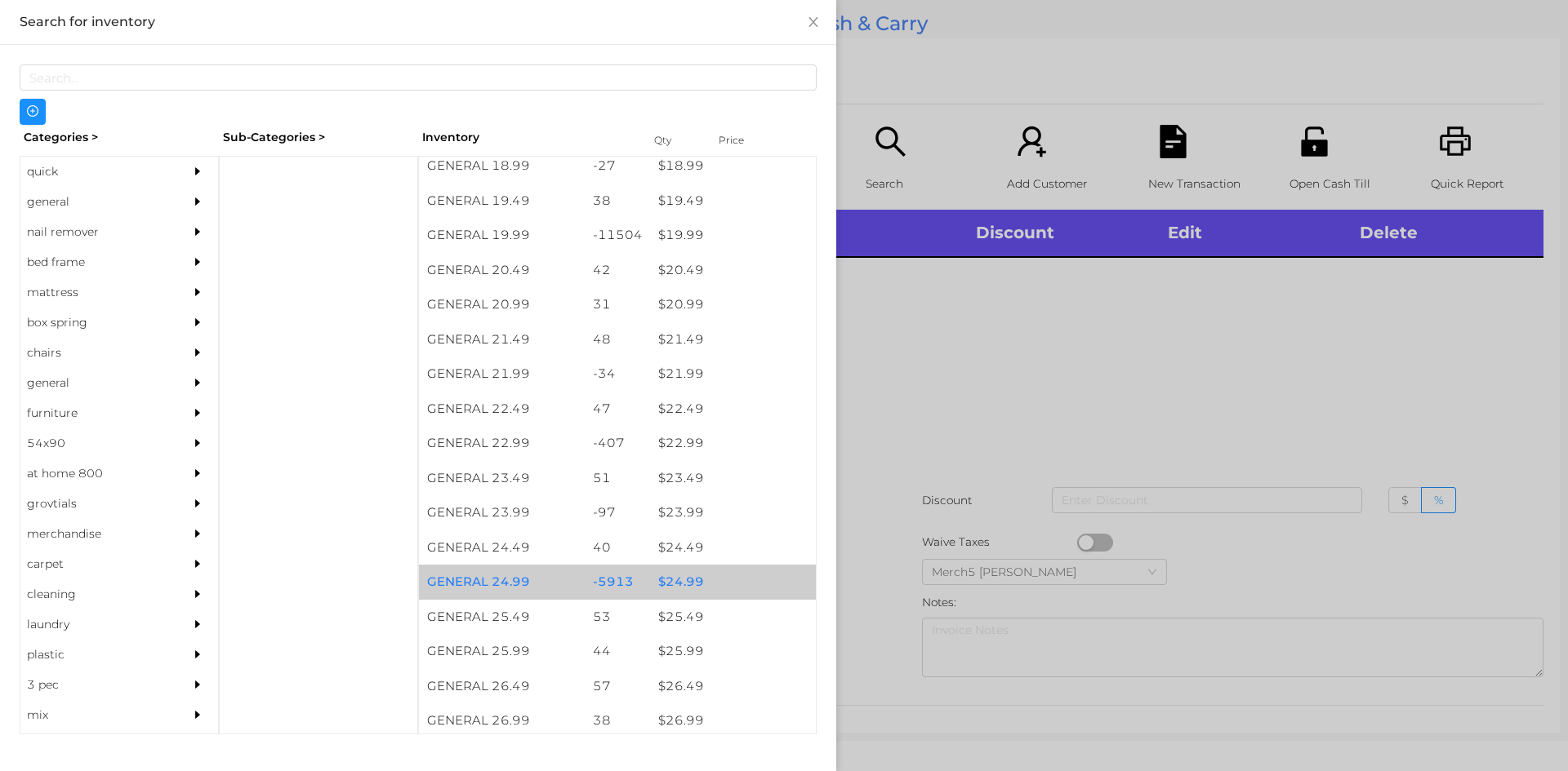
click at [681, 588] on div "$ 24.99" at bounding box center [732, 582] width 166 height 35
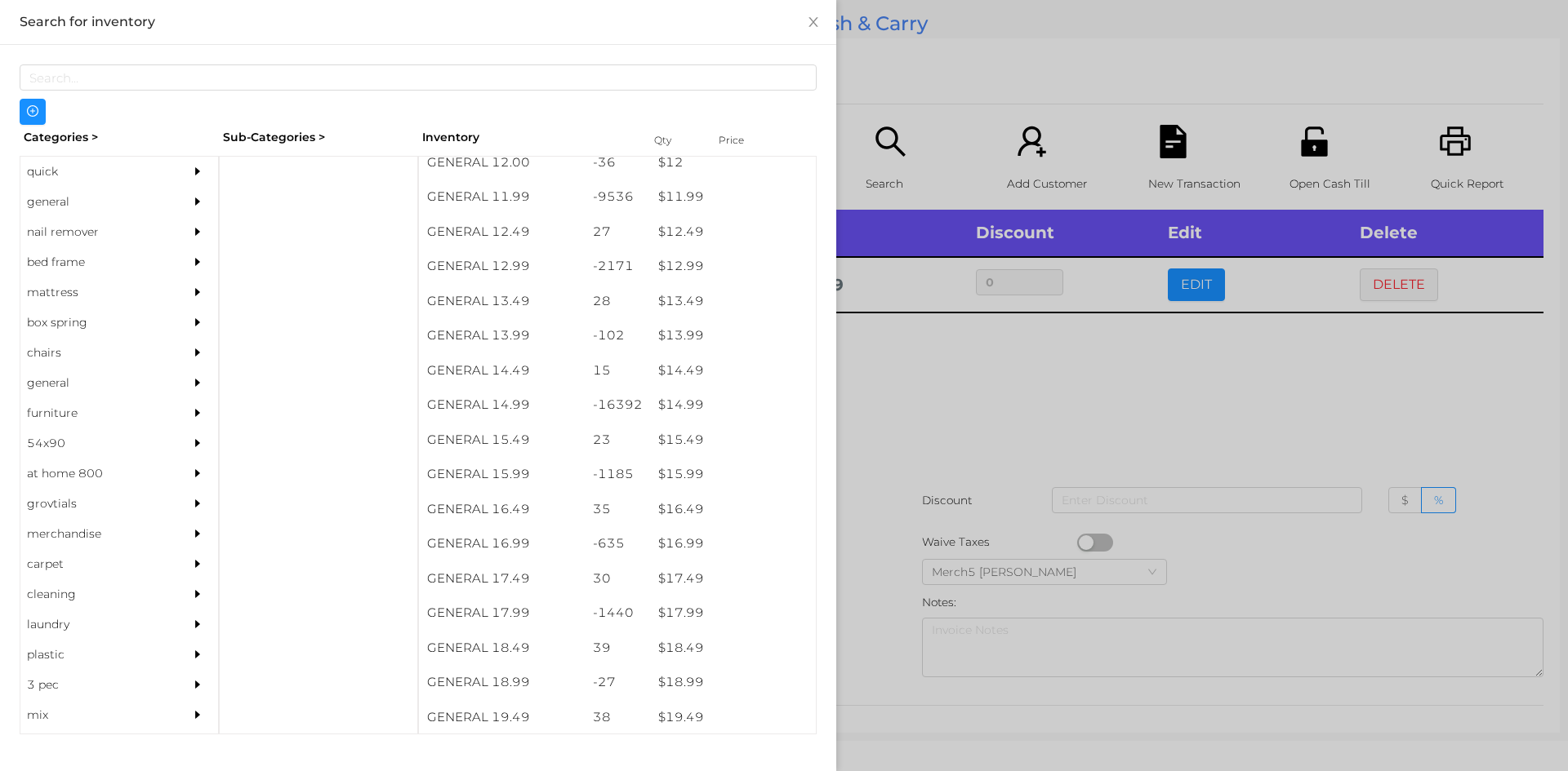
scroll to position [1182, 0]
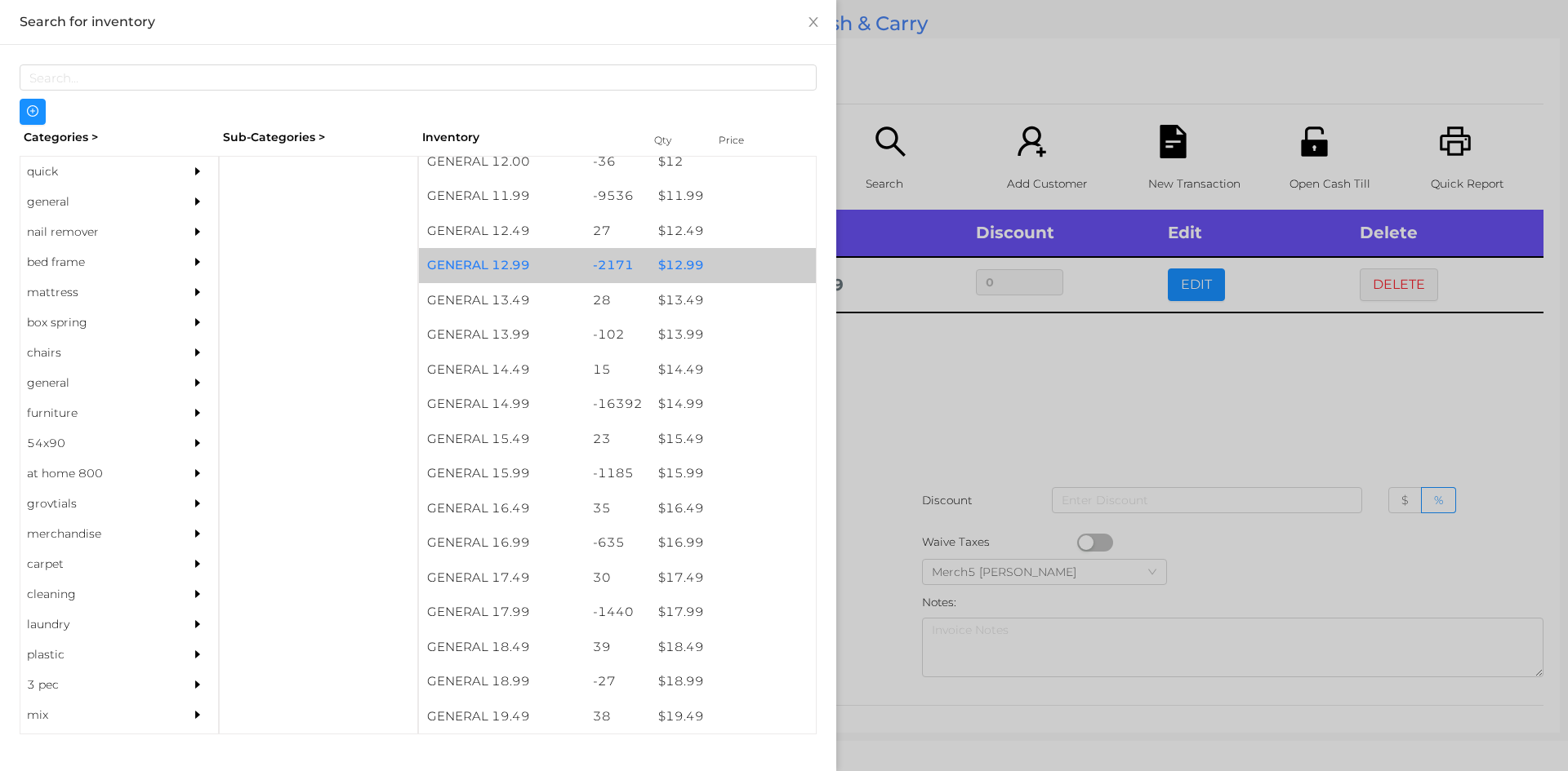
click at [680, 264] on div "$ 12.99" at bounding box center [732, 266] width 166 height 35
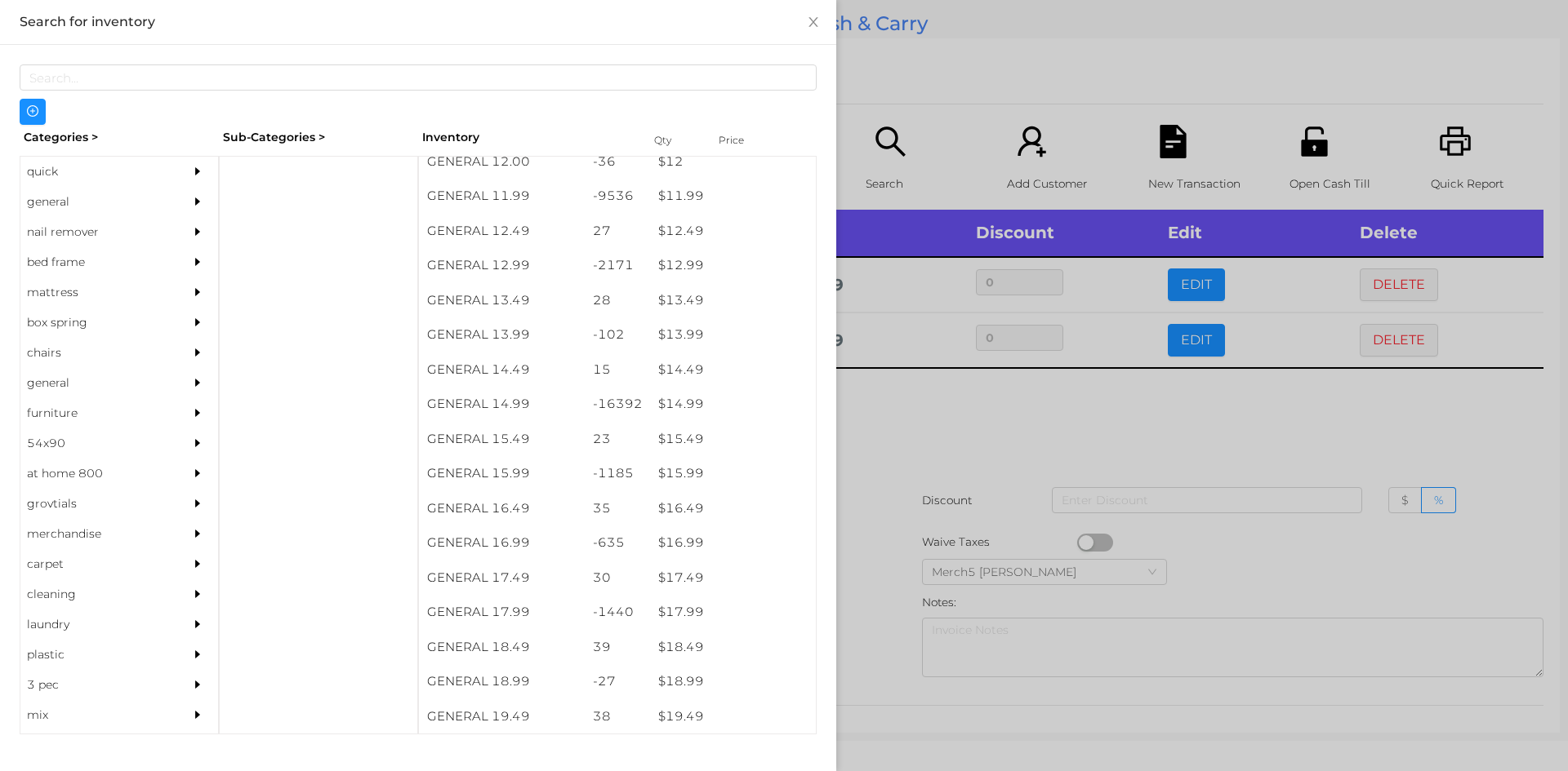
click at [904, 408] on div at bounding box center [784, 385] width 1568 height 771
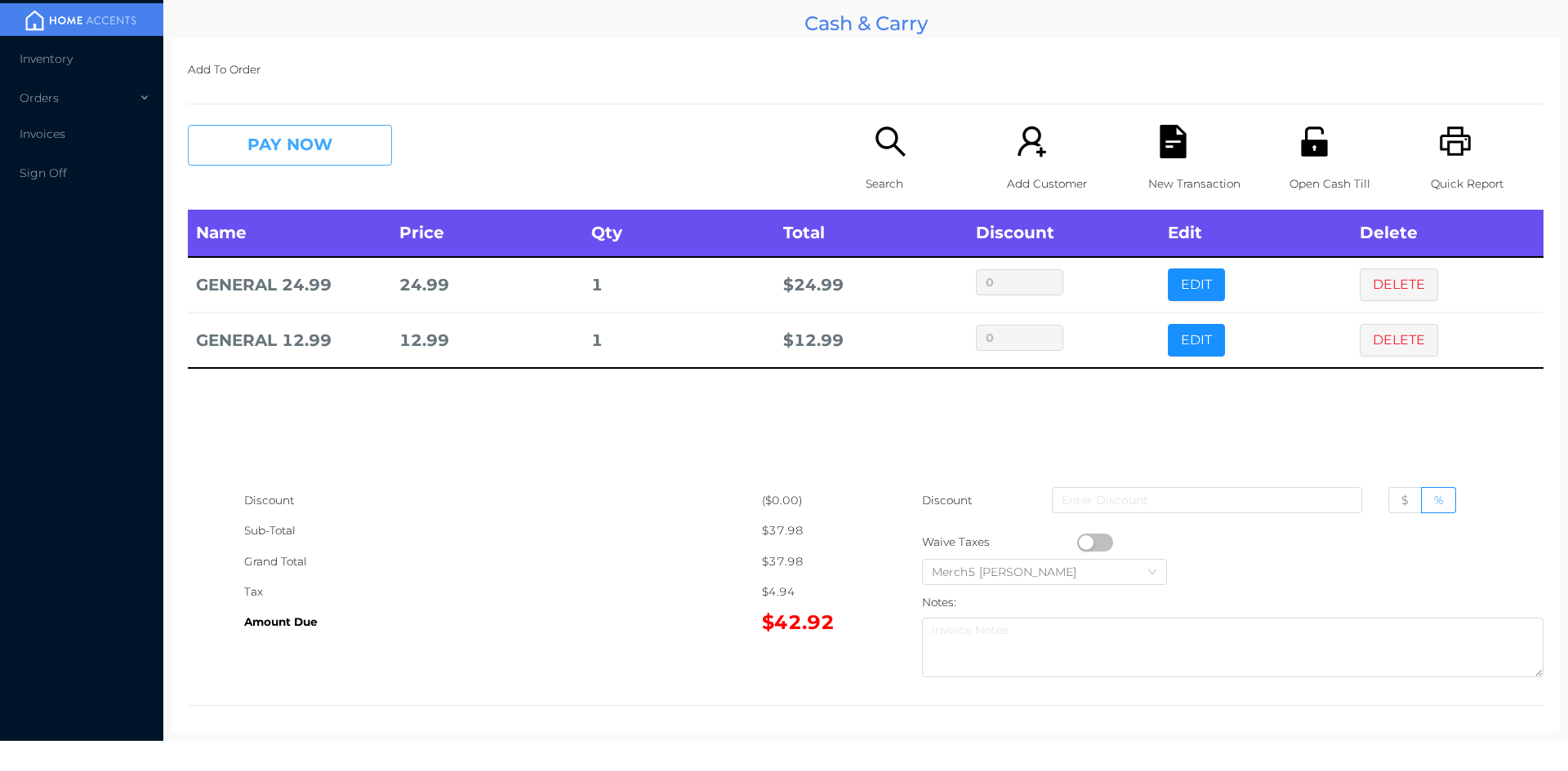
click at [337, 136] on button "PAY NOW" at bounding box center [290, 145] width 204 height 41
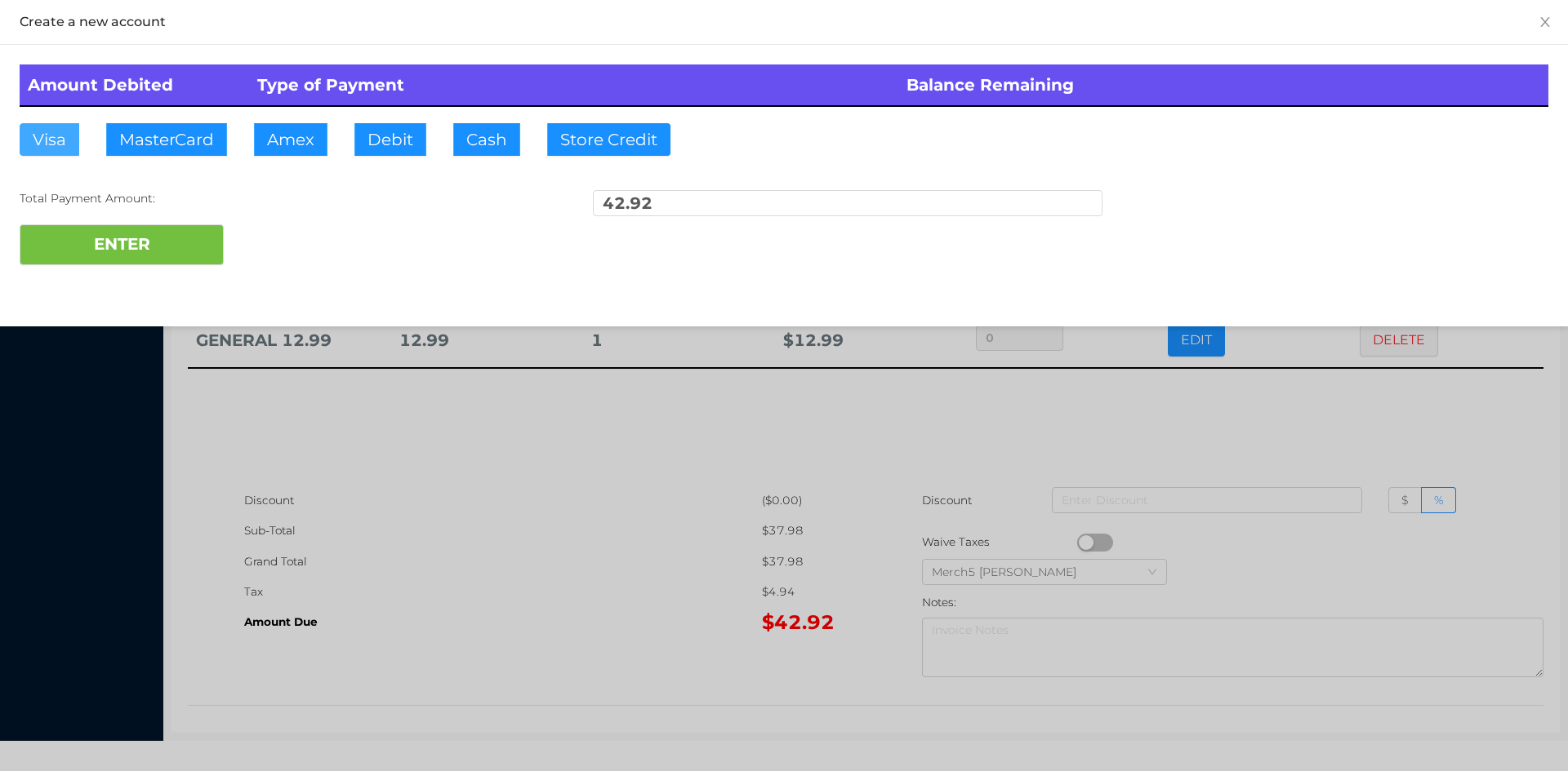
click at [48, 138] on button "Visa" at bounding box center [49, 139] width 60 height 33
click at [78, 246] on button "ENTER" at bounding box center [122, 245] width 204 height 41
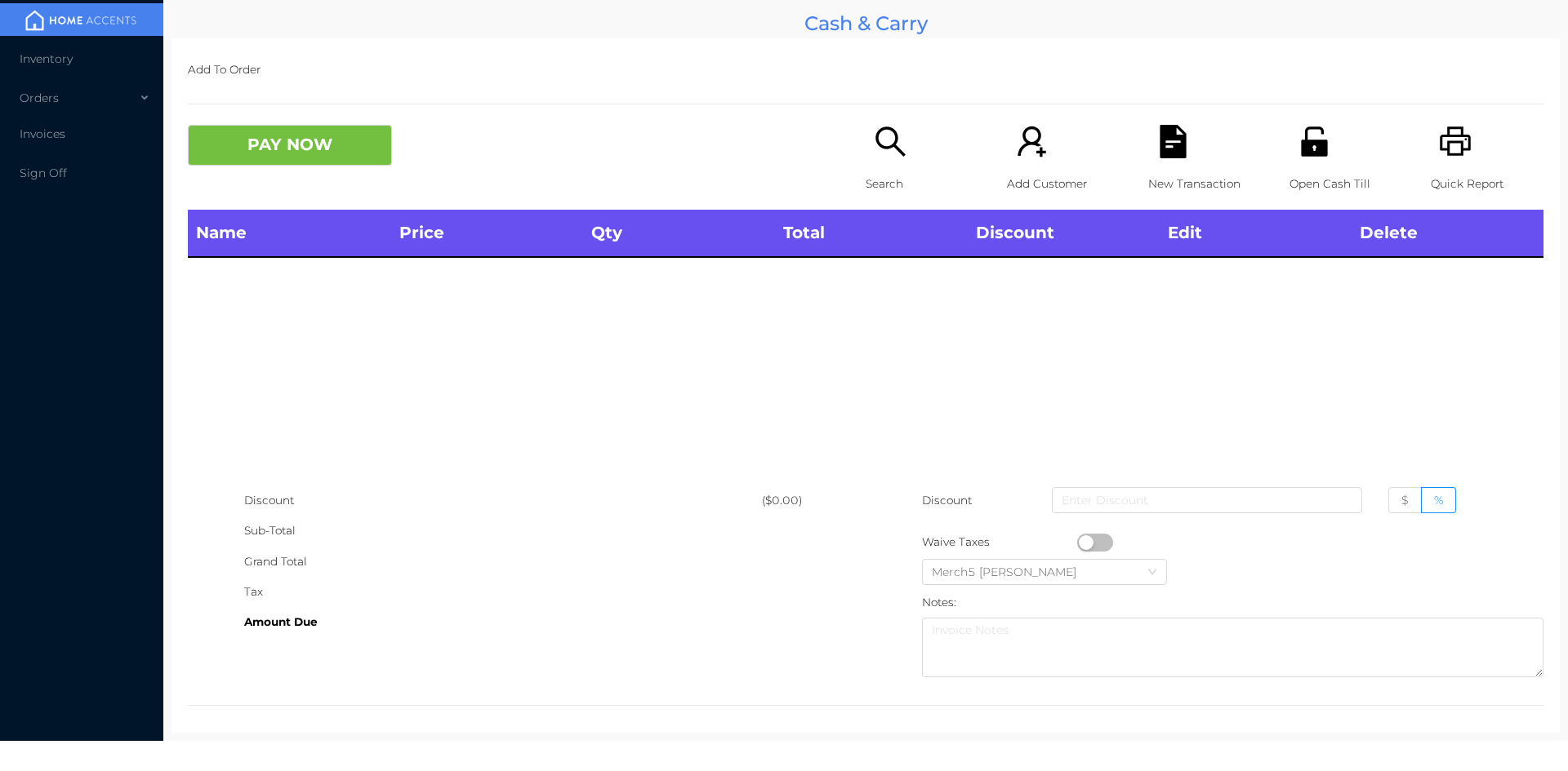
click at [889, 140] on icon "icon: search" at bounding box center [889, 141] width 29 height 29
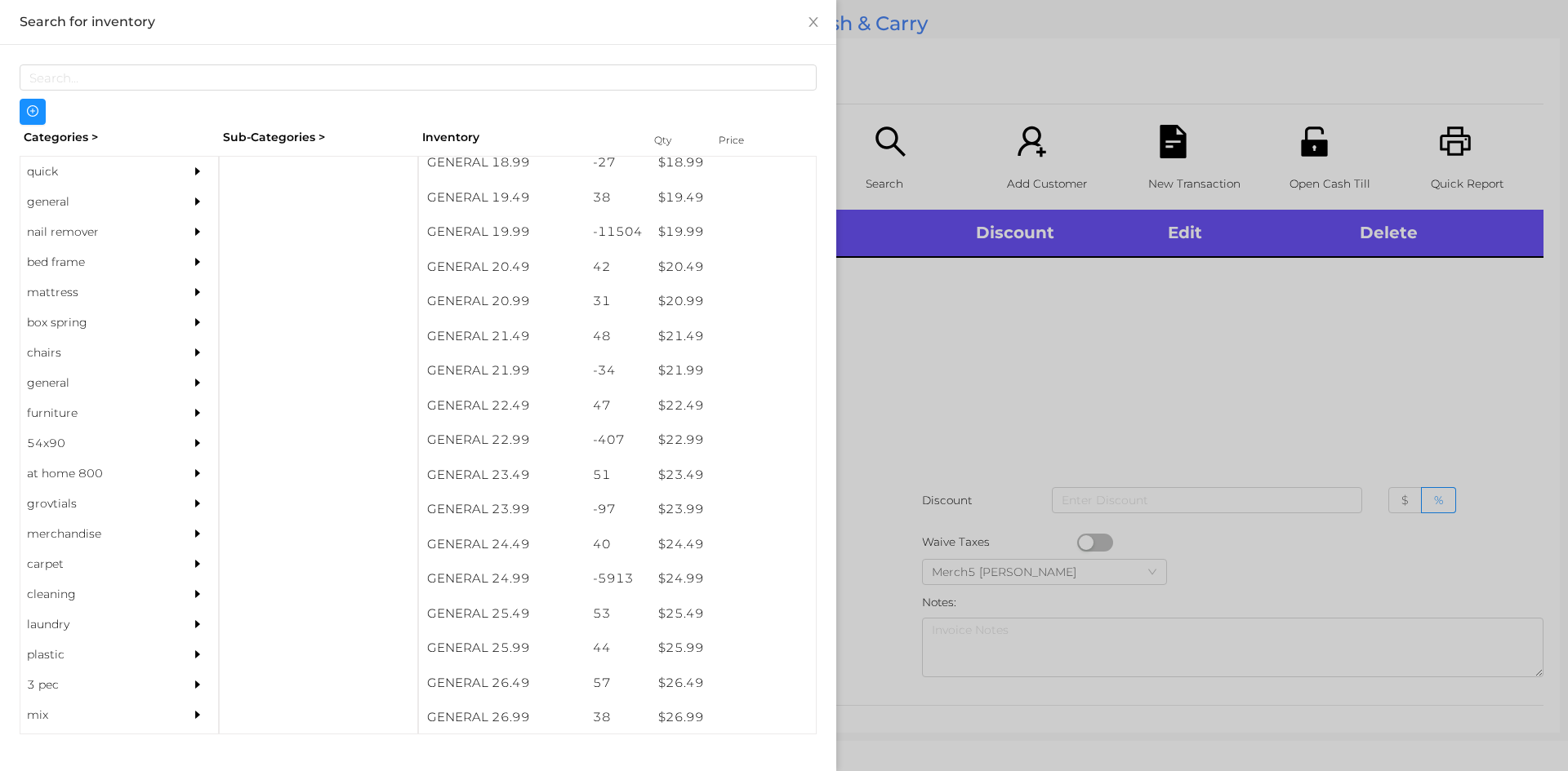
scroll to position [1701, 0]
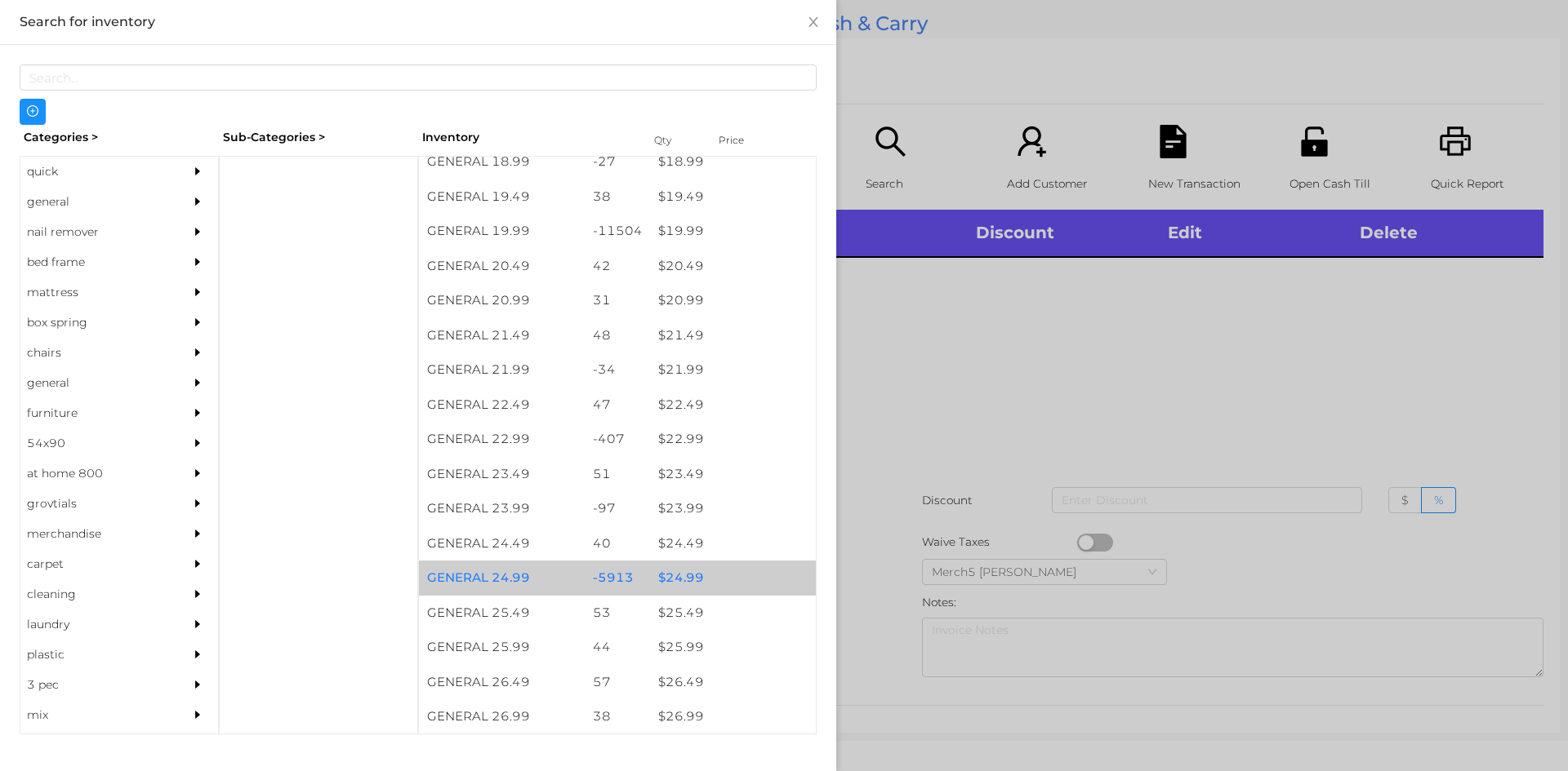
click at [680, 582] on div "$ 24.99" at bounding box center [732, 578] width 166 height 35
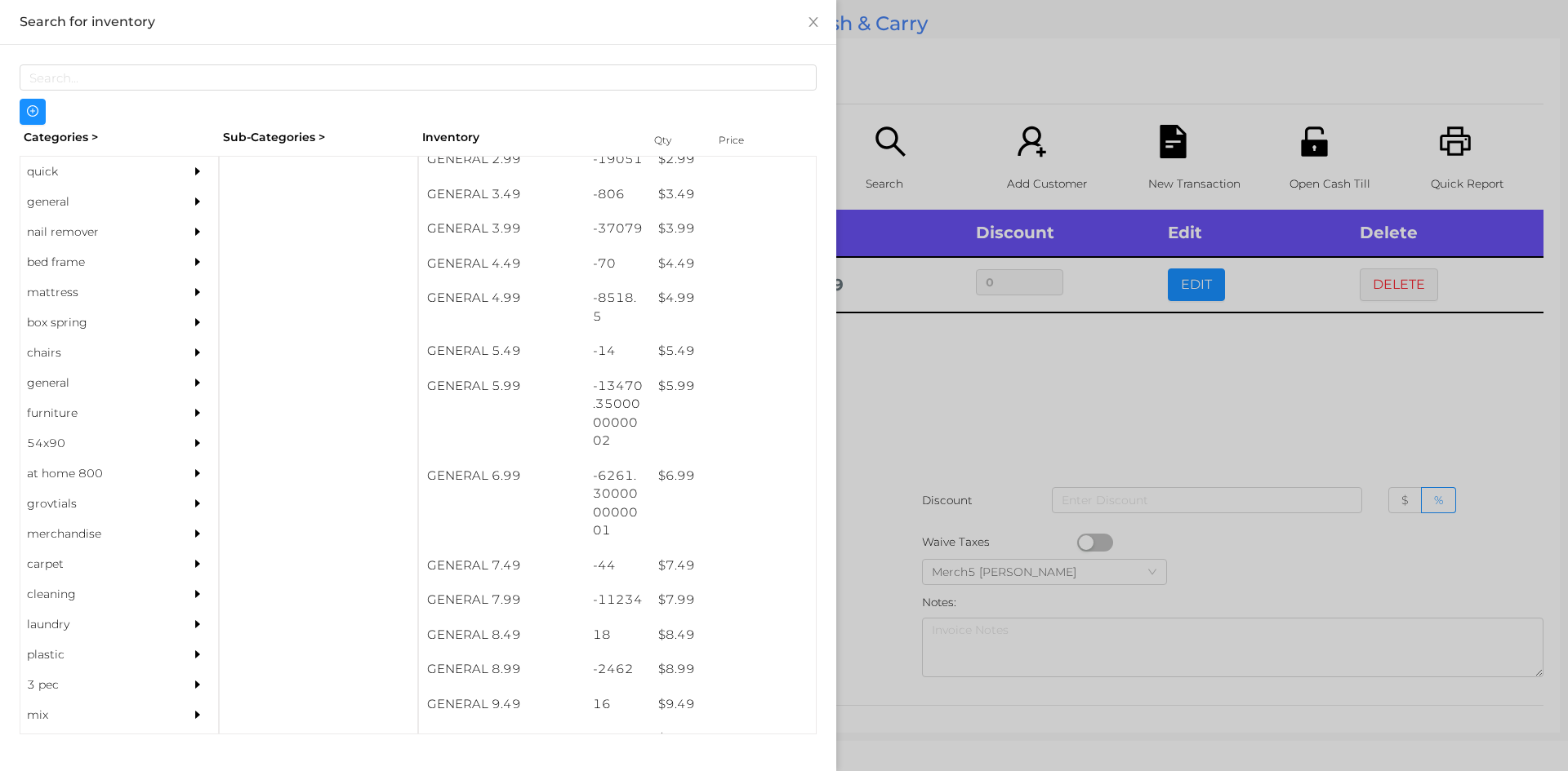
scroll to position [429, 0]
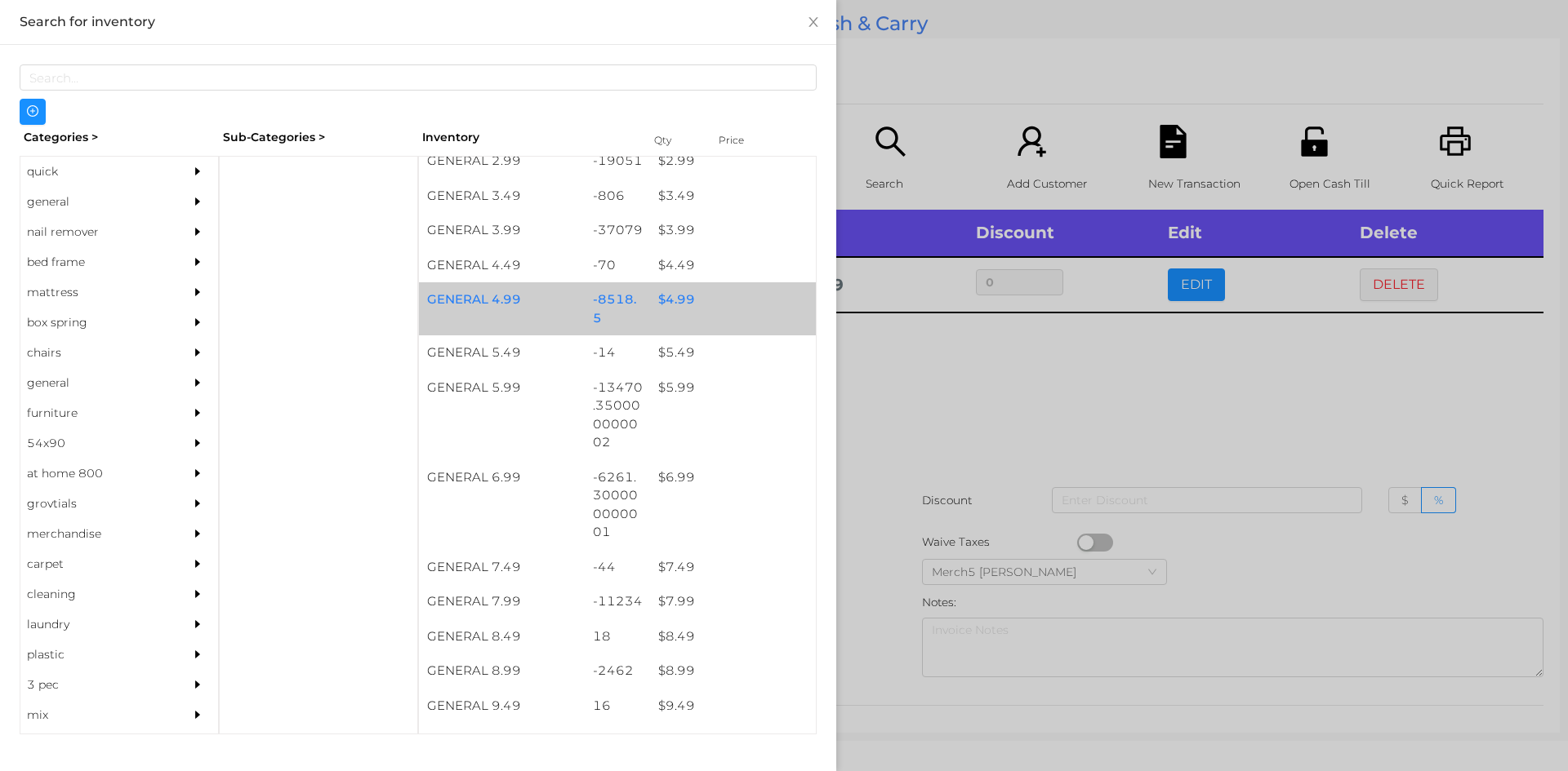
click at [669, 304] on div "$ 4.99" at bounding box center [732, 300] width 166 height 35
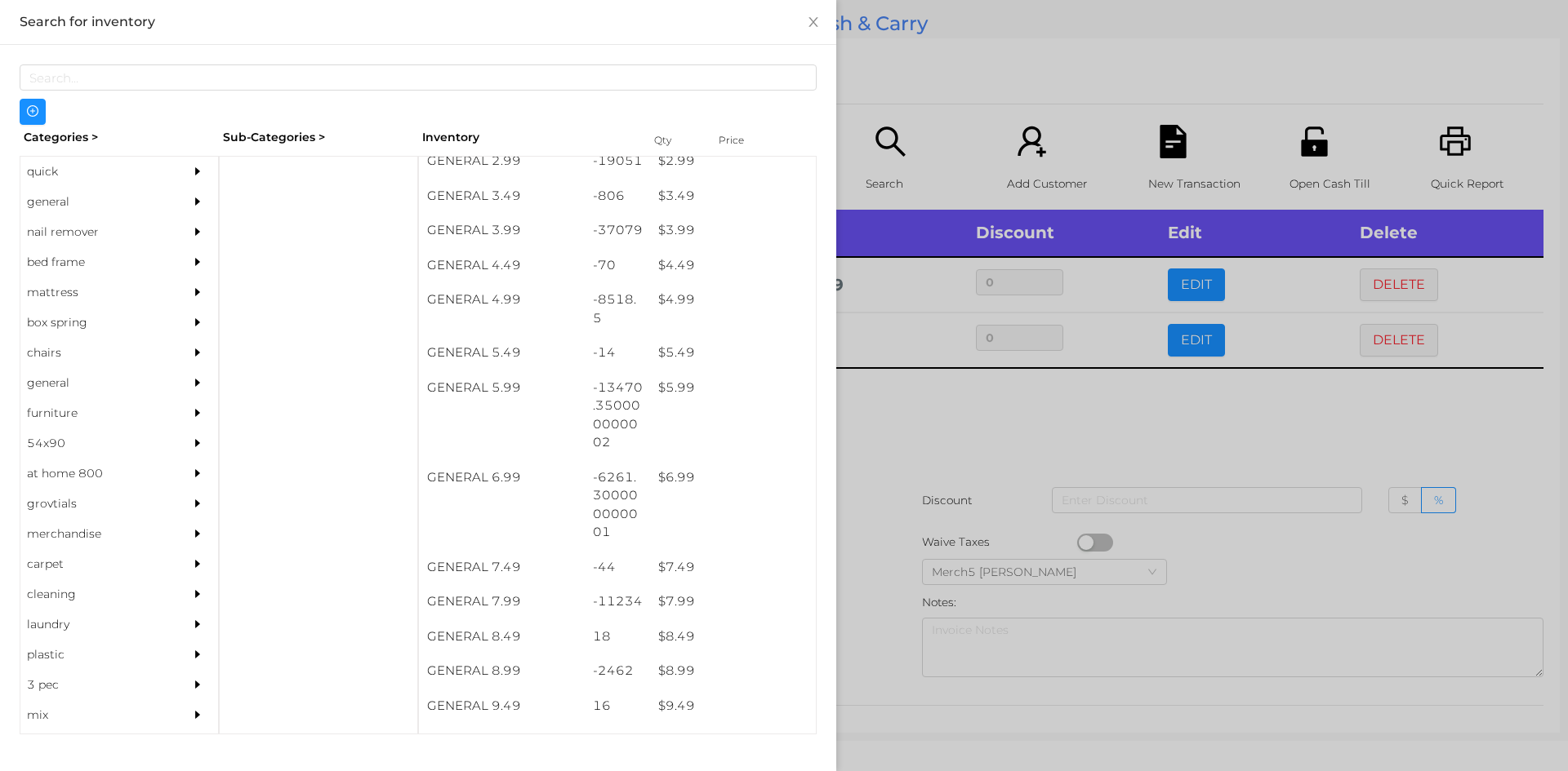
click at [962, 404] on div at bounding box center [784, 385] width 1568 height 771
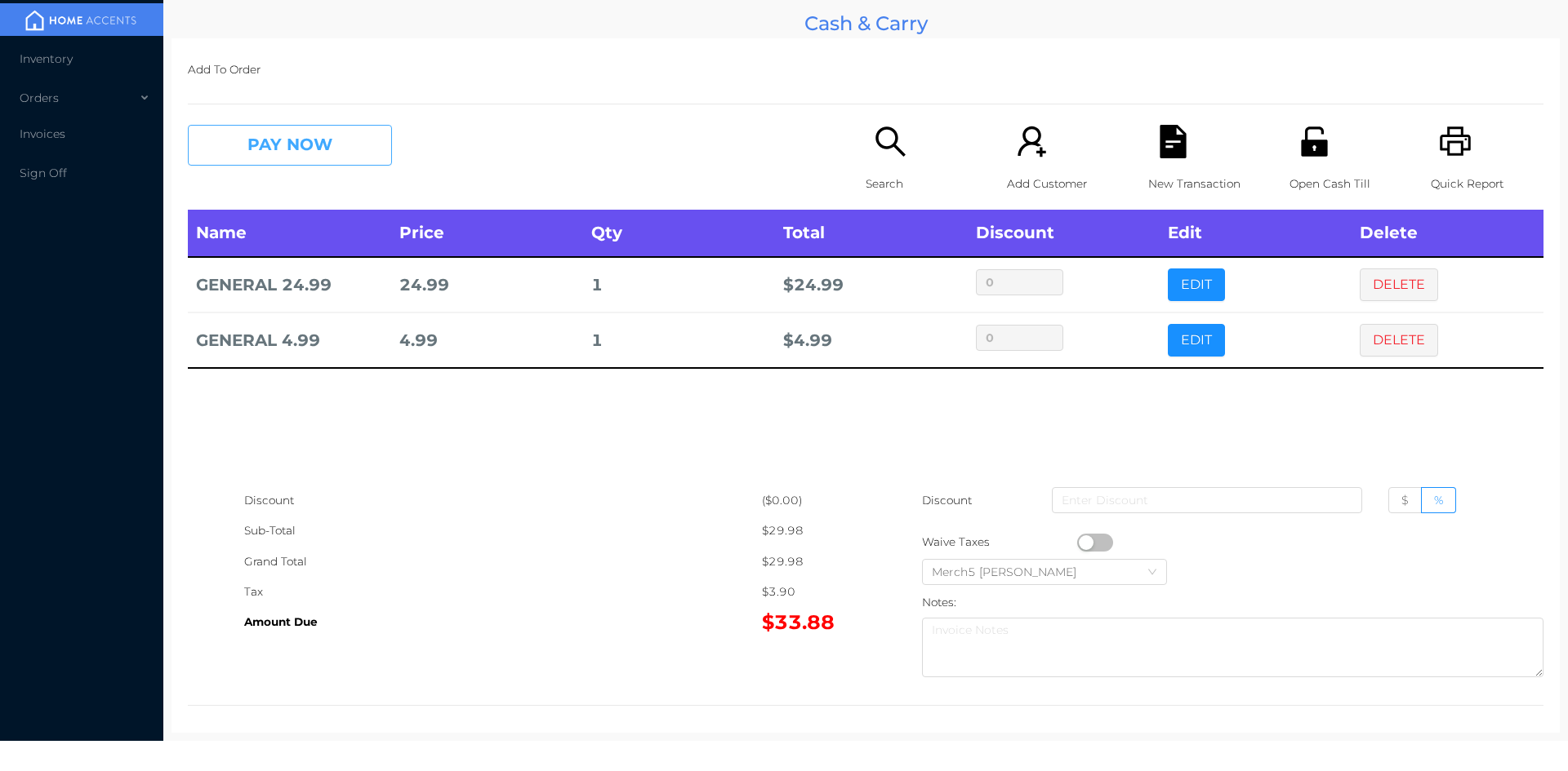
click at [331, 138] on button "PAY NOW" at bounding box center [290, 145] width 204 height 41
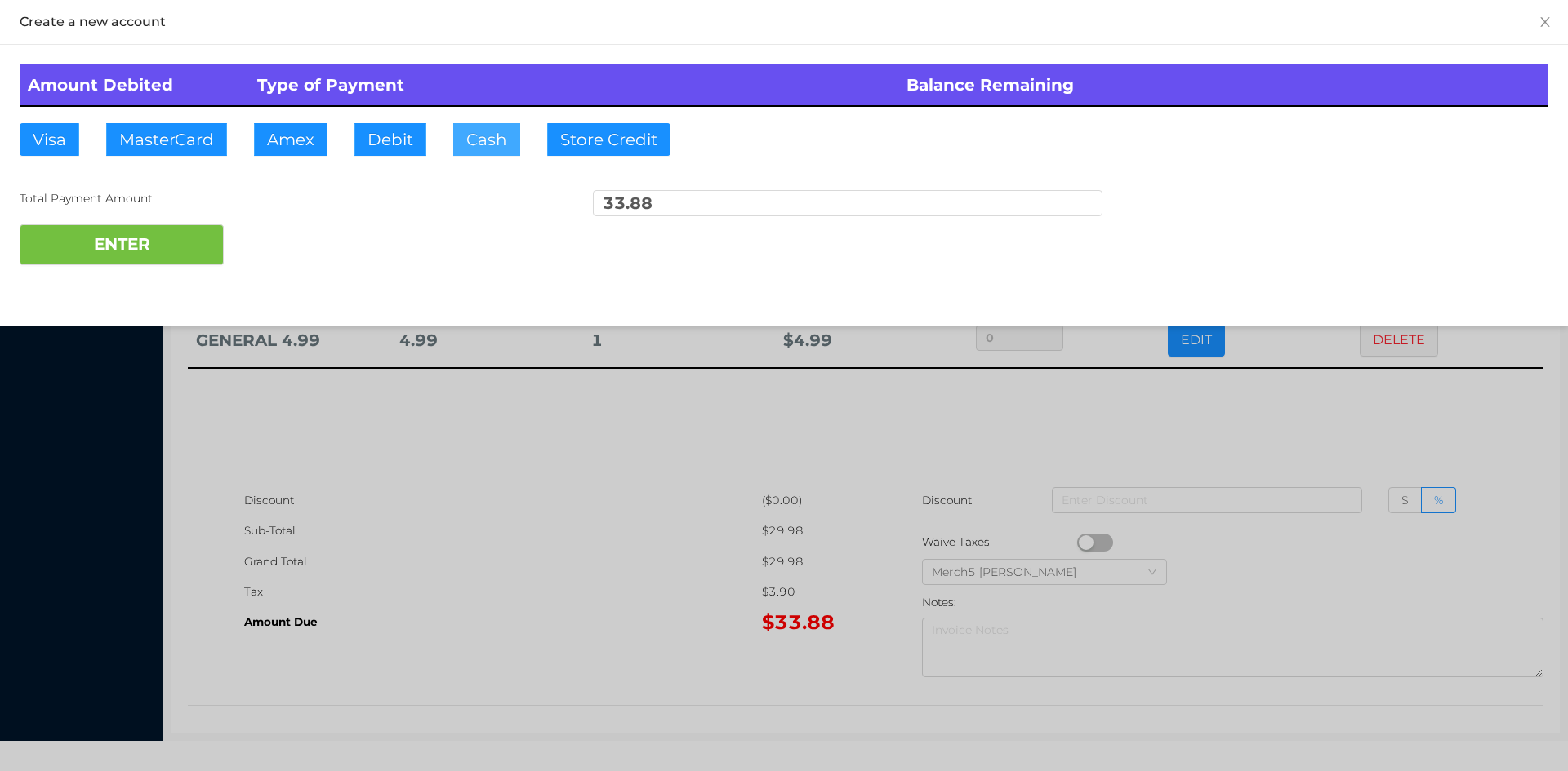
click at [487, 135] on button "Cash" at bounding box center [487, 139] width 67 height 33
type input "100"
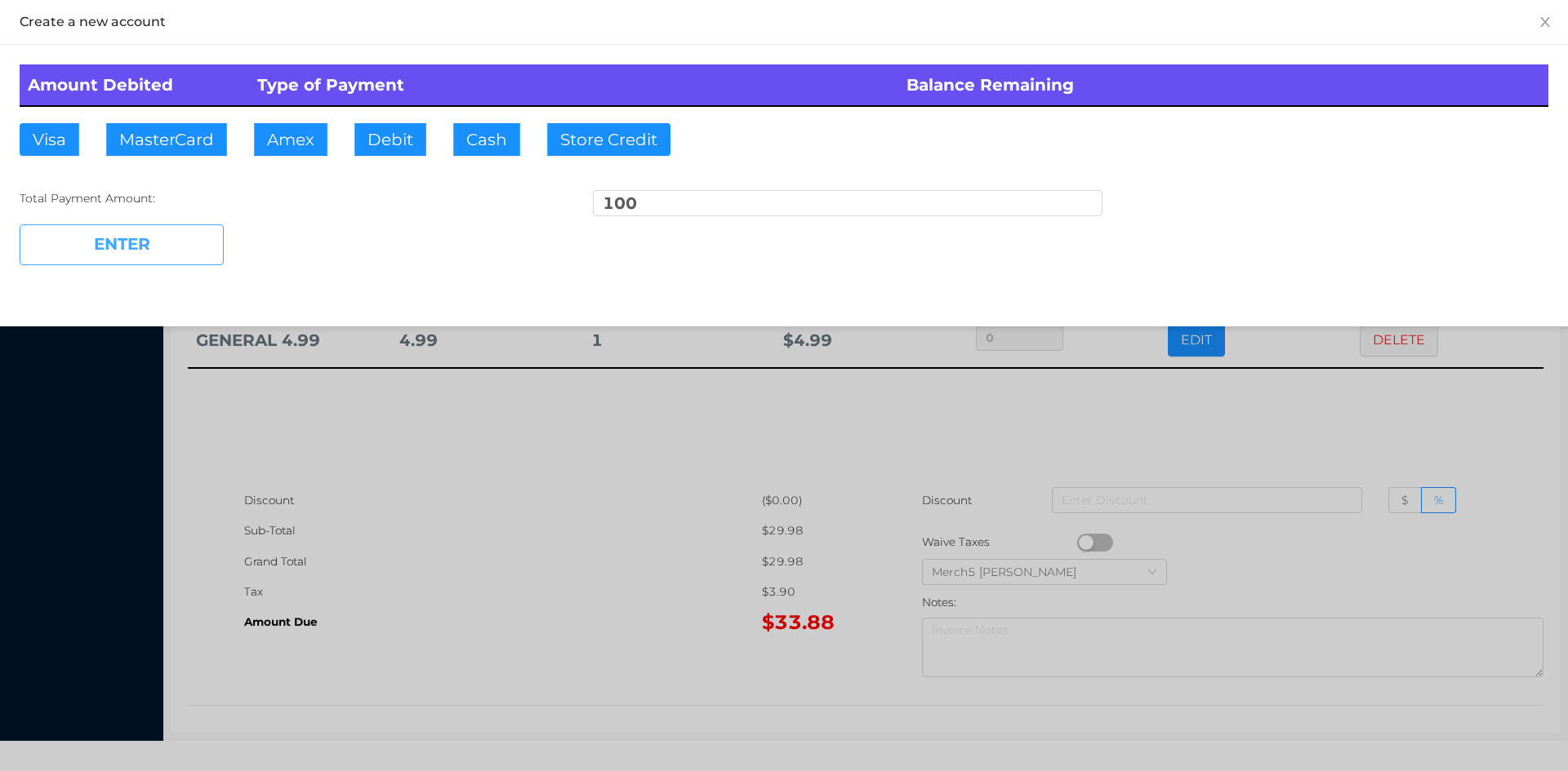
click at [137, 239] on button "ENTER" at bounding box center [122, 245] width 204 height 41
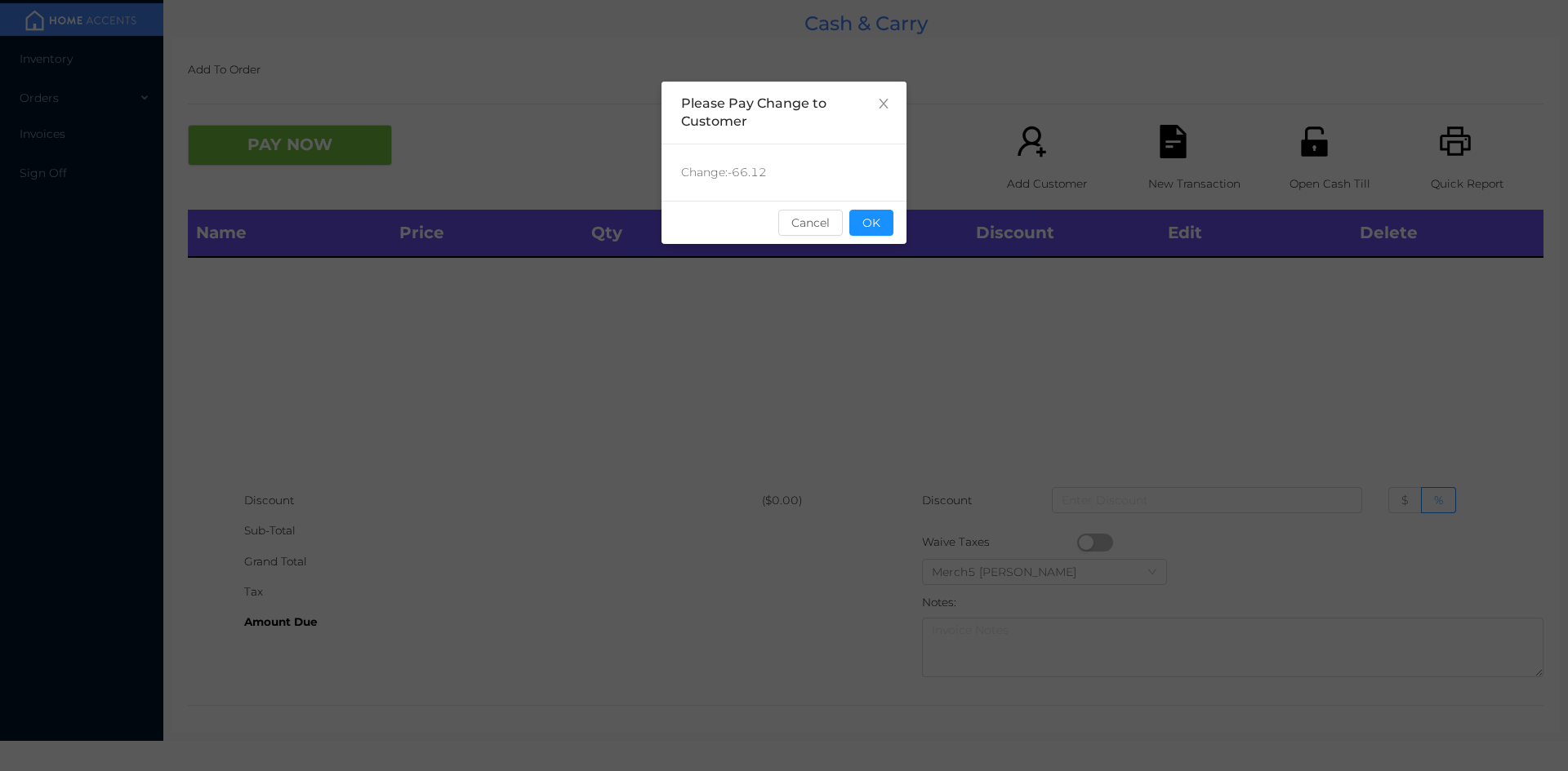
click at [881, 223] on button "OK" at bounding box center [871, 223] width 44 height 26
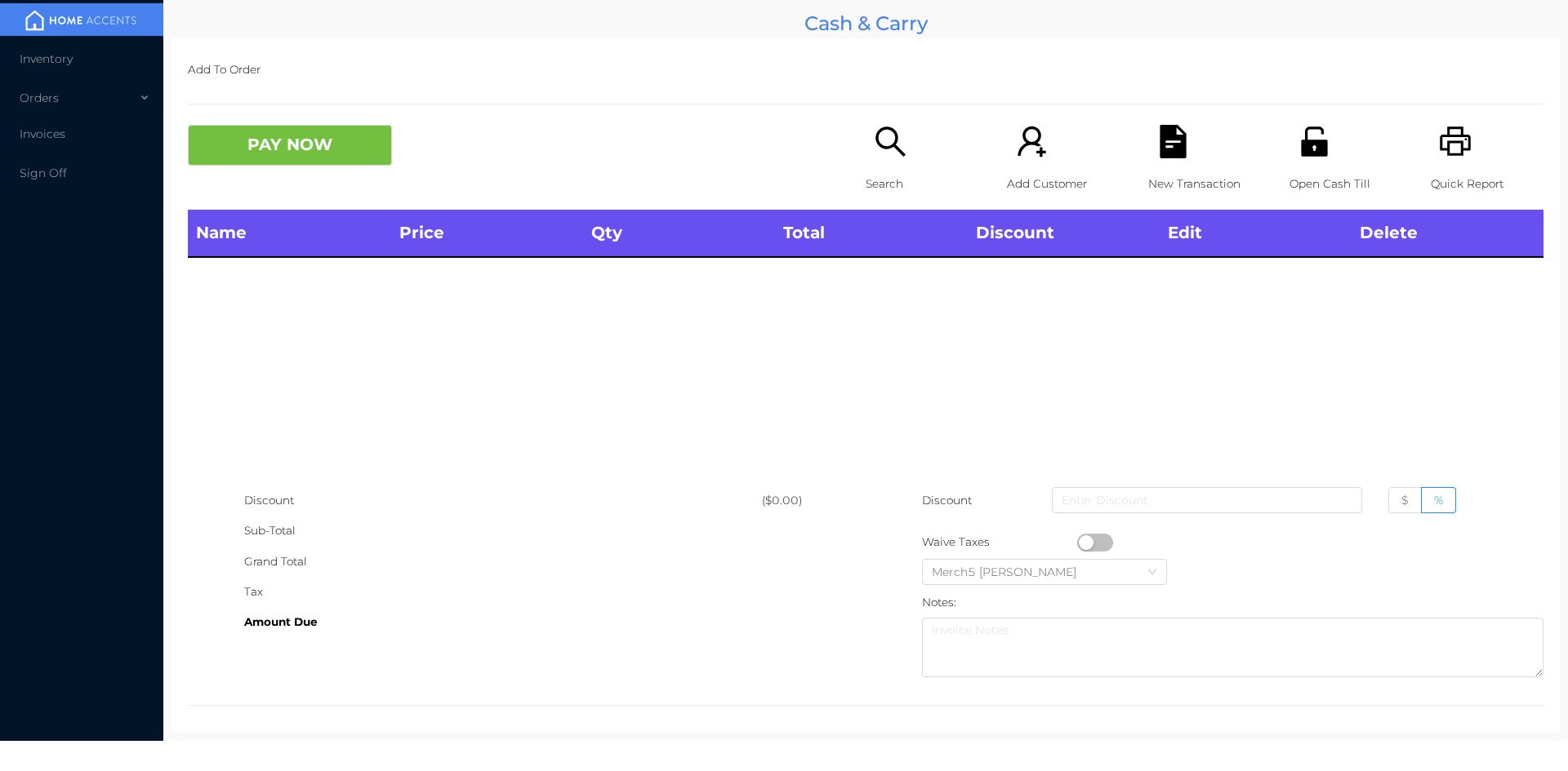
click at [873, 131] on icon "icon: search" at bounding box center [890, 142] width 33 height 33
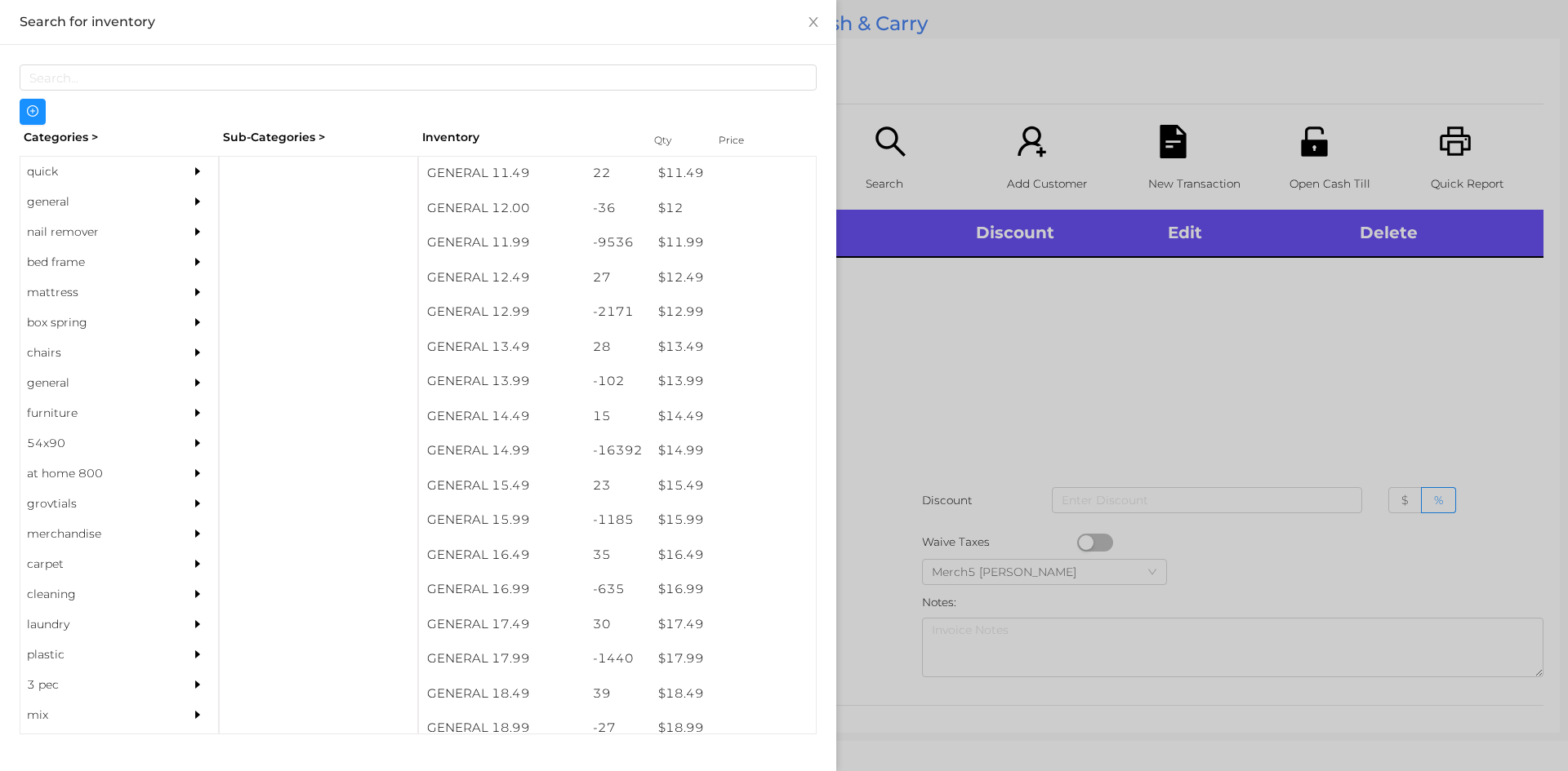
scroll to position [1136, 0]
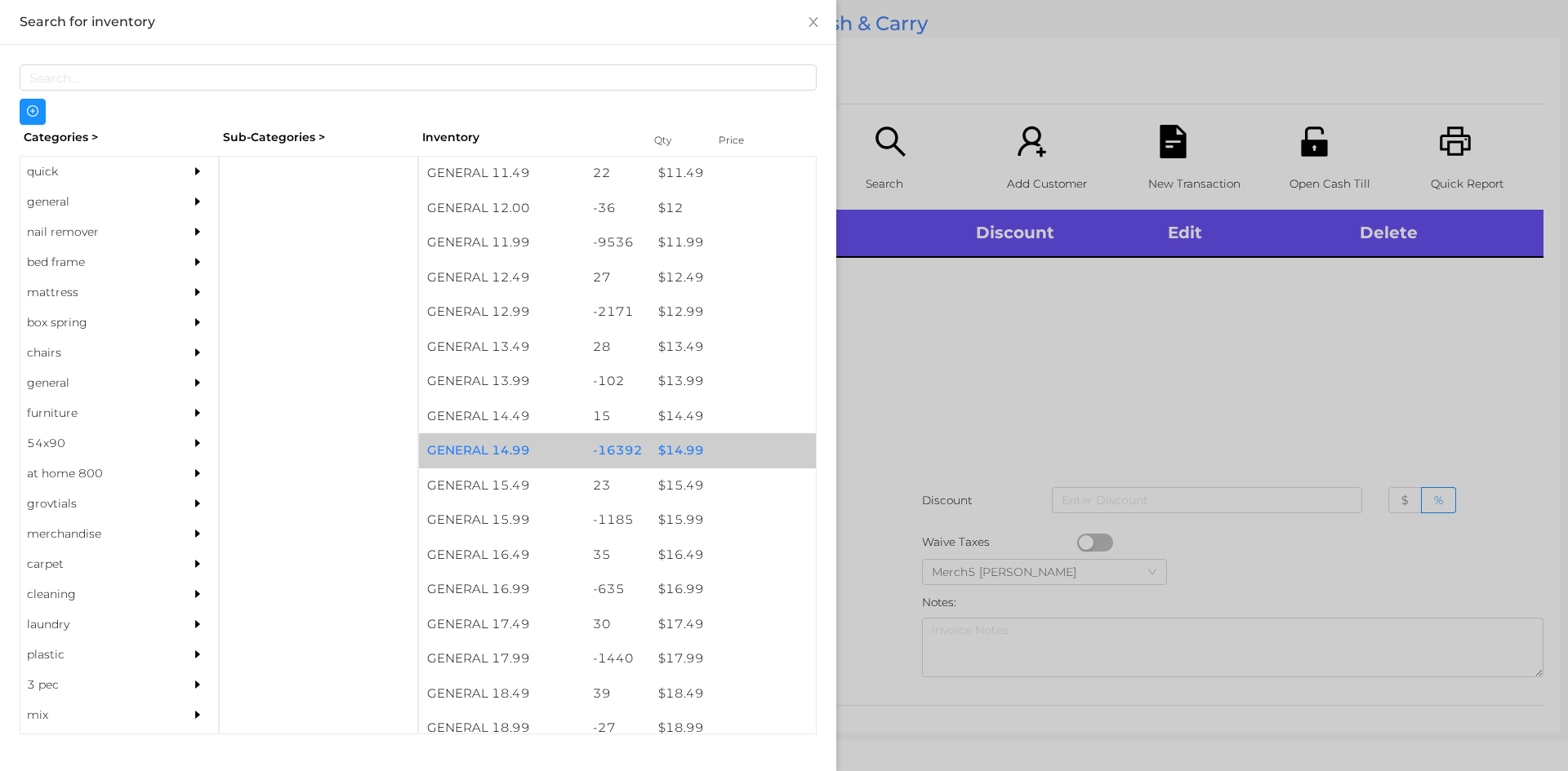
click at [675, 456] on div "$ 14.99" at bounding box center [732, 451] width 166 height 35
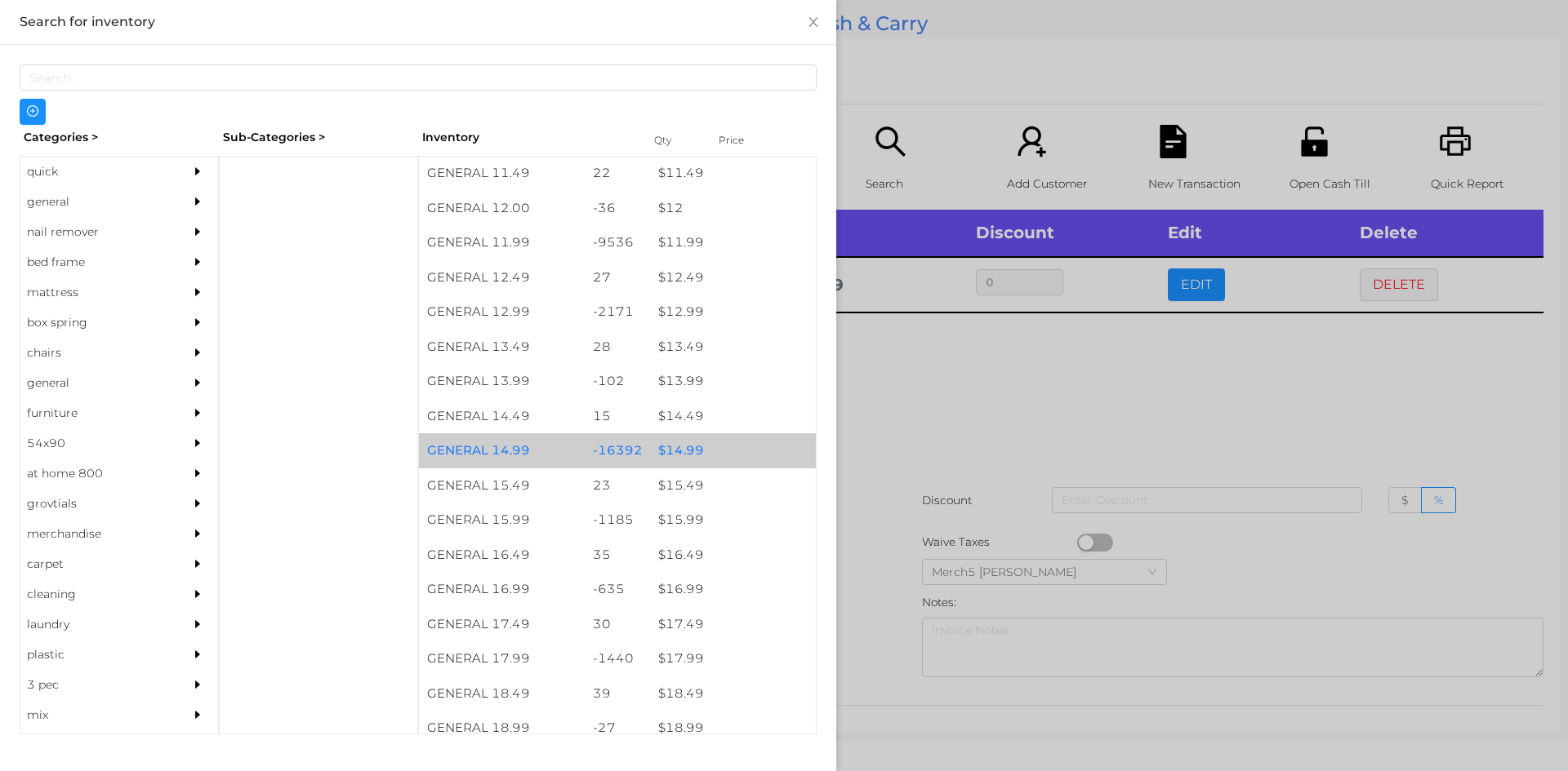
click at [673, 455] on div "$ 14.99" at bounding box center [732, 451] width 166 height 35
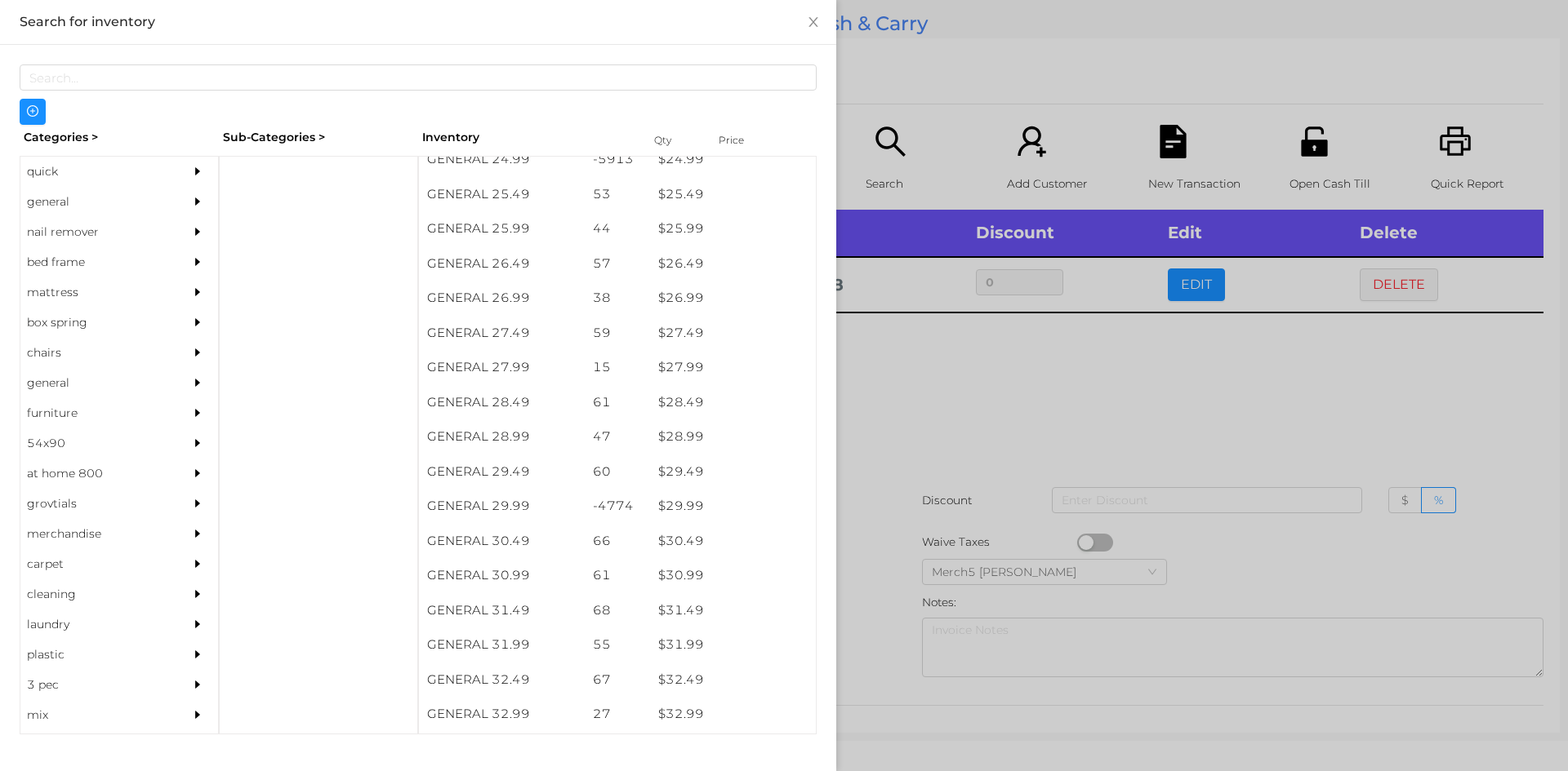
scroll to position [2120, 0]
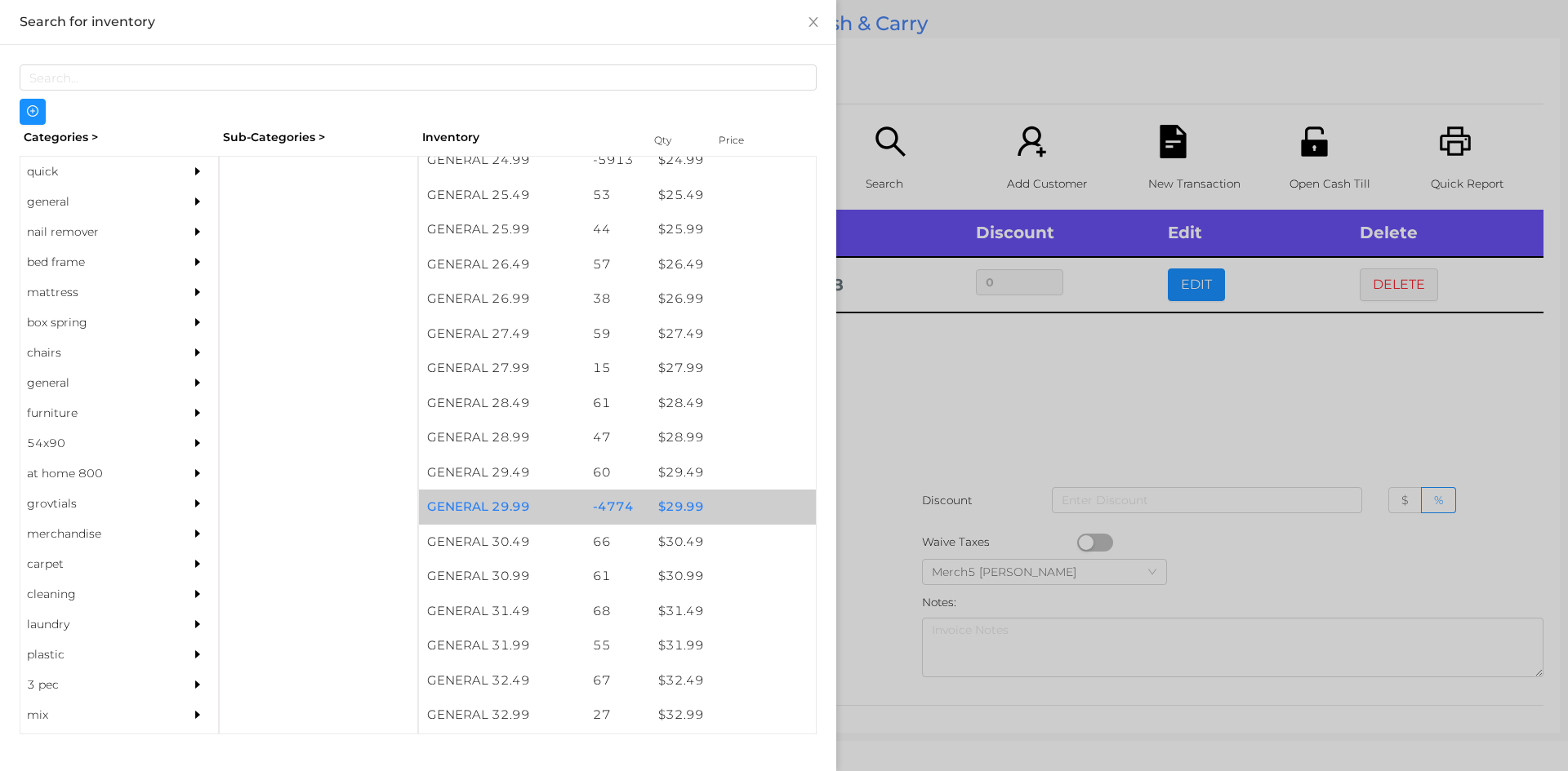
click at [680, 515] on div "$ 29.99" at bounding box center [732, 508] width 166 height 35
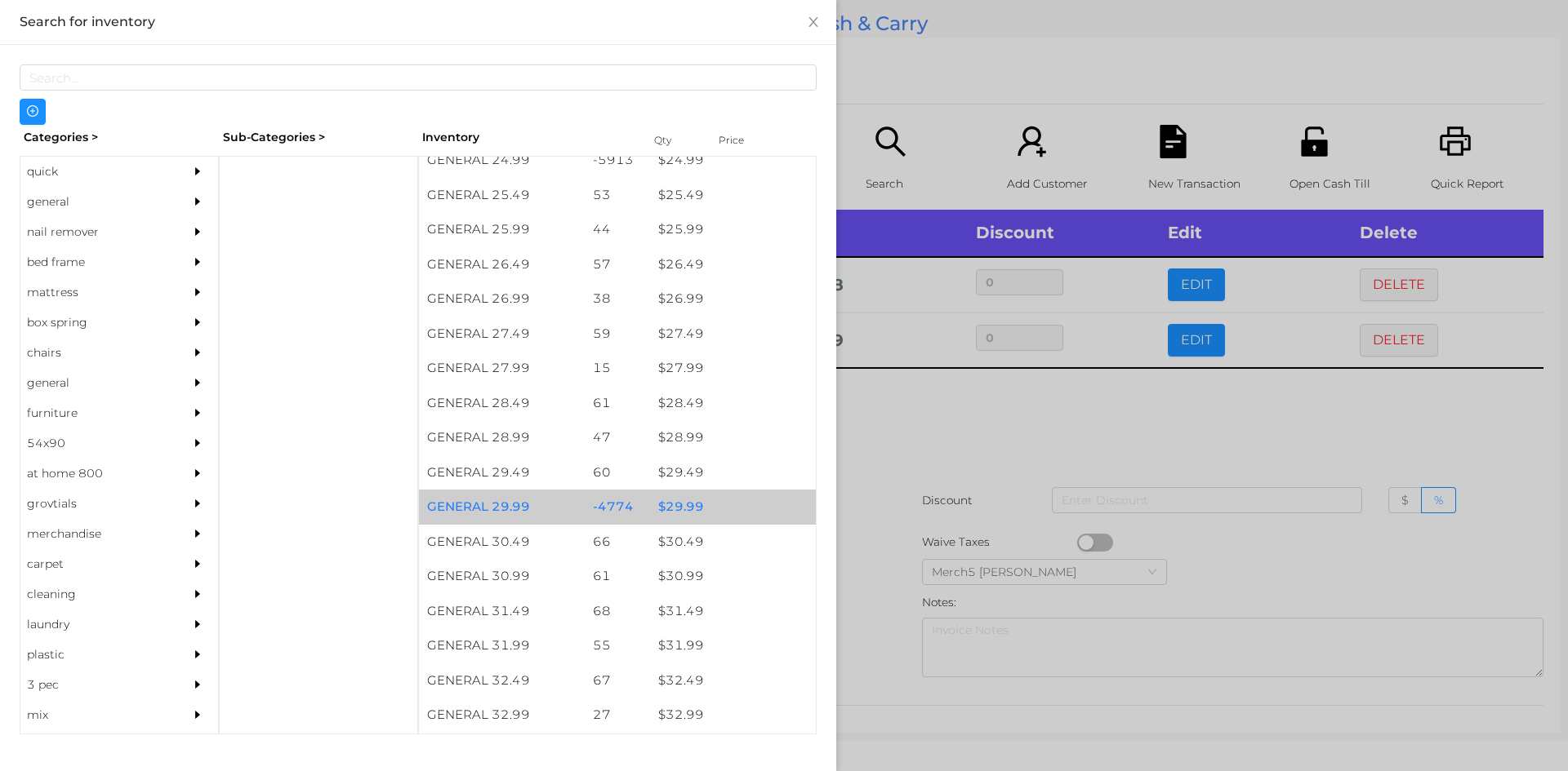
click at [724, 497] on div "$ 29.99" at bounding box center [732, 508] width 166 height 35
click at [957, 398] on div at bounding box center [784, 385] width 1568 height 771
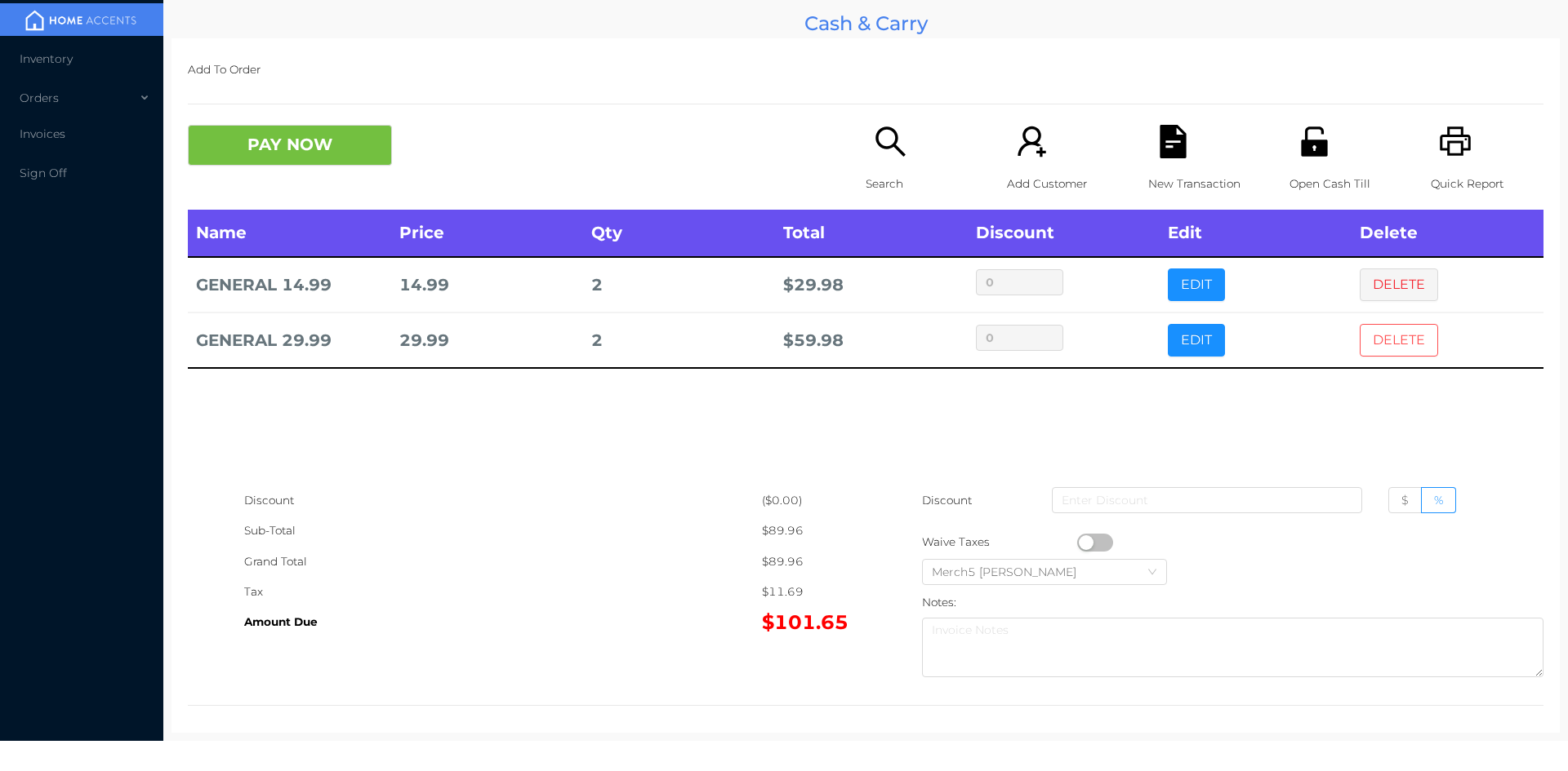
click at [1404, 338] on button "DELETE" at bounding box center [1398, 340] width 78 height 33
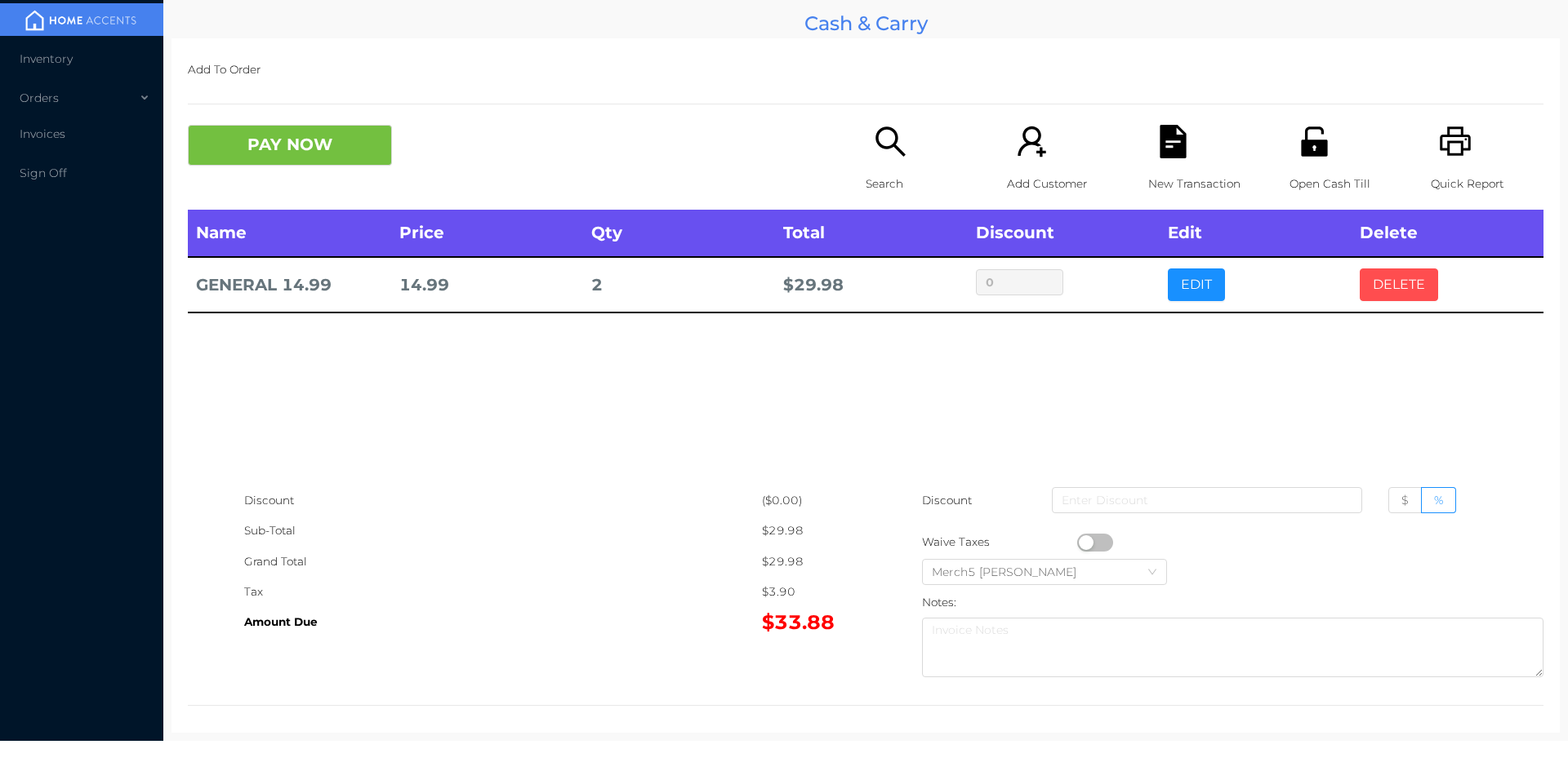
click at [1410, 278] on button "DELETE" at bounding box center [1398, 285] width 78 height 33
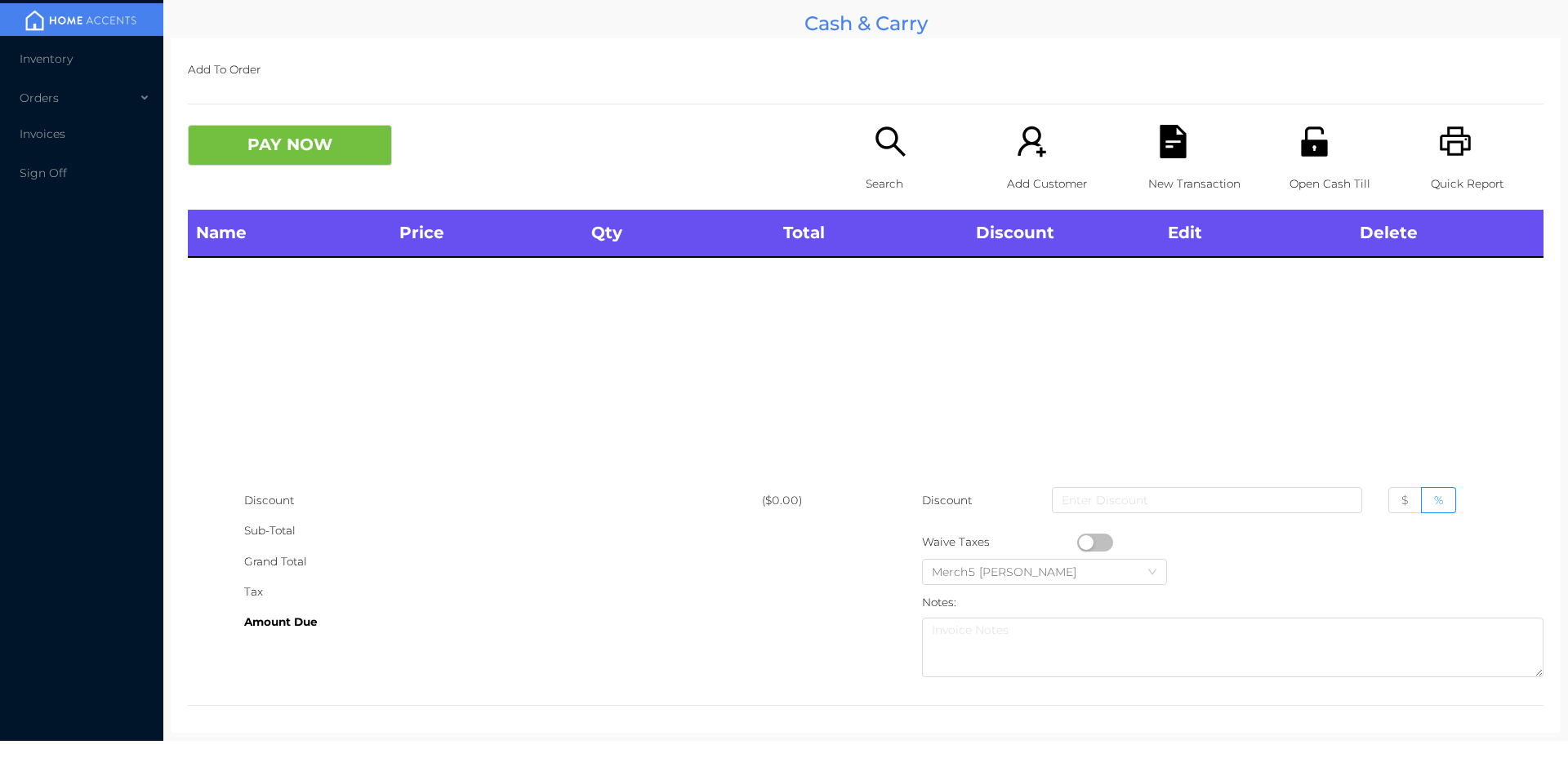
click at [881, 145] on icon "icon: search" at bounding box center [890, 142] width 33 height 33
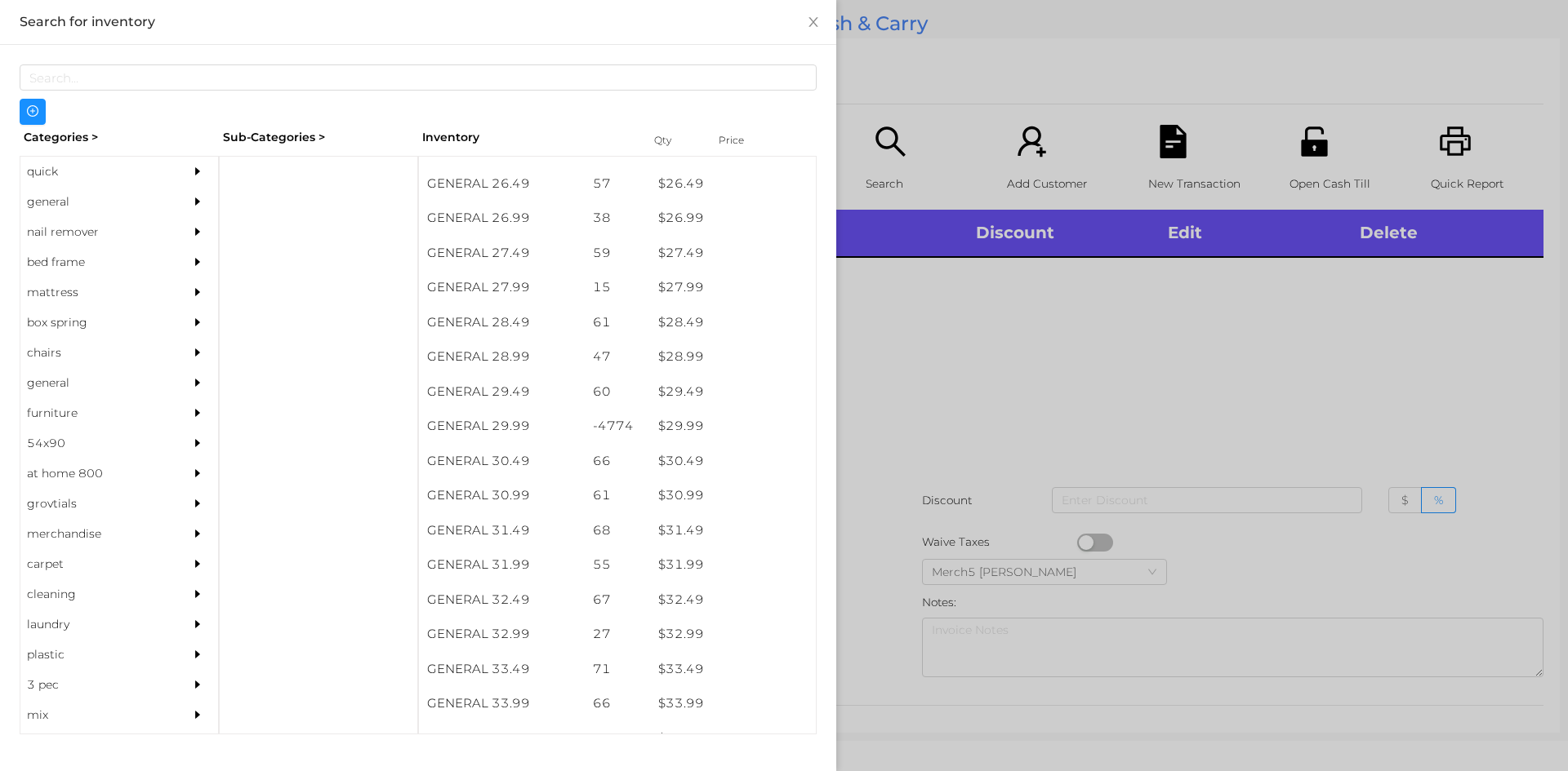
scroll to position [2200, 0]
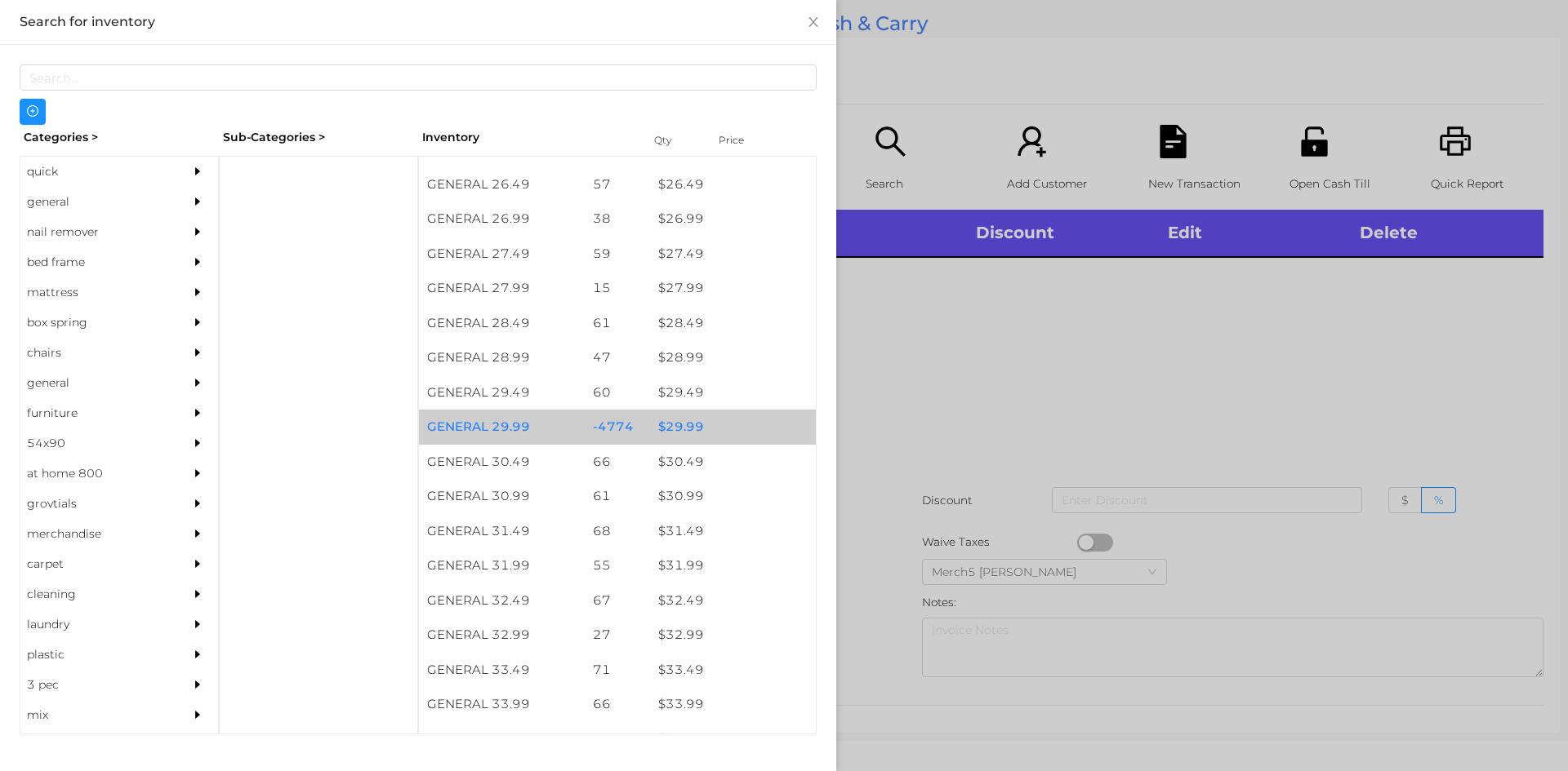
click at [675, 419] on div "$ 29.99" at bounding box center [732, 427] width 166 height 35
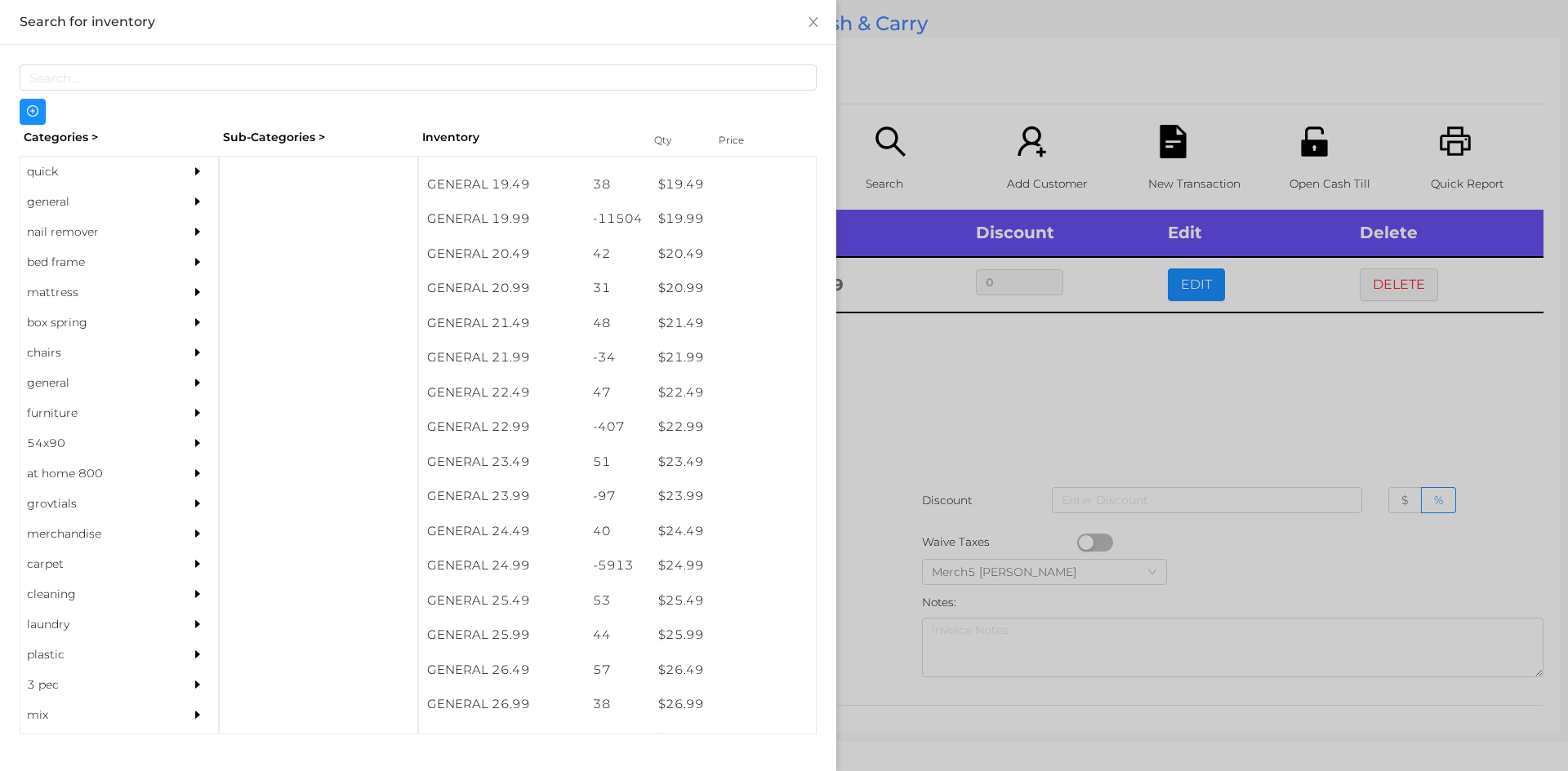
scroll to position [1713, 0]
click at [927, 378] on div at bounding box center [784, 385] width 1568 height 771
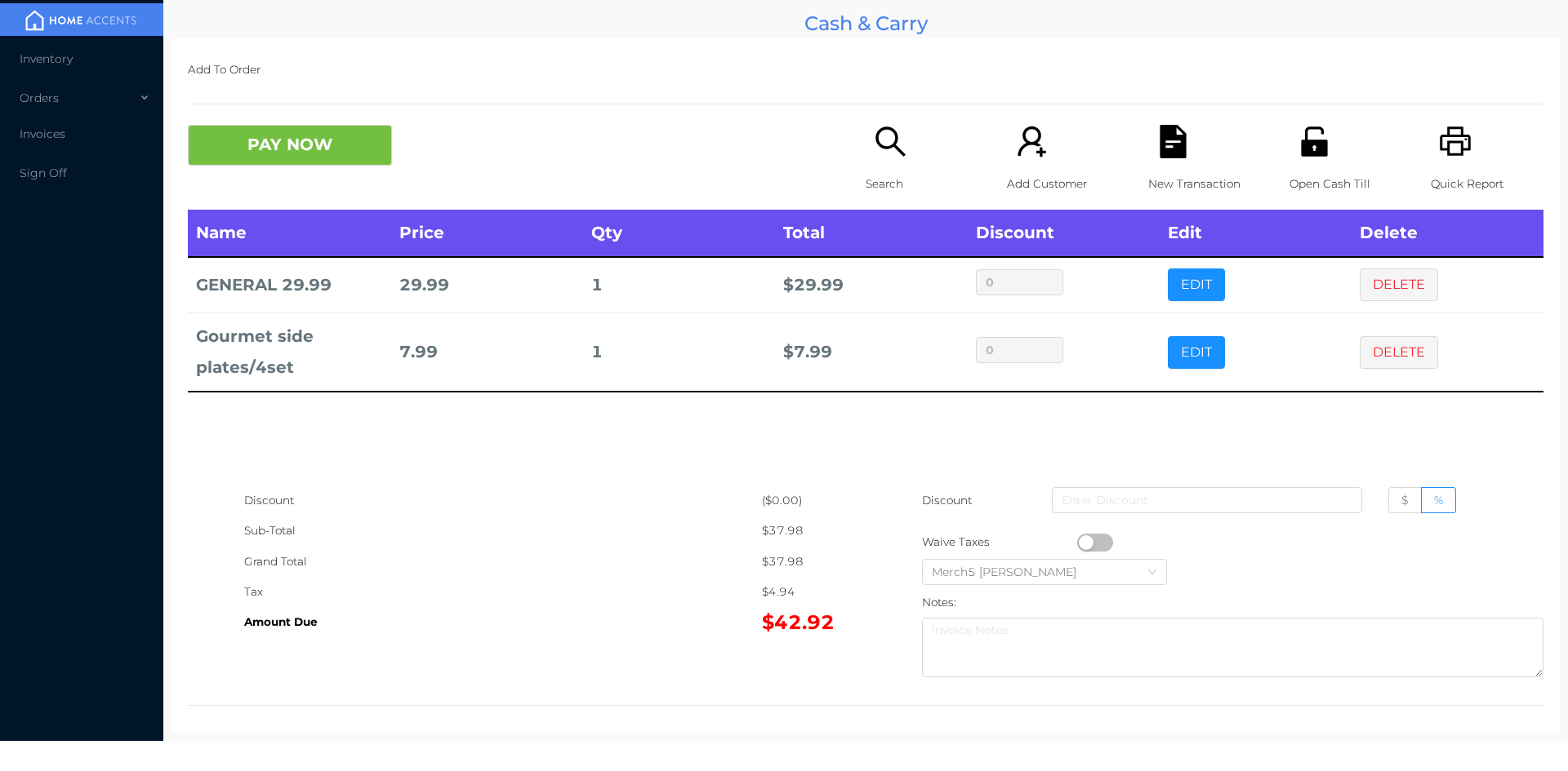
click at [334, 161] on button "PAY NOW" at bounding box center [290, 145] width 204 height 41
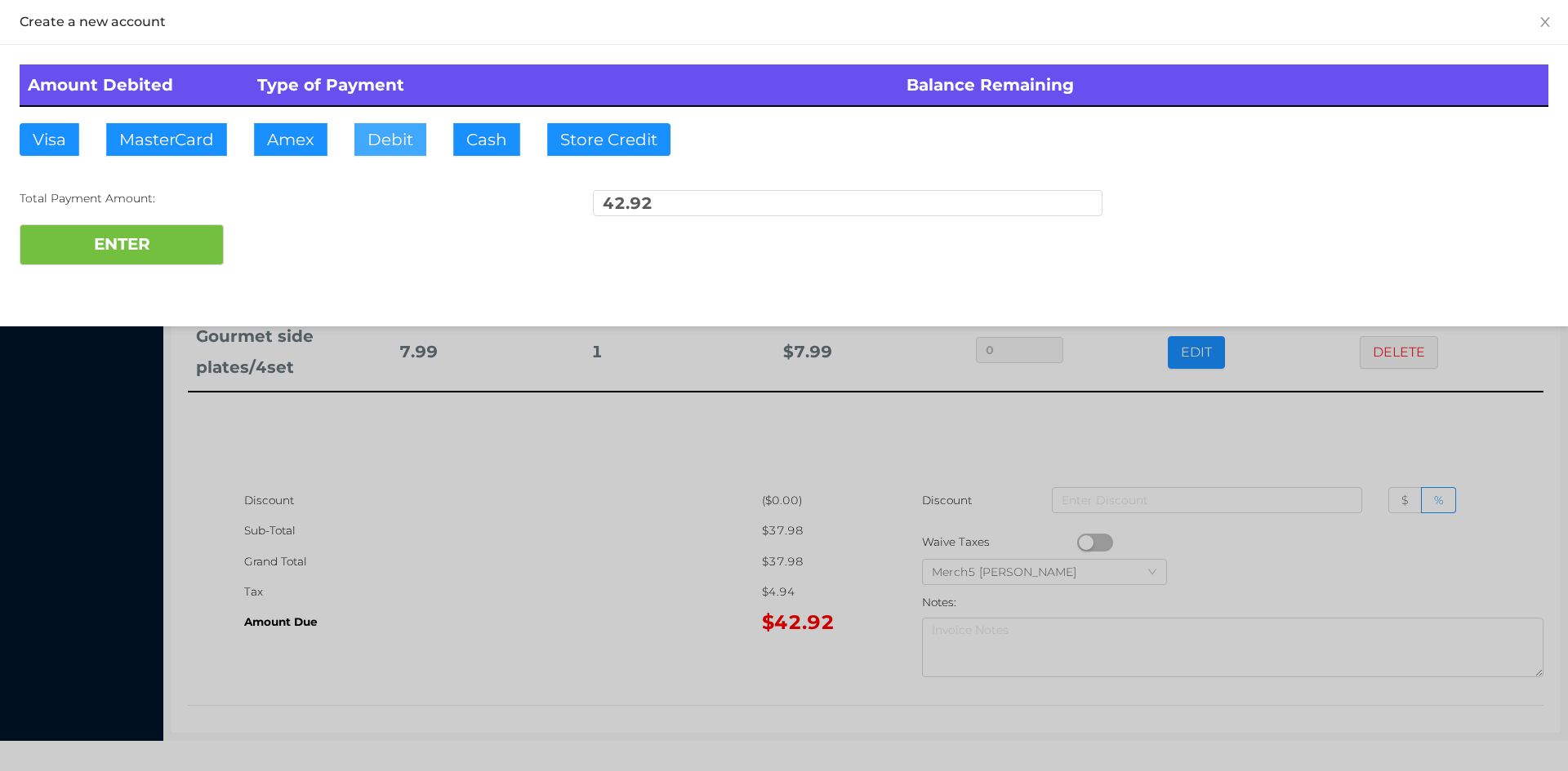
click at [400, 130] on button "Debit" at bounding box center [390, 139] width 72 height 33
click at [181, 248] on button "ENTER" at bounding box center [122, 245] width 204 height 41
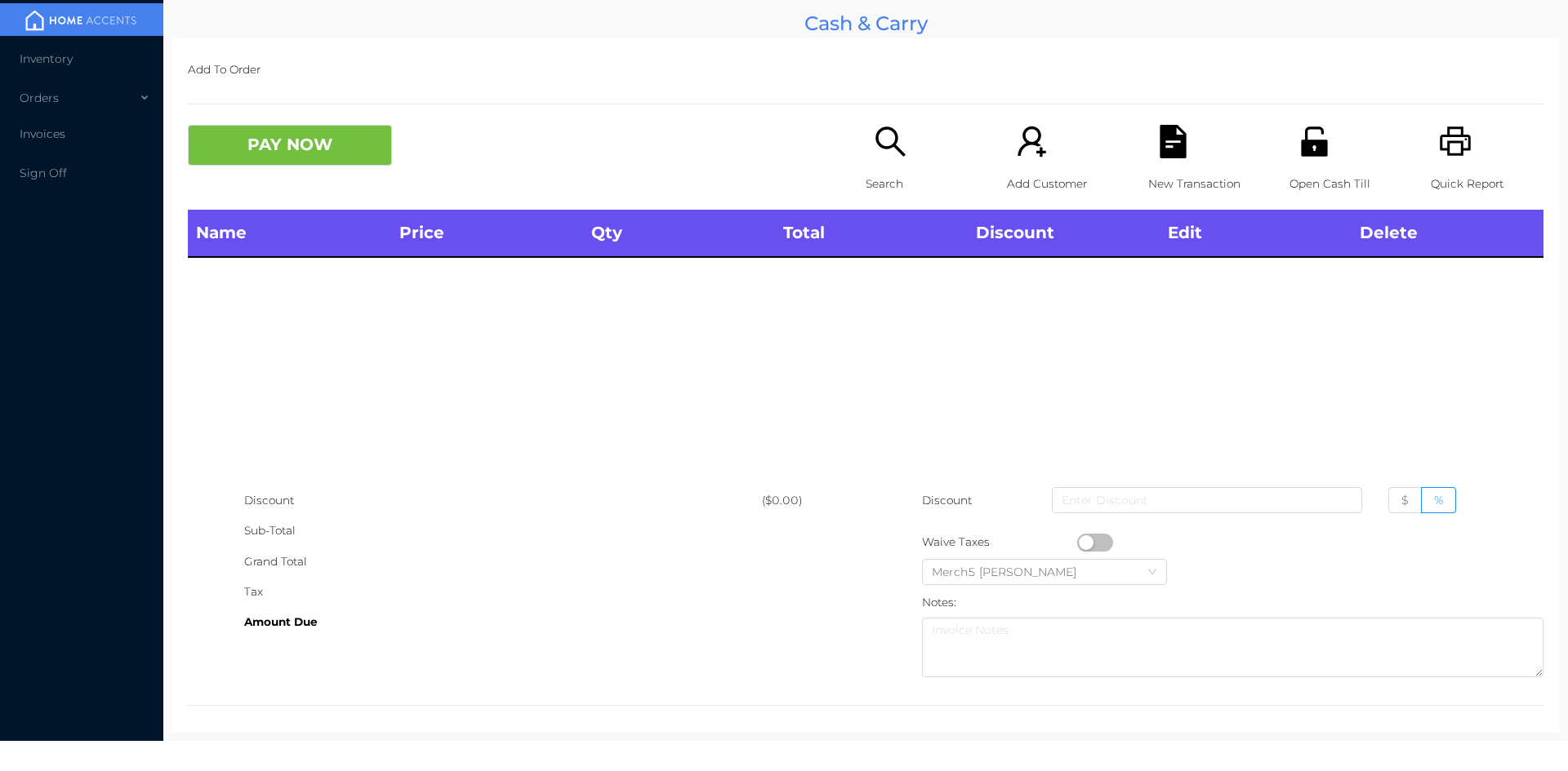
click at [877, 145] on icon "icon: search" at bounding box center [890, 142] width 33 height 33
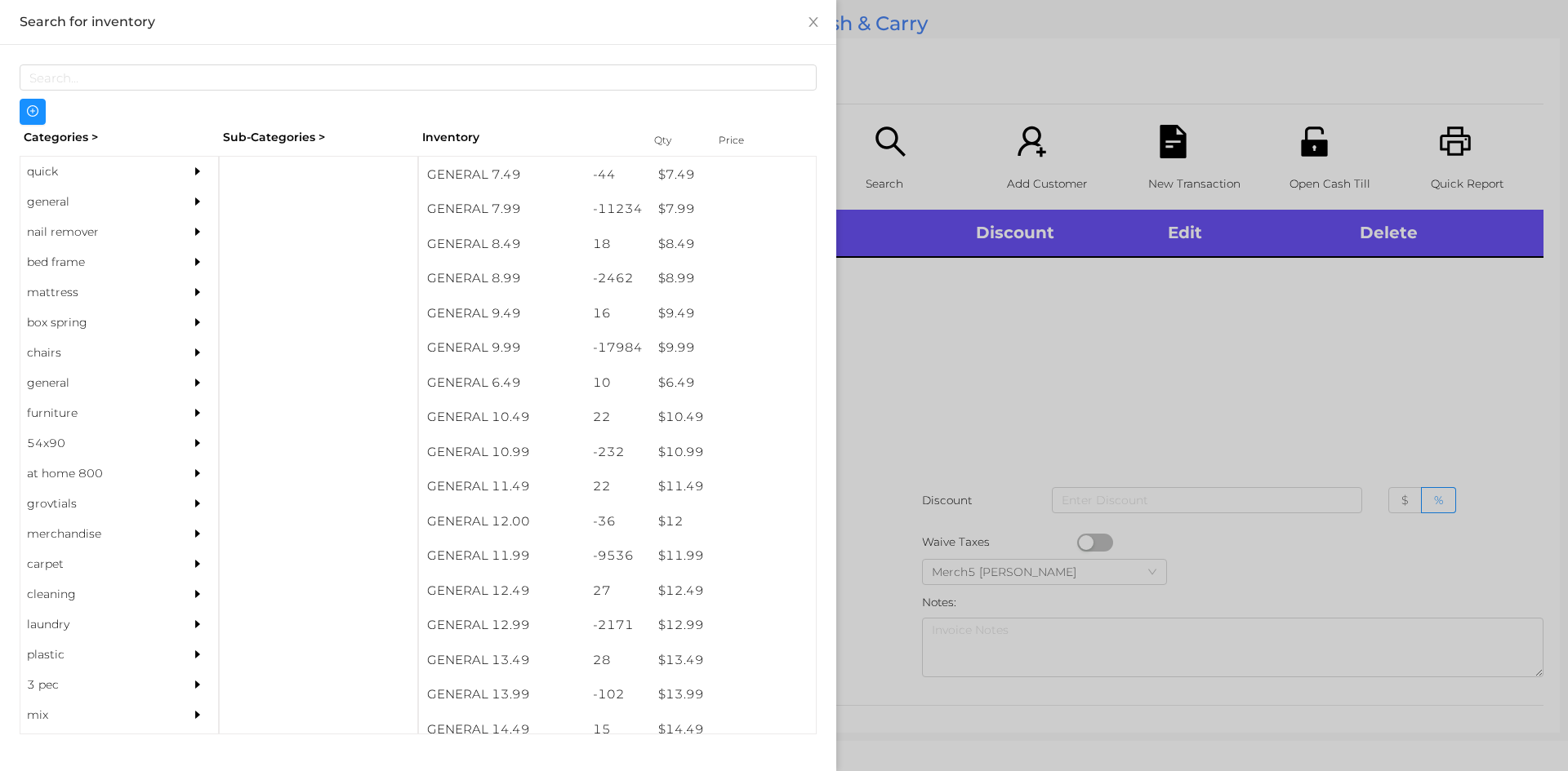
scroll to position [822, 0]
click at [44, 207] on div "general" at bounding box center [94, 202] width 149 height 30
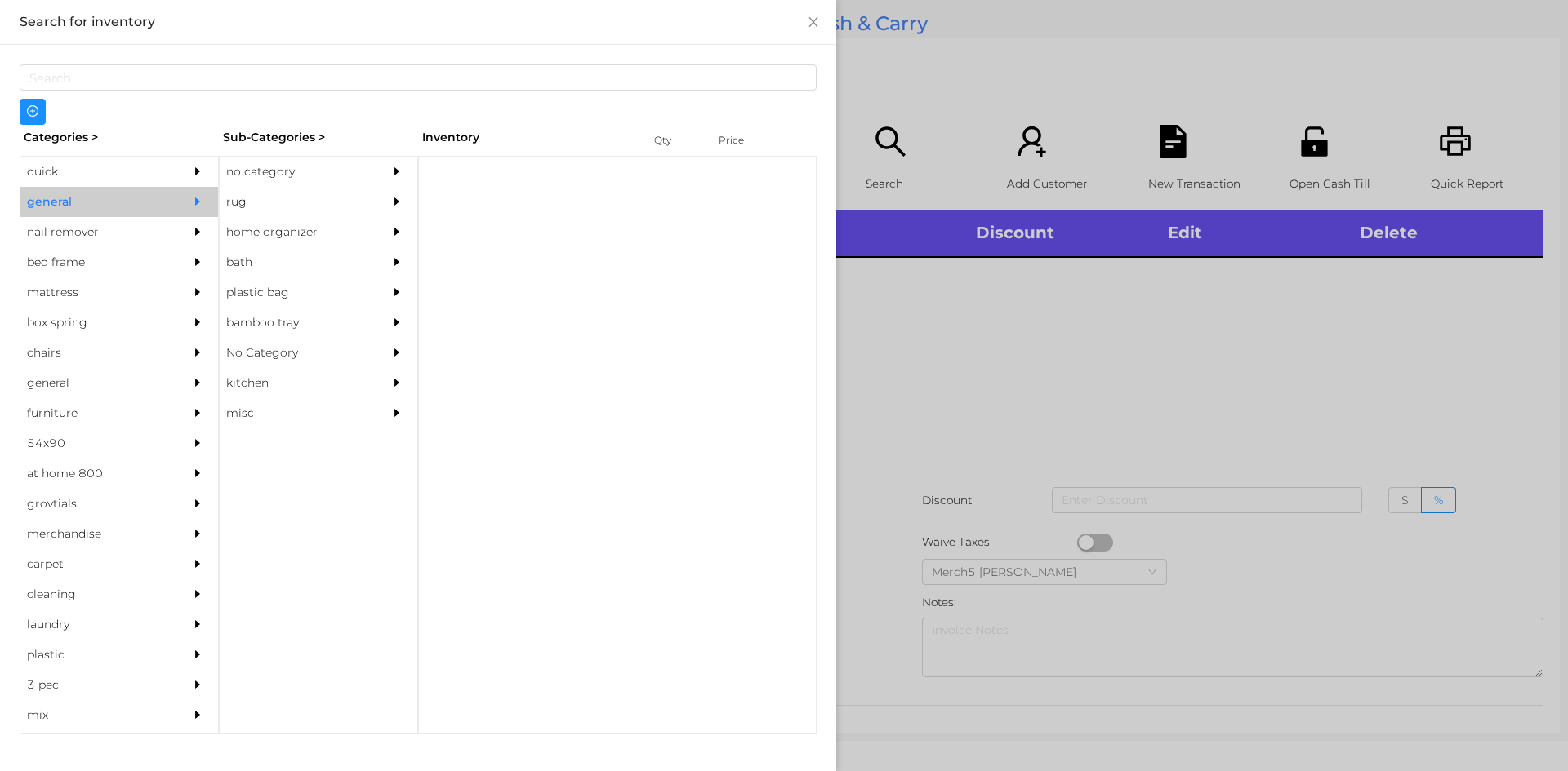
click at [257, 176] on div "no category" at bounding box center [294, 172] width 149 height 30
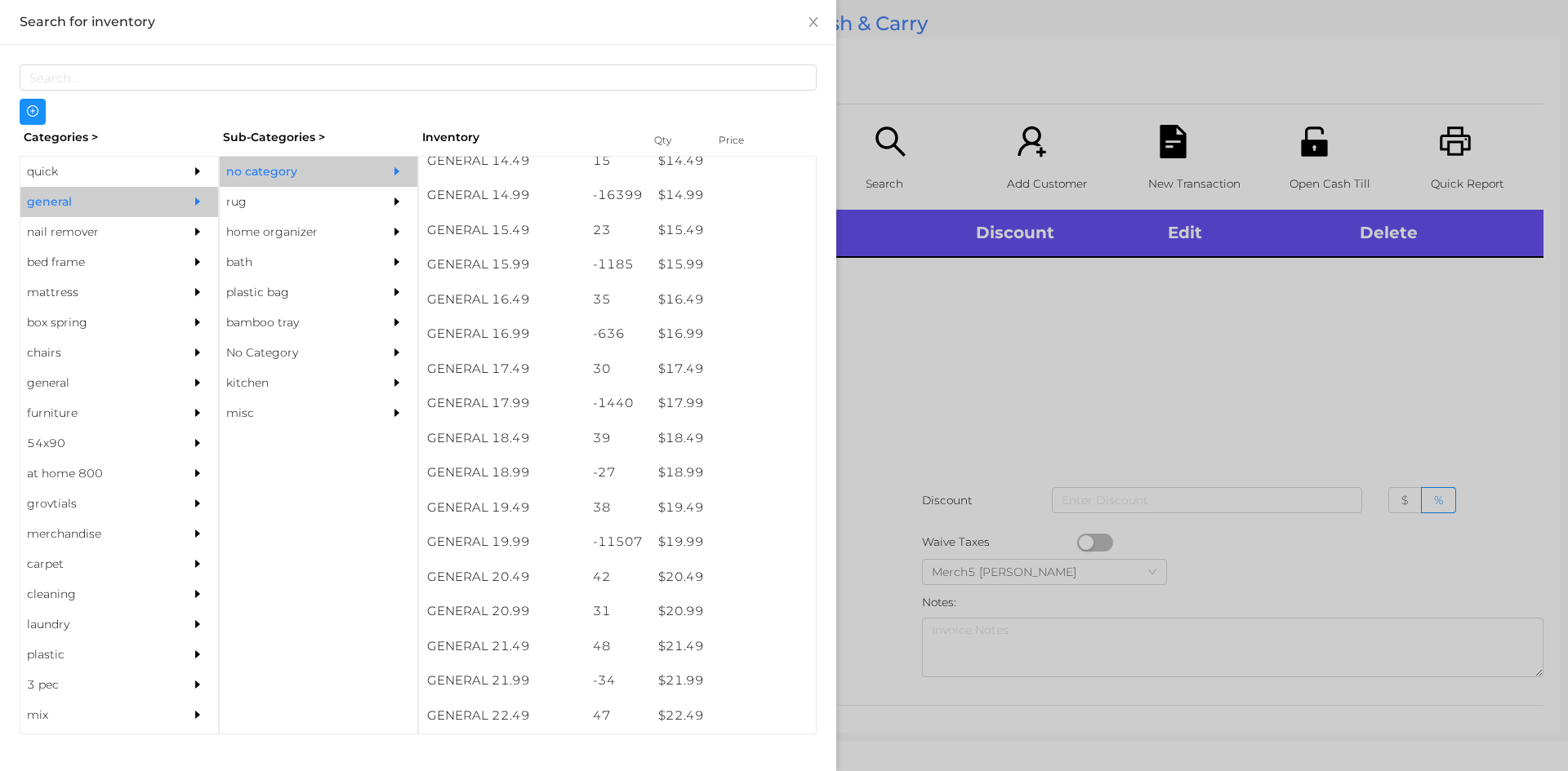
scroll to position [1391, 0]
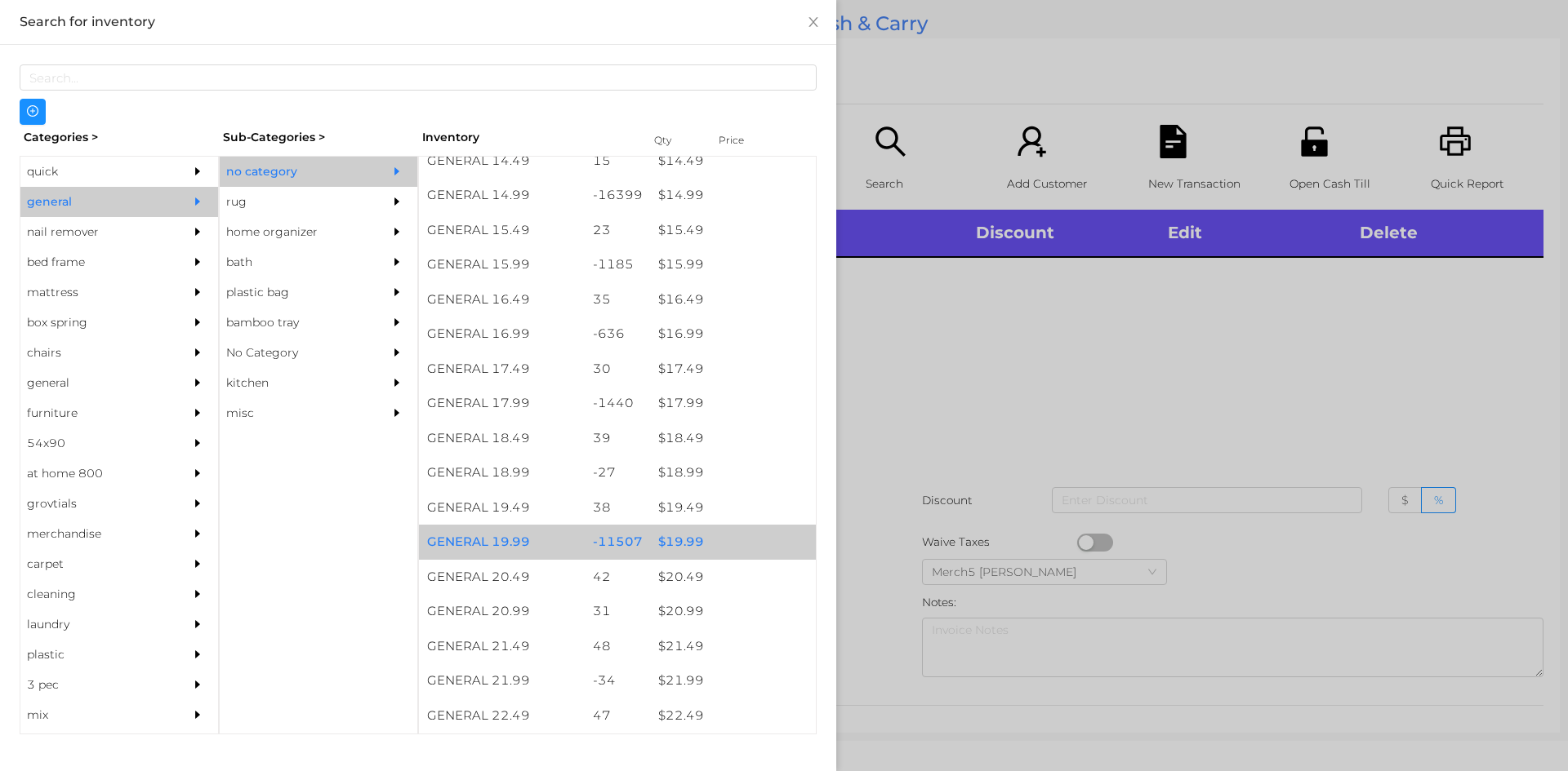
click at [679, 543] on div "$ 19.99" at bounding box center [732, 543] width 166 height 35
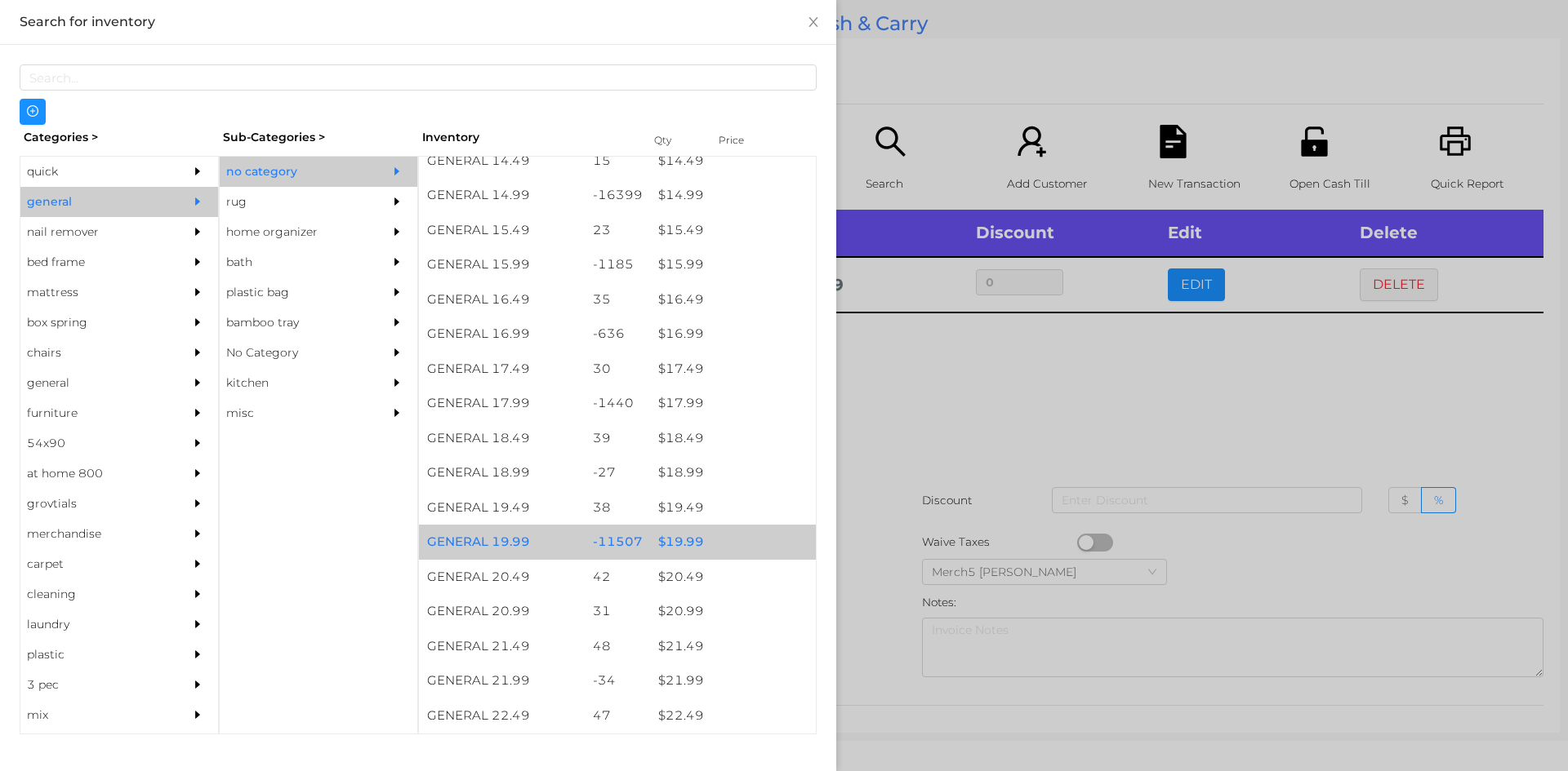
click at [682, 547] on div "$ 19.99" at bounding box center [732, 543] width 166 height 35
click at [675, 543] on div "$ 19.99" at bounding box center [732, 543] width 166 height 35
click at [673, 540] on div "$ 19.99" at bounding box center [732, 543] width 166 height 35
click at [735, 549] on div "$ 19.99" at bounding box center [732, 543] width 166 height 35
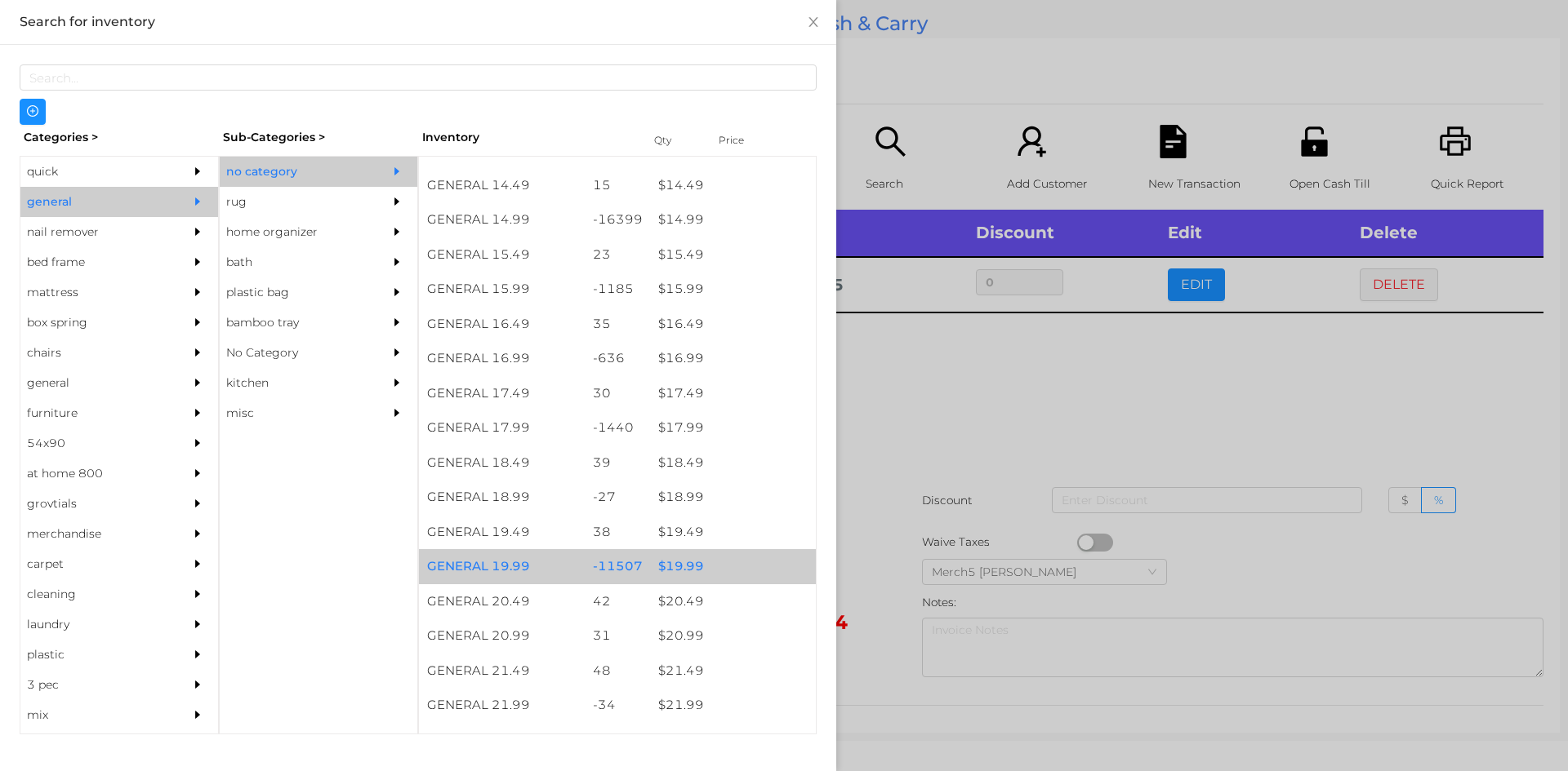
scroll to position [1360, 0]
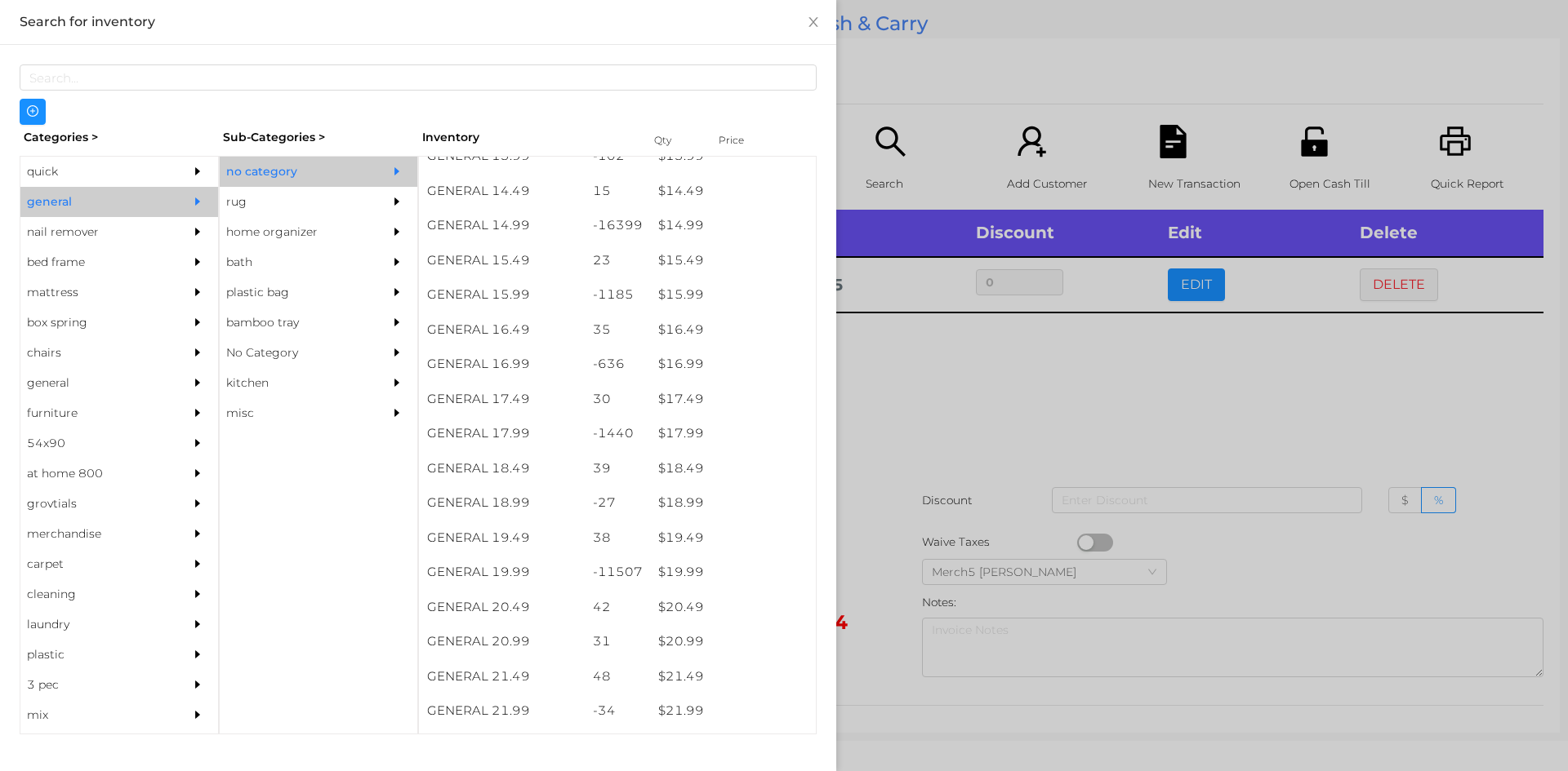
click at [925, 370] on div at bounding box center [784, 385] width 1568 height 771
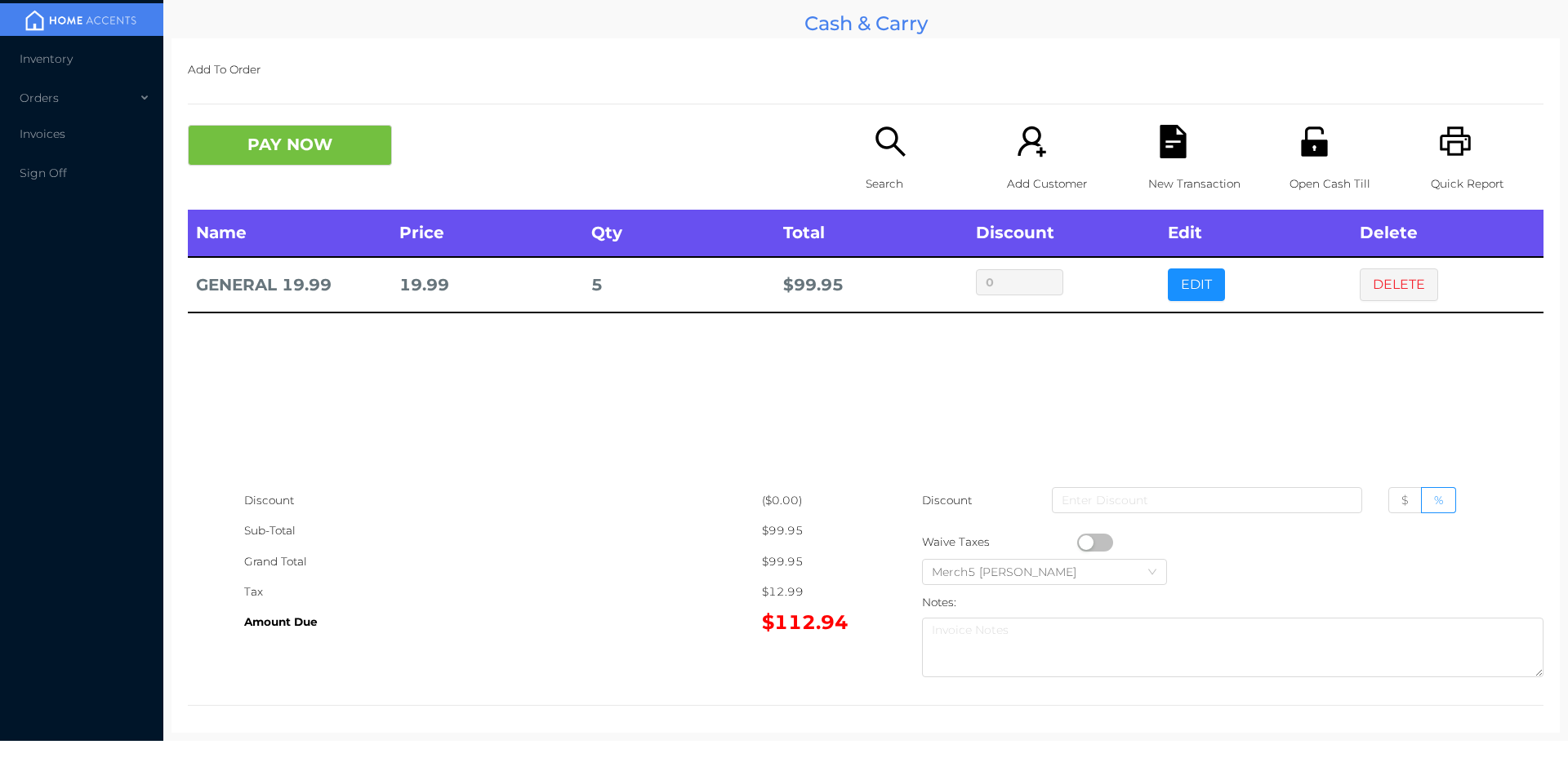
click at [886, 136] on icon "icon: search" at bounding box center [890, 142] width 33 height 33
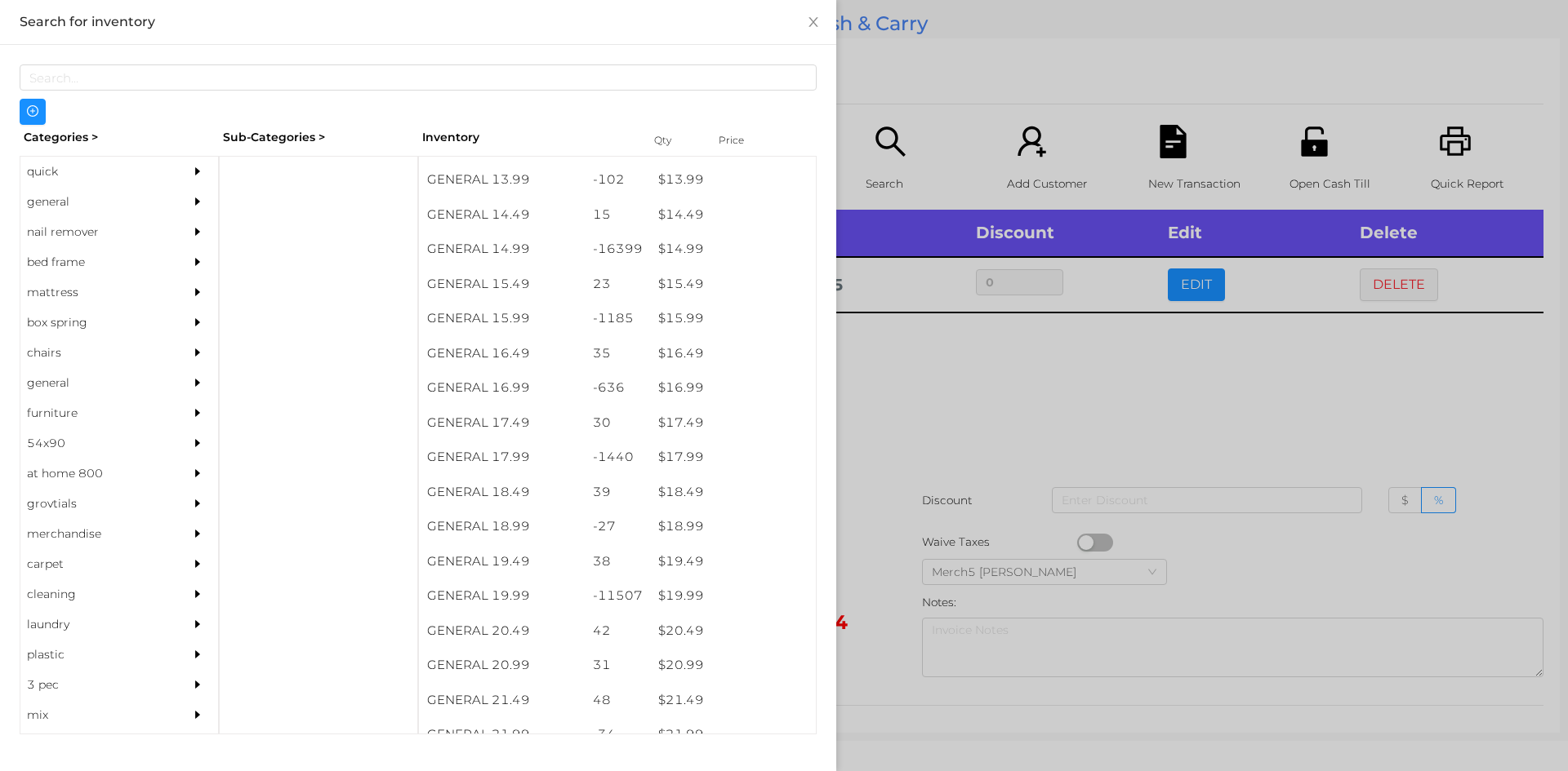
scroll to position [1337, 0]
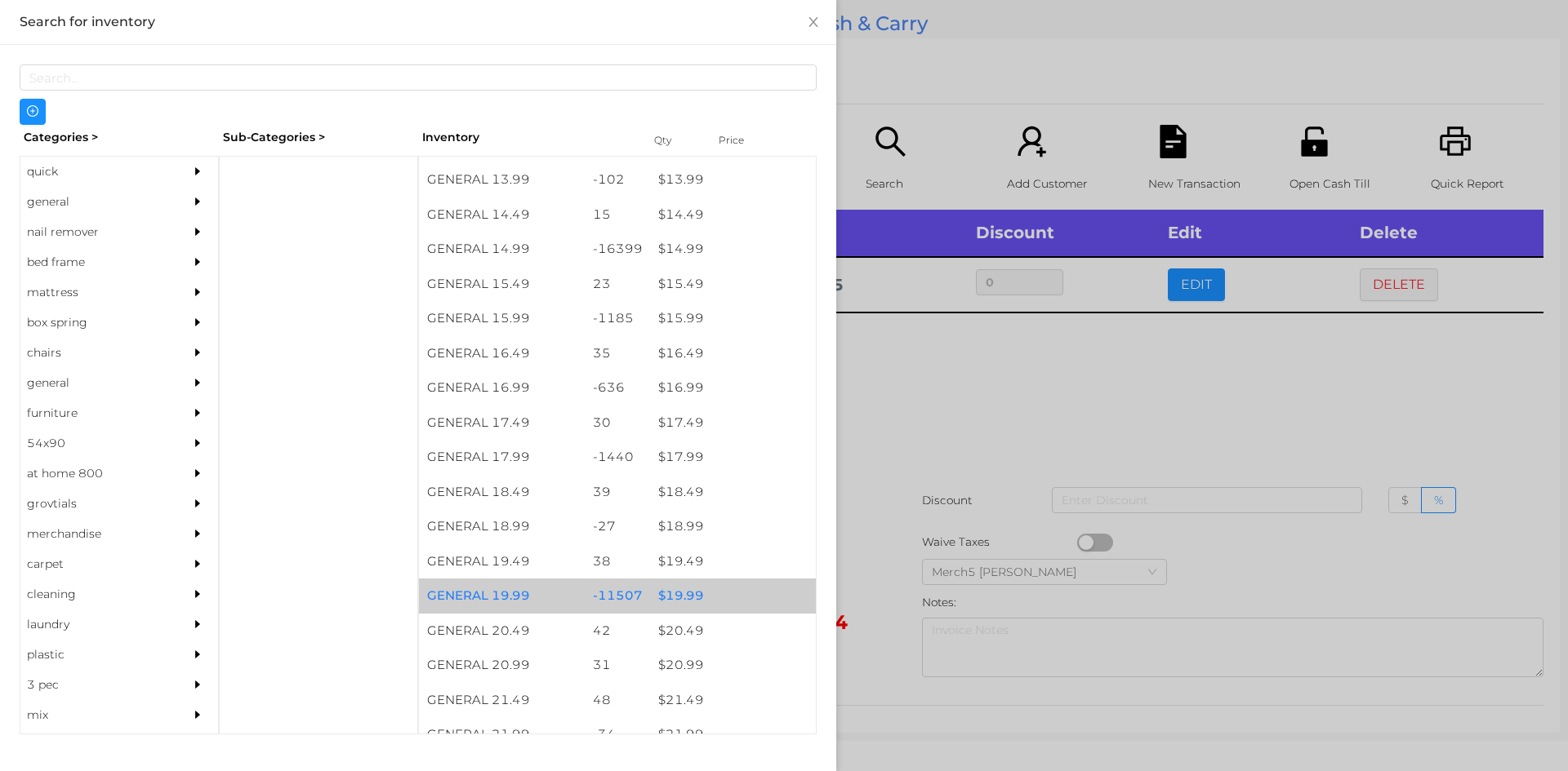
click at [676, 592] on div "$ 19.99" at bounding box center [732, 597] width 166 height 35
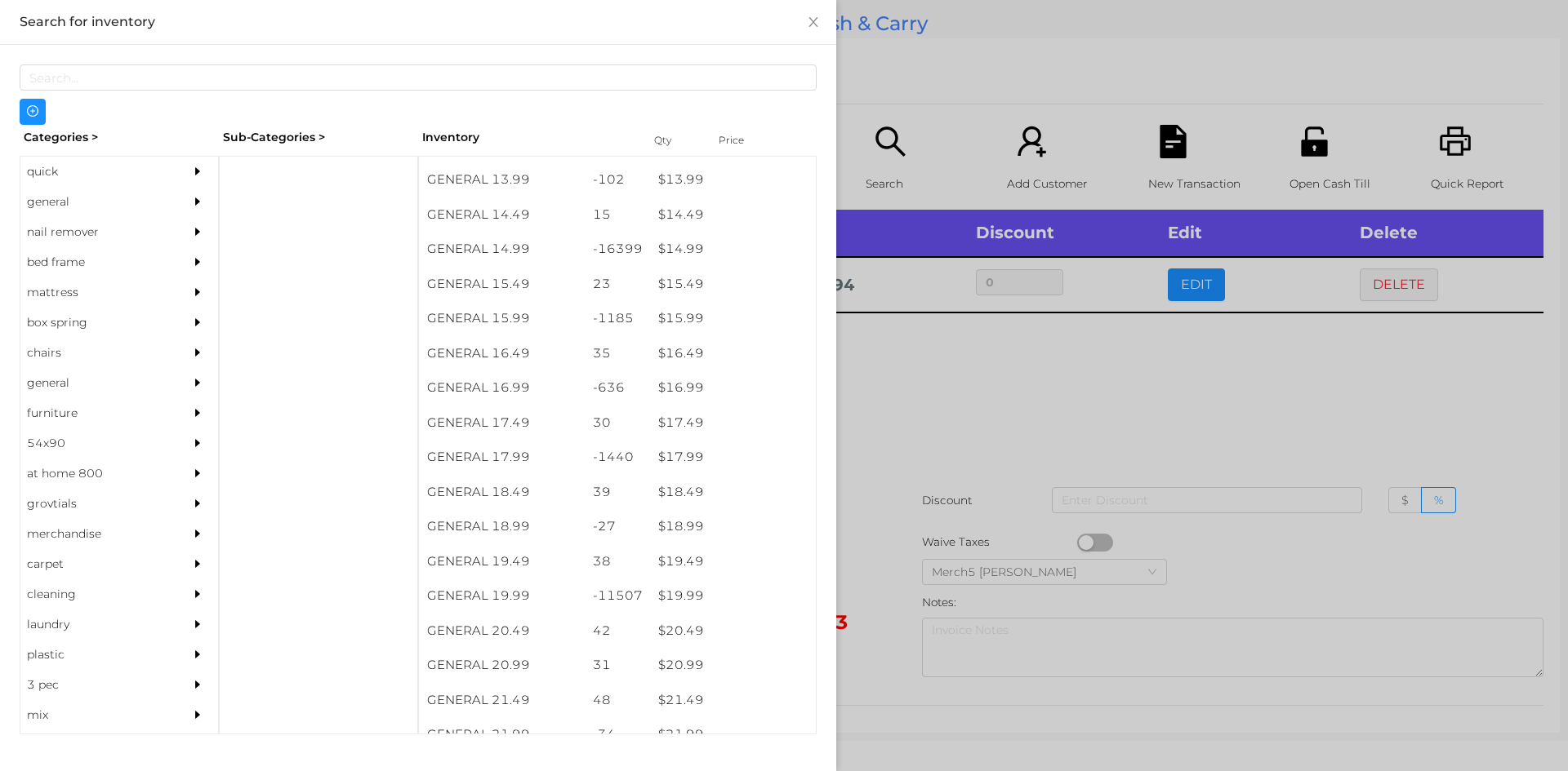
click at [884, 397] on div at bounding box center [784, 385] width 1568 height 771
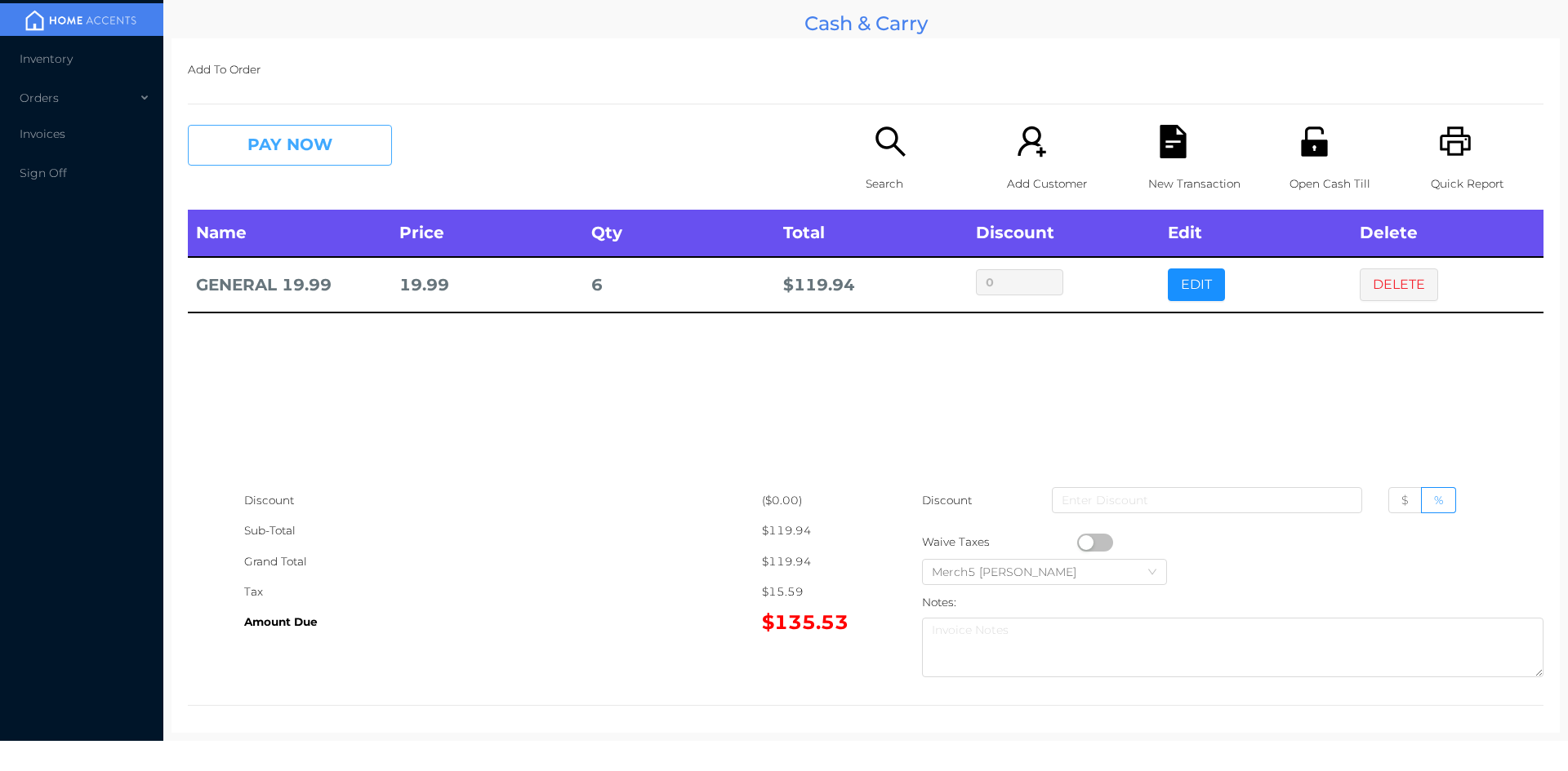
click at [360, 130] on button "PAY NOW" at bounding box center [290, 145] width 204 height 41
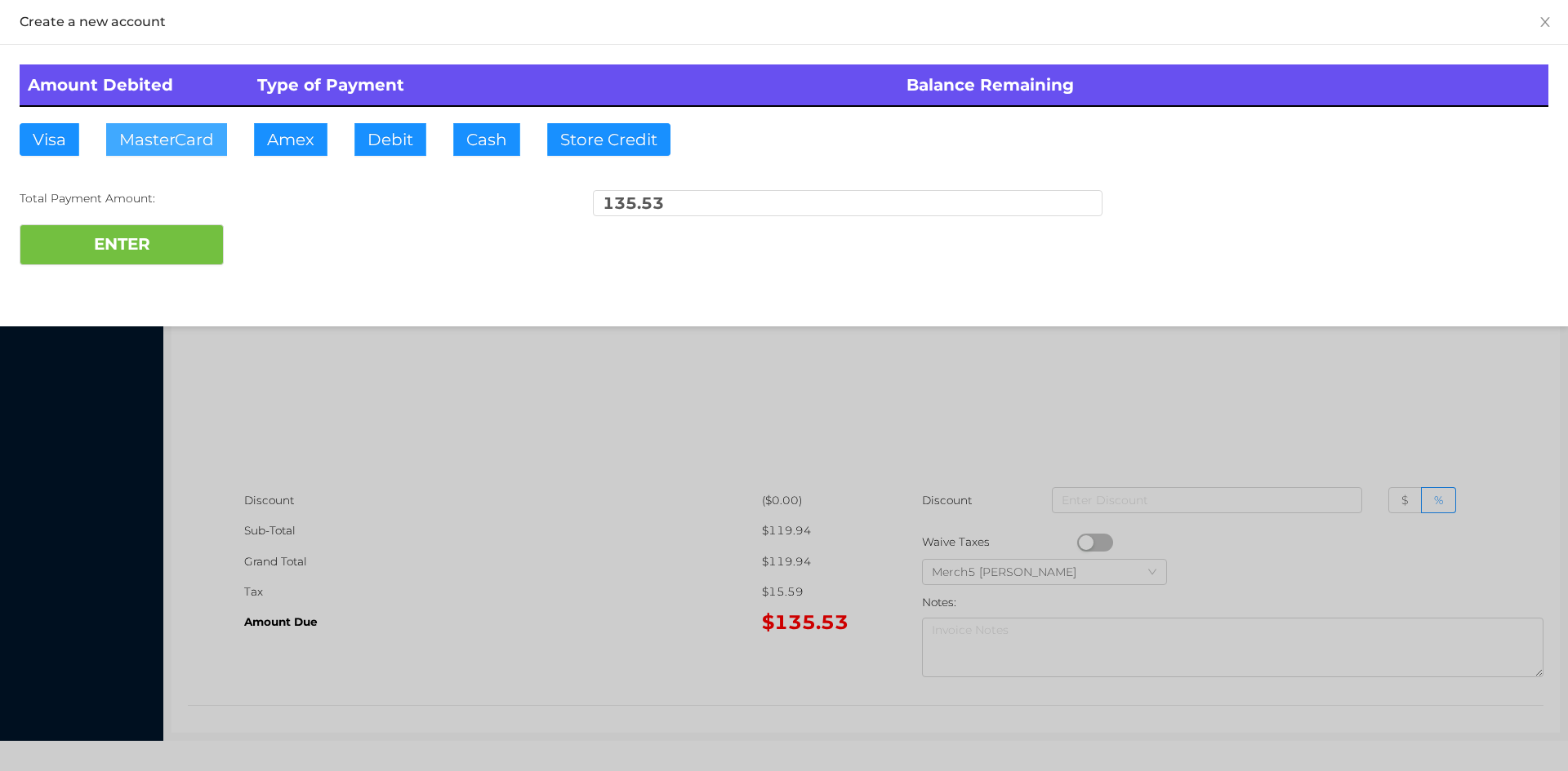
click at [172, 143] on button "MasterCard" at bounding box center [166, 139] width 121 height 33
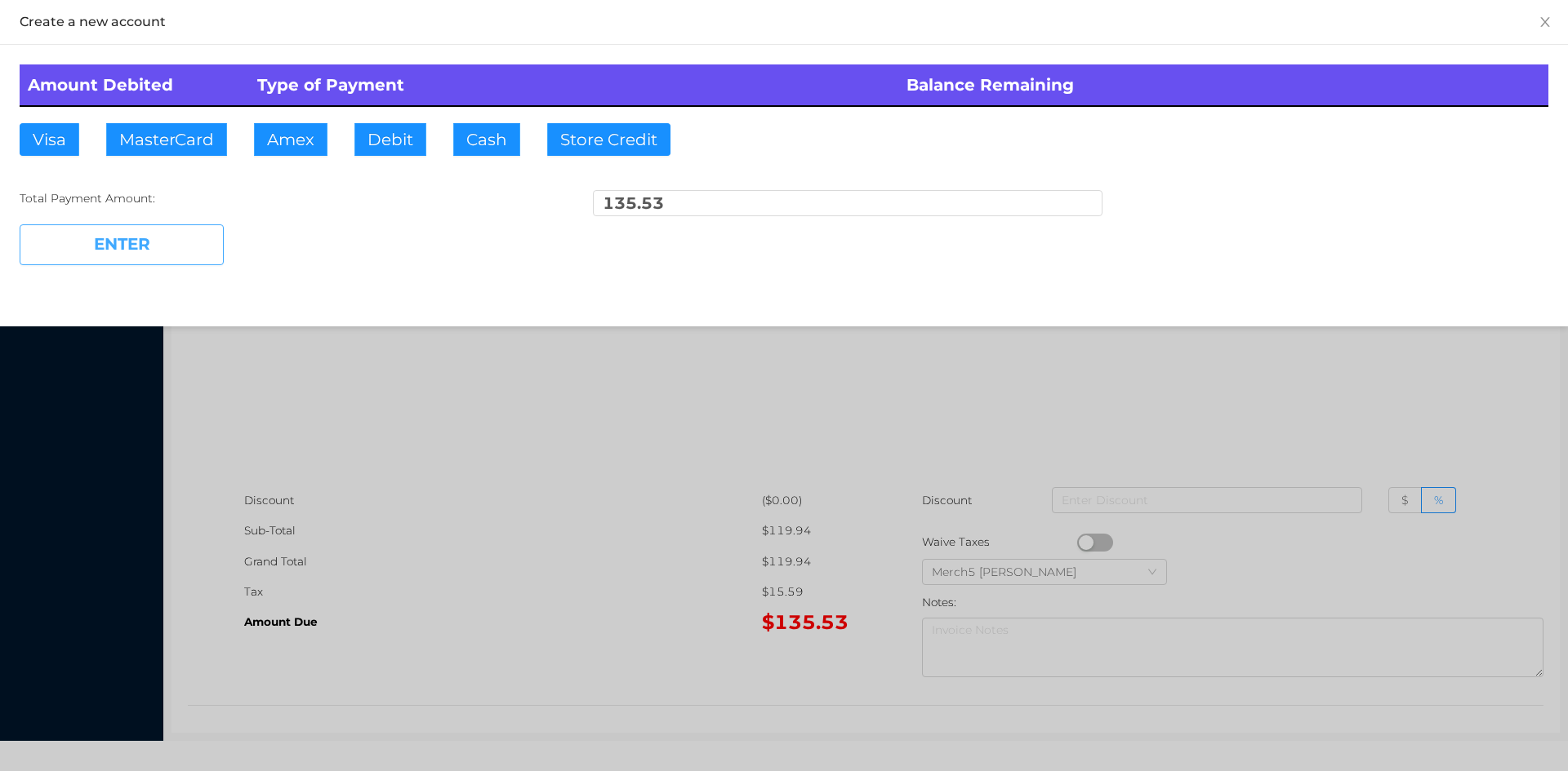
click at [160, 239] on button "ENTER" at bounding box center [122, 245] width 204 height 41
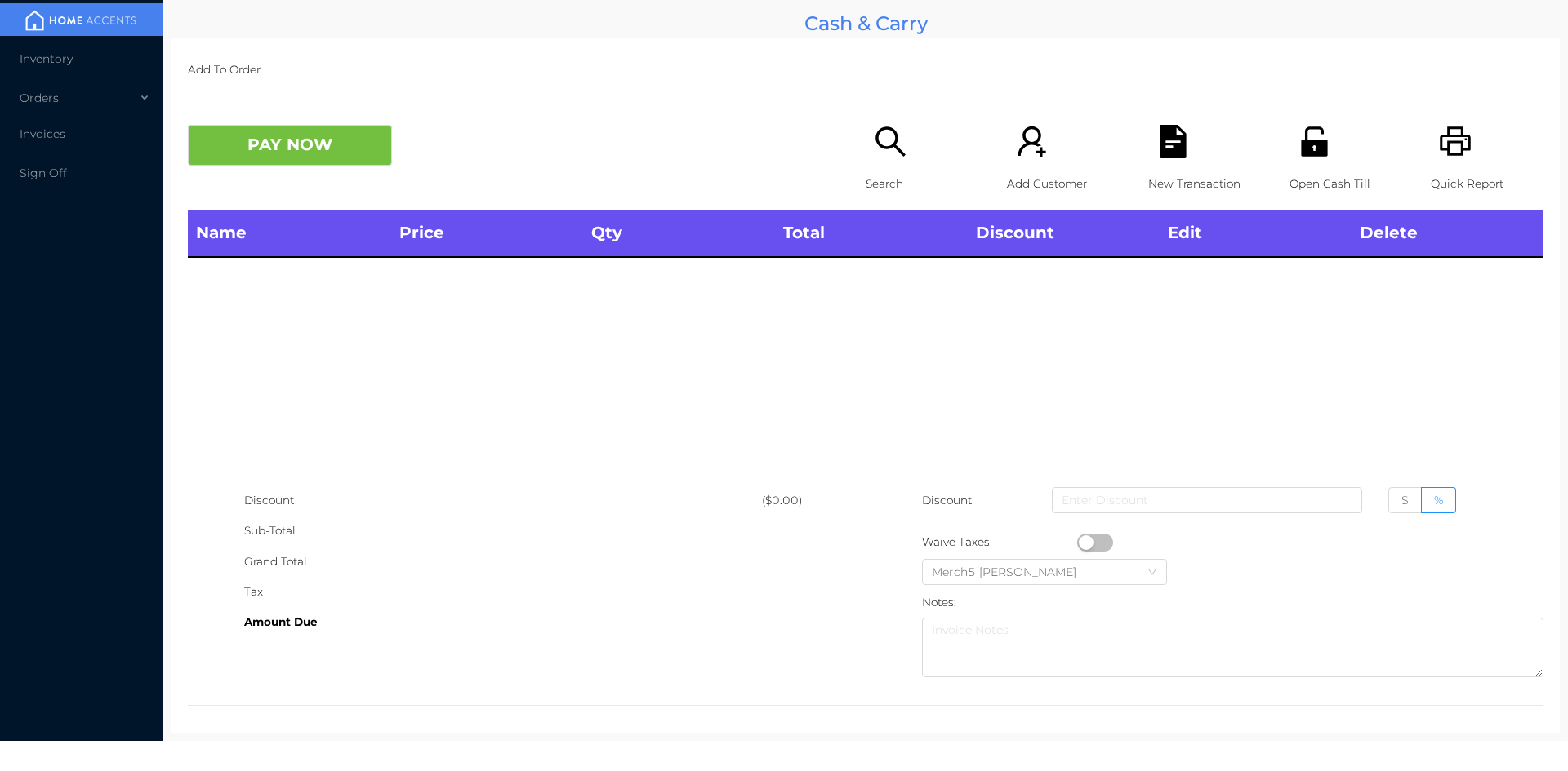
click at [890, 150] on icon "icon: search" at bounding box center [890, 142] width 33 height 33
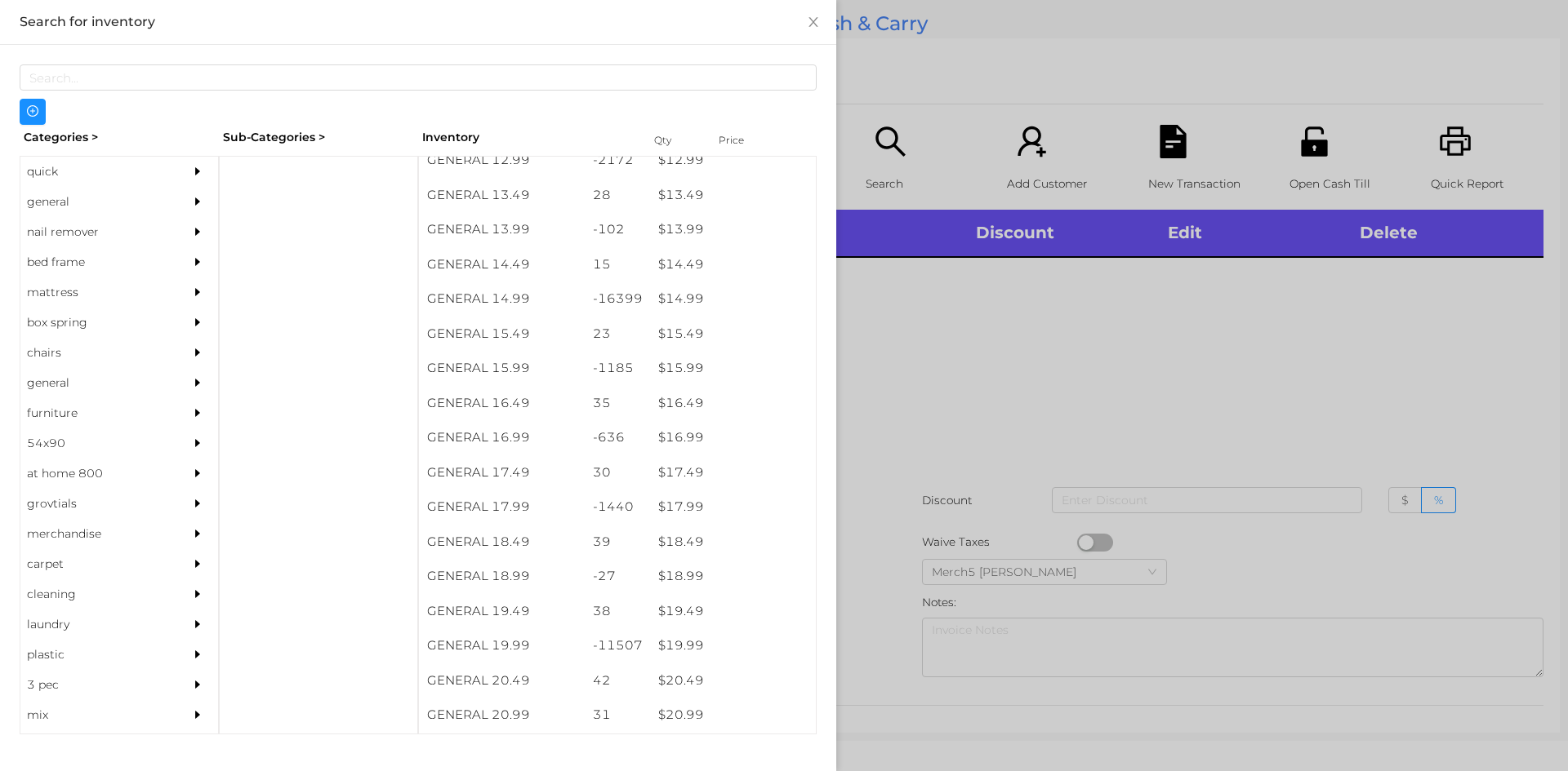
scroll to position [1286, 0]
click at [680, 294] on div "$ 14.99" at bounding box center [732, 300] width 166 height 35
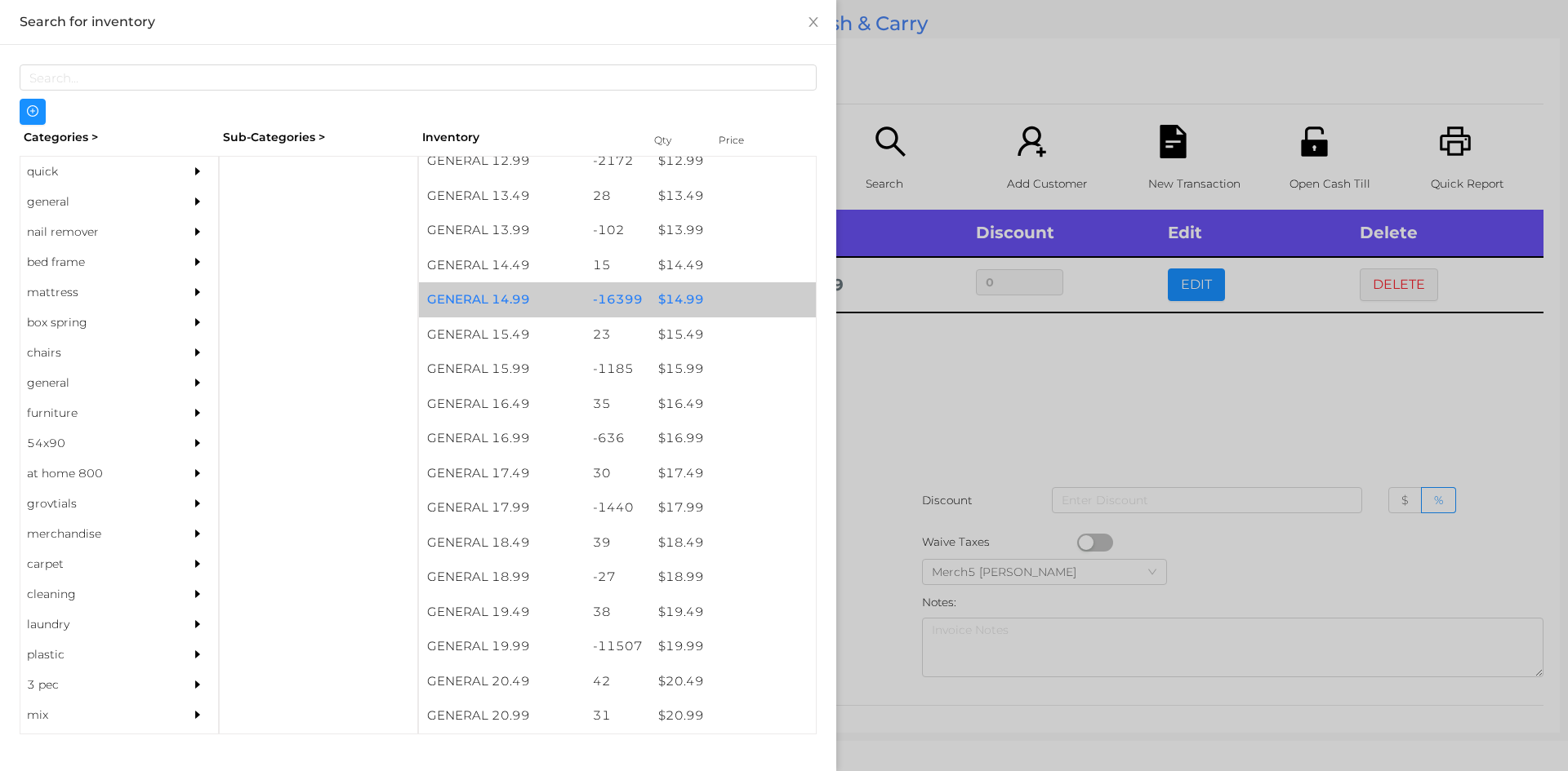
click at [662, 305] on div "$ 14.99" at bounding box center [732, 300] width 166 height 35
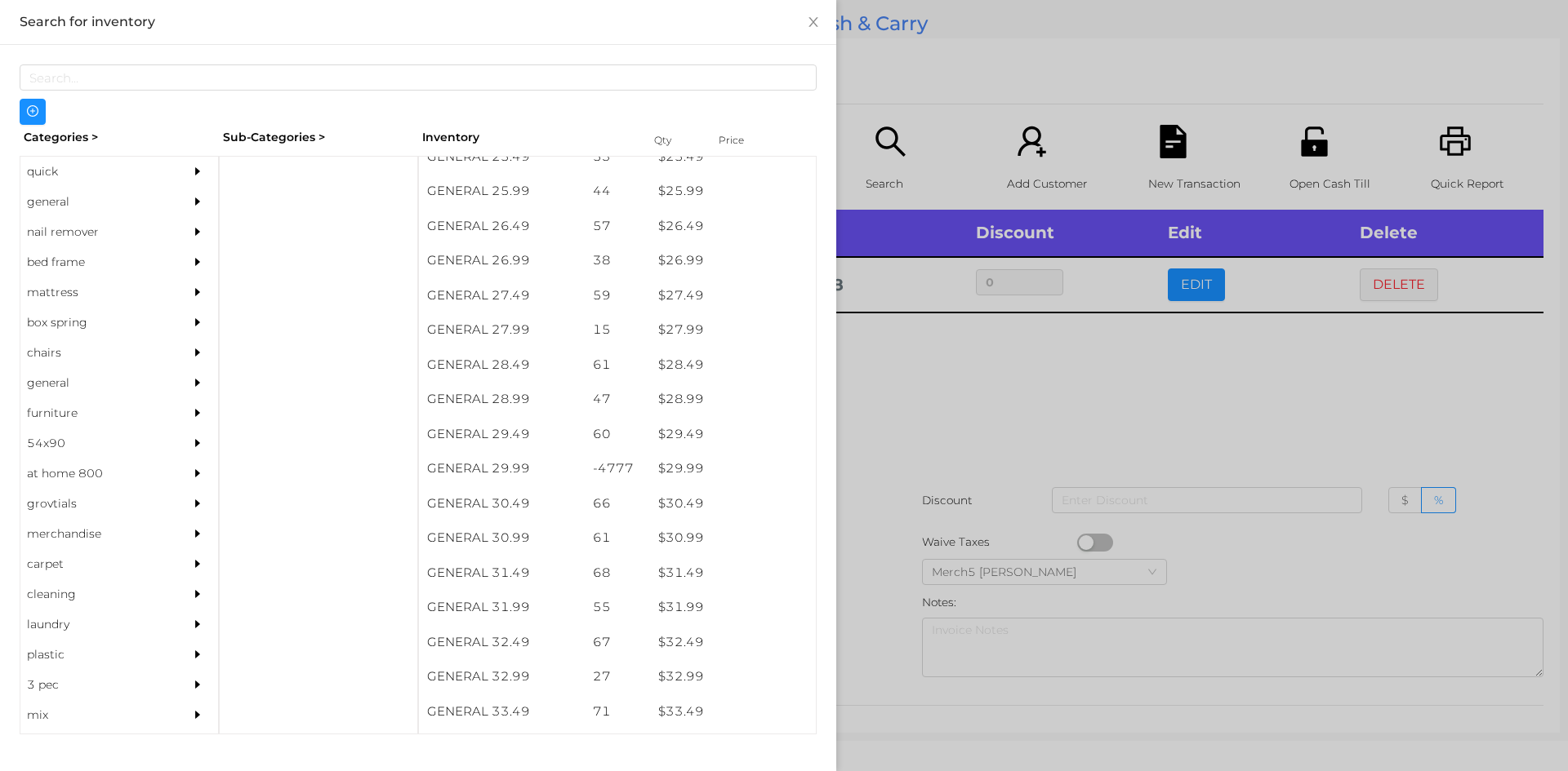
scroll to position [2156, 0]
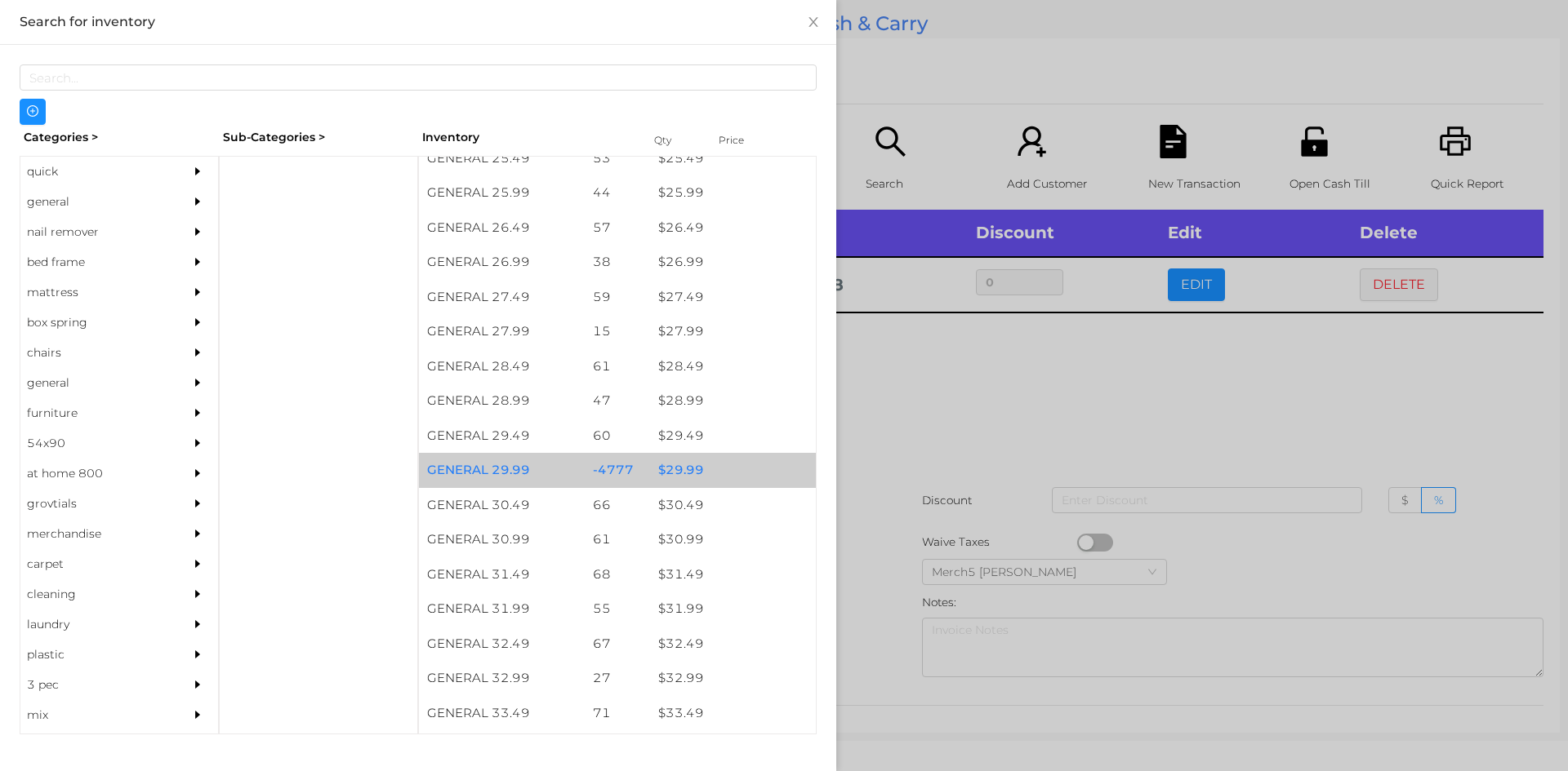
click at [673, 470] on div "$ 29.99" at bounding box center [732, 471] width 166 height 35
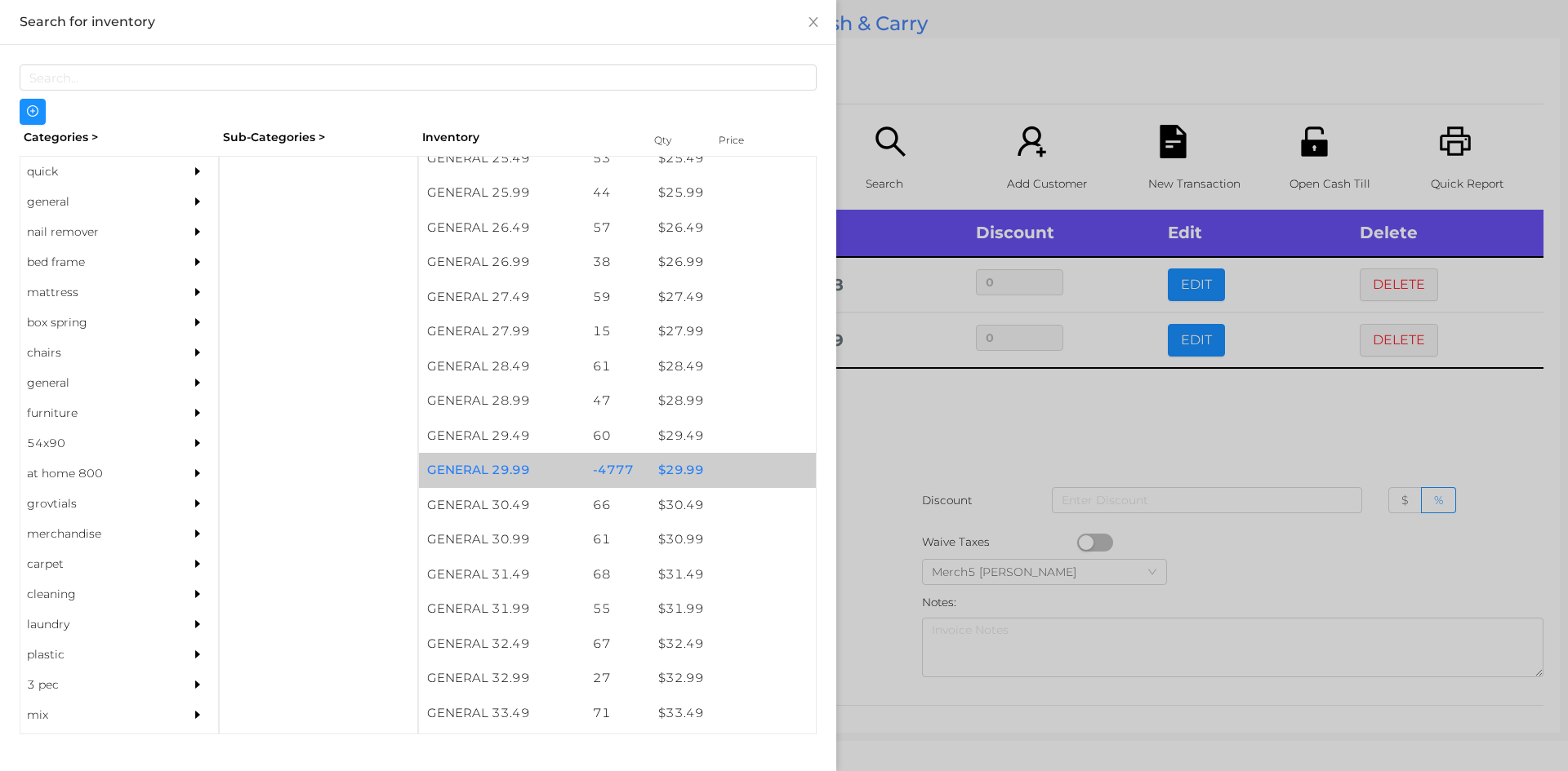
click at [655, 470] on div "$ 29.99" at bounding box center [732, 471] width 166 height 35
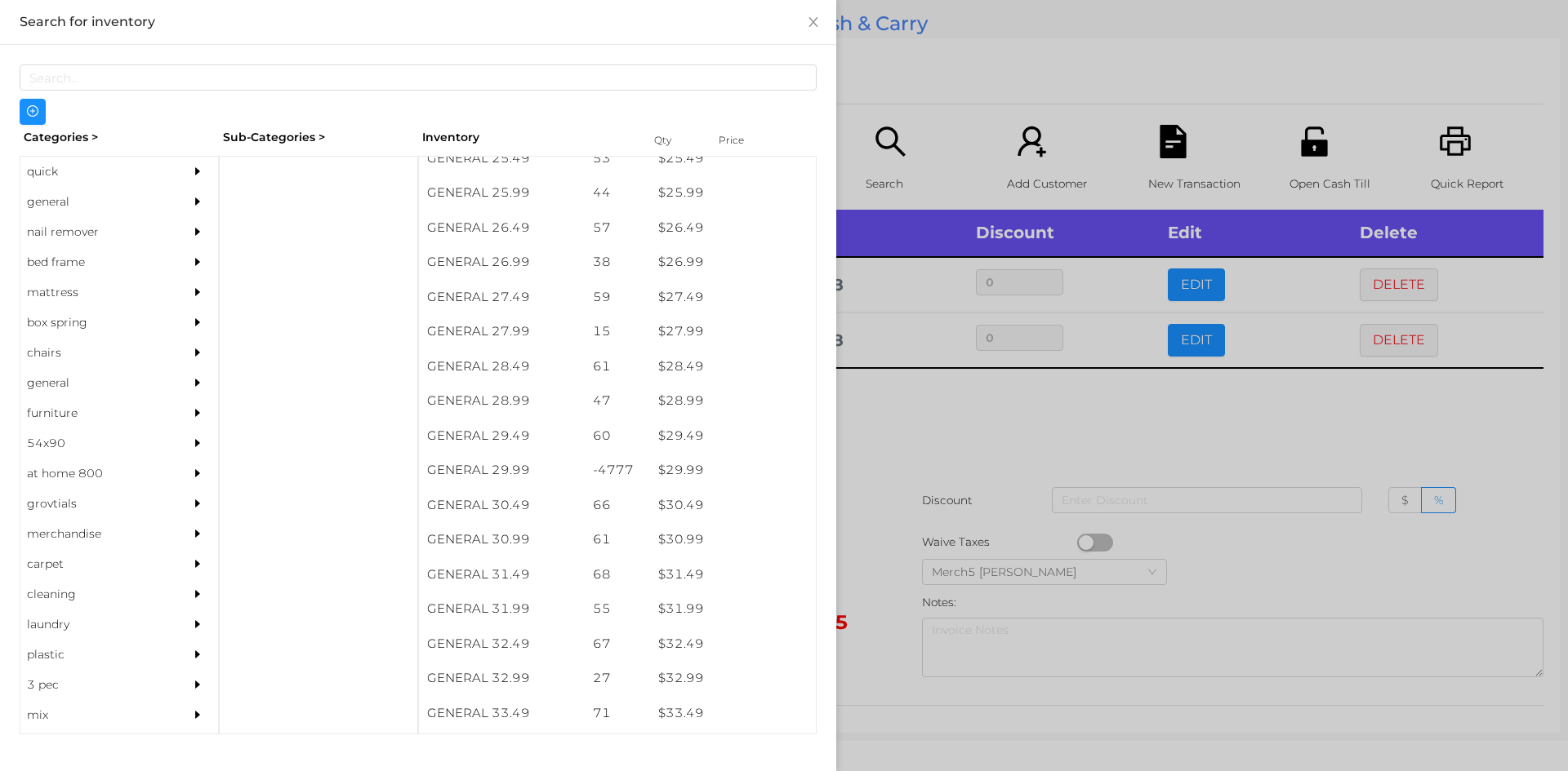
click at [903, 396] on div at bounding box center [784, 385] width 1568 height 771
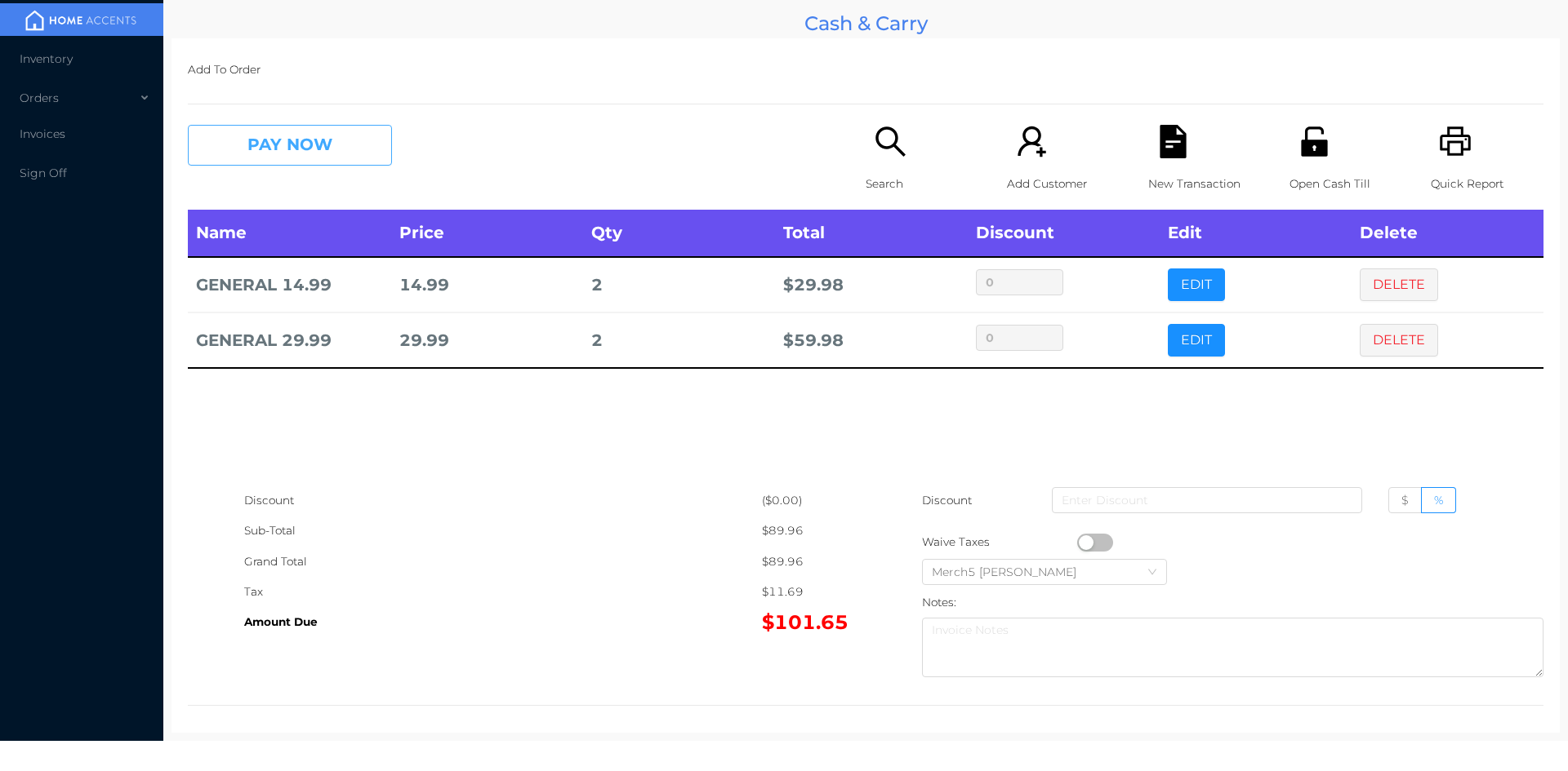
click at [348, 140] on button "PAY NOW" at bounding box center [290, 145] width 204 height 41
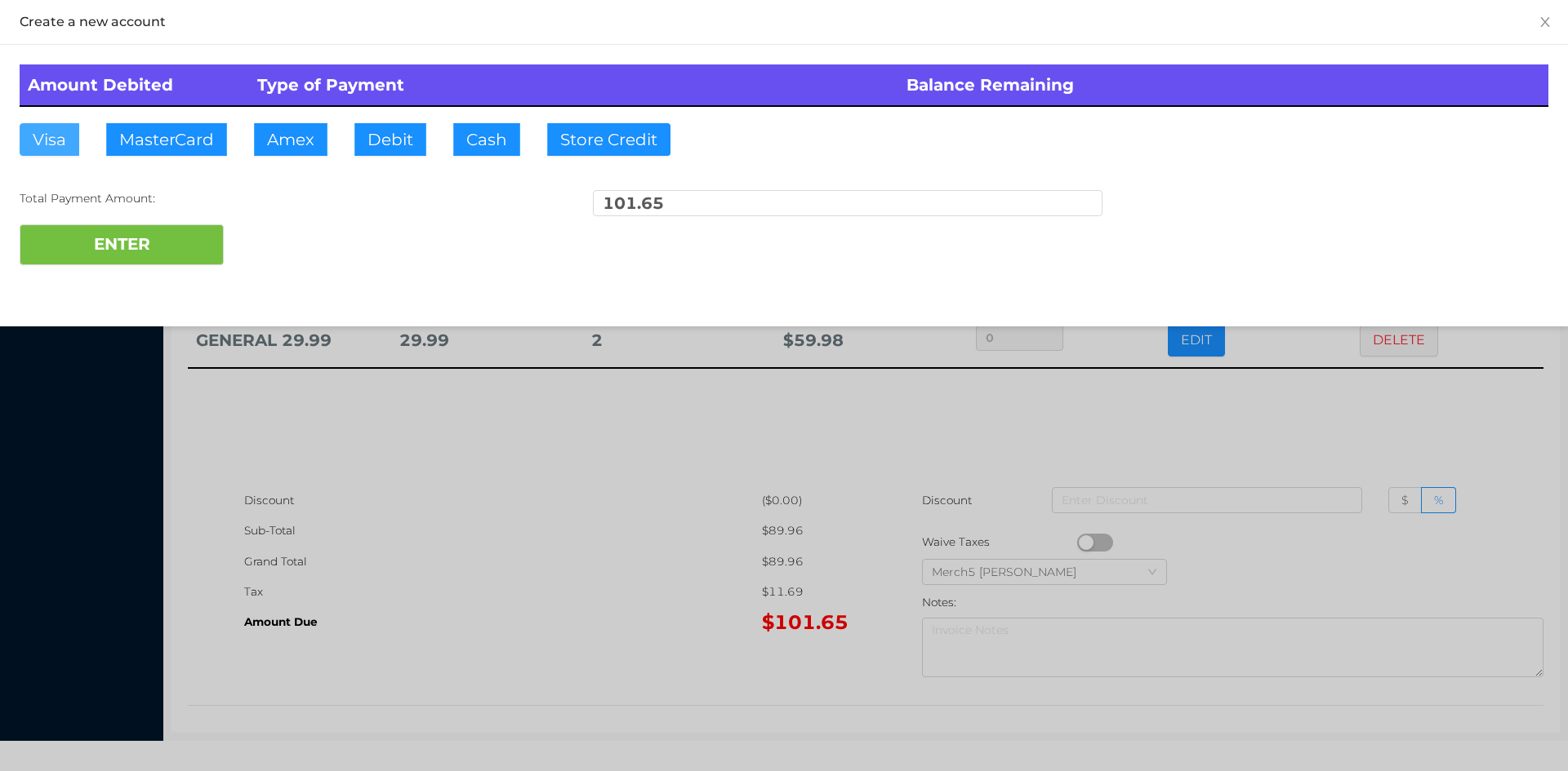
click at [60, 140] on button "Visa" at bounding box center [49, 139] width 60 height 33
click at [106, 252] on button "ENTER" at bounding box center [122, 245] width 204 height 41
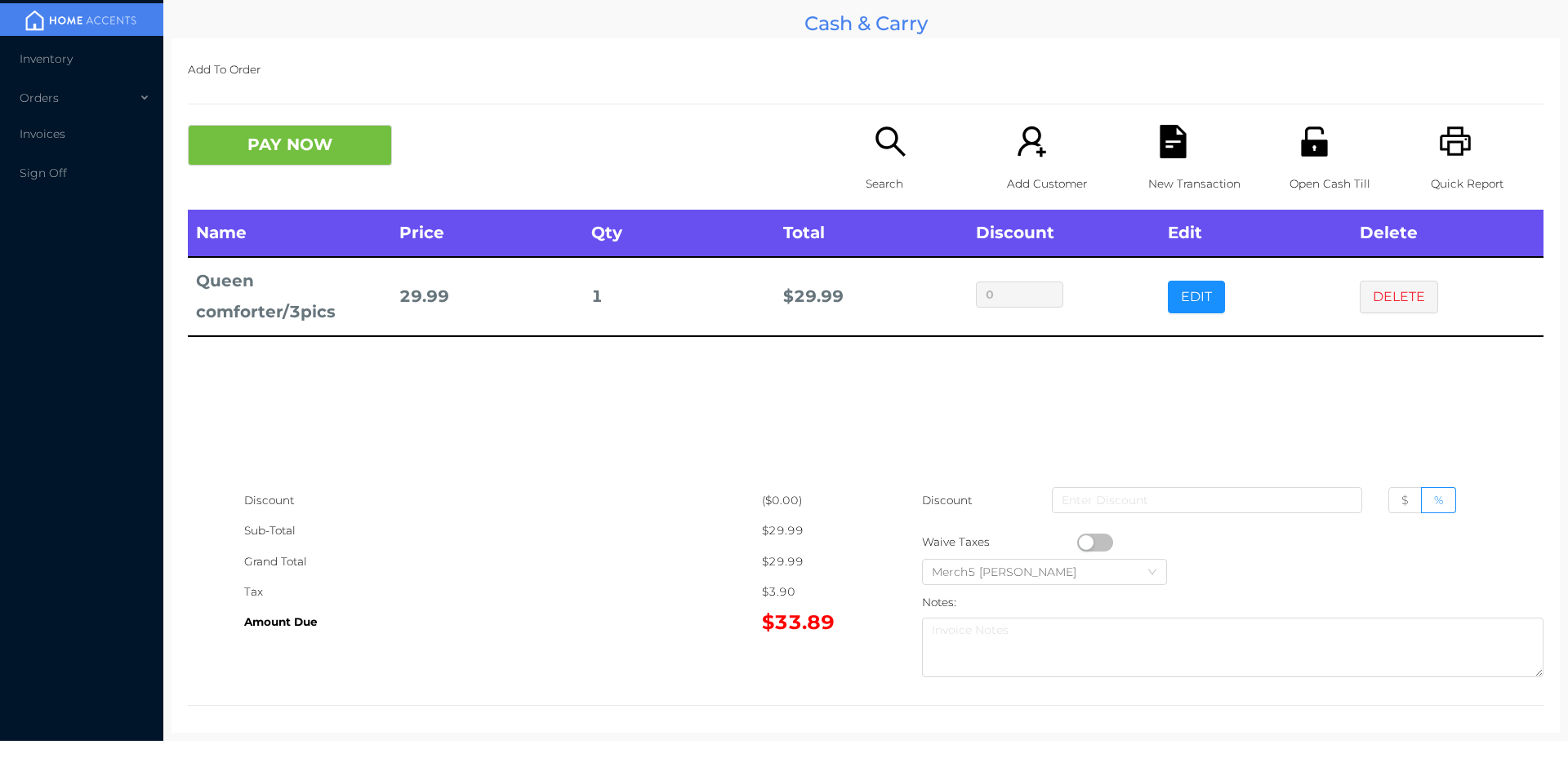
click at [1453, 131] on icon "icon: printer" at bounding box center [1455, 142] width 33 height 33
click at [1391, 291] on button "DELETE" at bounding box center [1398, 297] width 78 height 33
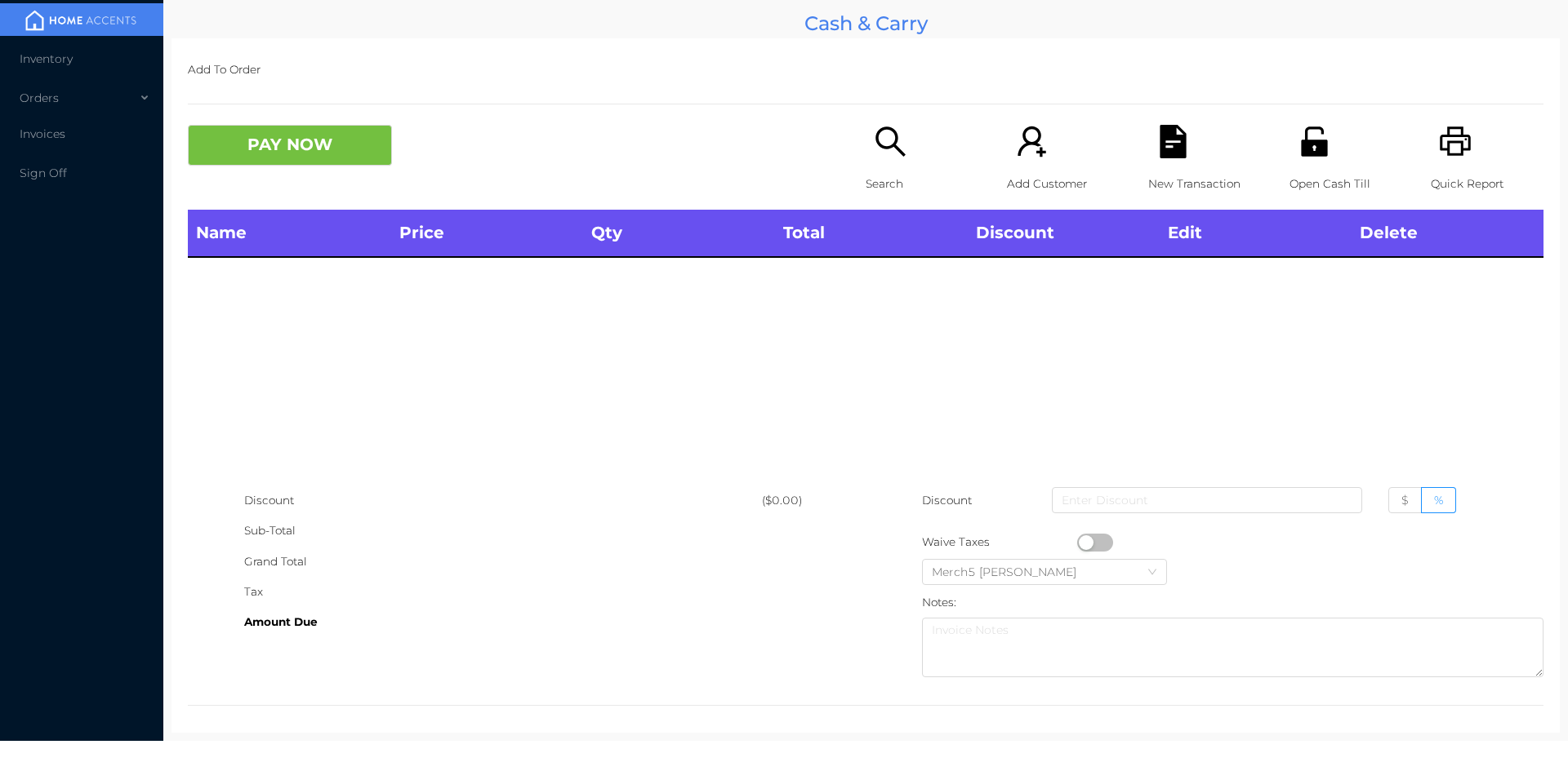
click at [888, 139] on icon "icon: search" at bounding box center [890, 142] width 33 height 33
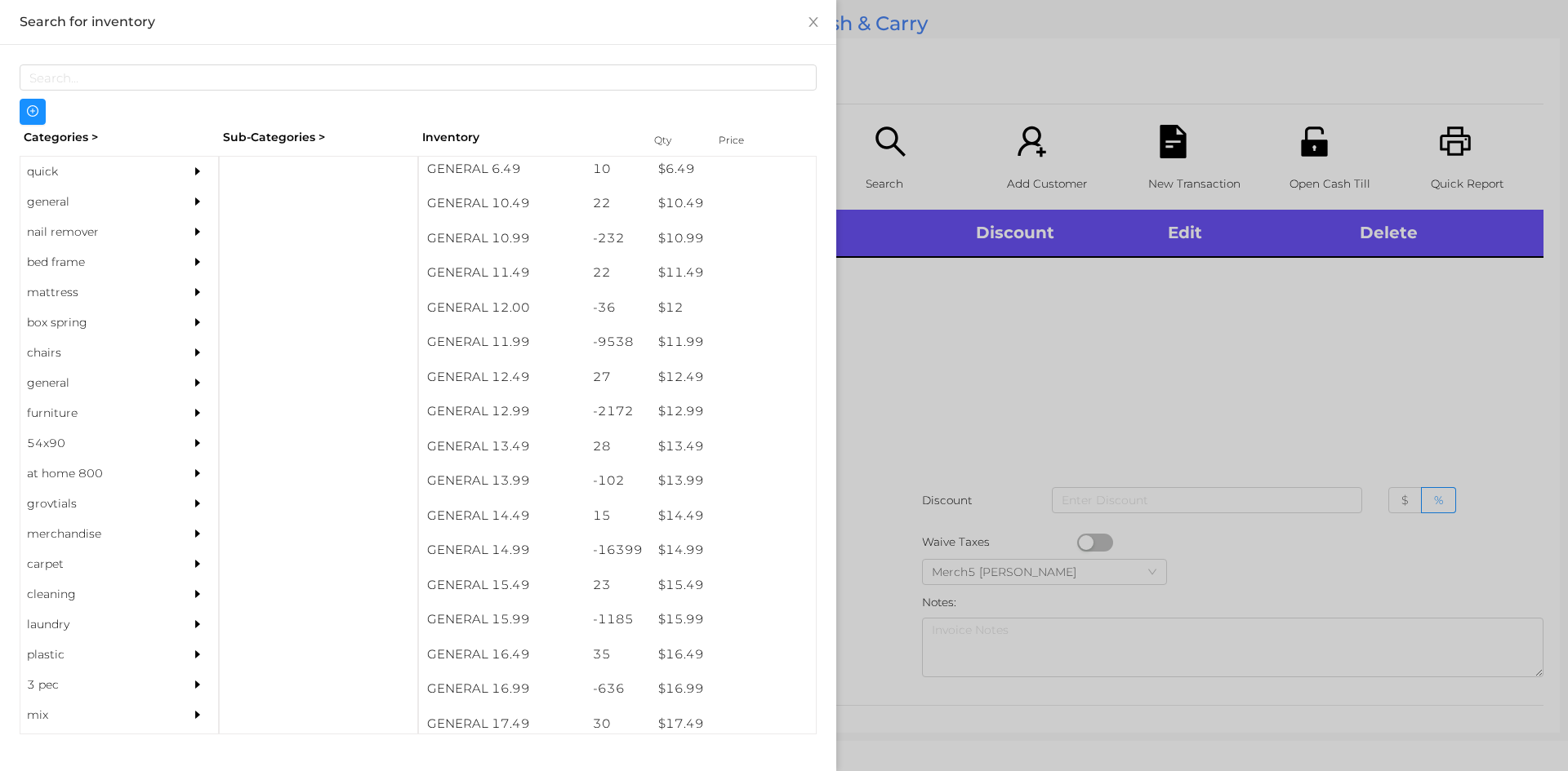
scroll to position [1034, 0]
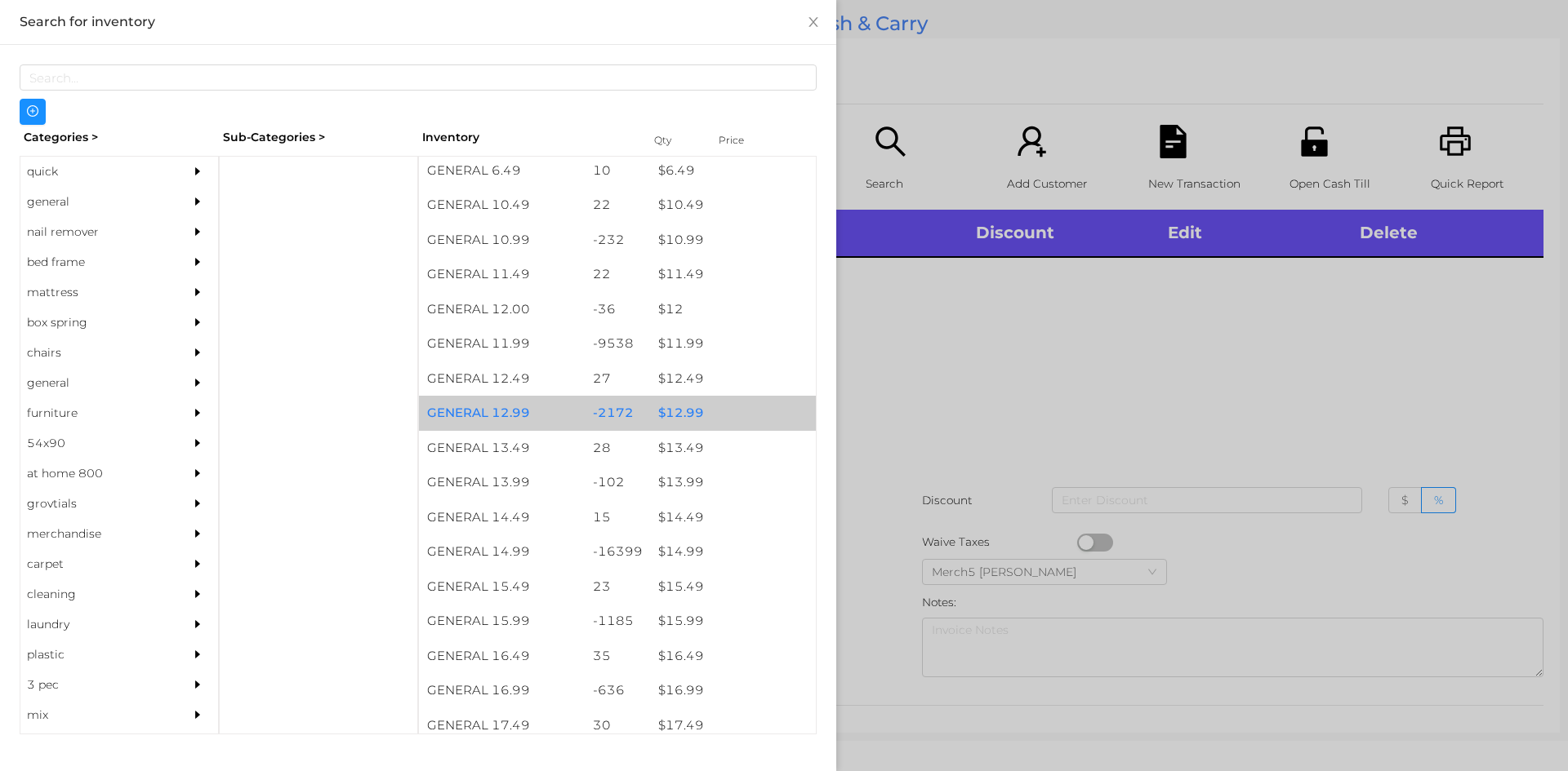
click at [675, 416] on div "$ 12.99" at bounding box center [732, 413] width 166 height 35
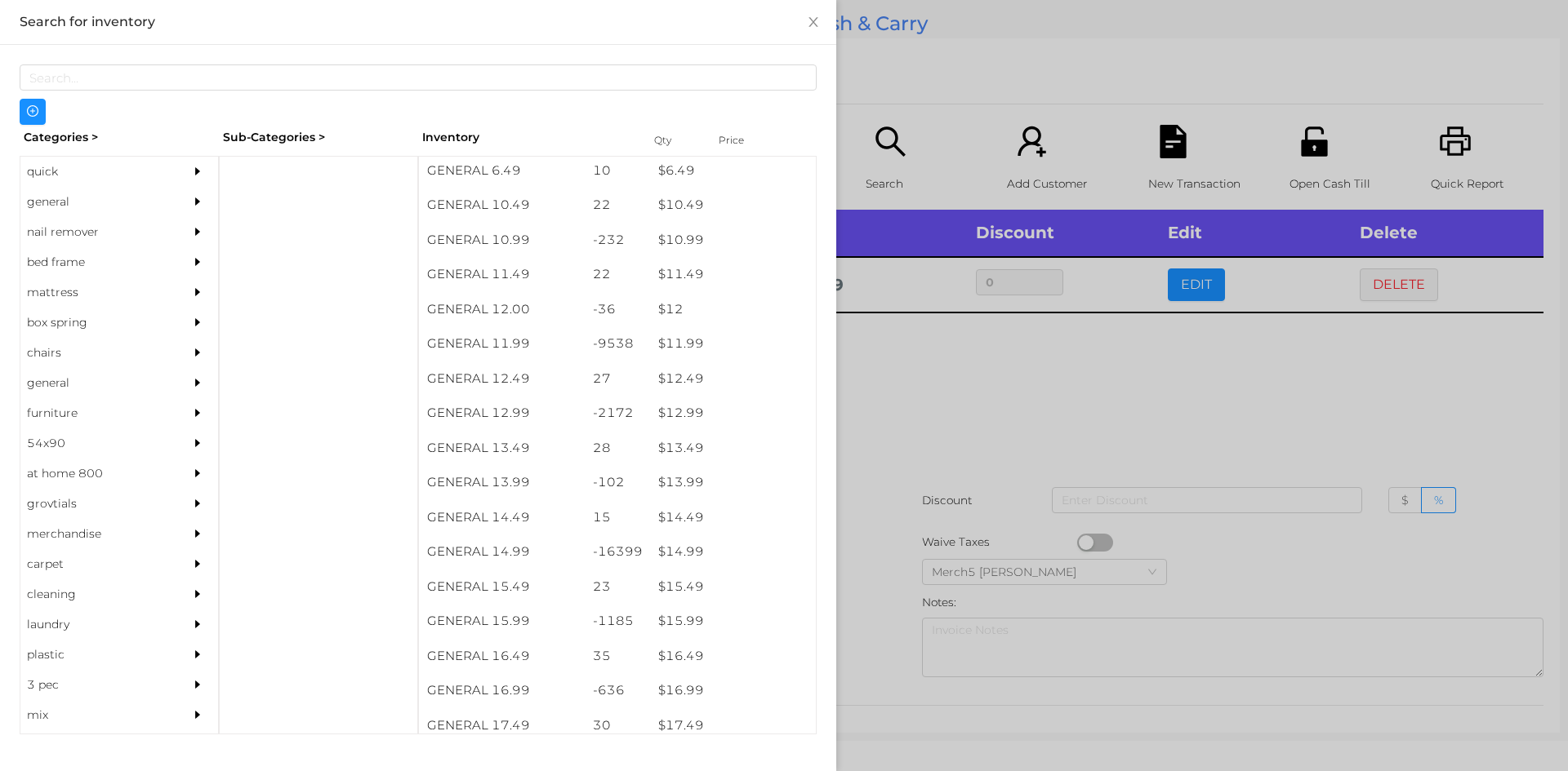
click at [975, 376] on div at bounding box center [784, 385] width 1568 height 771
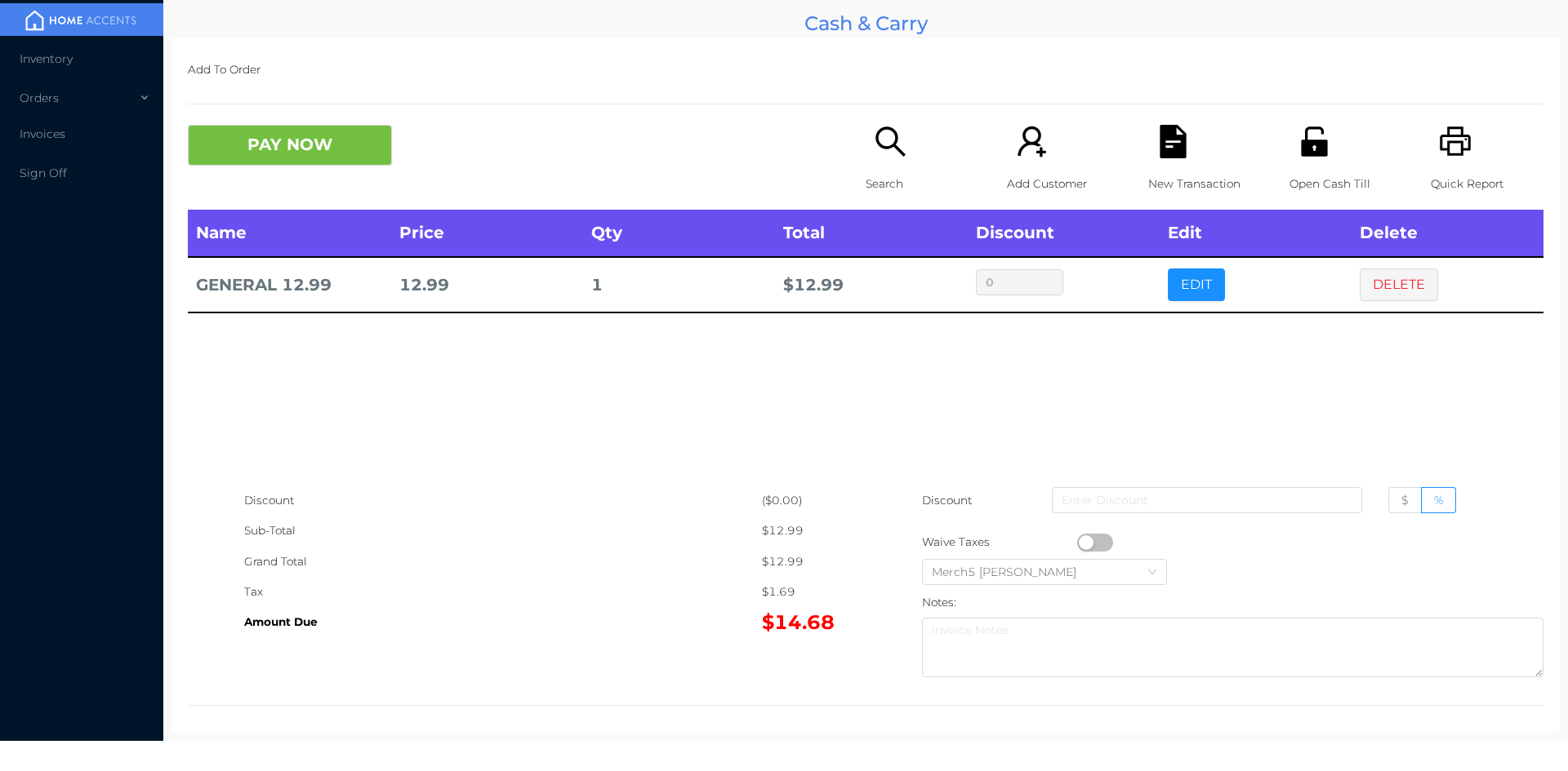
click at [344, 138] on button "PAY NOW" at bounding box center [290, 145] width 204 height 41
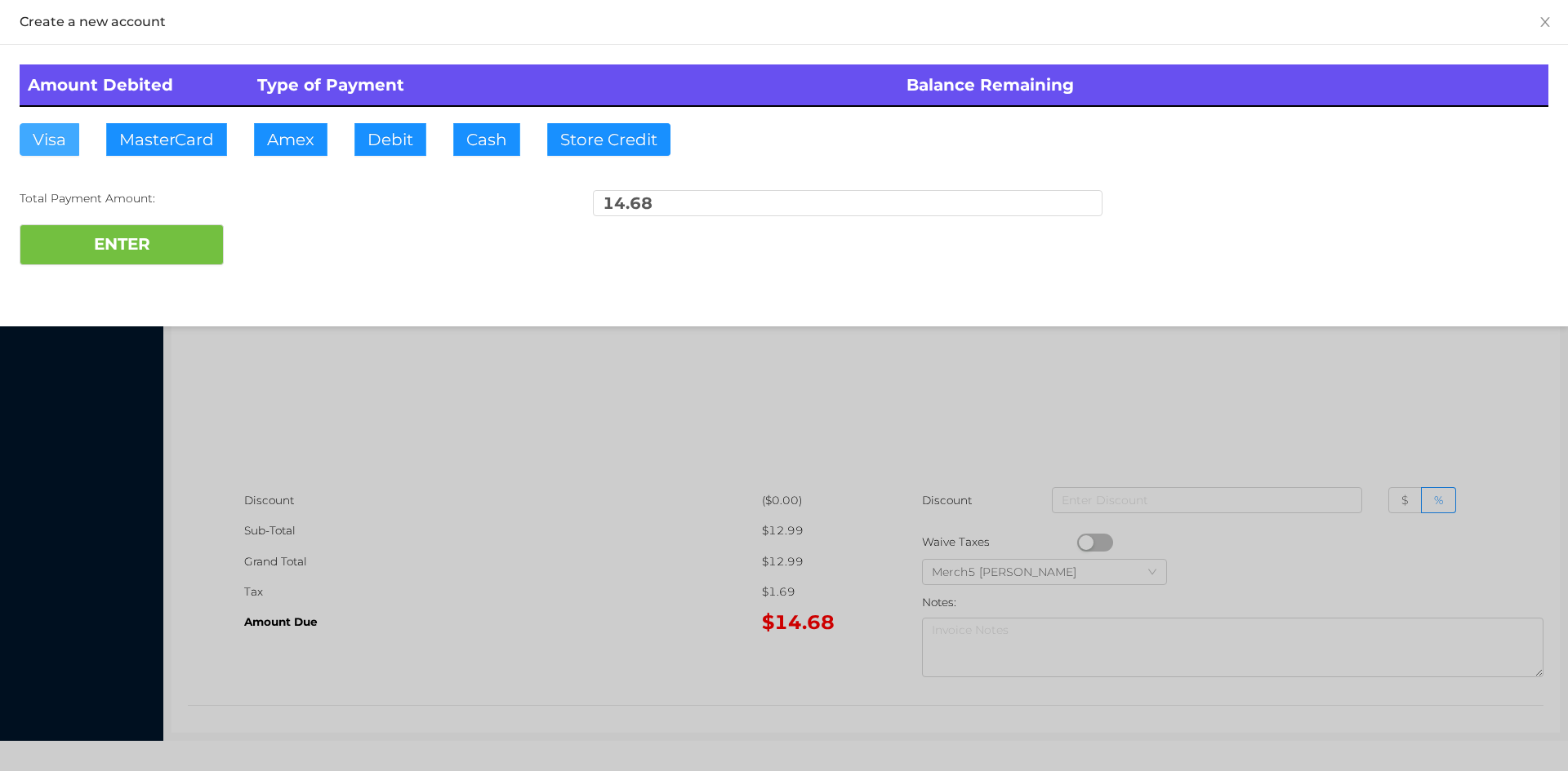
click at [33, 136] on button "Visa" at bounding box center [49, 139] width 60 height 33
click at [94, 246] on button "ENTER" at bounding box center [122, 245] width 204 height 41
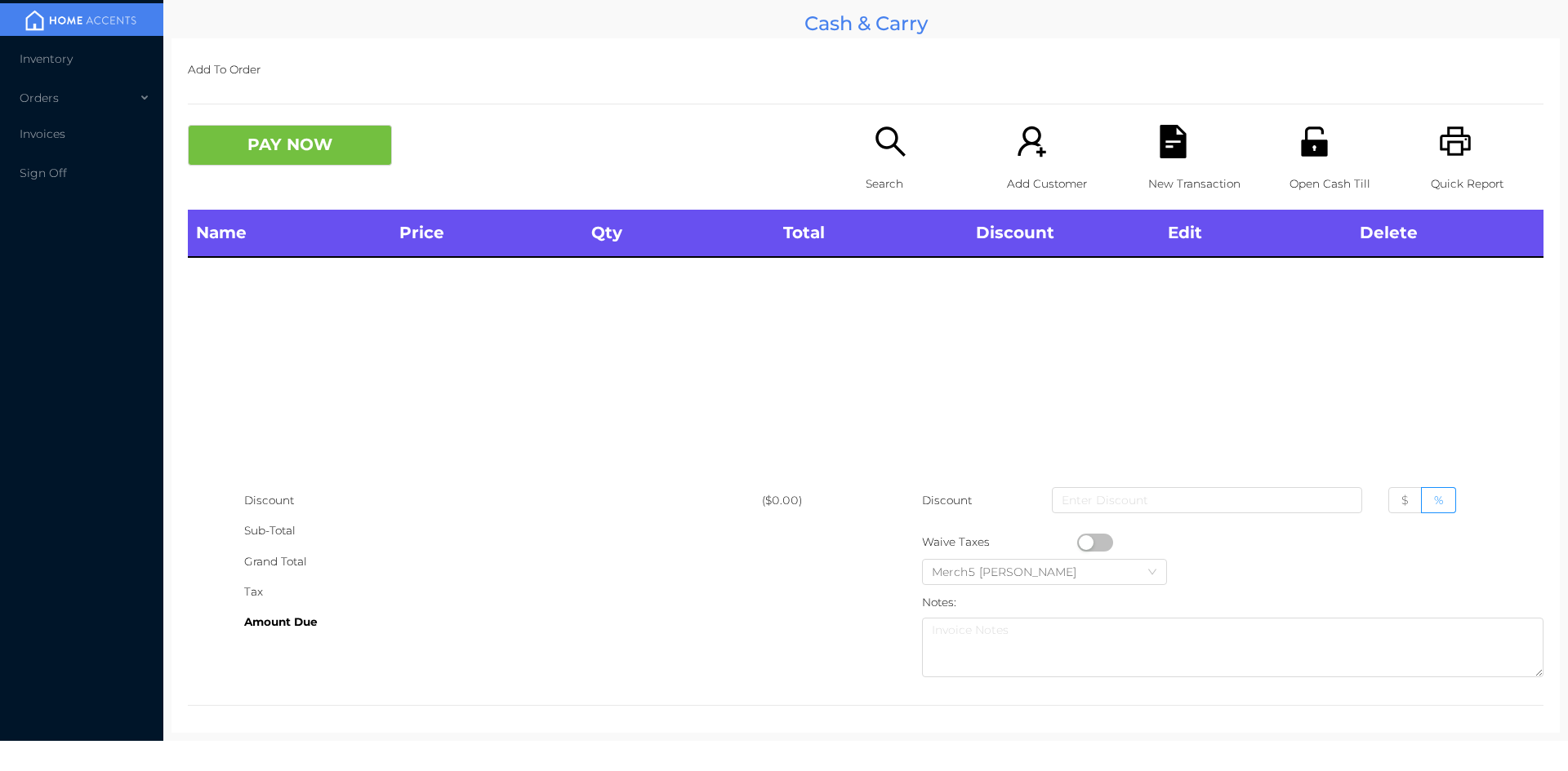
click at [1440, 144] on icon "icon: printer" at bounding box center [1454, 141] width 31 height 29
click at [888, 145] on icon "icon: search" at bounding box center [889, 141] width 29 height 29
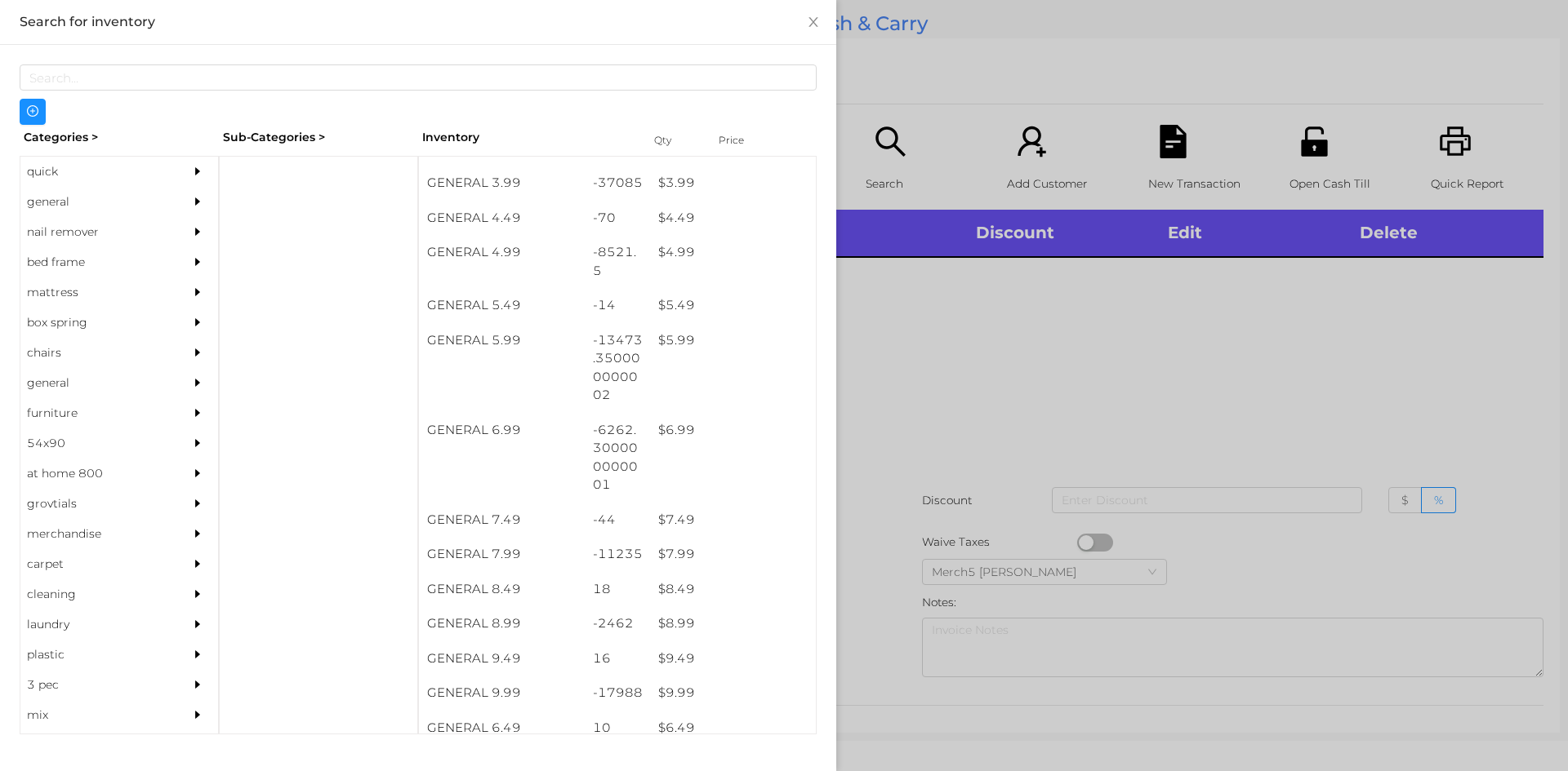
scroll to position [474, 0]
click at [679, 699] on div "$ 9.99" at bounding box center [732, 696] width 166 height 35
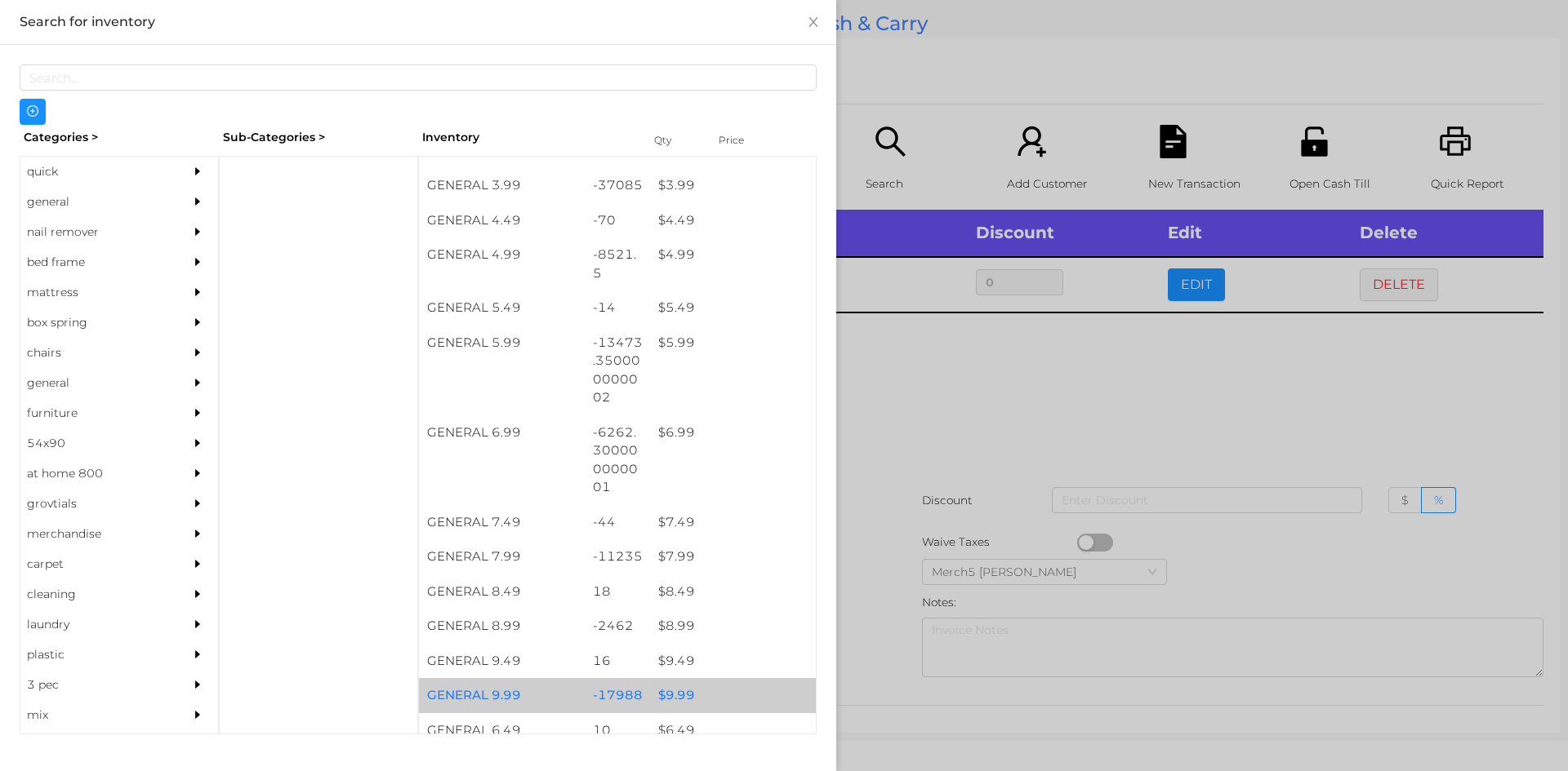
click at [959, 392] on div at bounding box center [784, 385] width 1568 height 771
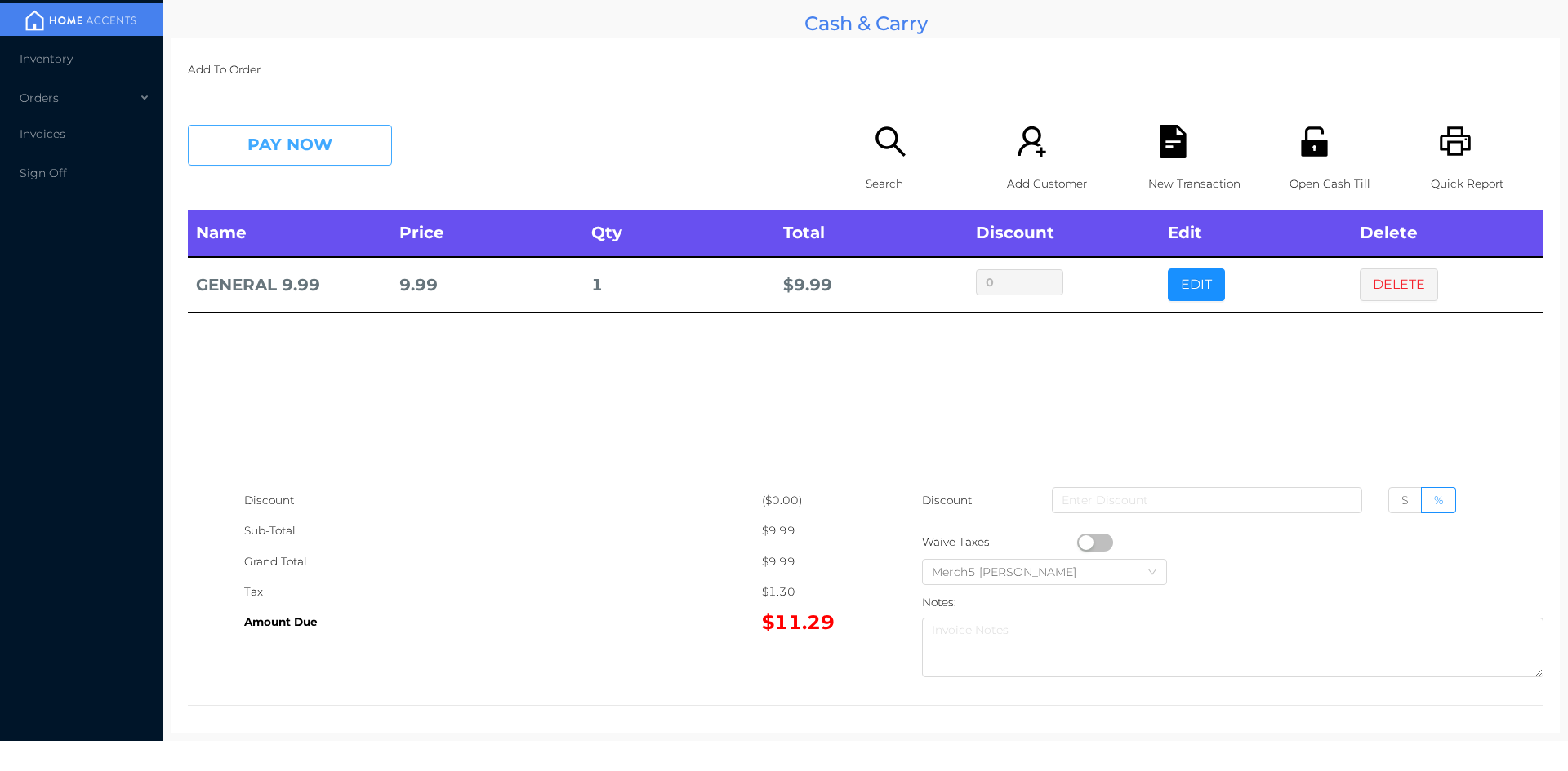
click at [358, 143] on button "PAY NOW" at bounding box center [290, 145] width 204 height 41
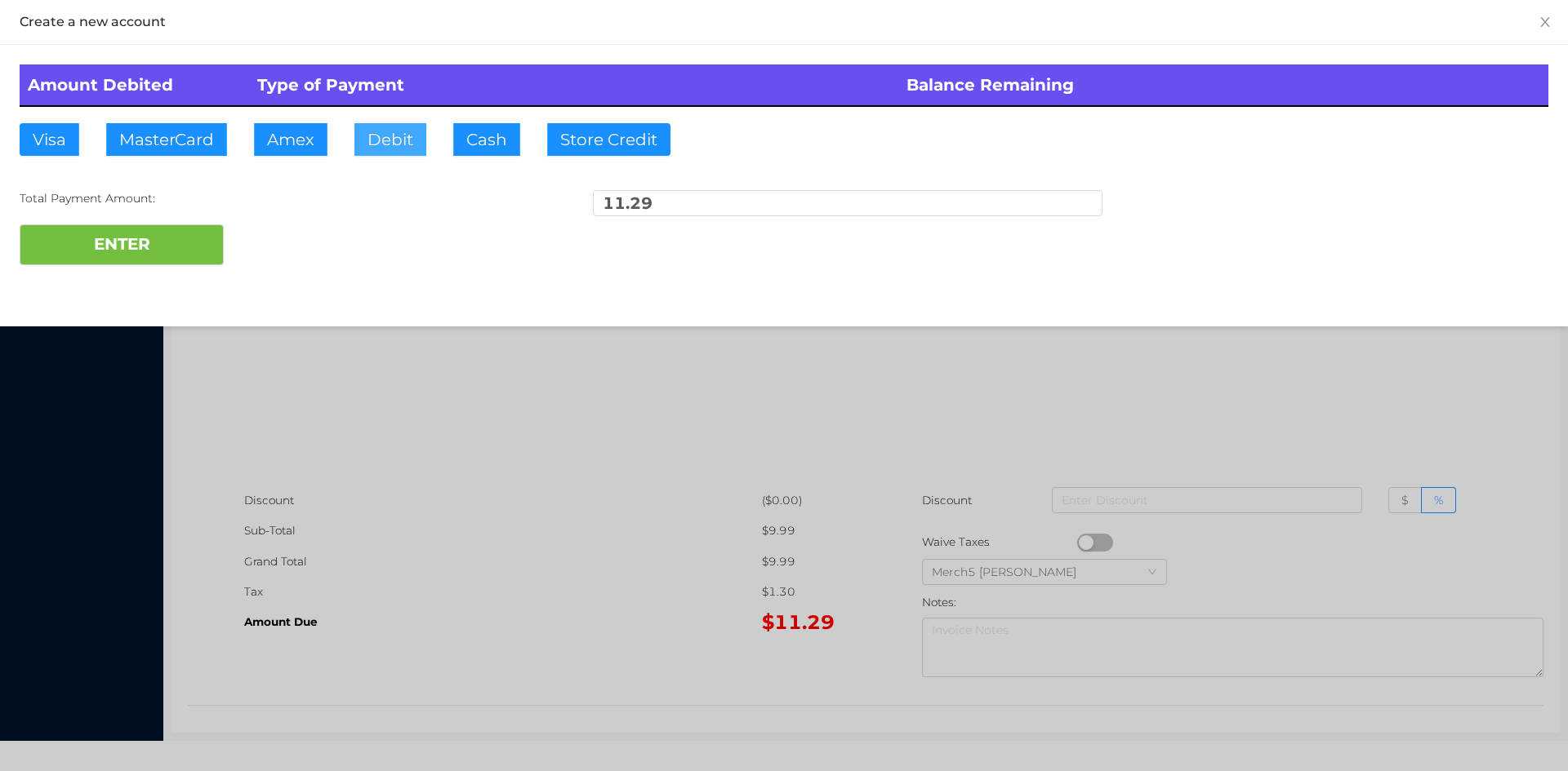
click at [390, 147] on button "Debit" at bounding box center [390, 139] width 72 height 33
click at [172, 243] on button "ENTER" at bounding box center [122, 245] width 204 height 41
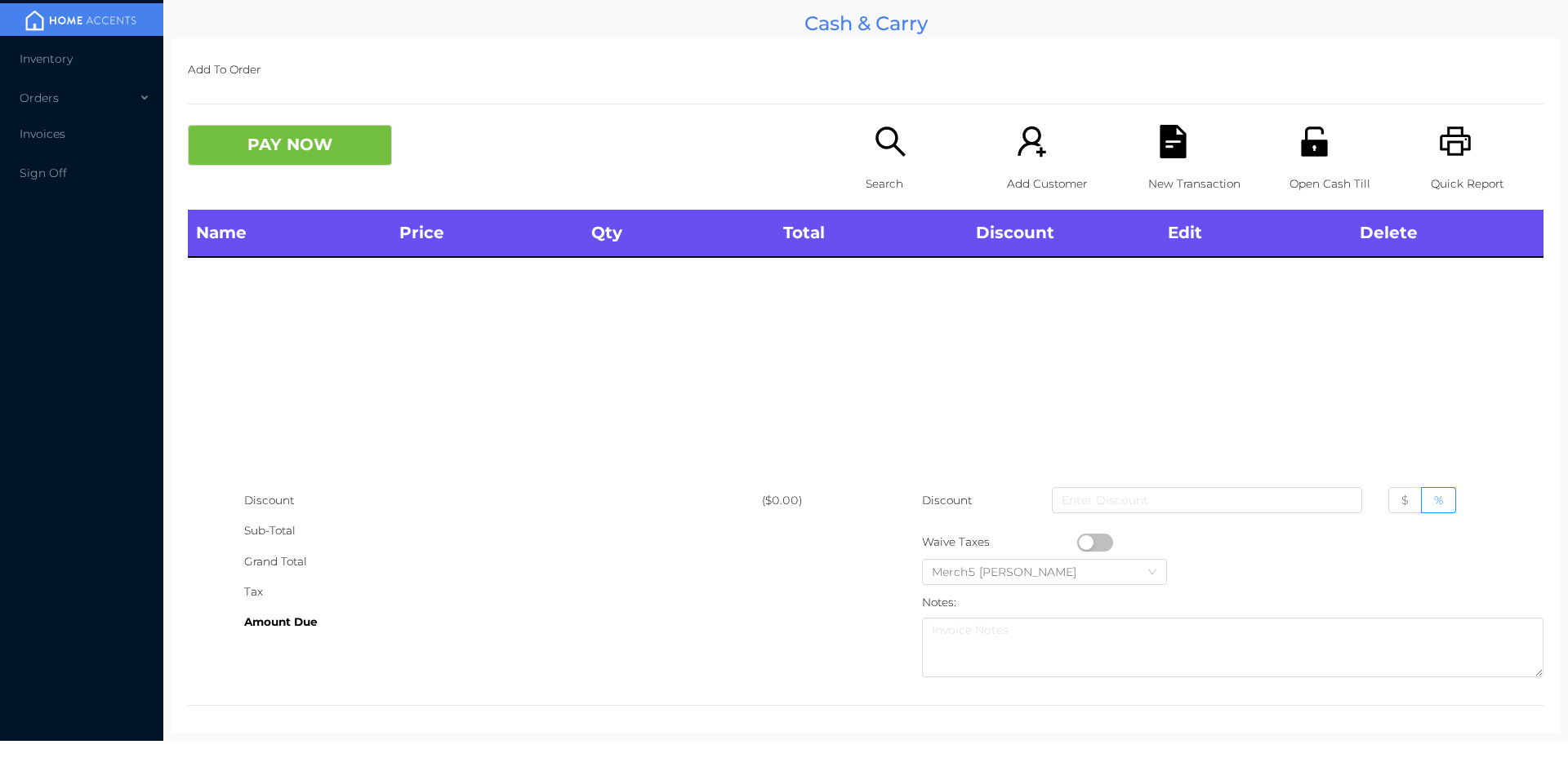
click at [1447, 145] on icon "icon: printer" at bounding box center [1455, 142] width 33 height 33
